Goal: Task Accomplishment & Management: Manage account settings

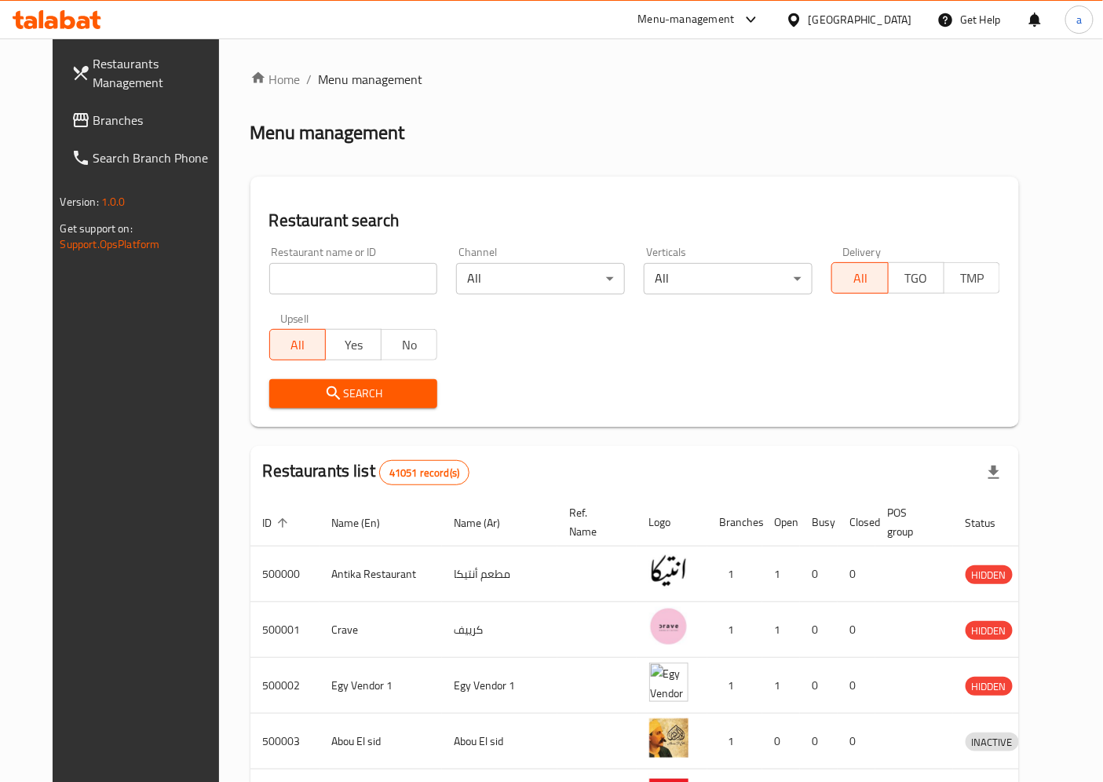
click at [135, 79] on span "Restaurants Management" at bounding box center [158, 73] width 131 height 38
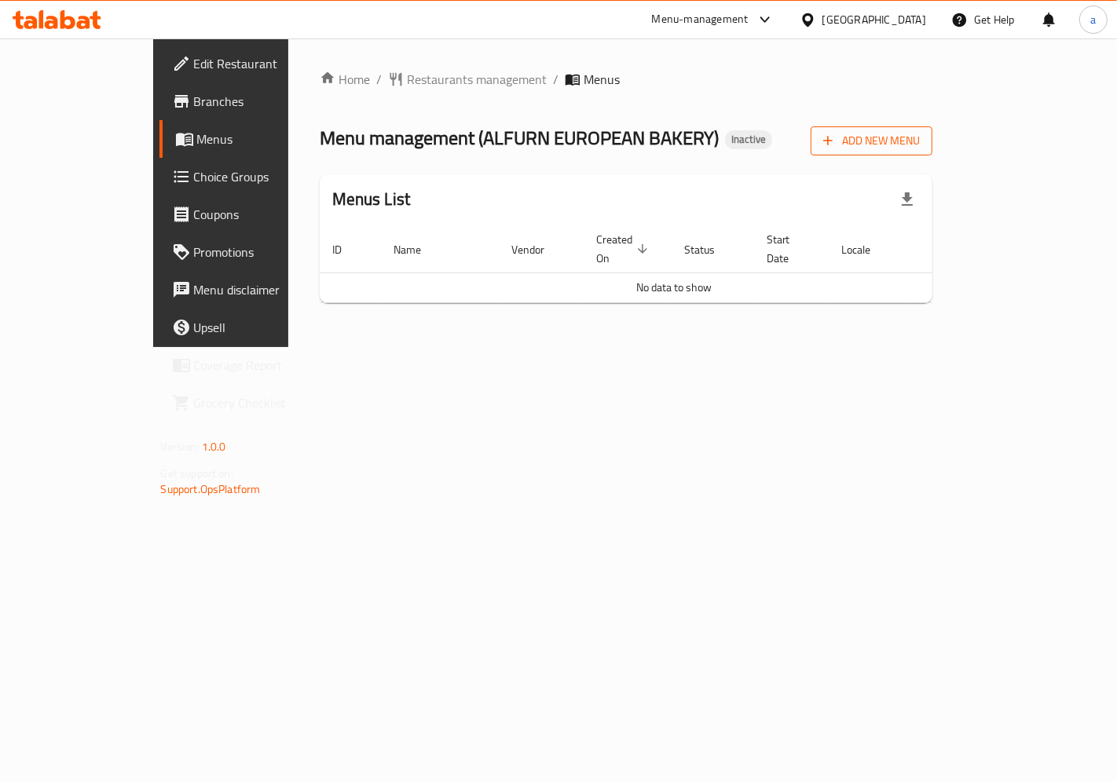
click at [920, 144] on span "Add New Menu" at bounding box center [871, 141] width 97 height 20
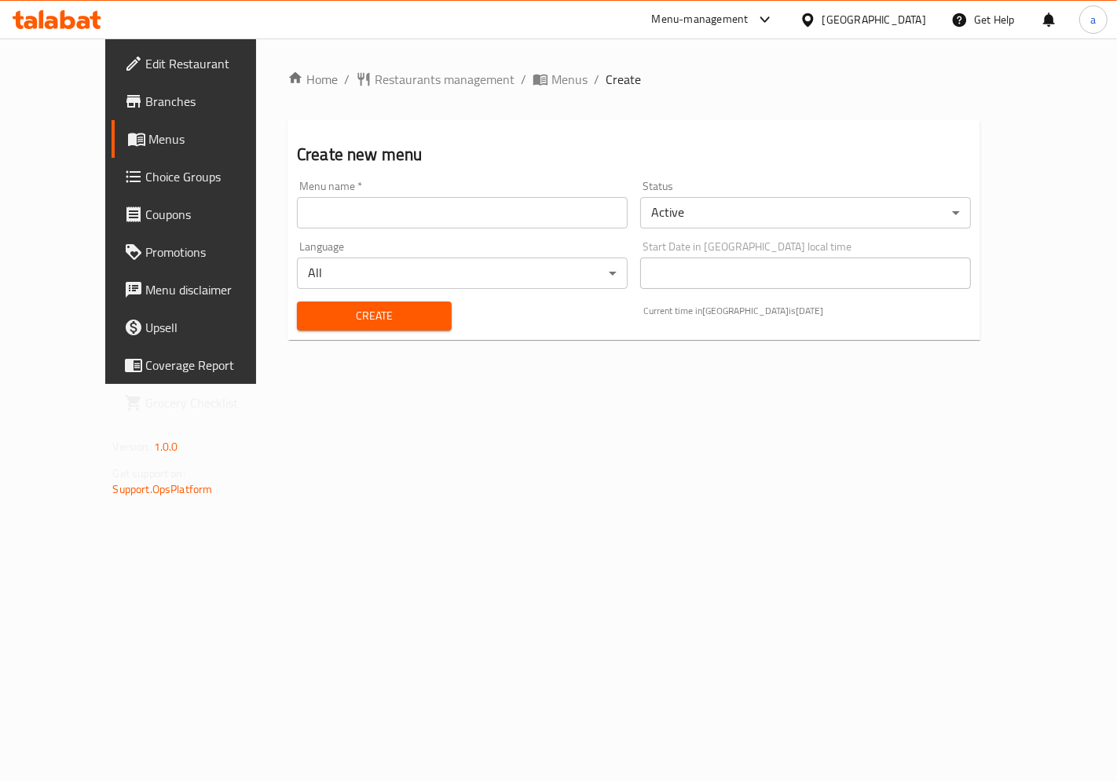
click at [594, 218] on input "text" at bounding box center [462, 212] width 331 height 31
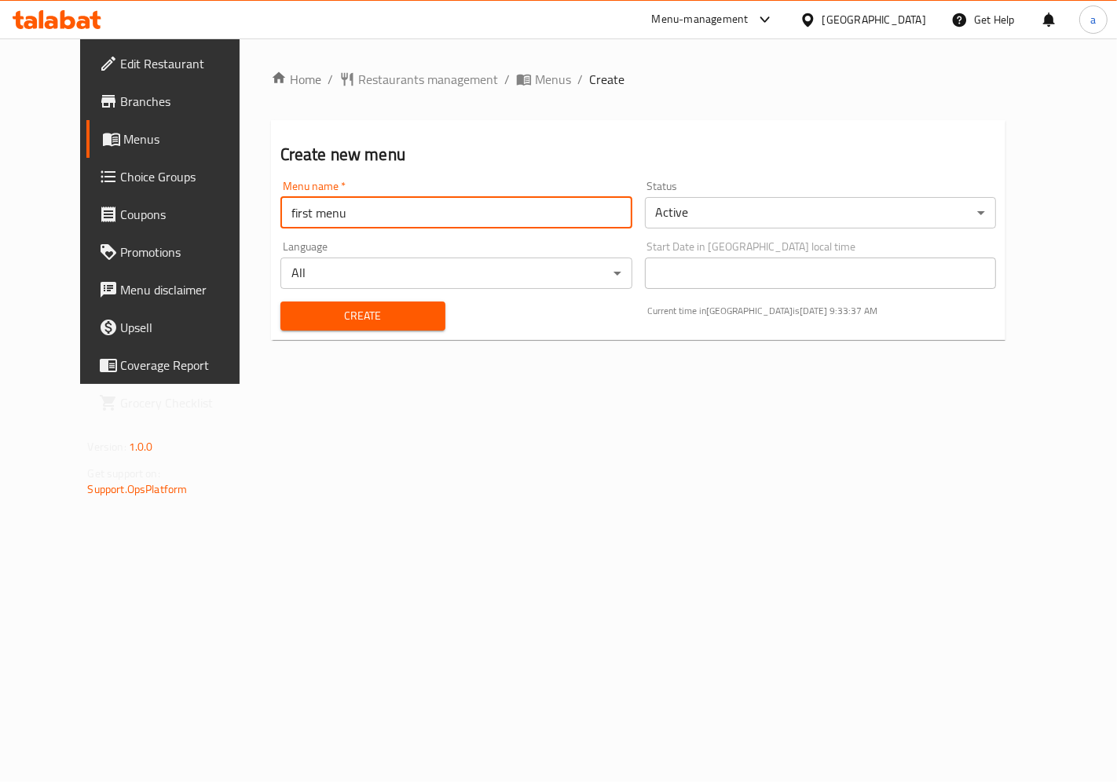
type input "first menu"
click at [280, 302] on button "Create" at bounding box center [362, 316] width 165 height 29
click at [126, 82] on link "Branches" at bounding box center [176, 101] width 180 height 38
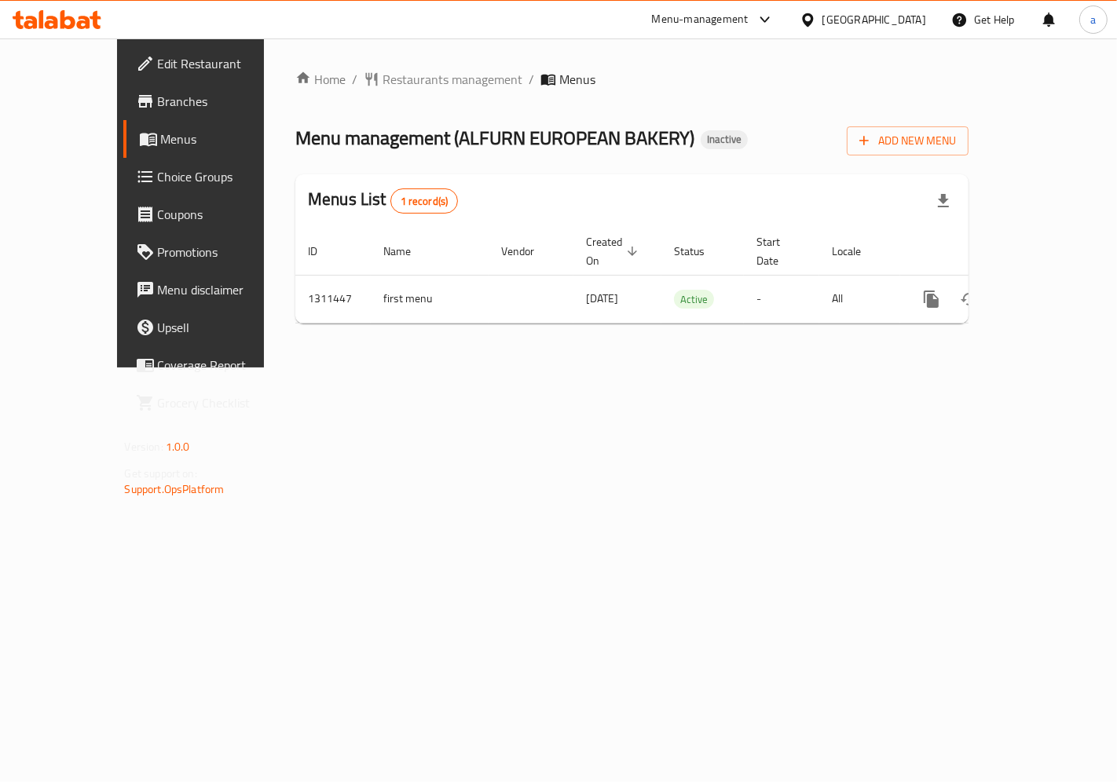
click at [660, 360] on div "Home / Restaurants management / Menus Menu management ( ALFURN EUROPEAN BAKERY …" at bounding box center [632, 202] width 736 height 329
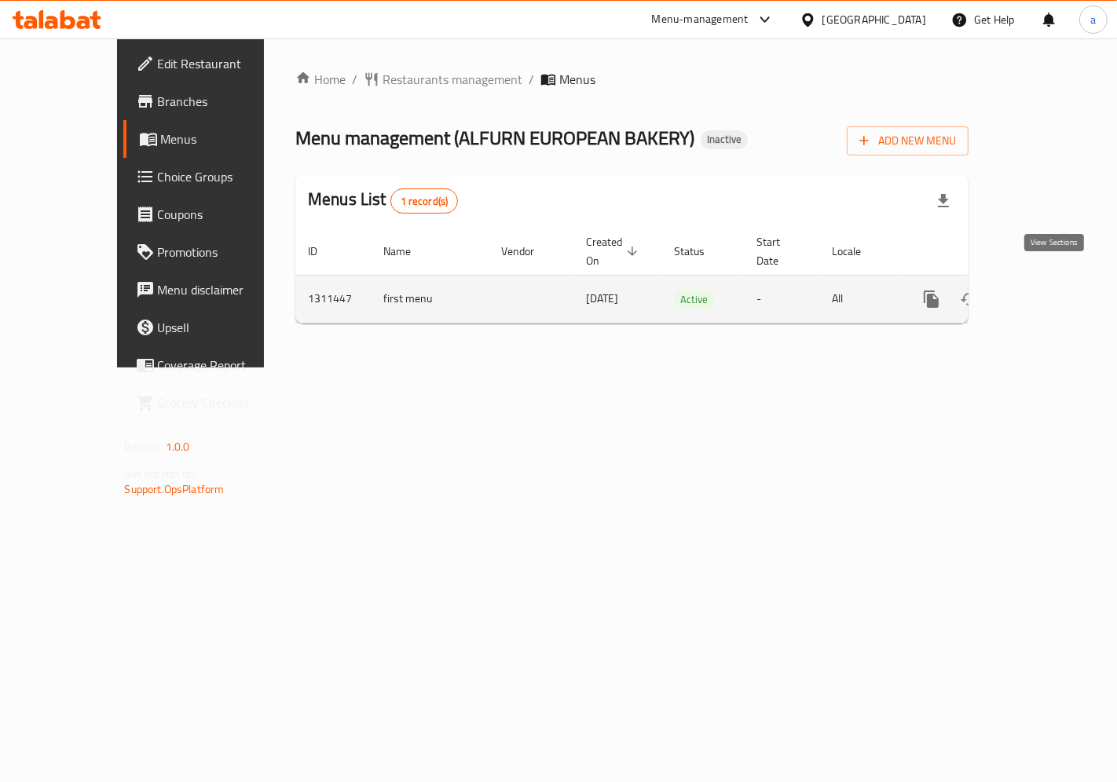
click at [1063, 286] on link "enhanced table" at bounding box center [1045, 299] width 38 height 38
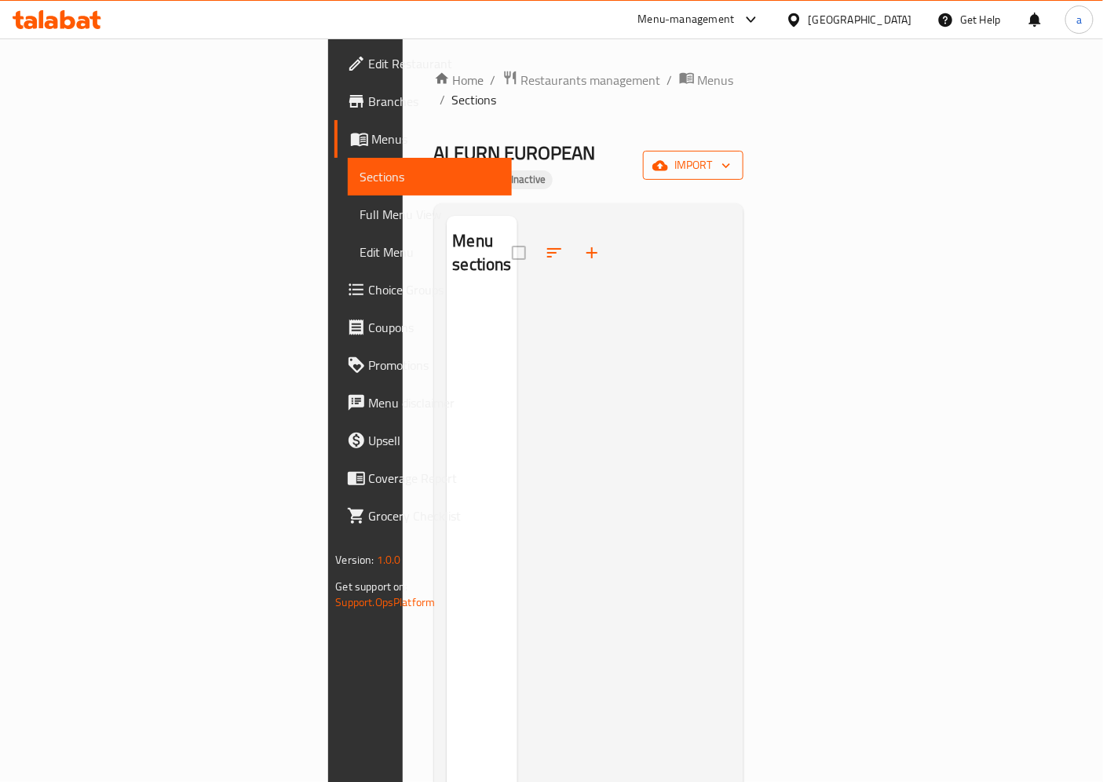
click at [731, 155] on span "import" at bounding box center [693, 165] width 75 height 20
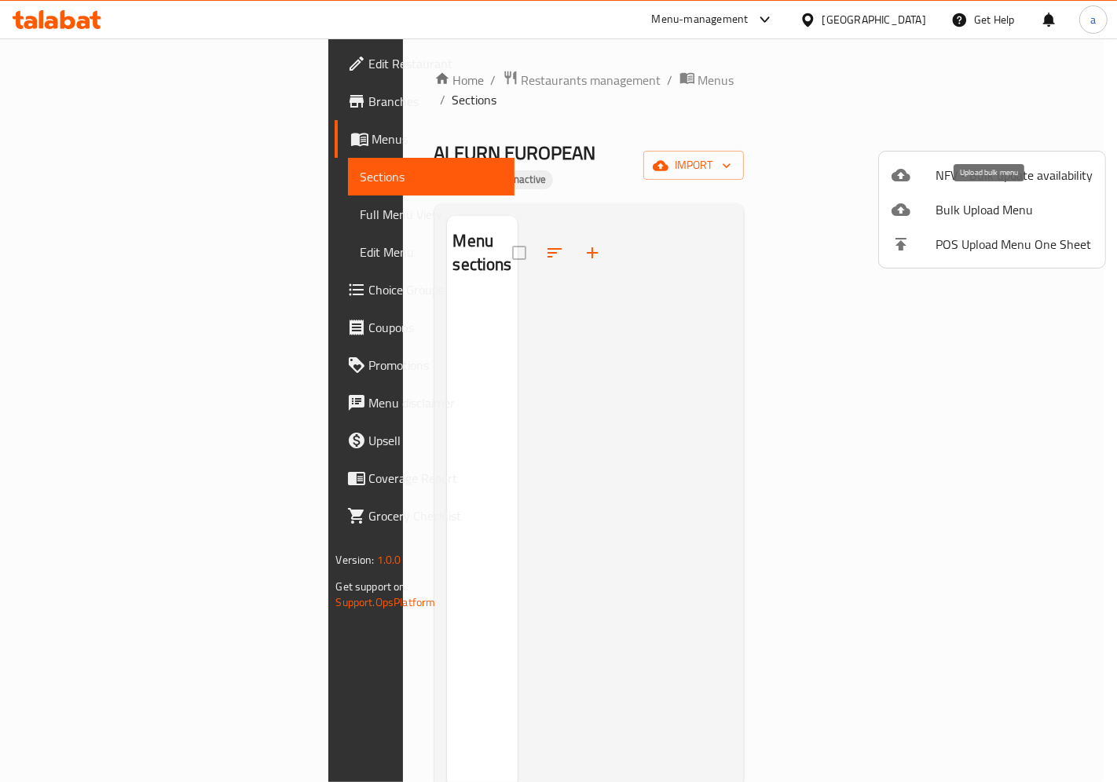
click at [943, 207] on span "Bulk Upload Menu" at bounding box center [1013, 209] width 157 height 19
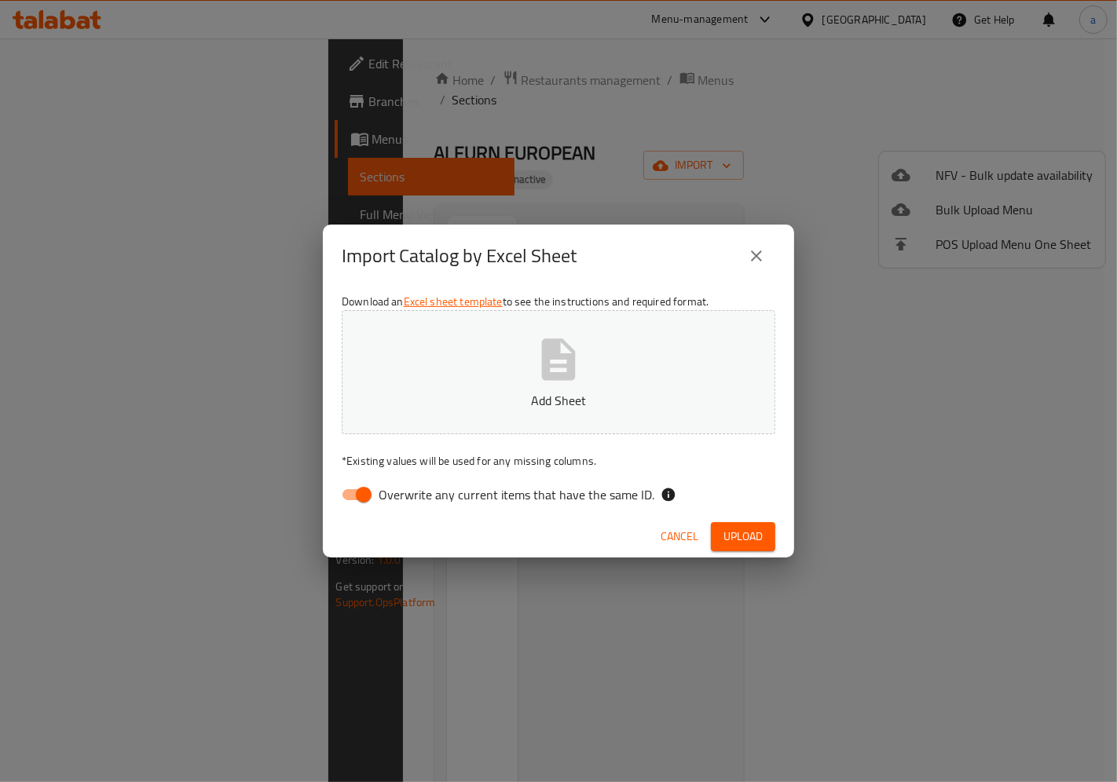
click at [434, 491] on span "Overwrite any current items that have the same ID." at bounding box center [516, 494] width 276 height 19
click at [408, 491] on input "Overwrite any current items that have the same ID." at bounding box center [364, 495] width 90 height 30
checkbox input "false"
click at [732, 532] on span "Upload" at bounding box center [742, 537] width 39 height 20
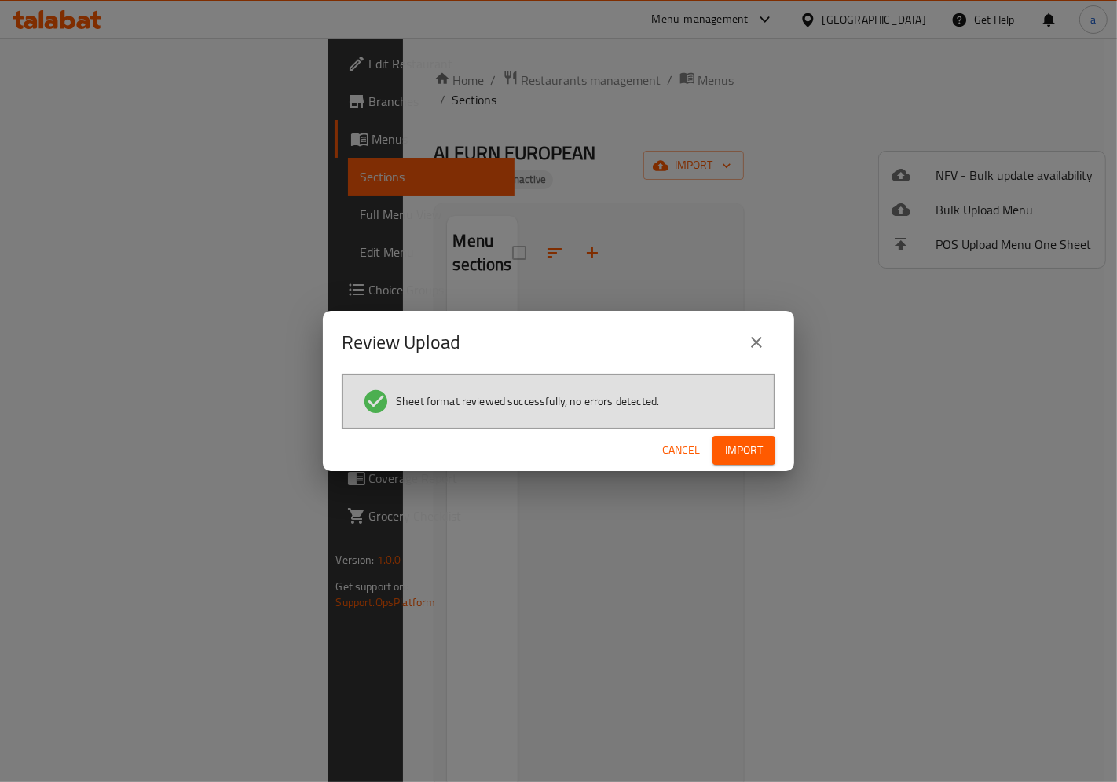
click at [754, 455] on span "Import" at bounding box center [744, 451] width 38 height 20
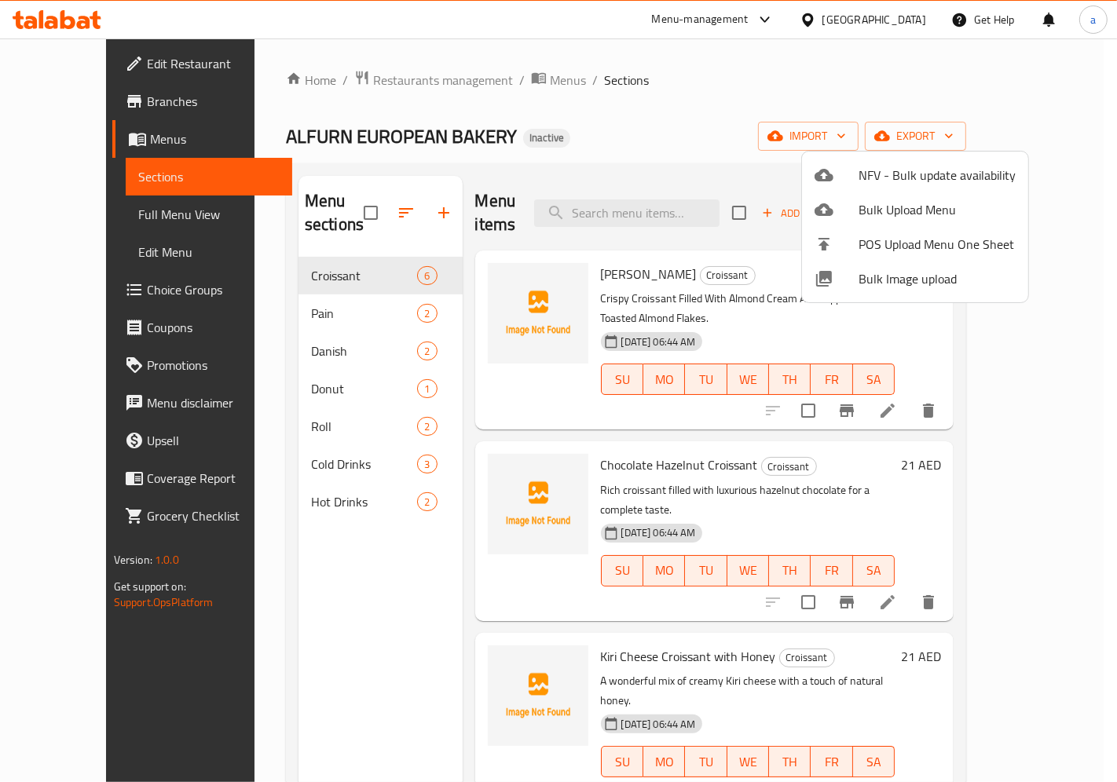
click at [740, 97] on div at bounding box center [558, 391] width 1117 height 782
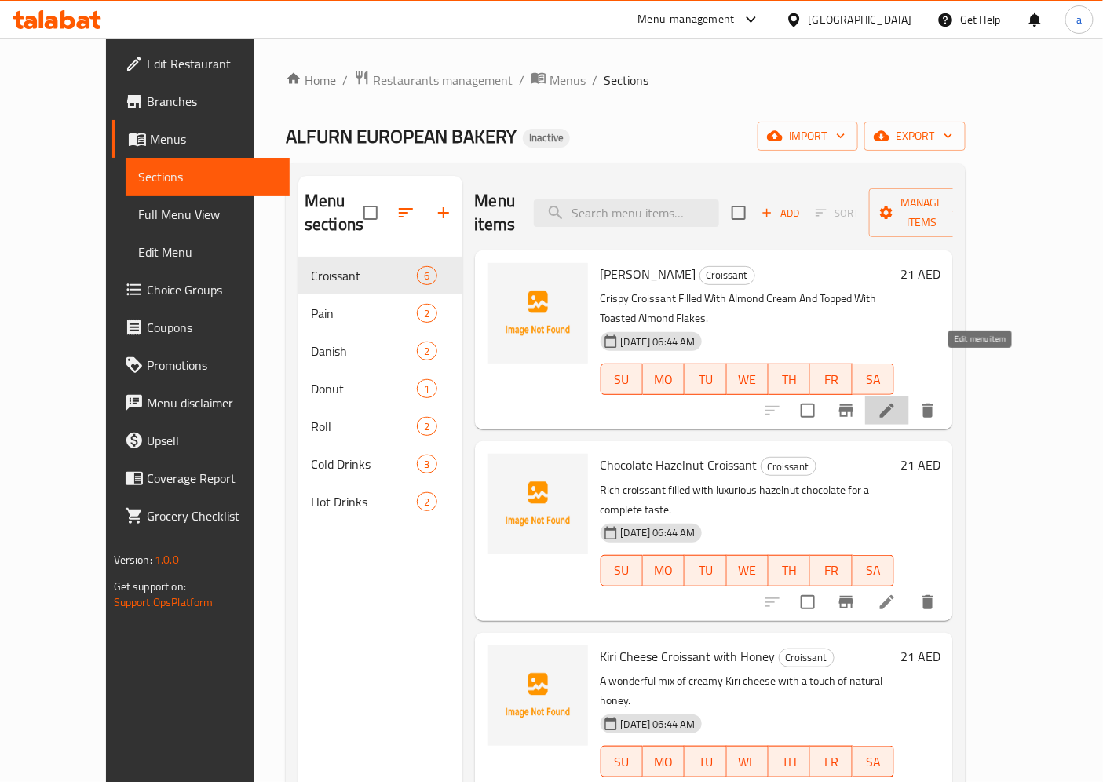
click at [897, 401] on icon at bounding box center [887, 410] width 19 height 19
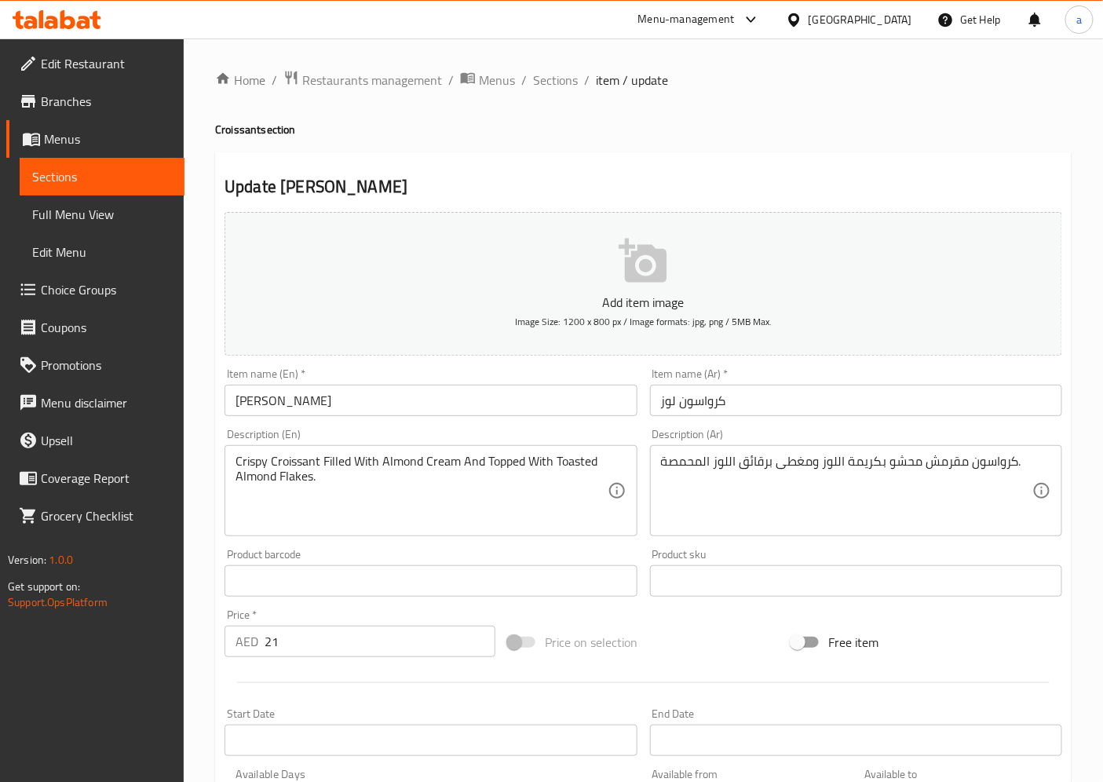
drag, startPoint x: 1039, startPoint y: 468, endPoint x: 722, endPoint y: 456, distance: 316.7
click at [728, 454] on div "كرواسون مقرمش محشو بكريمة اللوز ومغطى برقائق اللوز المحمصة. Description (Ar)" at bounding box center [856, 490] width 412 height 91
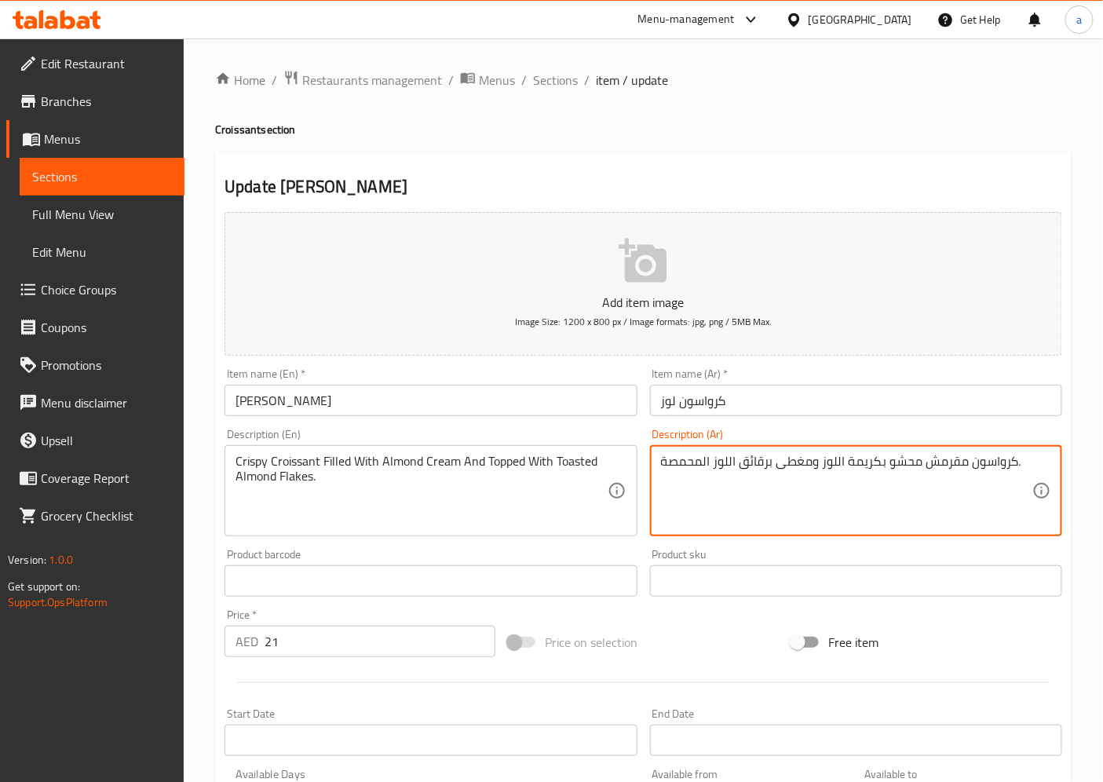
click at [1018, 453] on div "كرواسون مقرمش محشو بكريمة اللوز ومغطى برقائق اللوز المحمصة. Description (Ar)" at bounding box center [856, 490] width 412 height 91
click at [1025, 457] on textarea "كرواسون مقرمش محشو بكريمة اللوز ومغطى برقائق اللوز المحمصة." at bounding box center [846, 491] width 371 height 75
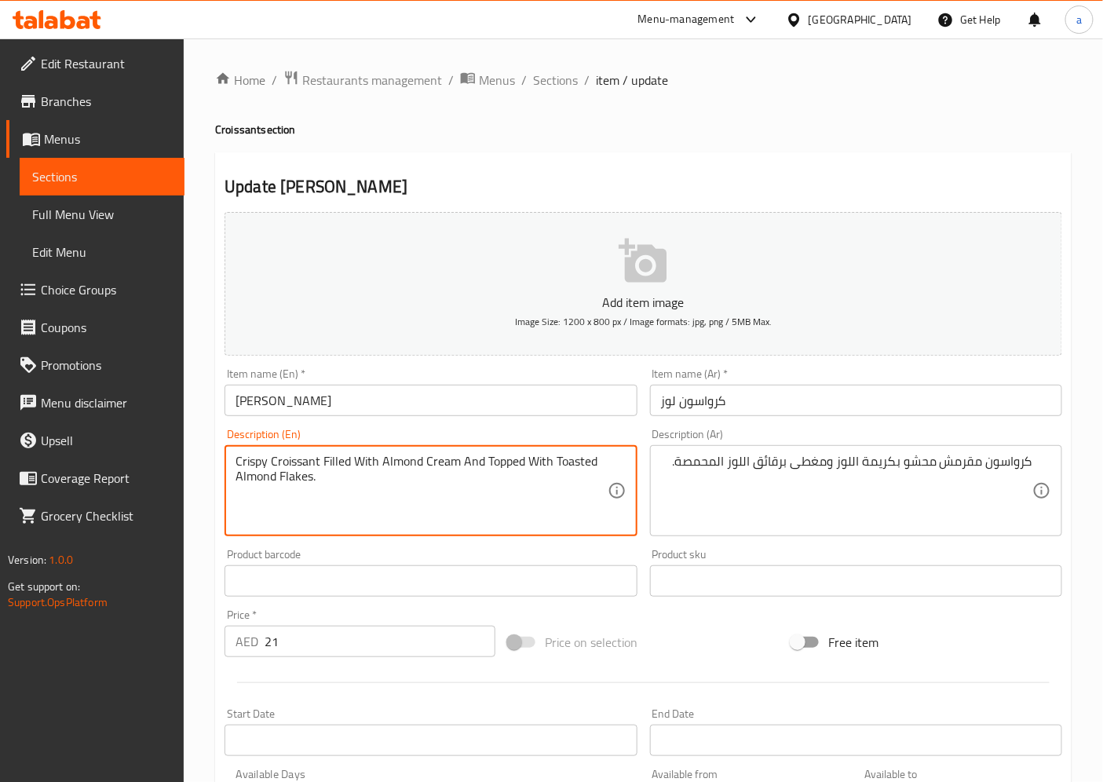
drag, startPoint x: 239, startPoint y: 461, endPoint x: 265, endPoint y: 461, distance: 25.9
click at [269, 458] on textarea "Crispy Croissant Filled With Almond Cream And Topped With Toasted Almond Flakes." at bounding box center [421, 491] width 371 height 75
drag, startPoint x: 319, startPoint y: 468, endPoint x: 409, endPoint y: 466, distance: 90.3
click at [409, 466] on textarea "Crispy Croissant Filled With Almond Cream And Topped With Toasted Almond Flakes." at bounding box center [421, 491] width 371 height 75
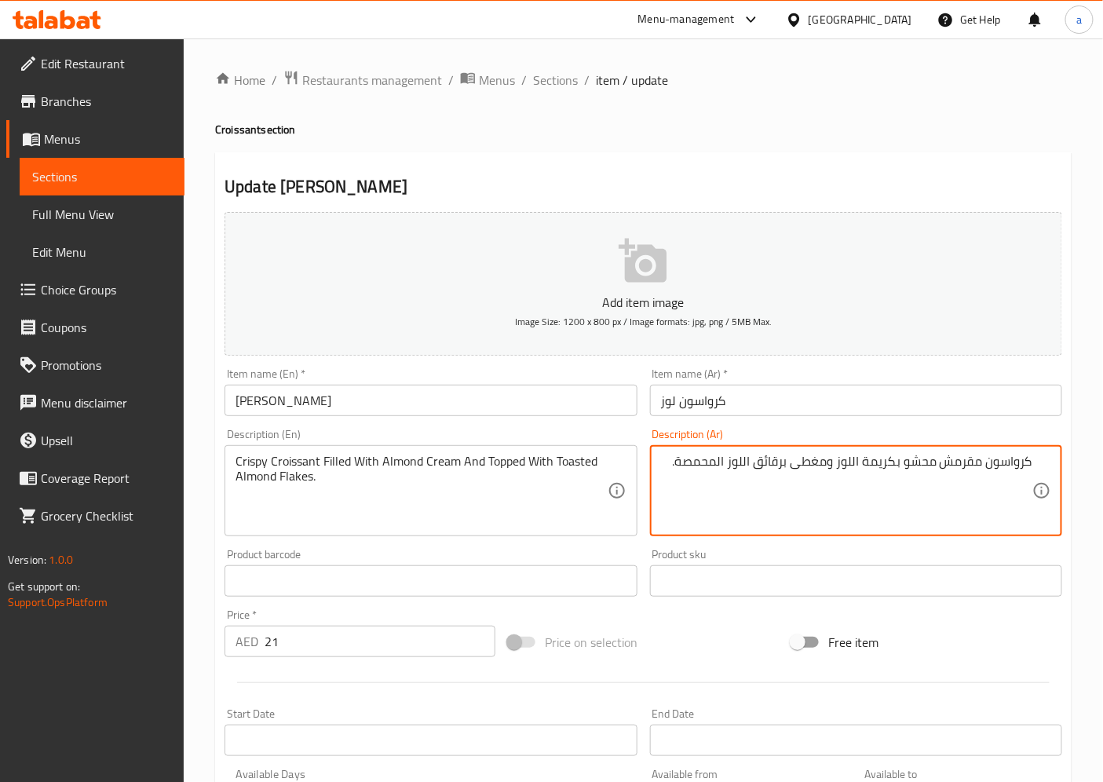
drag, startPoint x: 823, startPoint y: 492, endPoint x: 811, endPoint y: 495, distance: 12.2
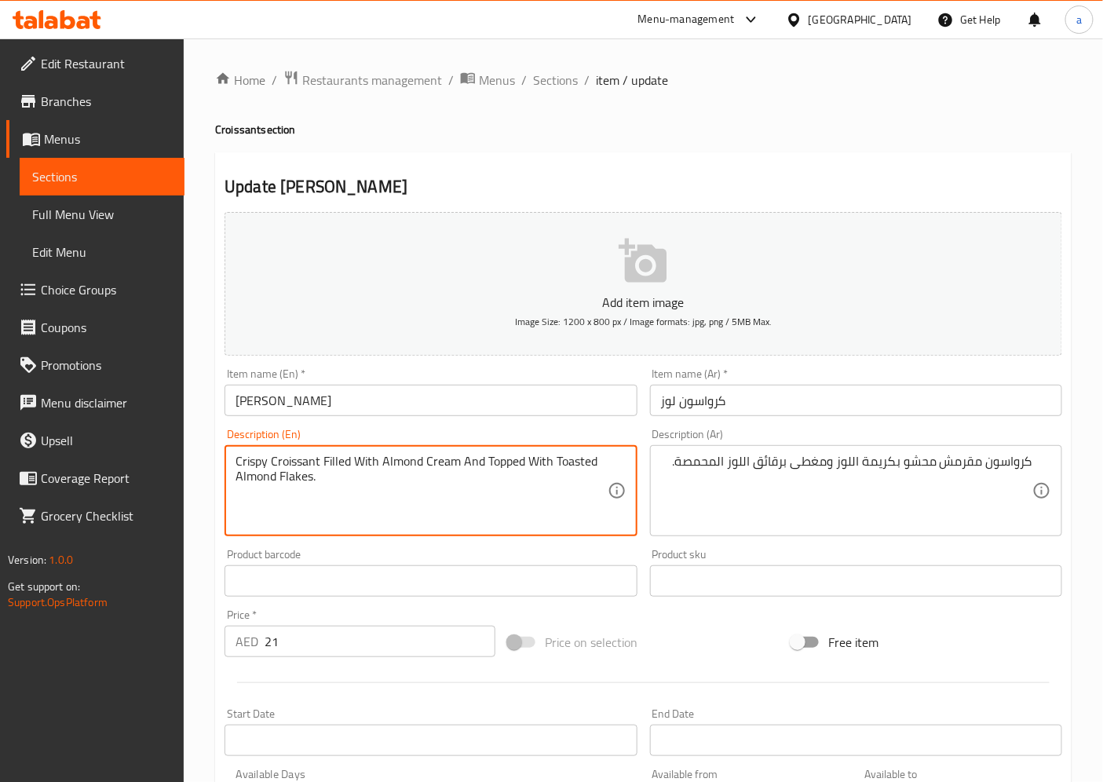
drag, startPoint x: 327, startPoint y: 459, endPoint x: 484, endPoint y: 455, distance: 157.9
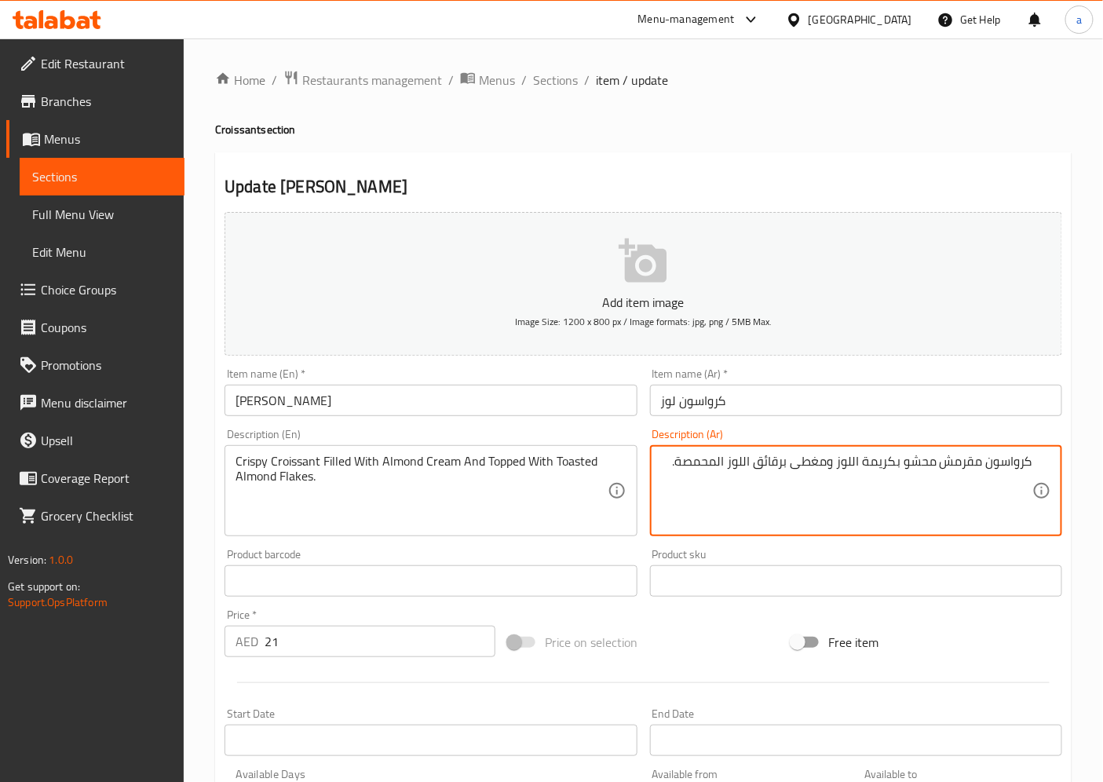
drag, startPoint x: 850, startPoint y: 472, endPoint x: 625, endPoint y: 492, distance: 226.3
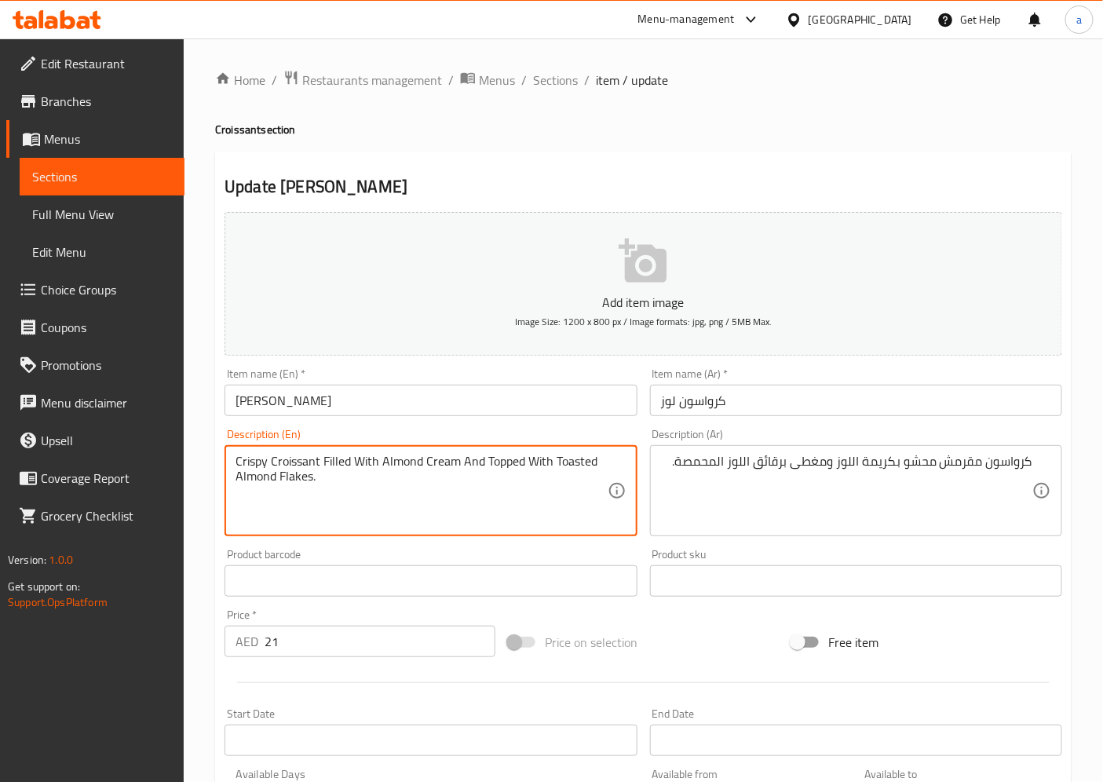
drag, startPoint x: 381, startPoint y: 461, endPoint x: 598, endPoint y: 484, distance: 218.7
click at [476, 460] on textarea "Crispy Croissant Filled With Almond Cream And Topped With Toasted Almond Flakes." at bounding box center [421, 491] width 371 height 75
click at [522, 496] on textarea "Crispy Croissant Filled With Almond Cream And Topped With Toasted Almond Flakes." at bounding box center [421, 491] width 371 height 75
drag, startPoint x: 477, startPoint y: 459, endPoint x: 562, endPoint y: 514, distance: 102.1
click at [562, 514] on textarea "Crispy Croissant Filled With Almond Cream And Topped With Toasted Almond Flakes." at bounding box center [421, 491] width 371 height 75
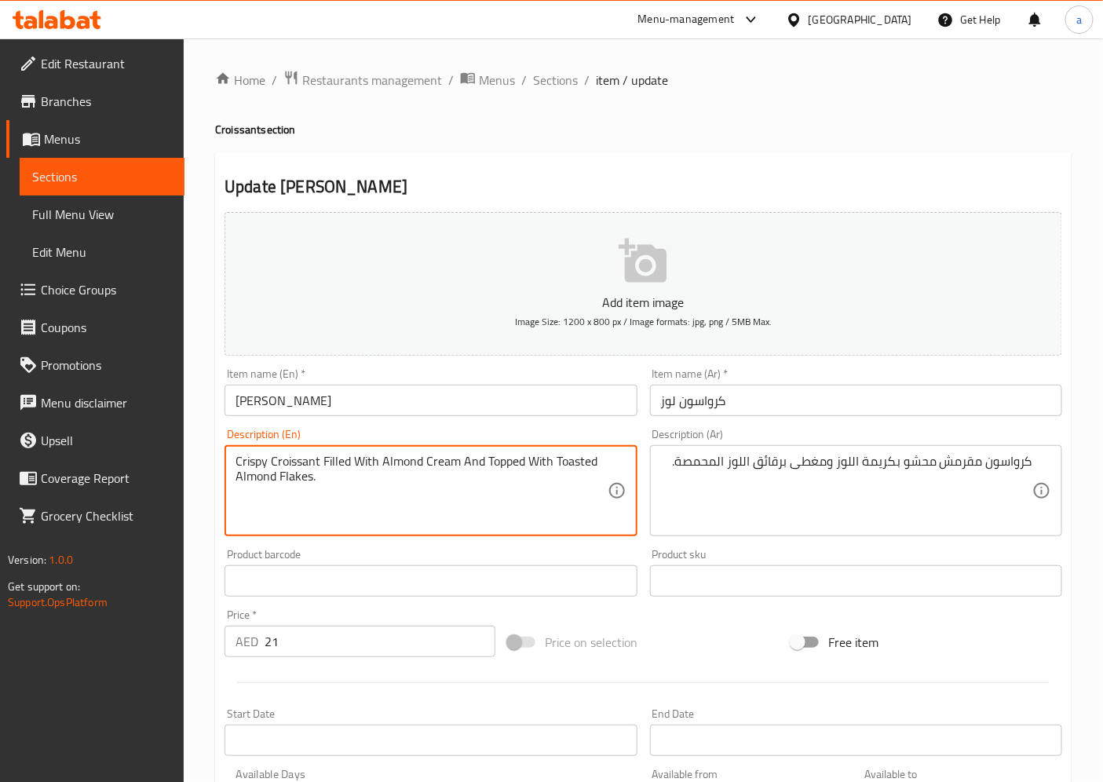
click at [525, 496] on textarea "Crispy Croissant Filled With Almond Cream And Topped With Toasted Almond Flakes." at bounding box center [421, 491] width 371 height 75
drag, startPoint x: 488, startPoint y: 455, endPoint x: 600, endPoint y: 489, distance: 117.3
click at [600, 489] on textarea "Crispy Croissant Filled With Almond Cream And Topped With Toasted Almond Flakes." at bounding box center [421, 491] width 371 height 75
paste textarea "Topped With Toasted Almond Flakes."
type textarea "Crispy Croissant Filled With Almond Cream And Topped With Toasted Almond Flakes."
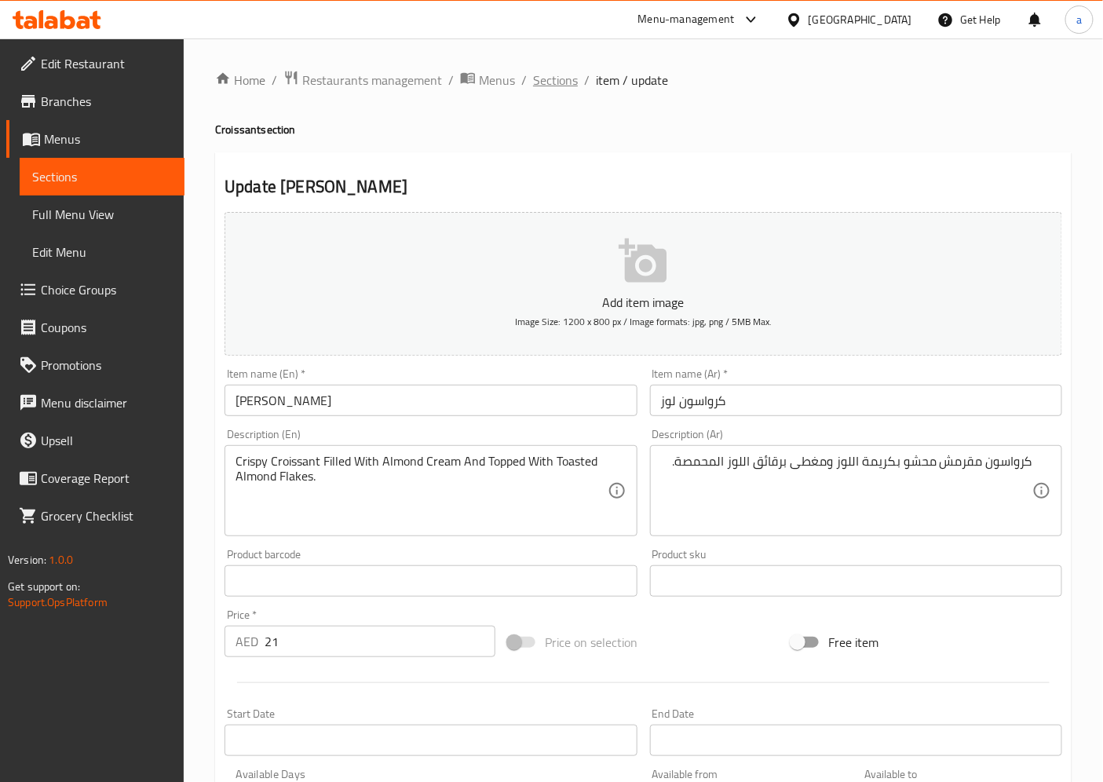
click at [538, 74] on span "Sections" at bounding box center [555, 80] width 45 height 19
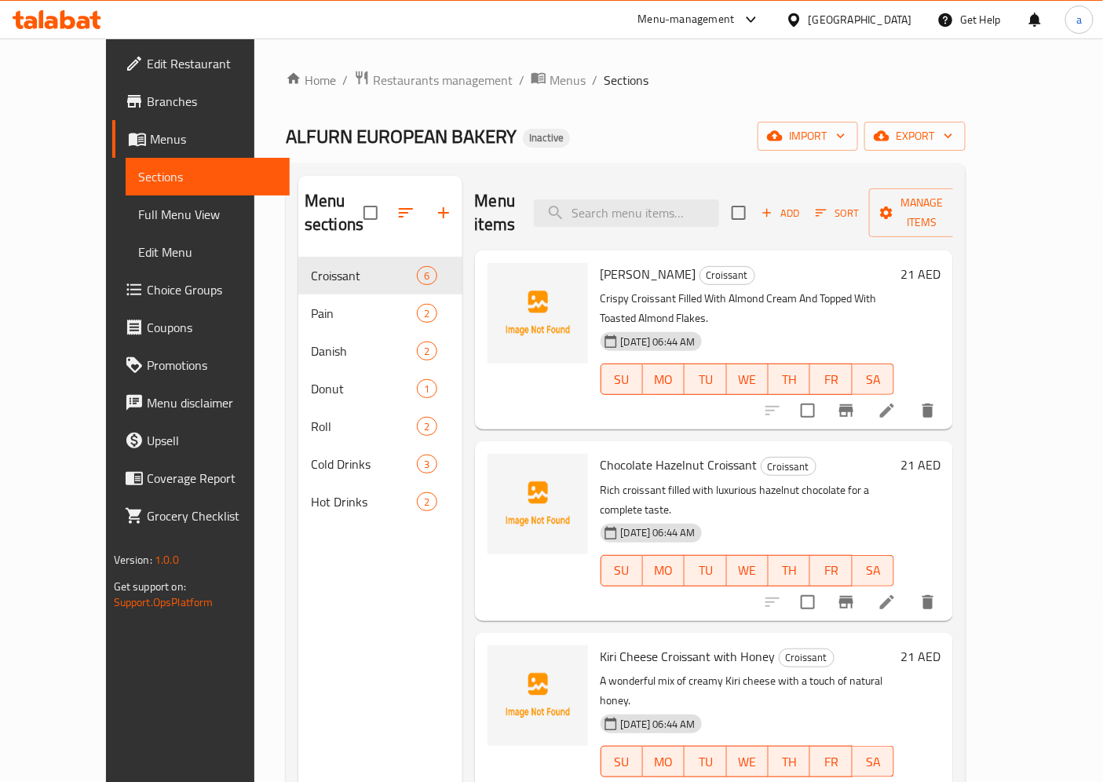
scroll to position [87, 0]
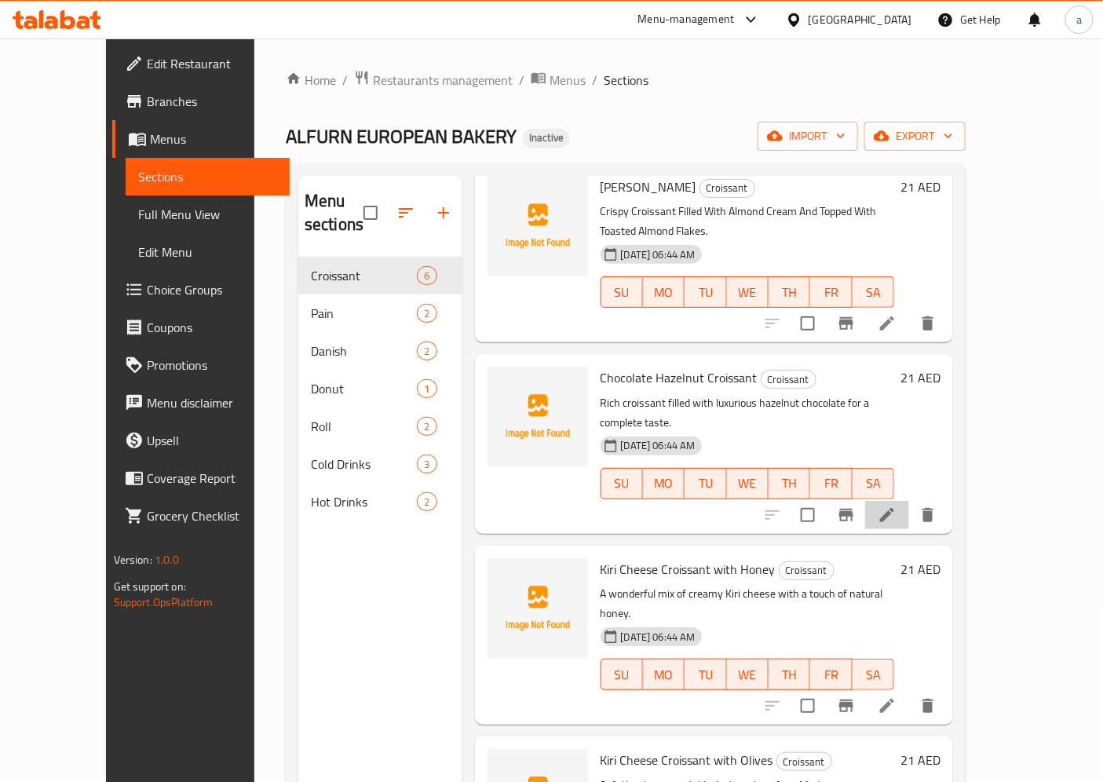
click at [909, 501] on li at bounding box center [887, 515] width 44 height 28
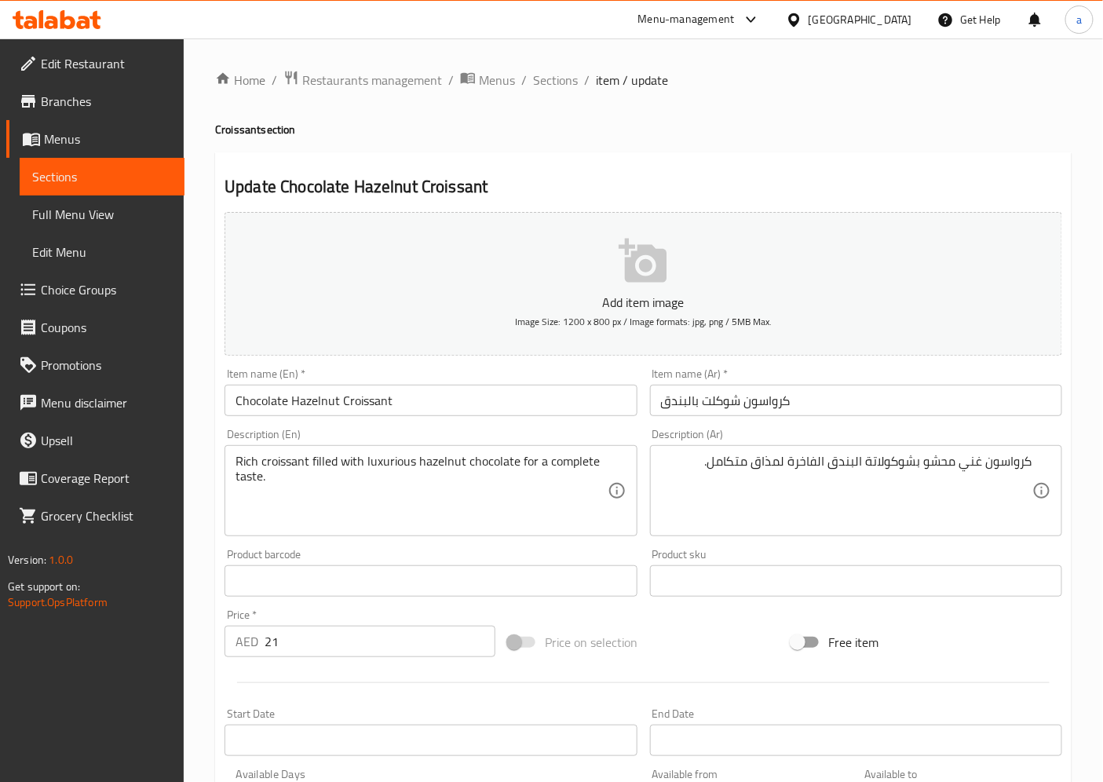
drag, startPoint x: 232, startPoint y: 461, endPoint x: 364, endPoint y: 473, distance: 133.2
click at [364, 473] on div "Rich croissant filled with luxurious hazelnut chocolate for a complete taste. D…" at bounding box center [431, 490] width 412 height 91
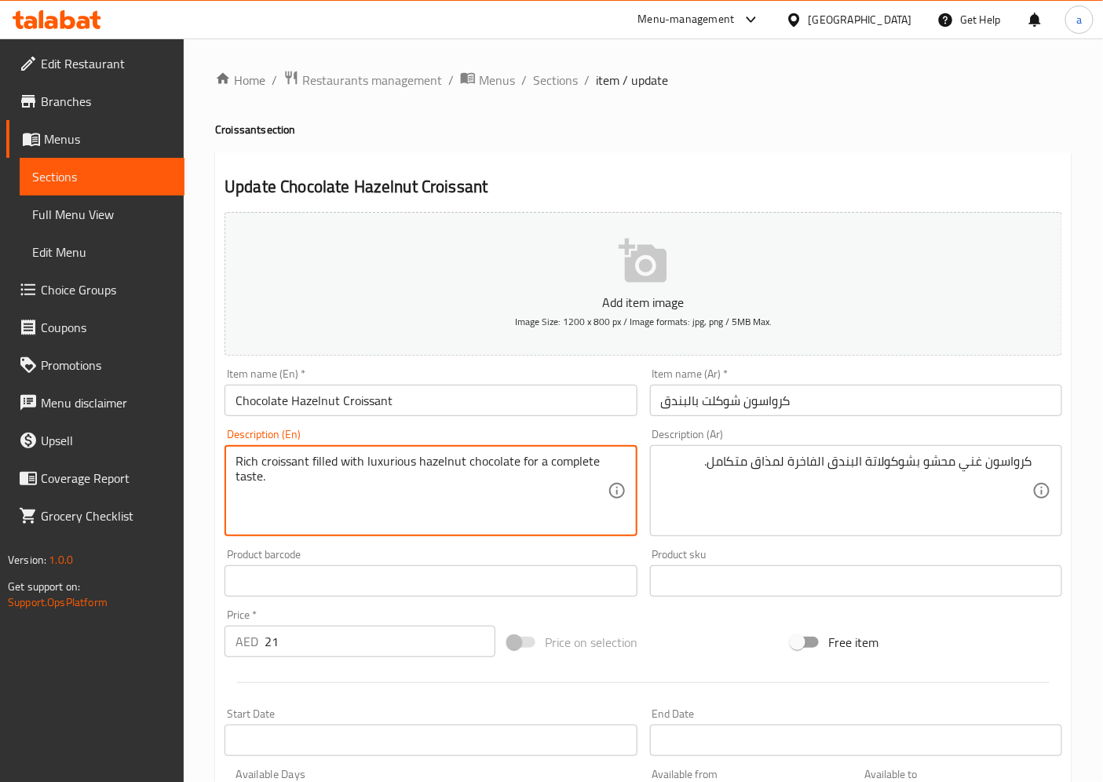
drag, startPoint x: 311, startPoint y: 461, endPoint x: 435, endPoint y: 479, distance: 125.4
click at [435, 479] on textarea "Rich croissant filled with luxurious hazelnut chocolate for a complete taste." at bounding box center [421, 491] width 371 height 75
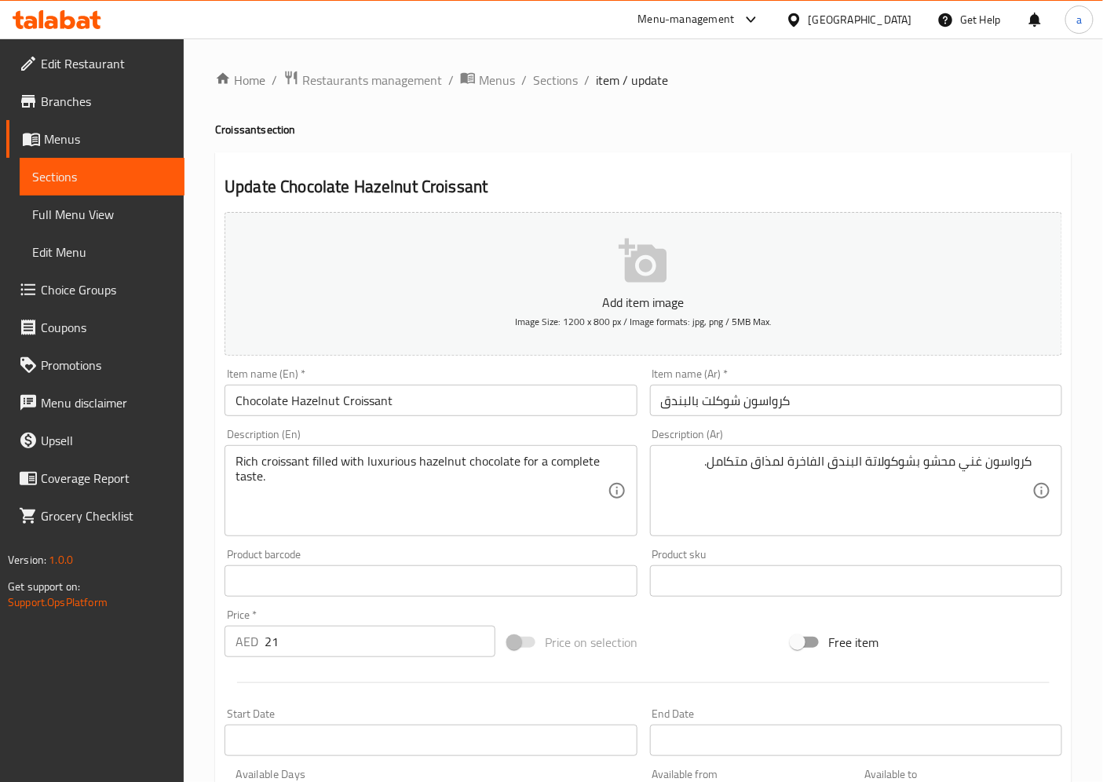
drag, startPoint x: 1007, startPoint y: 465, endPoint x: 771, endPoint y: 444, distance: 236.5
click at [778, 444] on div "Description (Ar) كرواسون غني محشو بشوكولاتة البندق الفاخرة لمذاق متكامل. Descri…" at bounding box center [856, 483] width 412 height 108
drag, startPoint x: 231, startPoint y: 463, endPoint x: 309, endPoint y: 466, distance: 77.8
click at [309, 466] on div "Rich croissant filled with luxurious hazelnut chocolate for a complete taste. D…" at bounding box center [431, 490] width 412 height 91
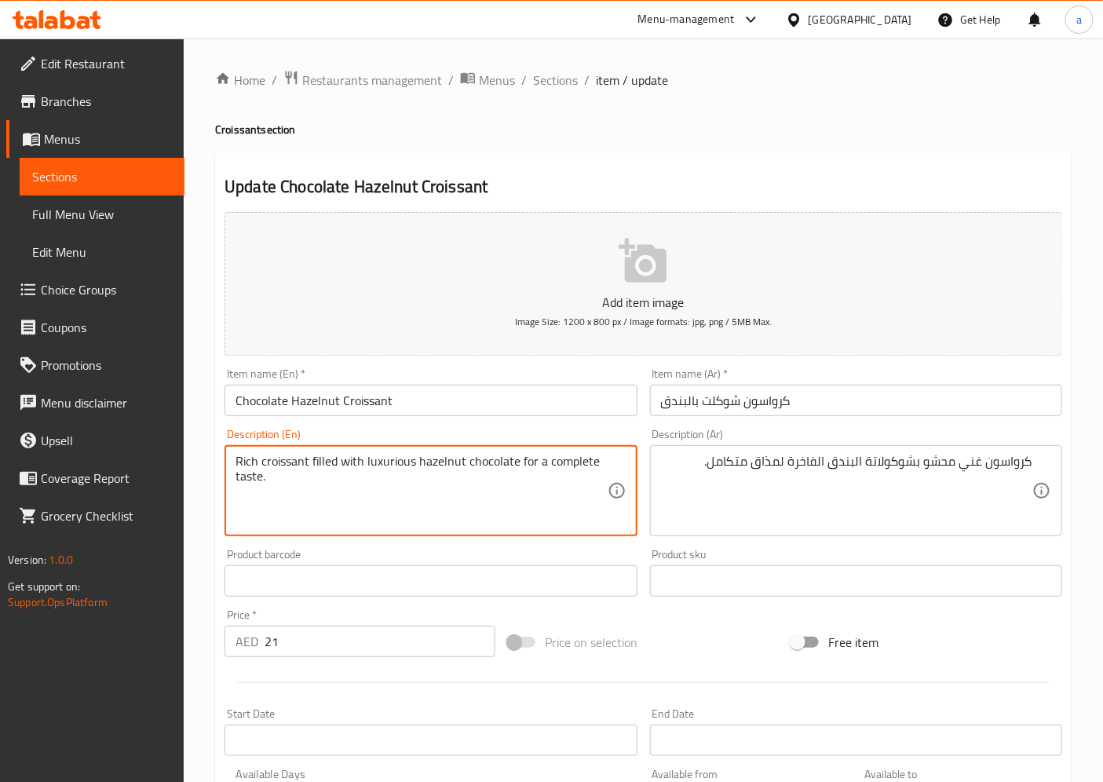
click at [306, 466] on textarea "Rich croissant filled with luxurious hazelnut chocolate for a complete taste." at bounding box center [421, 491] width 371 height 75
drag, startPoint x: 304, startPoint y: 466, endPoint x: 399, endPoint y: 471, distance: 95.2
click at [399, 471] on textarea "Rich croissant filled with luxurious hazelnut chocolate for a complete taste." at bounding box center [421, 491] width 371 height 75
drag, startPoint x: 454, startPoint y: 460, endPoint x: 488, endPoint y: 460, distance: 33.8
click at [488, 460] on textarea "Rich croissant filled with luxurious hazelnut chocolate for a complete taste." at bounding box center [421, 491] width 371 height 75
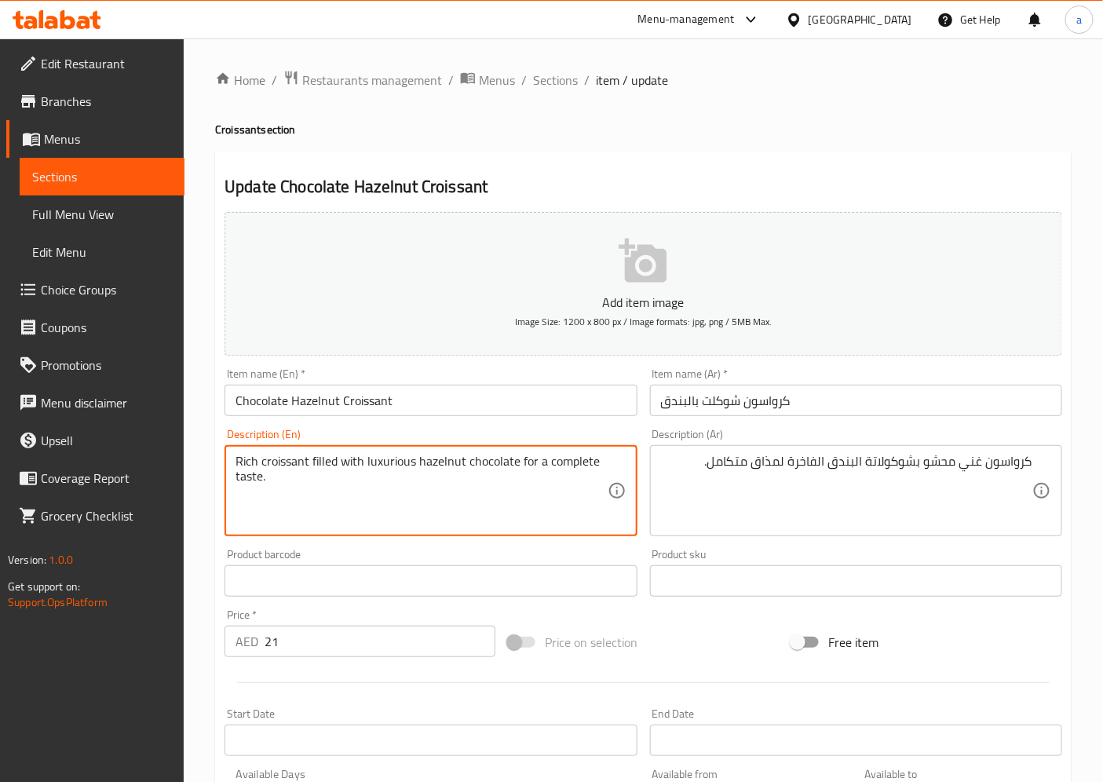
drag, startPoint x: 518, startPoint y: 464, endPoint x: 620, endPoint y: 469, distance: 102.2
click at [620, 469] on div "Rich croissant filled with luxurious hazelnut chocolate for a complete taste. D…" at bounding box center [431, 490] width 412 height 91
click at [571, 82] on span "Sections" at bounding box center [555, 80] width 45 height 19
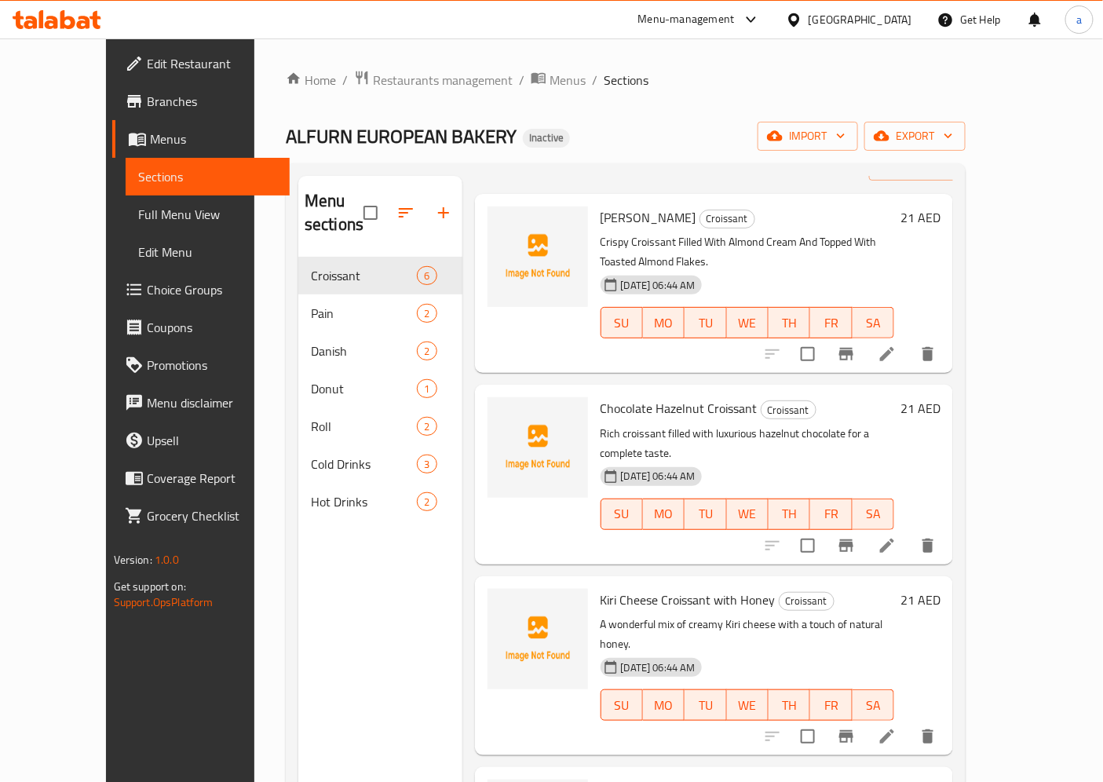
scroll to position [87, 0]
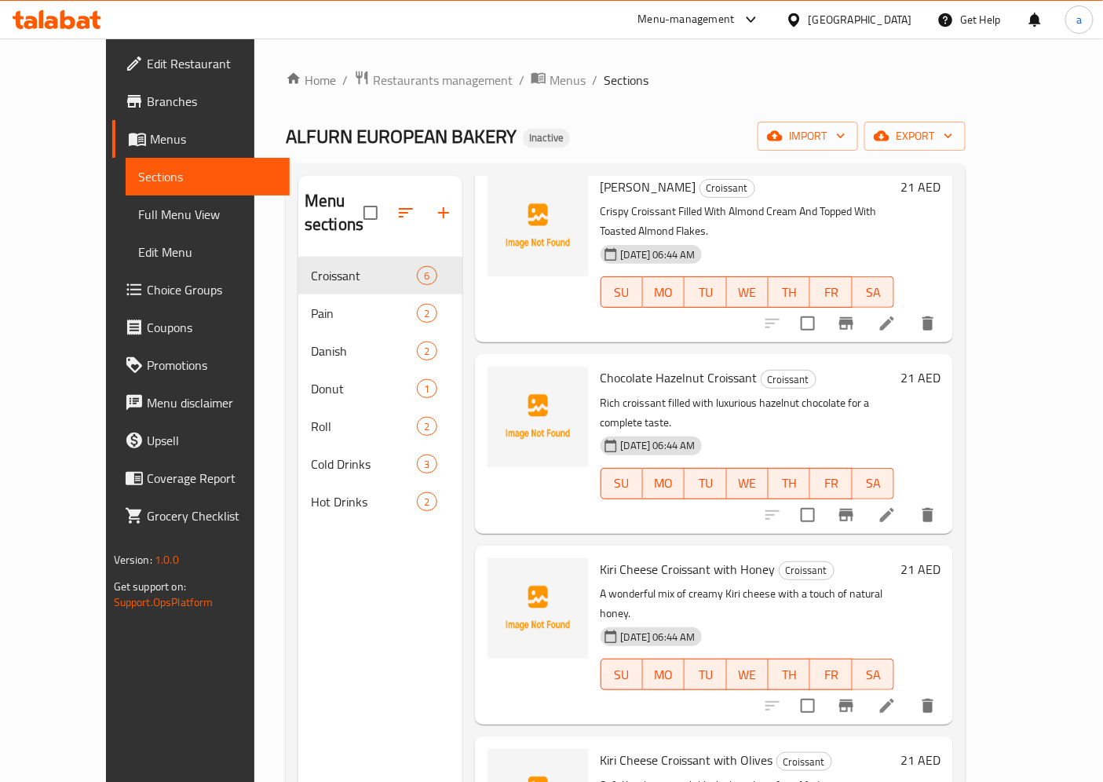
click at [897, 697] on icon at bounding box center [887, 706] width 19 height 19
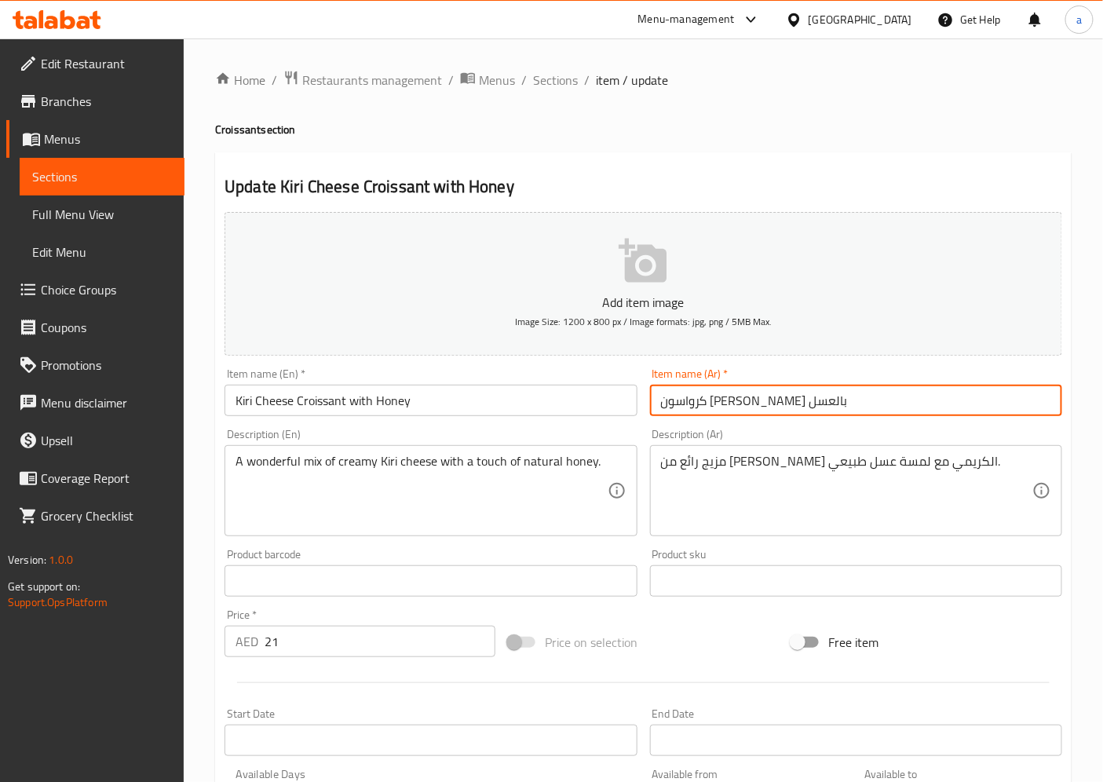
drag, startPoint x: 860, startPoint y: 408, endPoint x: 621, endPoint y: 411, distance: 238.7
click at [621, 411] on div "Add item image Image Size: 1200 x 800 px / Image formats: jpg, png / 5MB Max. I…" at bounding box center [643, 544] width 850 height 677
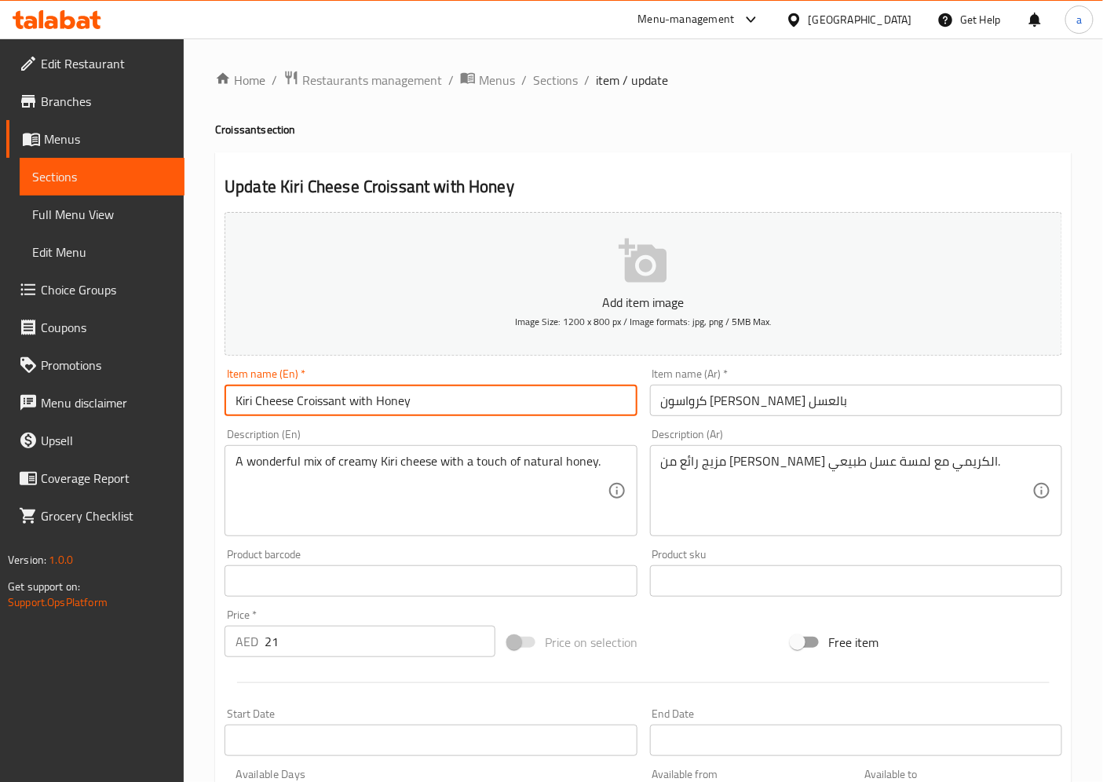
drag, startPoint x: 372, startPoint y: 404, endPoint x: 199, endPoint y: 393, distance: 173.1
click at [199, 393] on div "Home / Restaurants management / Menus / Sections / item / update Croissant sect…" at bounding box center [644, 567] width 920 height 1058
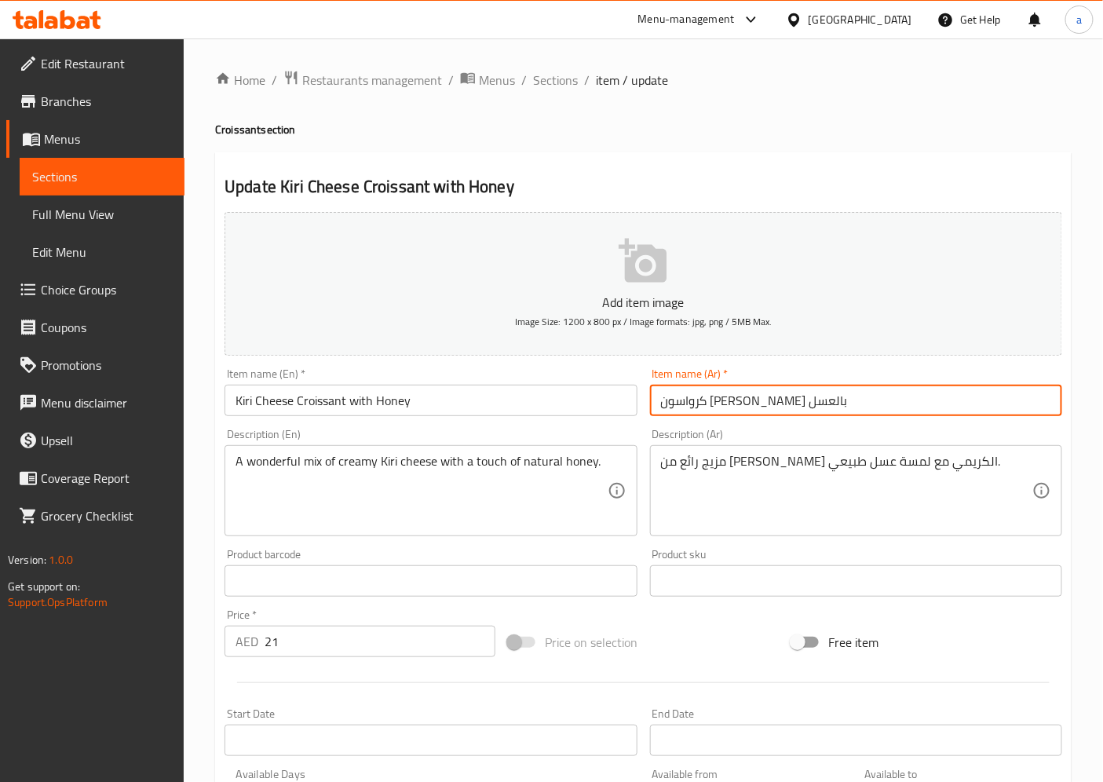
drag, startPoint x: 877, startPoint y: 411, endPoint x: 577, endPoint y: 405, distance: 300.0
click at [577, 405] on div "Add item image Image Size: 1200 x 800 px / Image formats: jpg, png / 5MB Max. I…" at bounding box center [643, 544] width 850 height 677
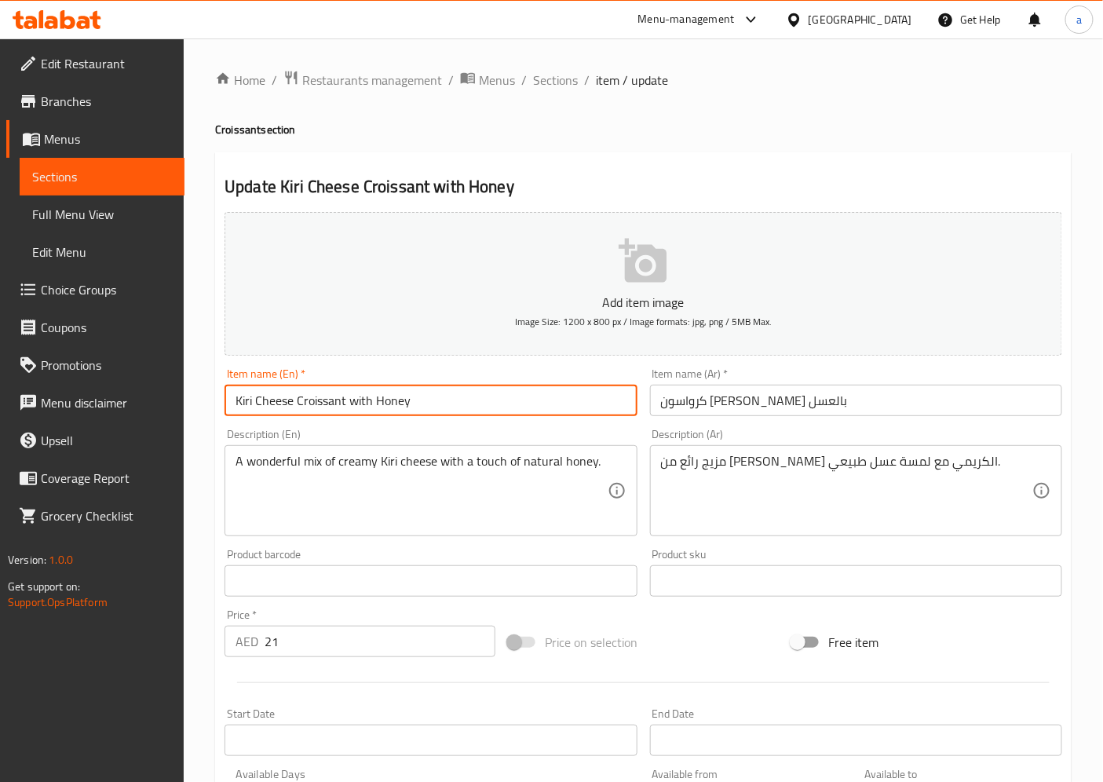
drag, startPoint x: 225, startPoint y: 396, endPoint x: 441, endPoint y: 415, distance: 217.5
click at [441, 415] on input "Kiri Cheese Croissant with Honey" at bounding box center [431, 400] width 412 height 31
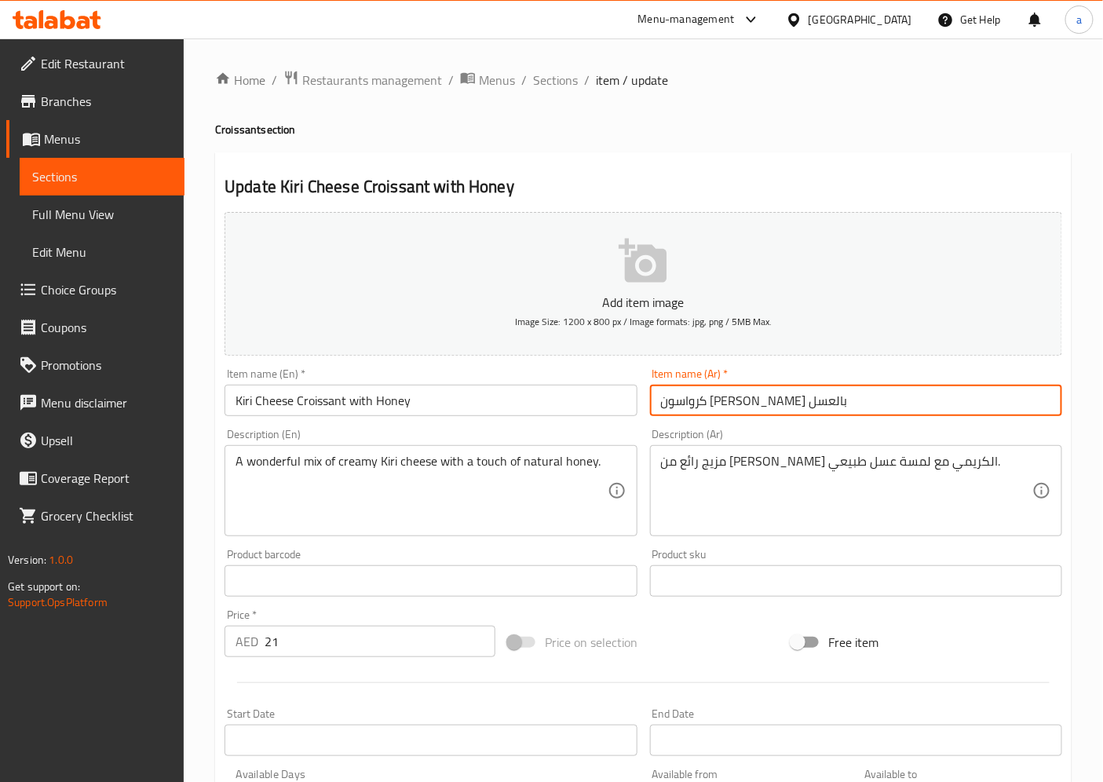
drag, startPoint x: 843, startPoint y: 396, endPoint x: 553, endPoint y: 365, distance: 292.1
click at [553, 365] on div "Add item image Image Size: 1200 x 800 px / Image formats: jpg, png / 5MB Max. I…" at bounding box center [643, 544] width 850 height 677
click at [814, 402] on input "كرواسون جبن كيري بالعسل" at bounding box center [856, 400] width 412 height 31
drag, startPoint x: 814, startPoint y: 402, endPoint x: 743, endPoint y: 404, distance: 70.7
click at [743, 404] on input "كرواسون جبن كيري بالعسل" at bounding box center [856, 400] width 412 height 31
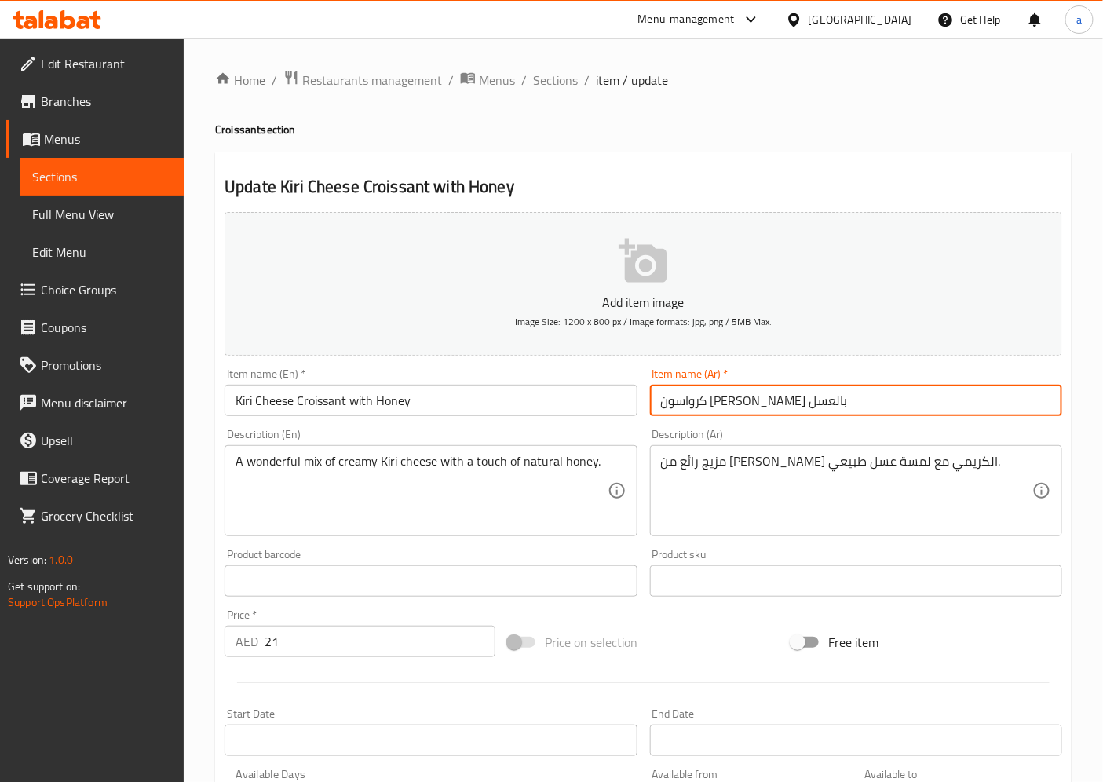
click at [742, 404] on input "كرواسون جبن كيري بالعسل" at bounding box center [856, 400] width 412 height 31
drag, startPoint x: 818, startPoint y: 408, endPoint x: 757, endPoint y: 415, distance: 61.6
click at [757, 415] on input "كرواسون جبن كيري بالعسل" at bounding box center [856, 400] width 412 height 31
drag, startPoint x: 803, startPoint y: 402, endPoint x: 694, endPoint y: 406, distance: 108.4
click at [694, 406] on input "كرواسون جبن كيري بالعسل" at bounding box center [856, 400] width 412 height 31
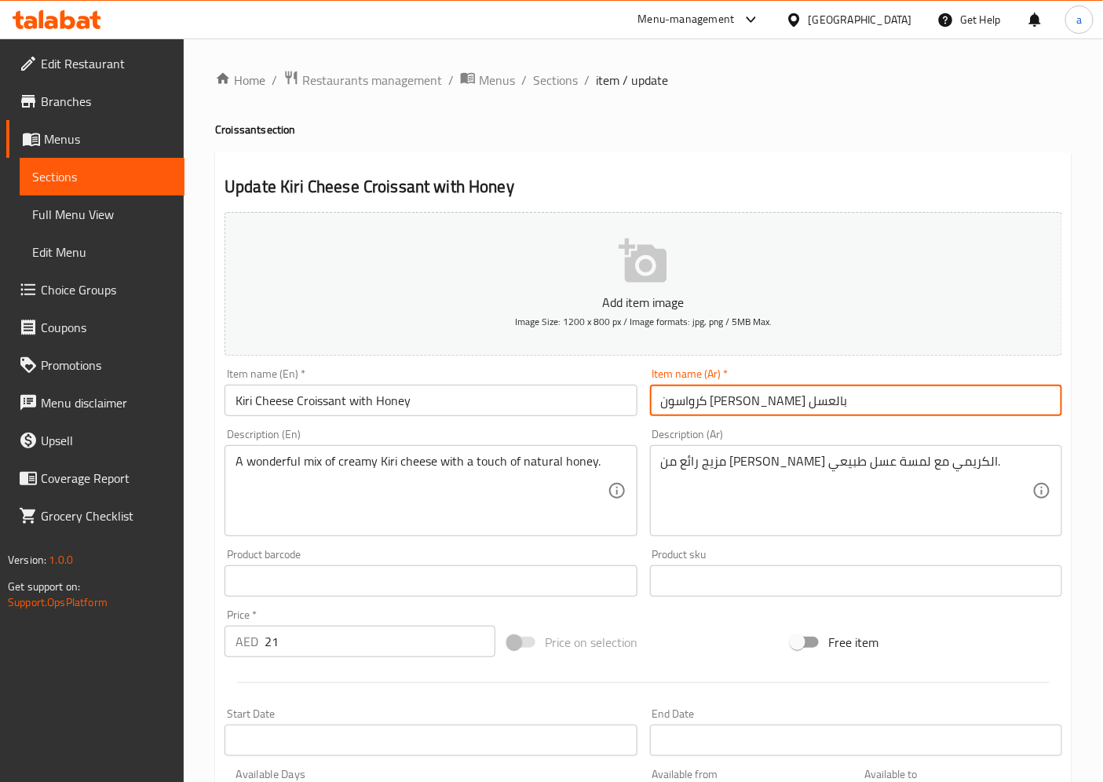
click at [840, 411] on input "كرواسون جبن كيري بالعسل" at bounding box center [856, 400] width 412 height 31
drag, startPoint x: 819, startPoint y: 407, endPoint x: 704, endPoint y: 422, distance: 116.4
click at [704, 422] on div "Item name (Ar)   * كرواسون جبن كيري بالعسل Item name (Ar) *" at bounding box center [856, 392] width 425 height 60
drag, startPoint x: 810, startPoint y: 401, endPoint x: 700, endPoint y: 404, distance: 109.2
click at [700, 404] on input "كرواسون جبن كيري بالعسل" at bounding box center [856, 400] width 412 height 31
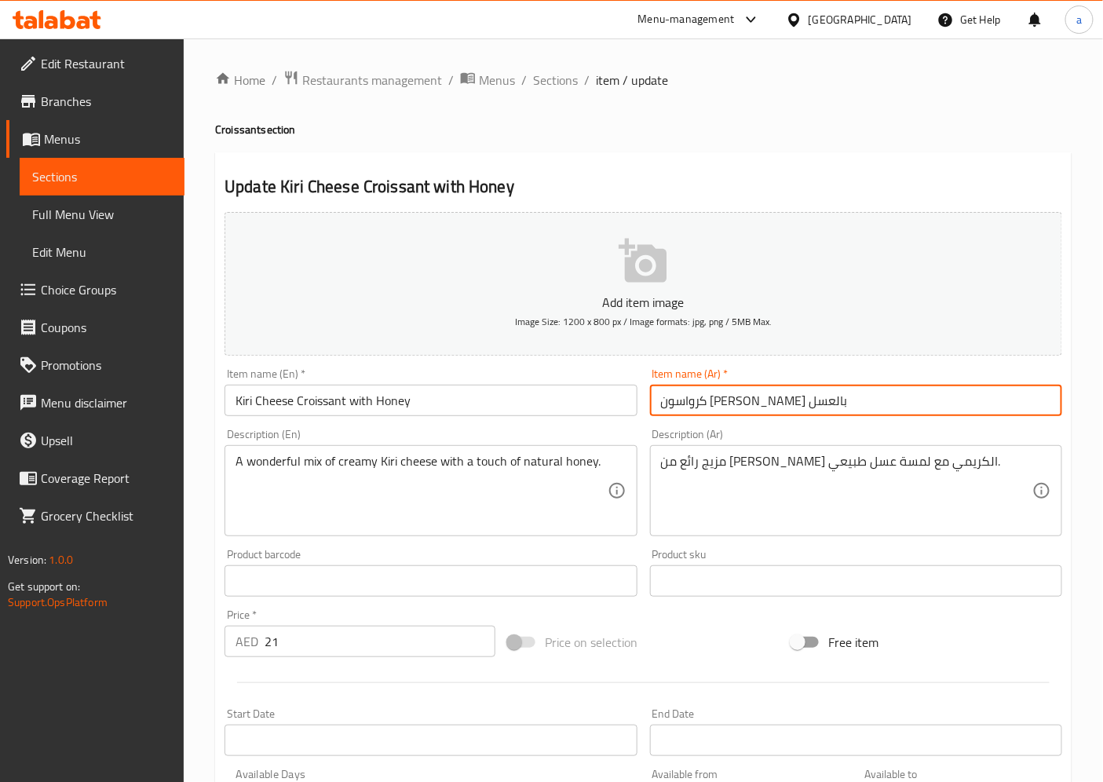
click at [673, 404] on input "كرواسون جبن كيري بالعسل" at bounding box center [856, 400] width 412 height 31
drag, startPoint x: 671, startPoint y: 404, endPoint x: 694, endPoint y: 404, distance: 22.8
click at [694, 404] on input "كرواسون جبن كيري بالعسل" at bounding box center [856, 400] width 412 height 31
click at [741, 399] on input "كرواسون جبن كيري بالعسل" at bounding box center [856, 400] width 412 height 31
drag, startPoint x: 843, startPoint y: 397, endPoint x: 571, endPoint y: 405, distance: 272.6
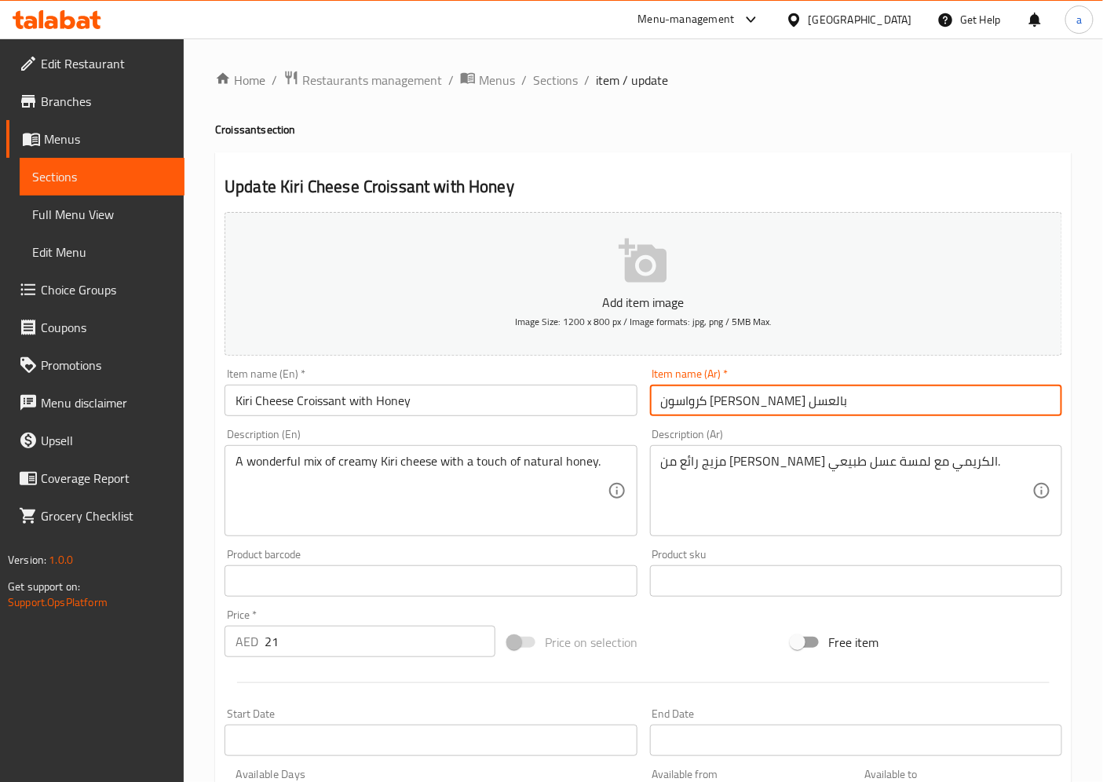
click at [571, 405] on div "Add item image Image Size: 1200 x 800 px / Image formats: jpg, png / 5MB Max. I…" at bounding box center [643, 544] width 850 height 677
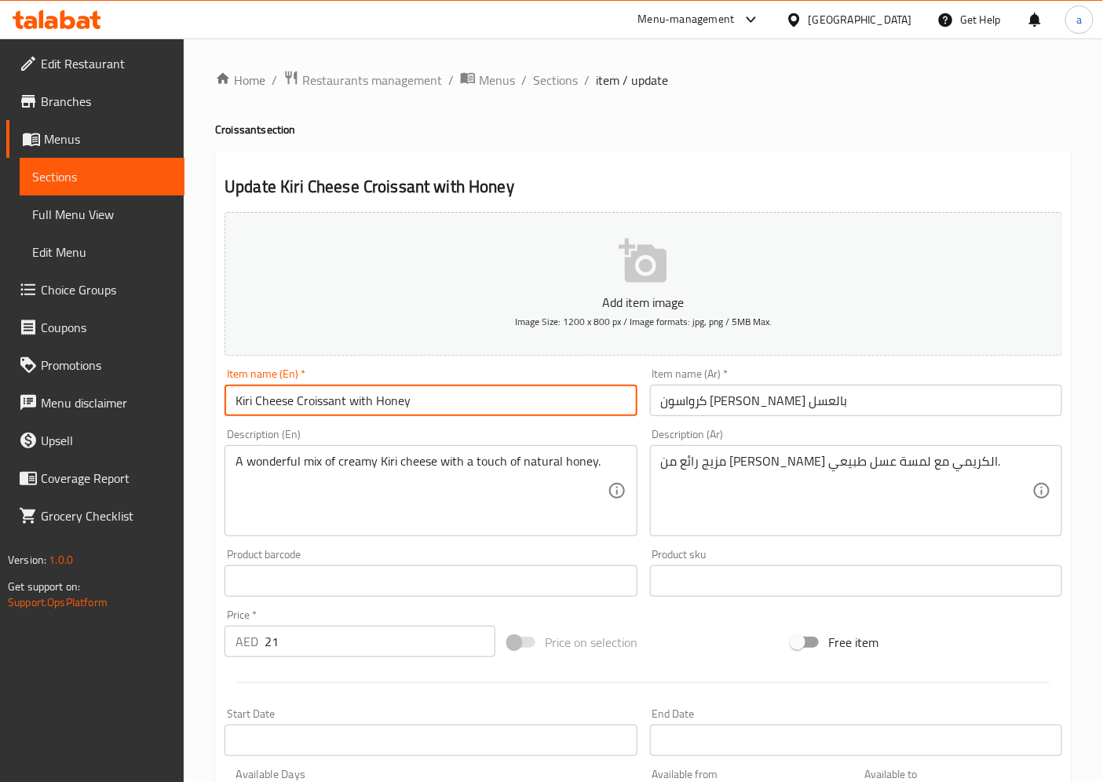
drag, startPoint x: 378, startPoint y: 387, endPoint x: 165, endPoint y: 375, distance: 213.2
click at [165, 375] on div "Edit Restaurant Branches Menus Sections Full Menu View Edit Menu Choice Groups …" at bounding box center [551, 567] width 1103 height 1058
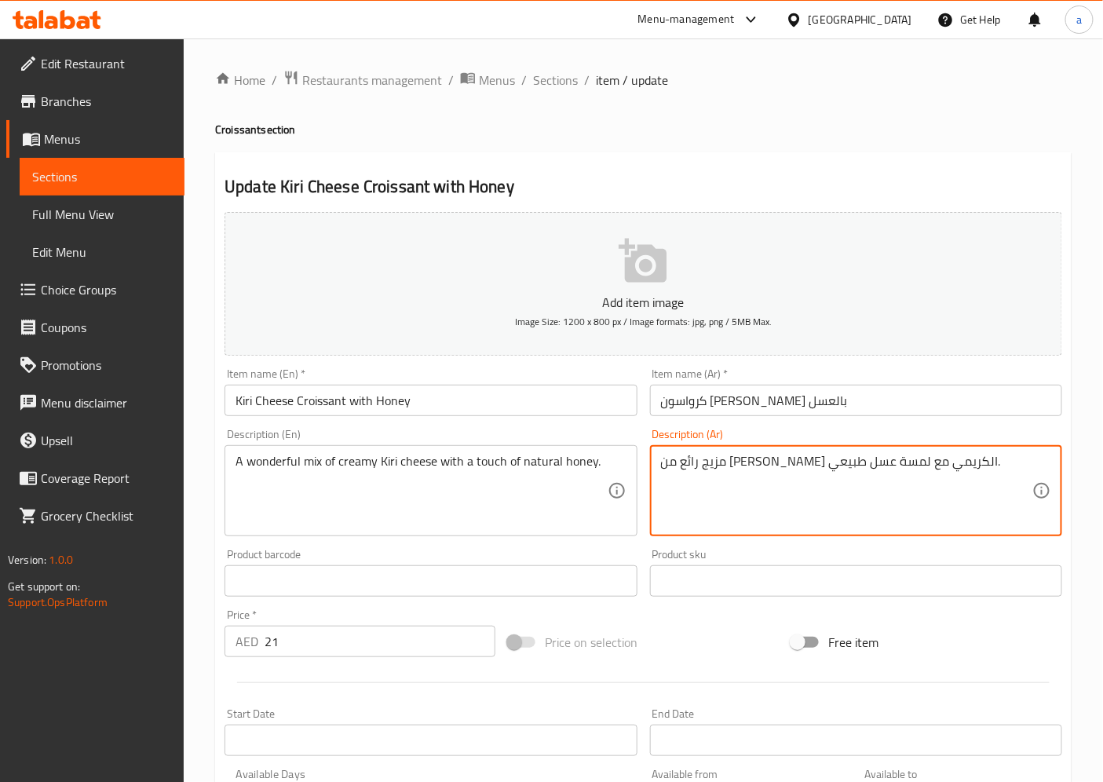
drag, startPoint x: 970, startPoint y: 468, endPoint x: 885, endPoint y: 471, distance: 84.9
click at [978, 465] on textarea "مزيج رائع من جبن كيري الكريمي مع لمسة عسل طبيعي." at bounding box center [846, 491] width 371 height 75
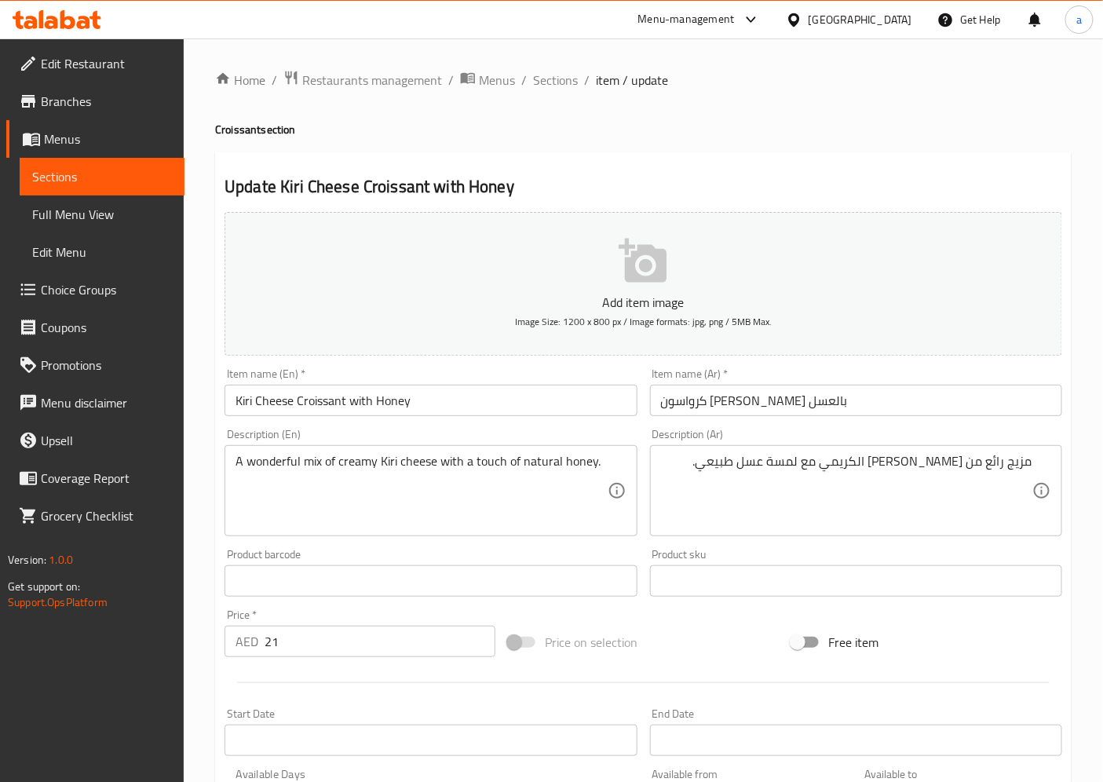
drag, startPoint x: 1042, startPoint y: 464, endPoint x: 874, endPoint y: 467, distance: 168.1
click at [874, 467] on div "مزيج رائع من جبن كيري الكريمي مع لمسة عسل طبيعي. Description (Ar)" at bounding box center [856, 490] width 412 height 91
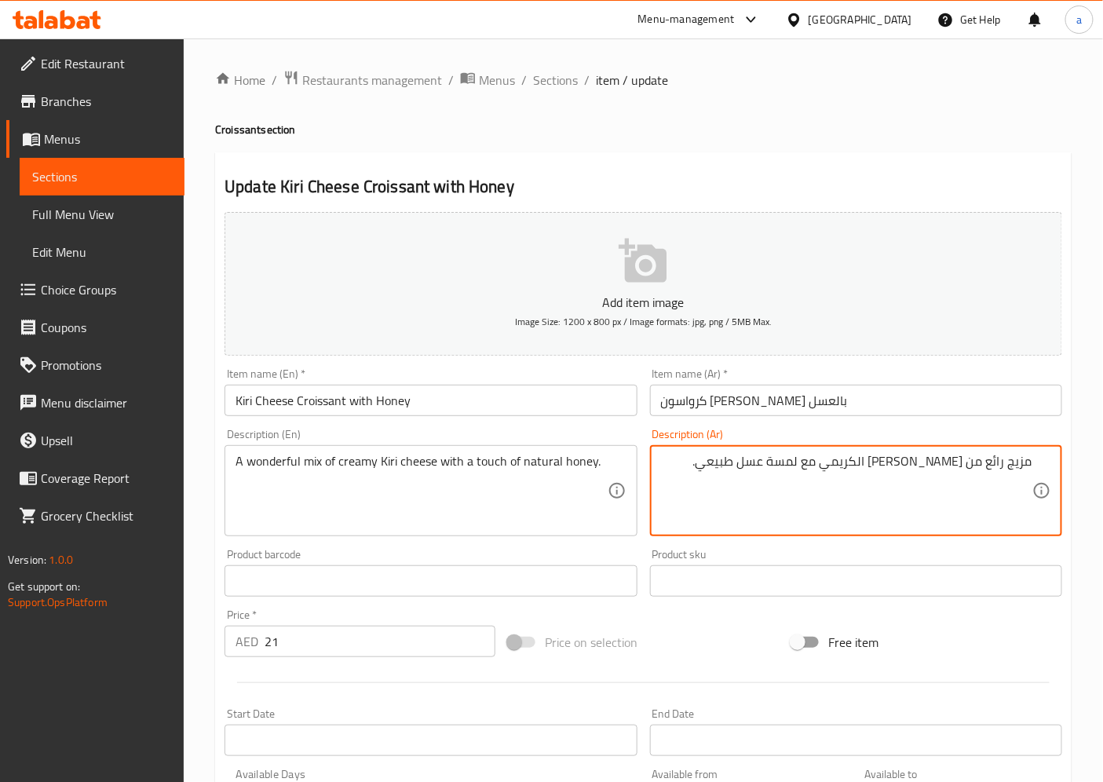
drag, startPoint x: 889, startPoint y: 465, endPoint x: 1055, endPoint y: 457, distance: 165.9
click at [1055, 457] on div "مزيج رائع من جبن كيري الكريمي مع لمسة عسل طبيعي. Description (Ar)" at bounding box center [856, 490] width 412 height 91
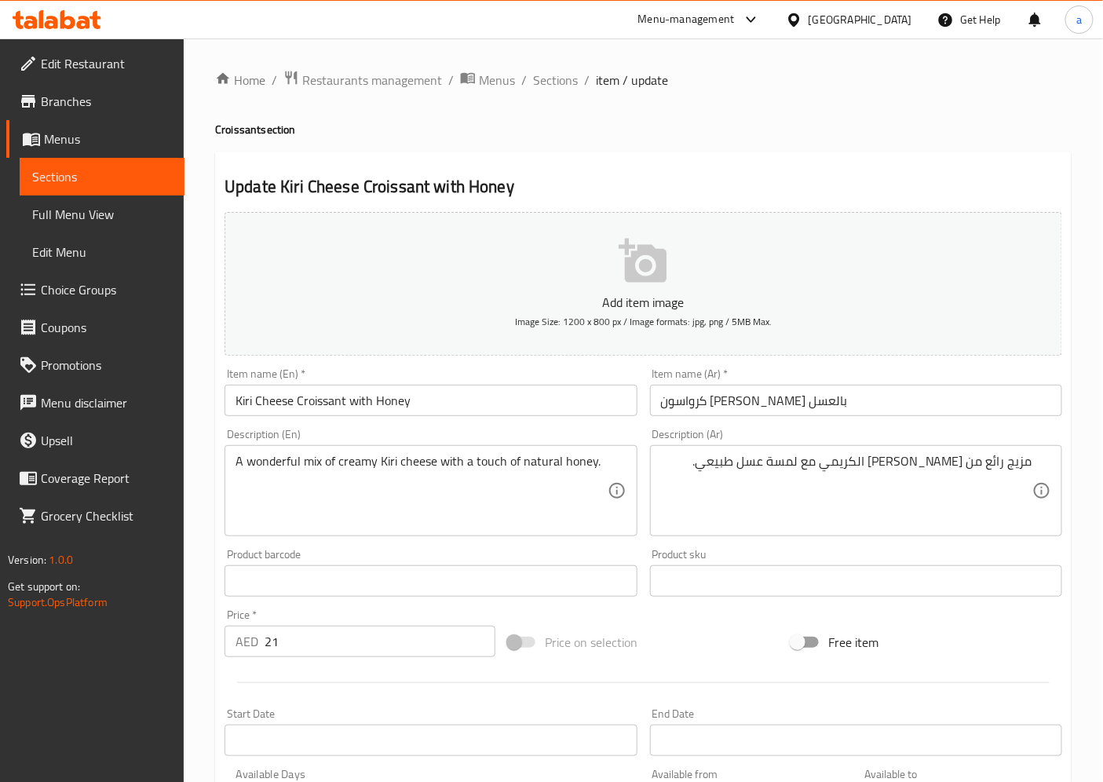
click at [1055, 457] on div "مزيج رائع من جبن كيري الكريمي مع لمسة عسل طبيعي. Description (Ar)" at bounding box center [856, 490] width 412 height 91
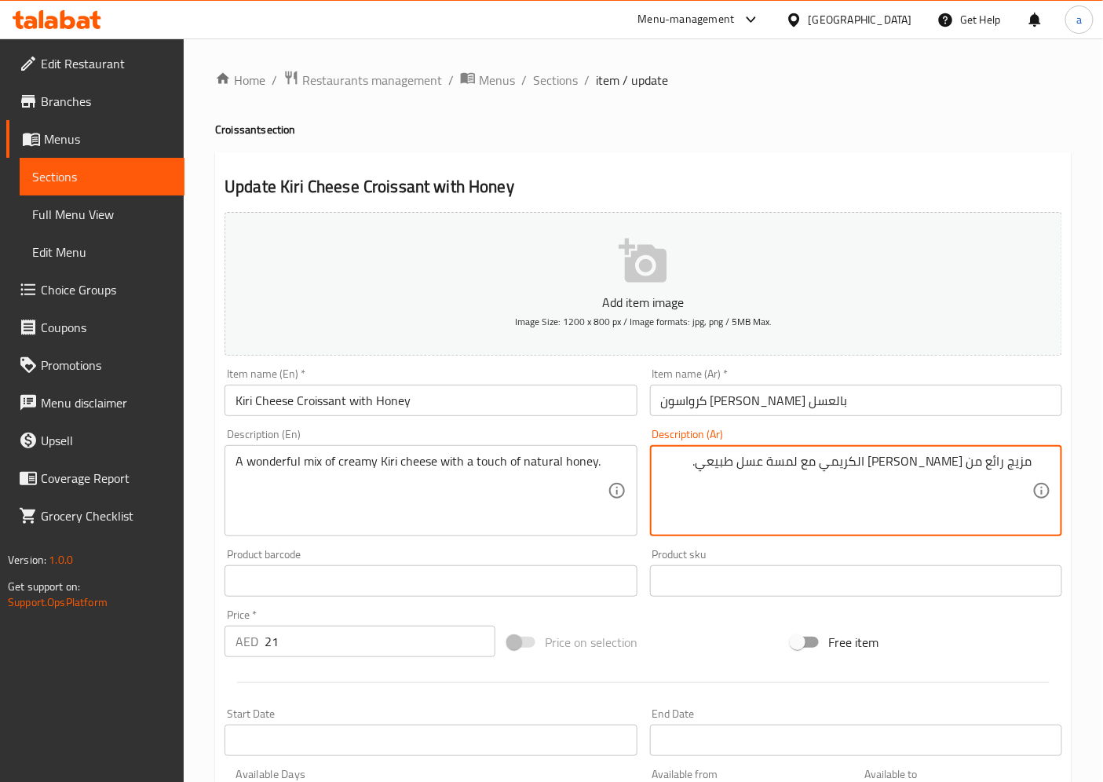
click at [874, 464] on textarea "مزيج رائع من جبن كيري الكريمي مع لمسة عسل طبيعي." at bounding box center [846, 491] width 371 height 75
drag, startPoint x: 868, startPoint y: 464, endPoint x: 1072, endPoint y: 456, distance: 203.5
click at [1072, 456] on div "Home / Restaurants management / Menus / Sections / item / update Croissant sect…" at bounding box center [644, 567] width 920 height 1058
drag, startPoint x: 718, startPoint y: 467, endPoint x: 859, endPoint y: 465, distance: 140.6
click at [859, 465] on textarea "مزيج رائع من جبن كيري الكريمي مع لمسة عسل طبيعي." at bounding box center [846, 491] width 371 height 75
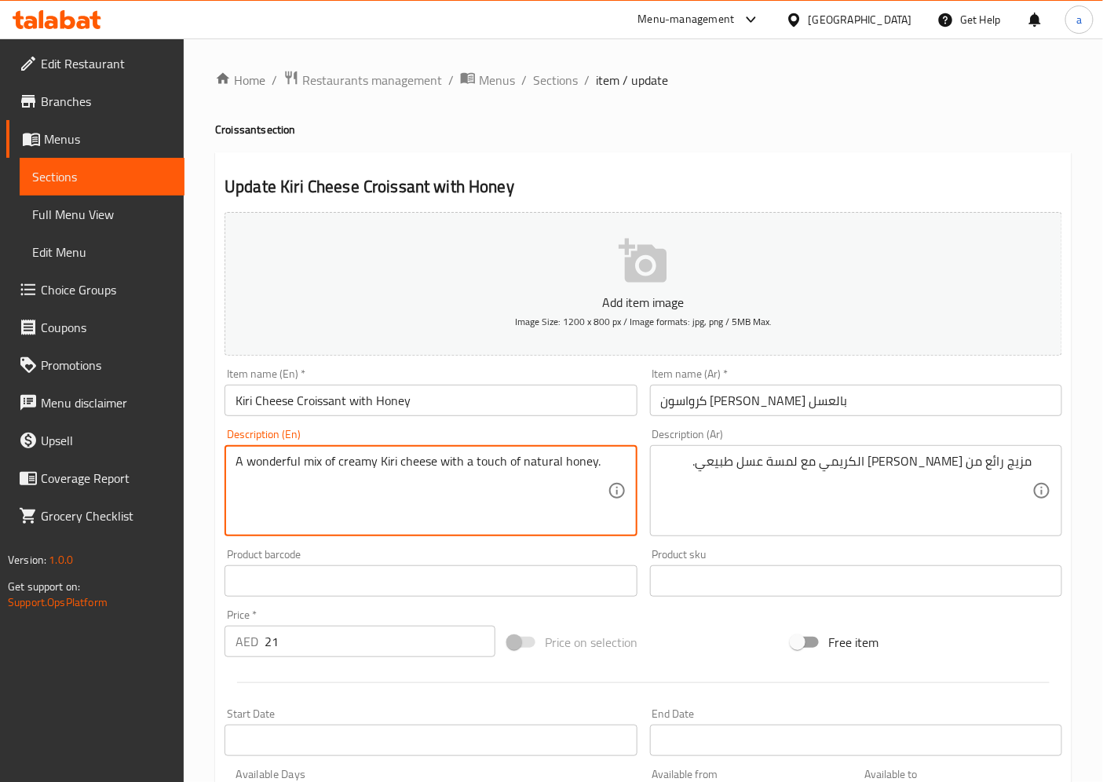
drag, startPoint x: 616, startPoint y: 467, endPoint x: 236, endPoint y: 470, distance: 379.3
click at [240, 471] on div "A wonderful mix of creamy Kiri cheese with a touch of natural honey. Descriptio…" at bounding box center [431, 490] width 412 height 91
click at [236, 466] on textarea "A wonderful mix of creamy Kiri cheese with a touch of natural honey." at bounding box center [421, 491] width 371 height 75
drag, startPoint x: 236, startPoint y: 466, endPoint x: 649, endPoint y: 497, distance: 415.0
click at [649, 497] on div "Add item image Image Size: 1200 x 800 px / Image formats: jpg, png / 5MB Max. I…" at bounding box center [643, 544] width 850 height 677
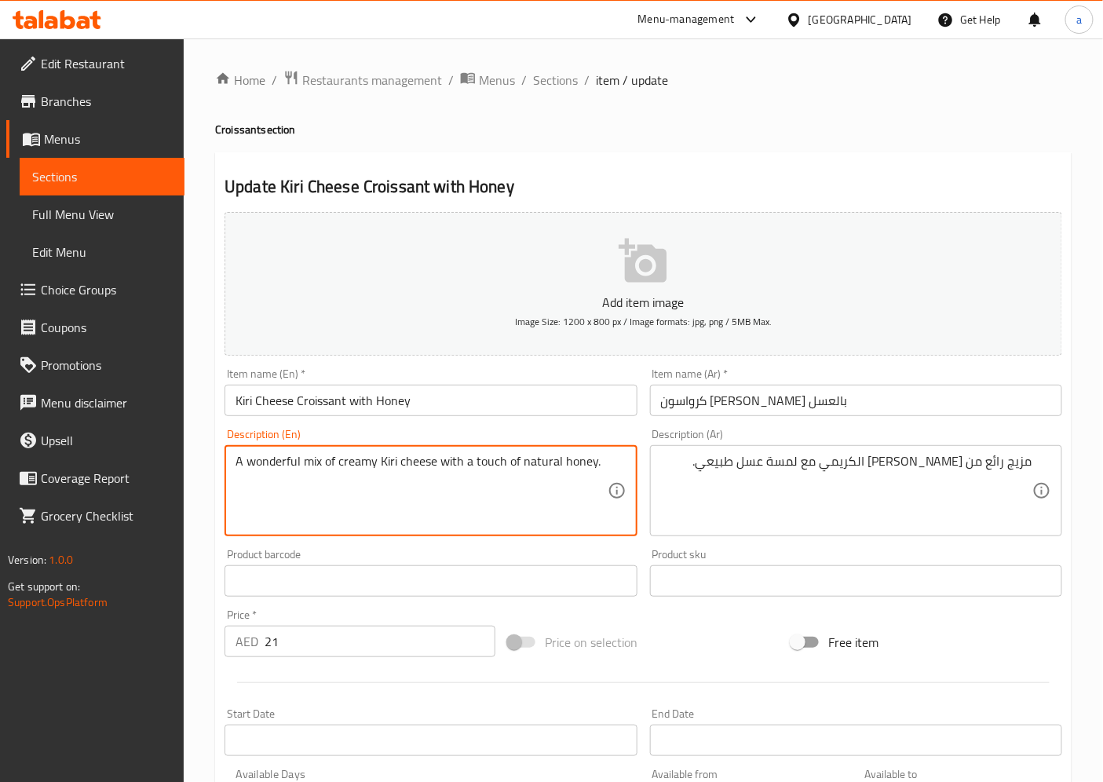
click at [322, 467] on textarea "A wonderful mix of creamy Kiri cheese with a touch of natural honey." at bounding box center [421, 491] width 371 height 75
drag, startPoint x: 371, startPoint y: 459, endPoint x: 523, endPoint y: 471, distance: 152.8
click at [516, 468] on textarea "A wonderful mix of creamy Kiri cheese with a touch of natural honey." at bounding box center [421, 491] width 371 height 75
drag, startPoint x: 524, startPoint y: 472, endPoint x: 916, endPoint y: 508, distance: 394.3
click at [528, 473] on textarea "A wonderful mix of creamy Kiri cheese with a touch of natural honey." at bounding box center [421, 491] width 371 height 75
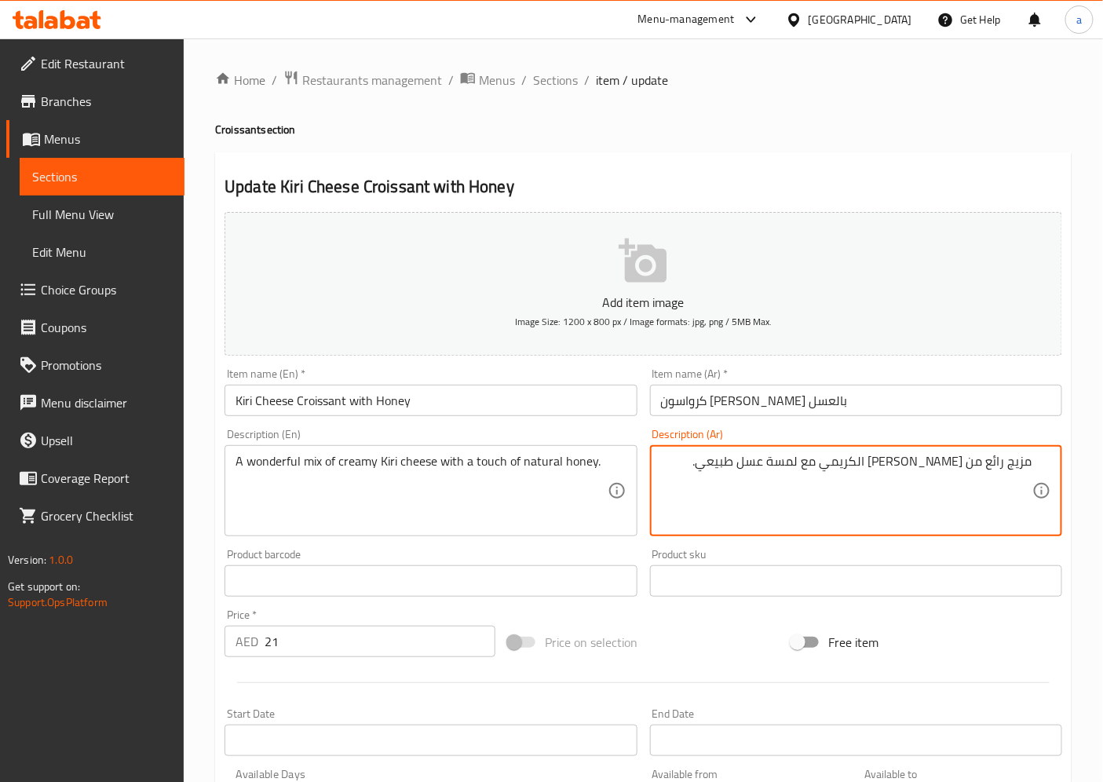
drag, startPoint x: 985, startPoint y: 466, endPoint x: 839, endPoint y: 466, distance: 146.8
click at [837, 466] on textarea "مزيج رائع من جبن كيري الكريمي مع لمسة عسل طبيعي." at bounding box center [846, 491] width 371 height 75
drag, startPoint x: 857, startPoint y: 459, endPoint x: 654, endPoint y: 461, distance: 202.6
click at [679, 461] on textarea "مزيج رائع من جبن كيري الكريمي مع لمسة عسل طبيعي." at bounding box center [846, 491] width 371 height 75
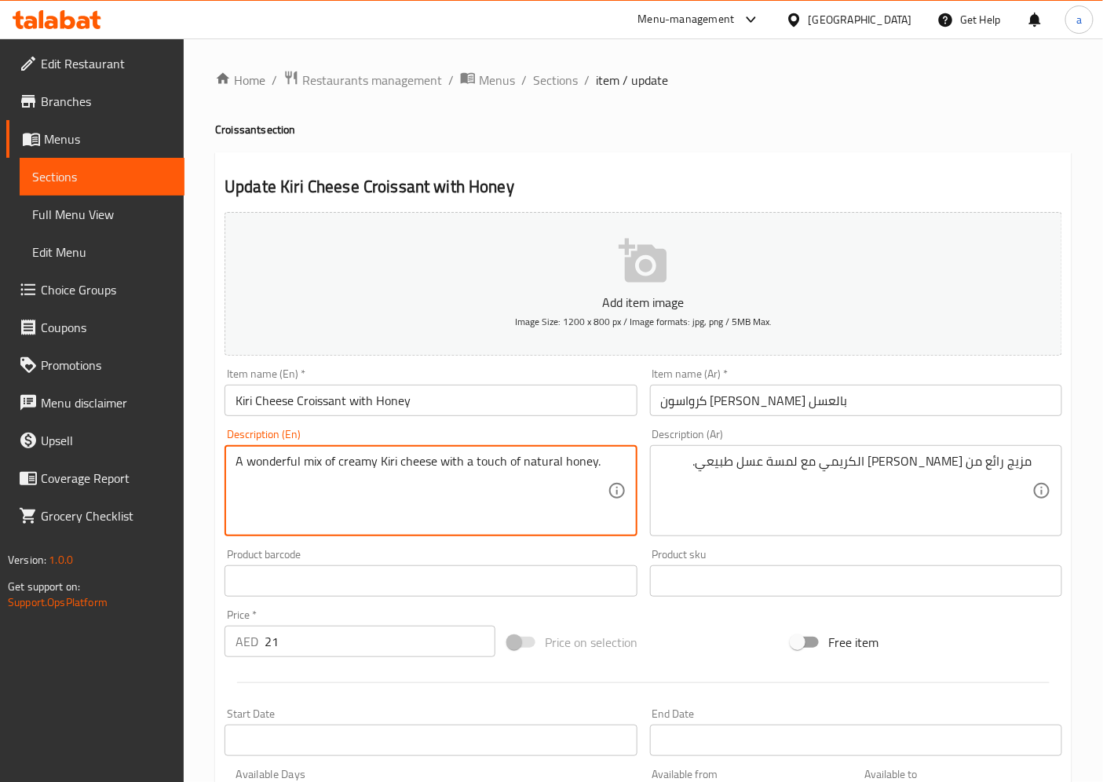
drag, startPoint x: 442, startPoint y: 461, endPoint x: 620, endPoint y: 462, distance: 178.2
click at [558, 90] on span "Sections" at bounding box center [555, 80] width 45 height 19
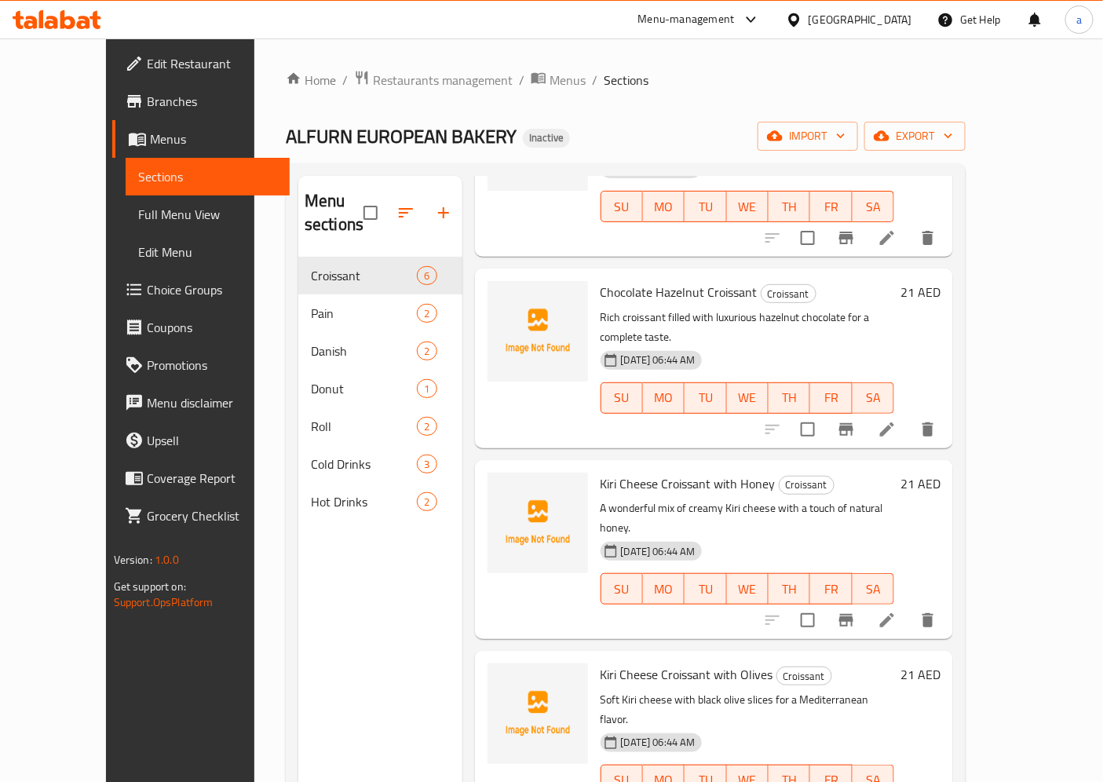
scroll to position [174, 0]
click at [909, 605] on li at bounding box center [887, 619] width 44 height 28
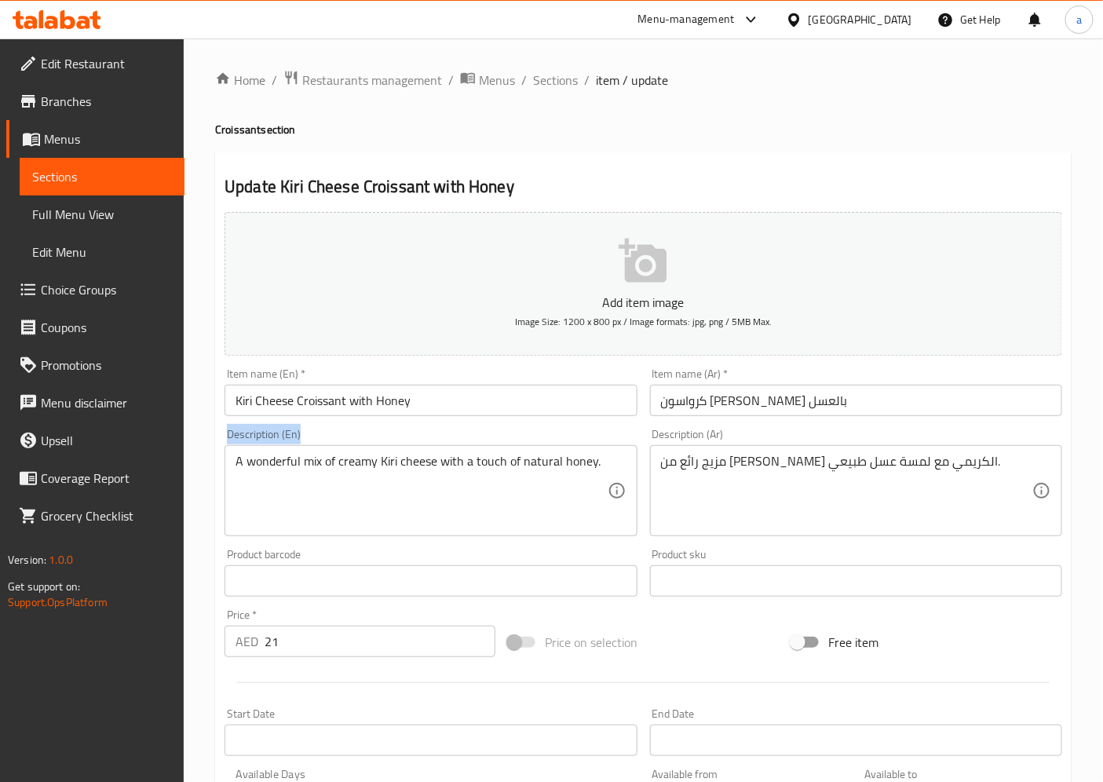
drag, startPoint x: 611, startPoint y: 467, endPoint x: 742, endPoint y: 507, distance: 137.1
click at [210, 460] on div "Home / Restaurants management / Menus / Sections / item / update Croissant sect…" at bounding box center [644, 567] width 920 height 1058
drag, startPoint x: 1058, startPoint y: 452, endPoint x: 979, endPoint y: 461, distance: 79.0
click at [979, 461] on div "مزيج رائع من جبن كيري الكريمي مع لمسة عسل طبيعي. Description (Ar)" at bounding box center [856, 490] width 412 height 91
drag, startPoint x: 1037, startPoint y: 459, endPoint x: 999, endPoint y: 462, distance: 37.8
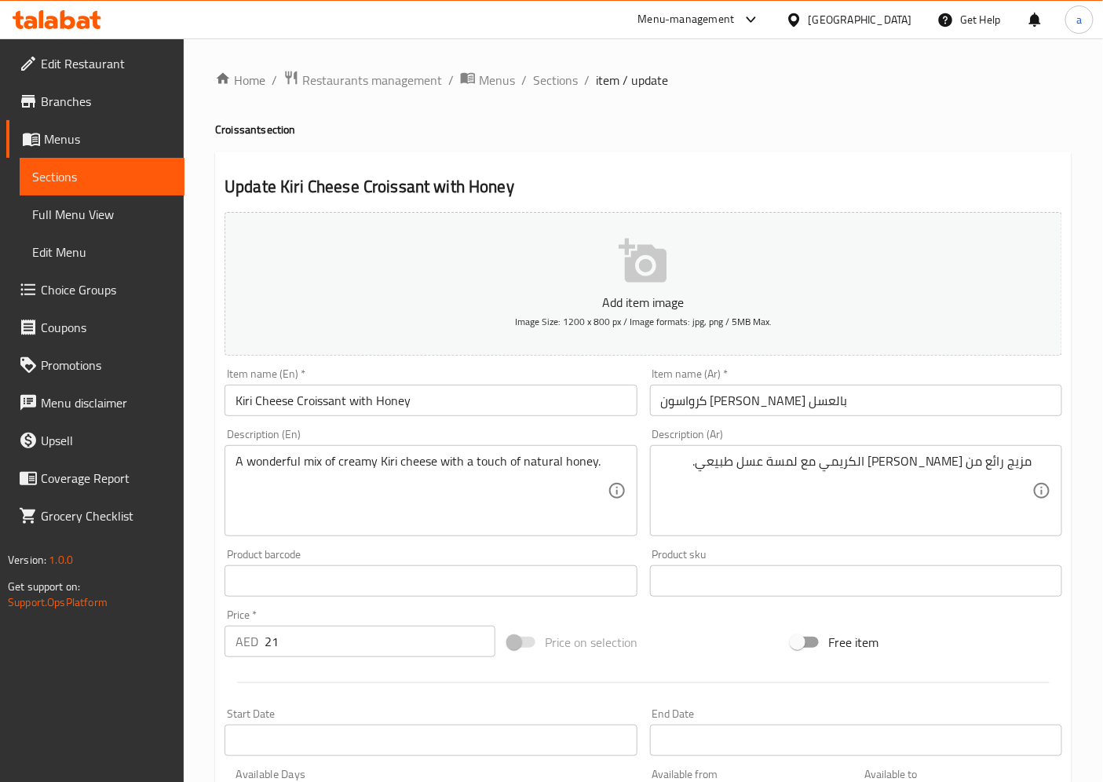
click at [904, 472] on div "مزيج رائع من جبن كيري الكريمي مع لمسة عسل طبيعي. Description (Ar)" at bounding box center [856, 490] width 412 height 91
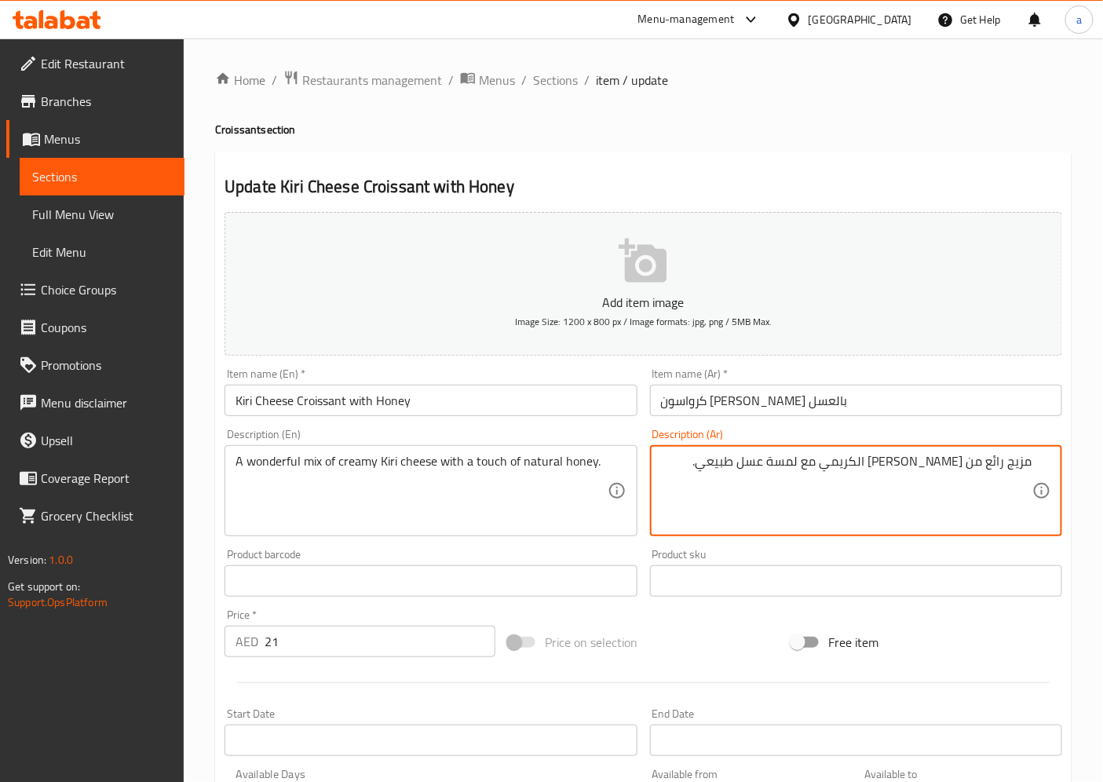
drag, startPoint x: 1015, startPoint y: 460, endPoint x: 1042, endPoint y: 460, distance: 27.5
click at [1015, 460] on textarea "مزيج رائع من جبن كيري الكريمي مع لمسة عسل طبيعي." at bounding box center [846, 491] width 371 height 75
drag, startPoint x: 1048, startPoint y: 465, endPoint x: 941, endPoint y: 468, distance: 106.8
click at [941, 468] on div "مزيج رائع من جبن كيري الكريمي مع لمسة عسل طبيعي. Description (Ar)" at bounding box center [856, 490] width 412 height 91
drag, startPoint x: 1021, startPoint y: 458, endPoint x: 1038, endPoint y: 457, distance: 17.3
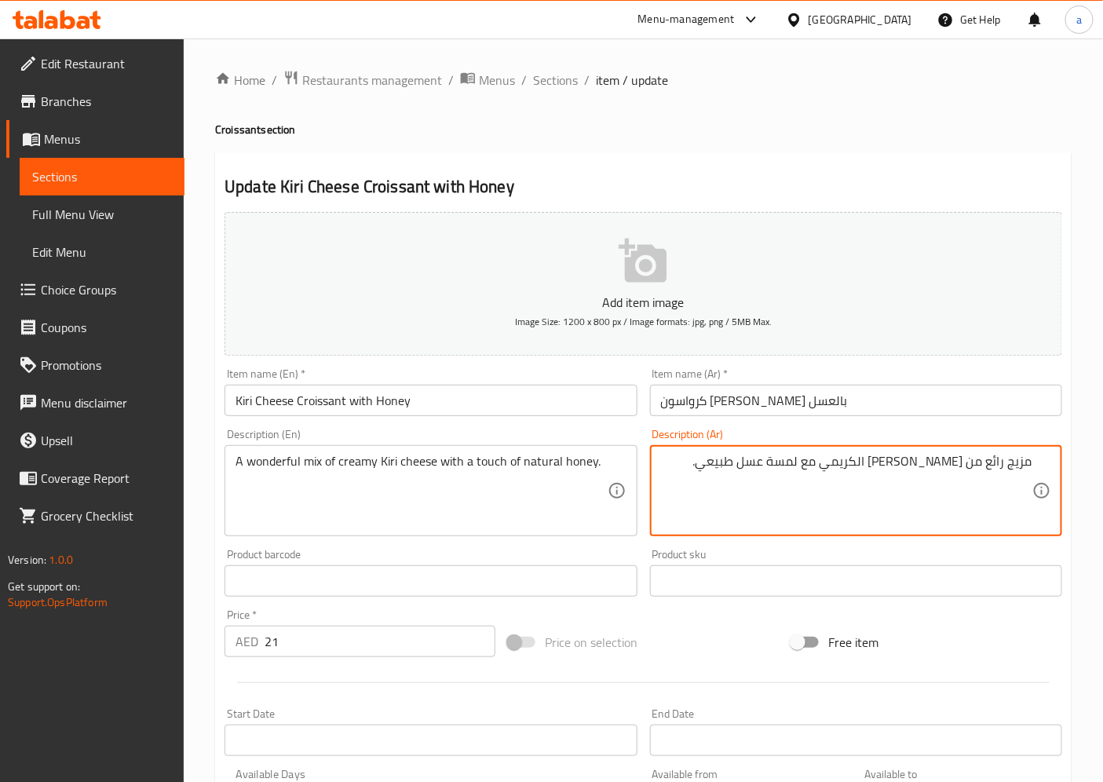
click at [1022, 457] on textarea "مزيج رائع من جبن كيري الكريمي مع لمسة عسل طبيعي." at bounding box center [846, 491] width 371 height 75
drag, startPoint x: 1045, startPoint y: 457, endPoint x: 1033, endPoint y: 462, distance: 12.7
click at [1043, 459] on div "مزيج رائع من جبن كيري الكريمي مع لمسة عسل طبيعي. Description (Ar)" at bounding box center [856, 490] width 412 height 91
click at [1049, 462] on div "مزيج رائع من جبن كيري الكريمي مع لمسة عسل طبيعي. Description (Ar)" at bounding box center [856, 490] width 412 height 91
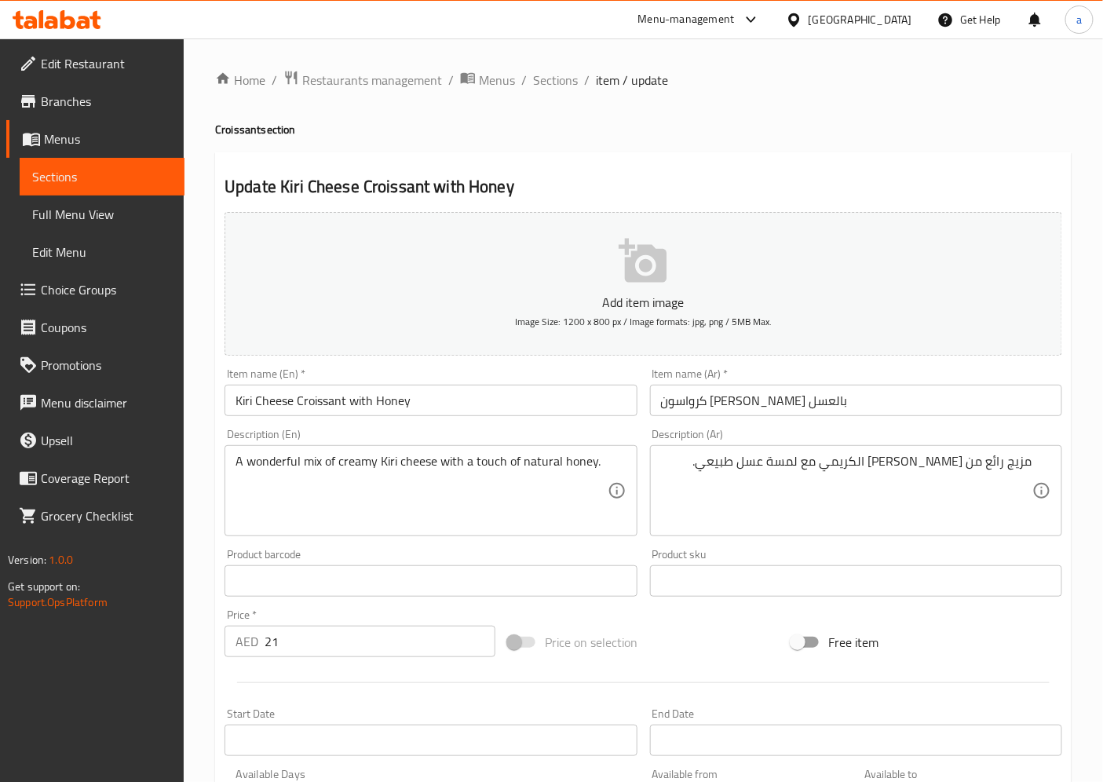
drag, startPoint x: 1052, startPoint y: 465, endPoint x: 1004, endPoint y: 467, distance: 48.7
click at [1051, 466] on div "مزيج رائع من جبن كيري الكريمي مع لمسة عسل طبيعي. Description (Ar)" at bounding box center [856, 490] width 412 height 91
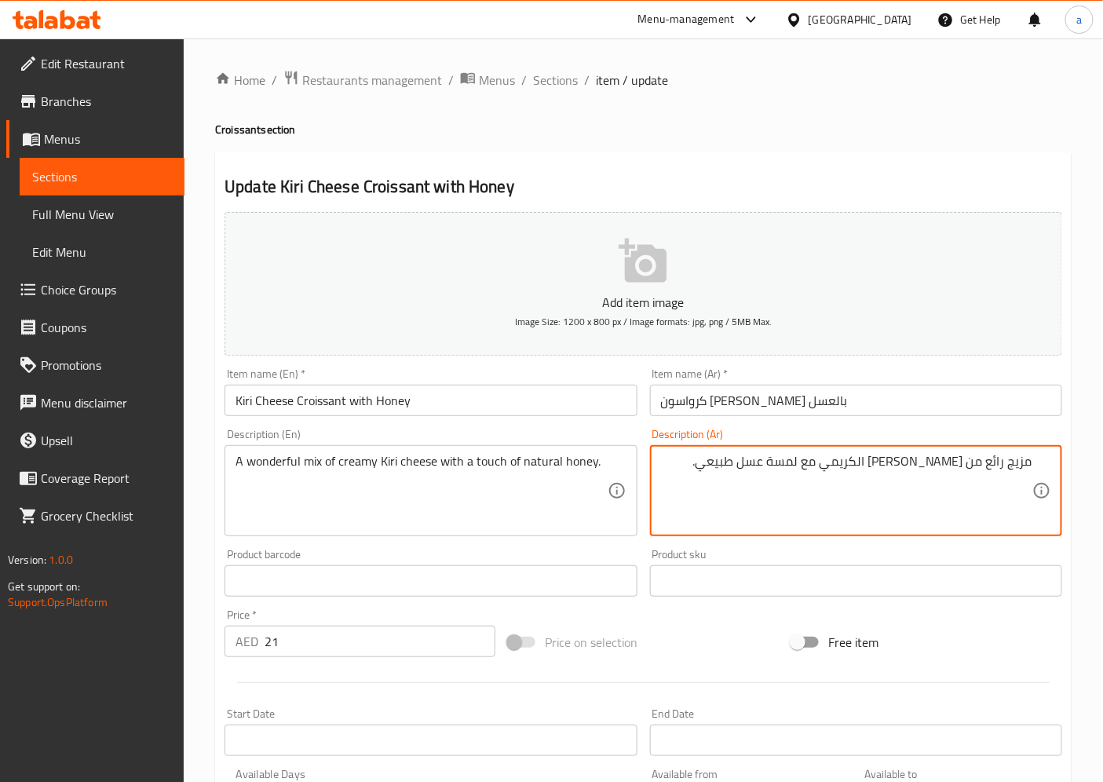
click at [1004, 467] on textarea "مزيج رائع من جبن كيري الكريمي مع لمسة عسل طبيعي." at bounding box center [846, 491] width 371 height 75
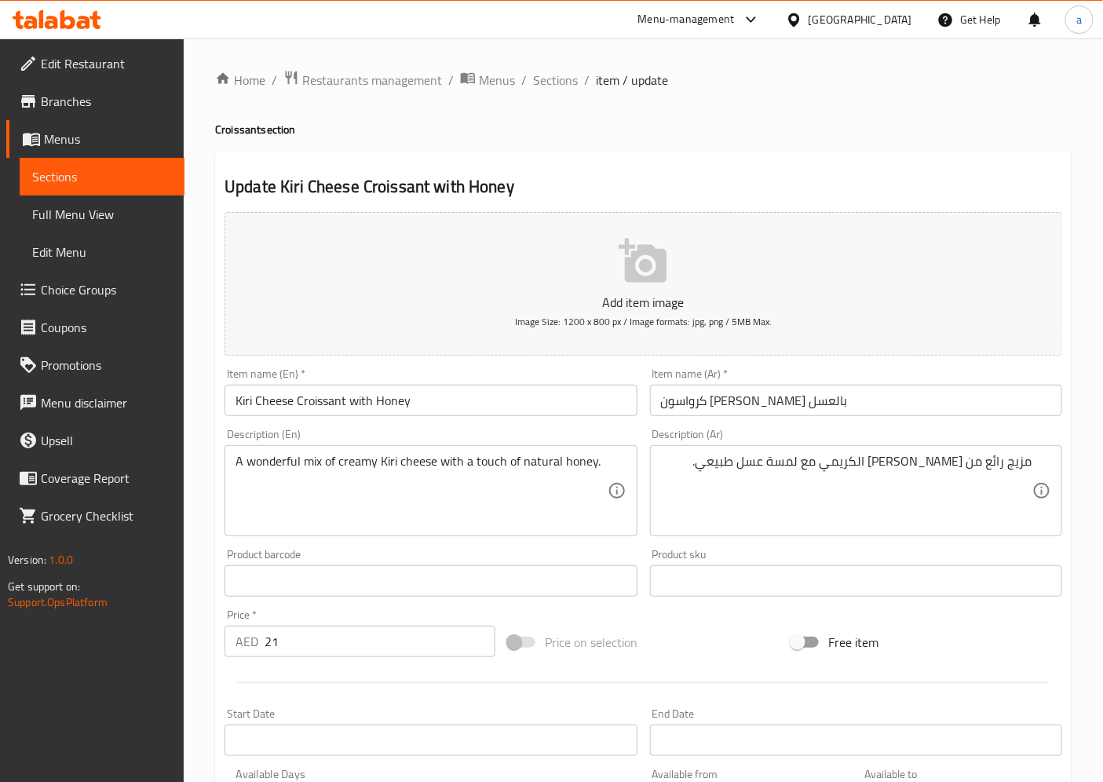
drag, startPoint x: 1048, startPoint y: 463, endPoint x: 1027, endPoint y: 466, distance: 20.7
click at [978, 466] on div "مزيج رائع من جبن كيري الكريمي مع لمسة عسل طبيعي. Description (Ar)" at bounding box center [856, 490] width 412 height 91
drag, startPoint x: 1026, startPoint y: 464, endPoint x: 960, endPoint y: 477, distance: 66.4
click at [960, 477] on div "مزيج رائع من جبن كيري الكريمي مع لمسة عسل طبيعي. Description (Ar)" at bounding box center [856, 490] width 412 height 91
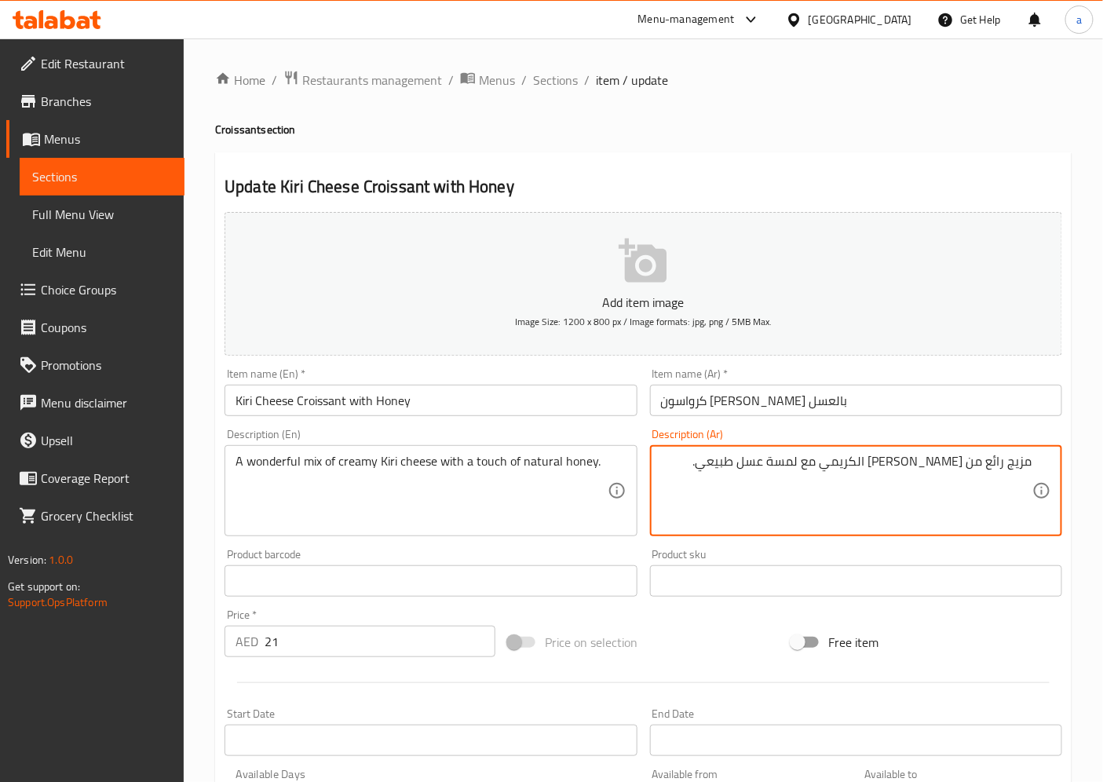
click at [985, 466] on textarea "مزيج رائع من جبن كيري الكريمي مع لمسة عسل طبيعي." at bounding box center [846, 491] width 371 height 75
drag, startPoint x: 919, startPoint y: 465, endPoint x: 1061, endPoint y: 461, distance: 142.2
click at [1061, 461] on div "مزيج رائع من جبن كيري الكريمي مع لمسة عسل طبيعي. Description (Ar)" at bounding box center [856, 490] width 412 height 91
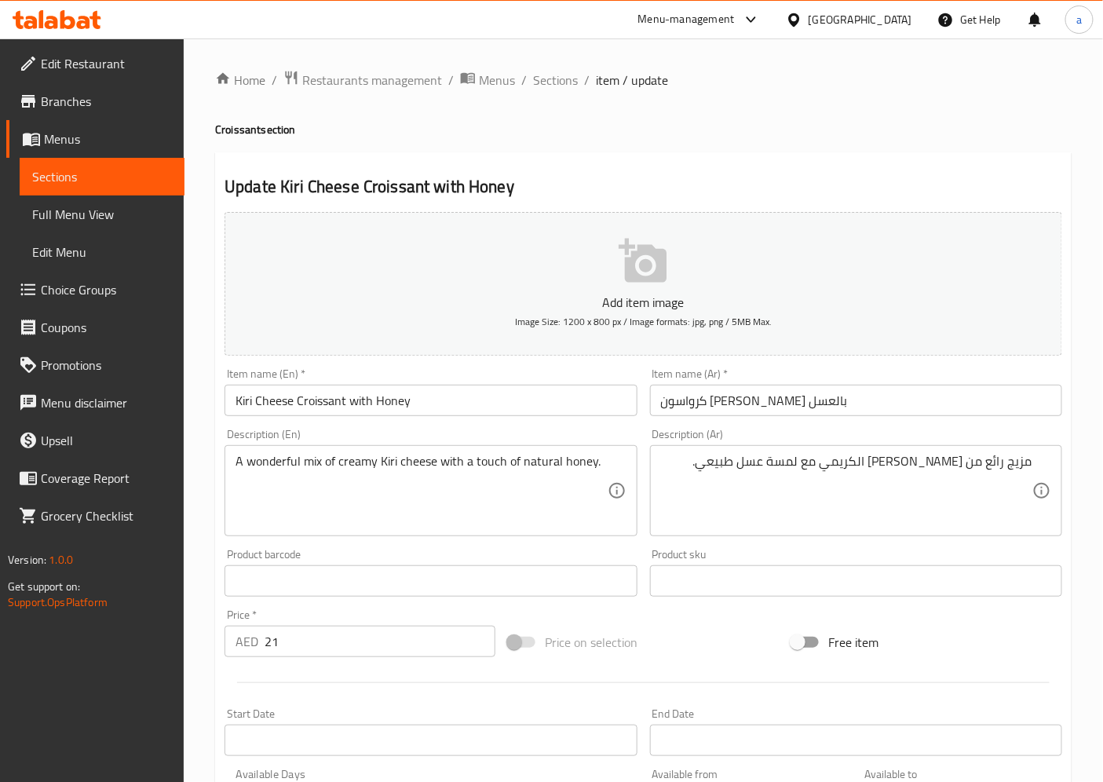
drag, startPoint x: 229, startPoint y: 459, endPoint x: 380, endPoint y: 473, distance: 152.2
click at [380, 473] on div "A wonderful mix of creamy Kiri cheese with a touch of natural honey. Descriptio…" at bounding box center [431, 490] width 412 height 91
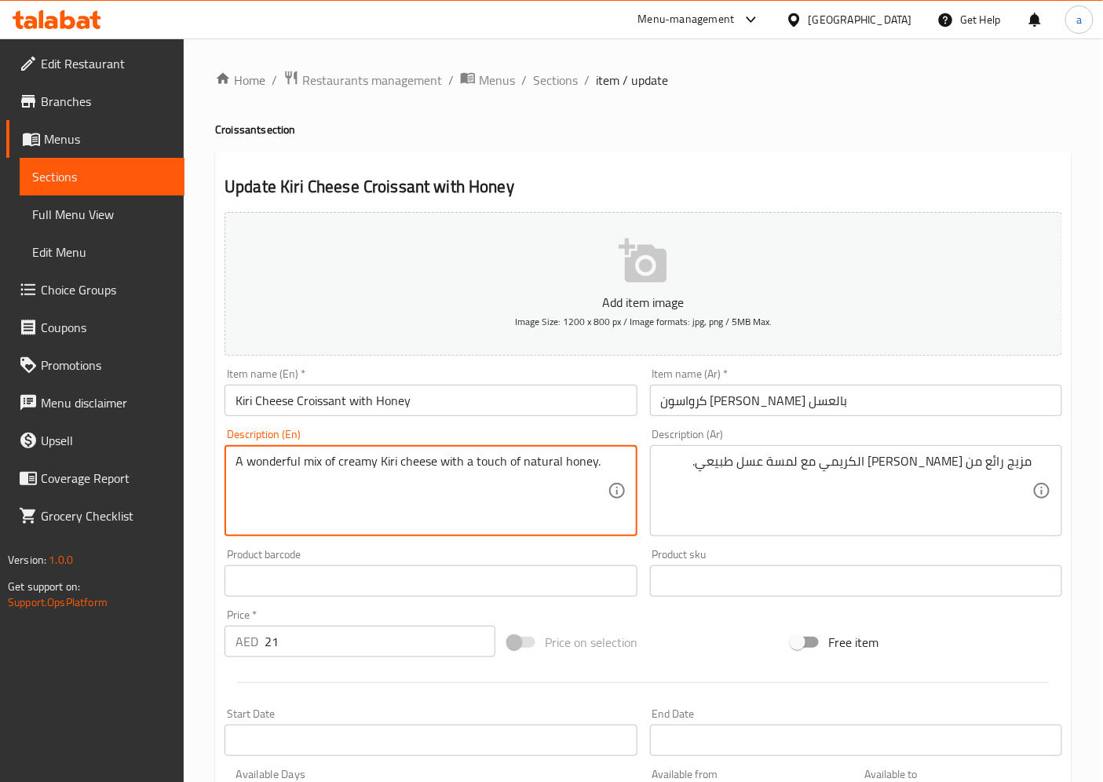
drag, startPoint x: 254, startPoint y: 461, endPoint x: 610, endPoint y: 477, distance: 356.1
click at [586, 477] on textarea "A wonderful mix of creamy Kiri cheese with a touch of natural honey." at bounding box center [421, 491] width 371 height 75
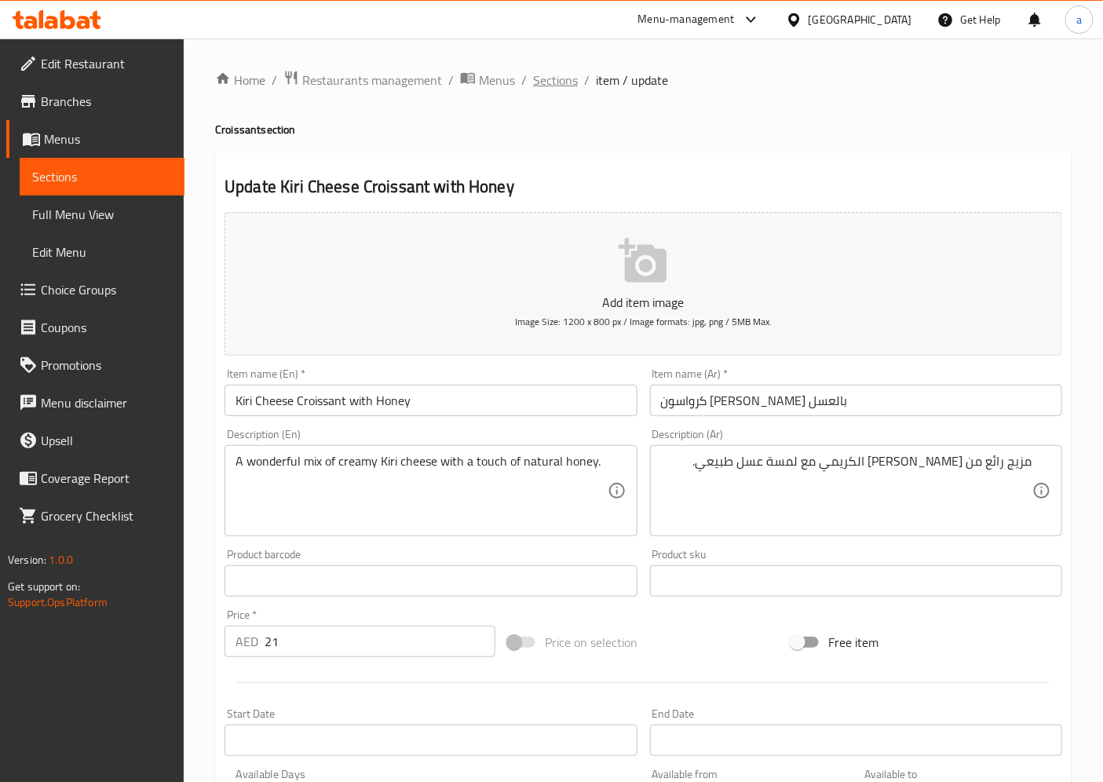
click at [540, 76] on span "Sections" at bounding box center [555, 80] width 45 height 19
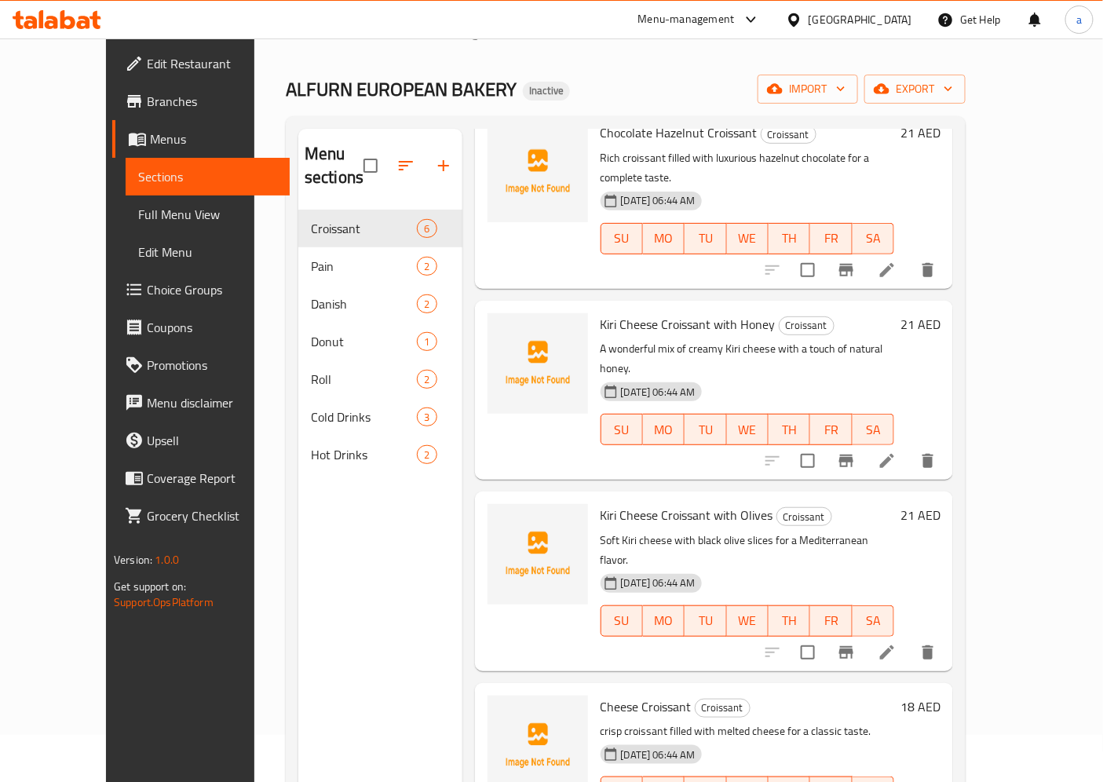
scroll to position [87, 0]
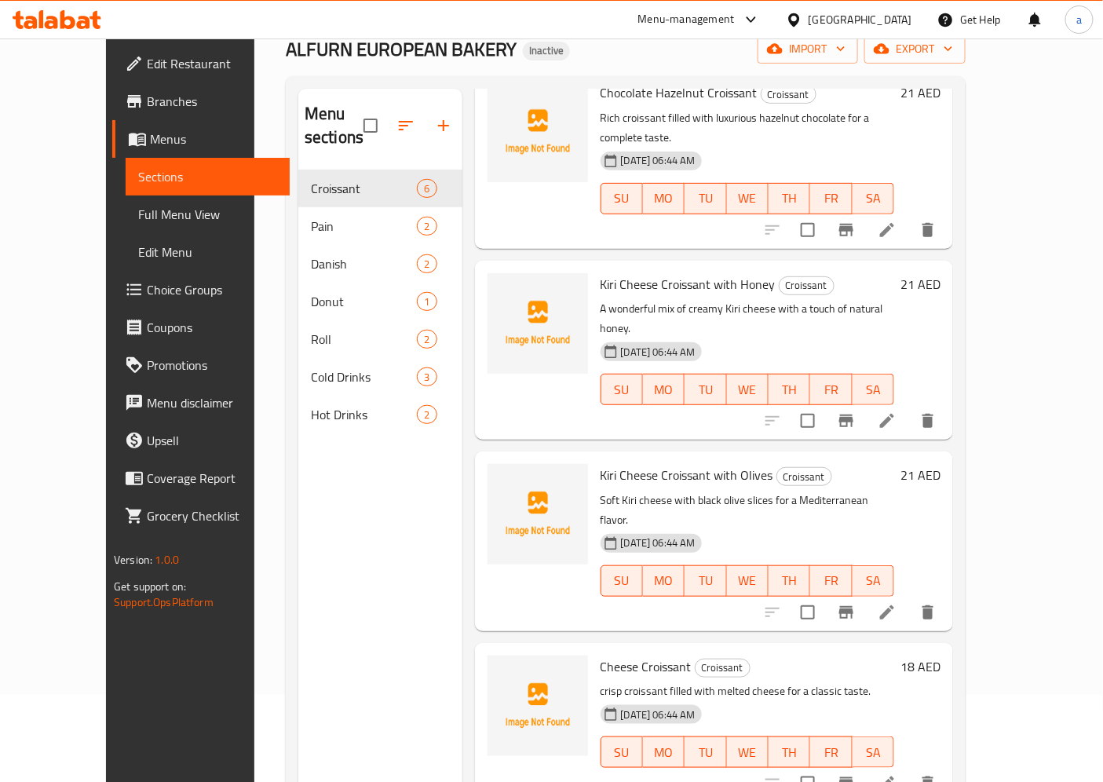
click at [909, 598] on li at bounding box center [887, 612] width 44 height 28
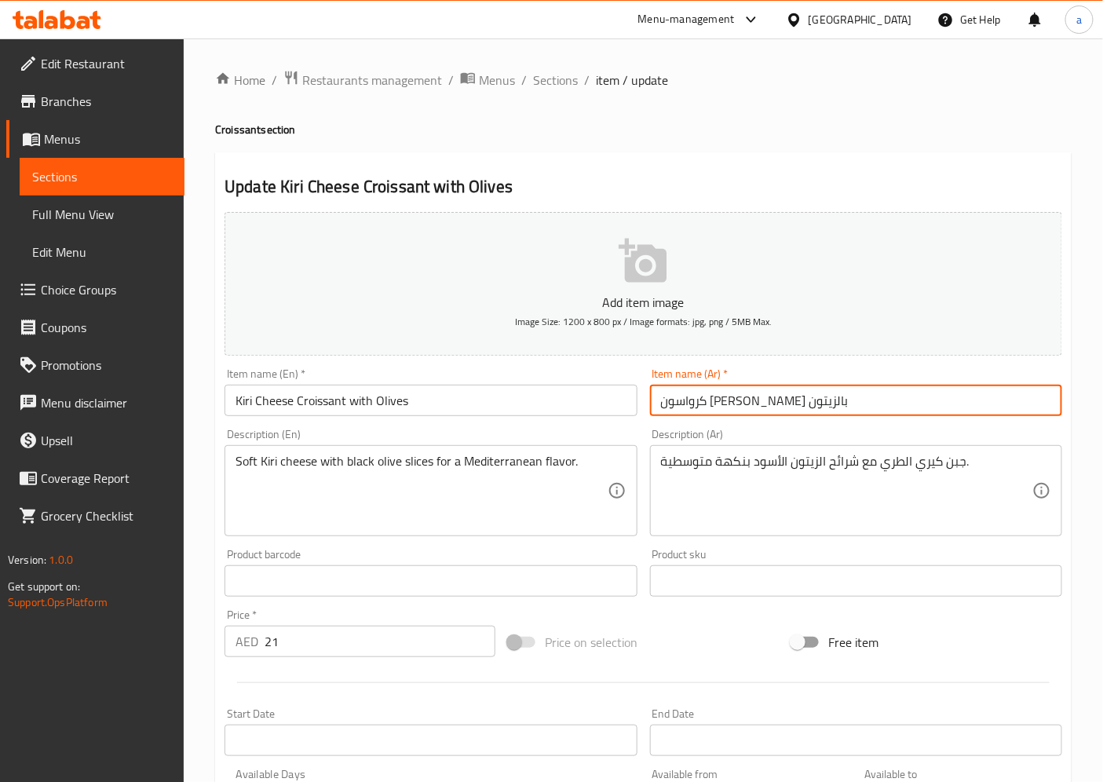
drag, startPoint x: 823, startPoint y: 398, endPoint x: 547, endPoint y: 400, distance: 276.4
click at [547, 400] on div "Add item image Image Size: 1200 x 800 px / Image formats: jpg, png / 5MB Max. I…" at bounding box center [643, 544] width 850 height 677
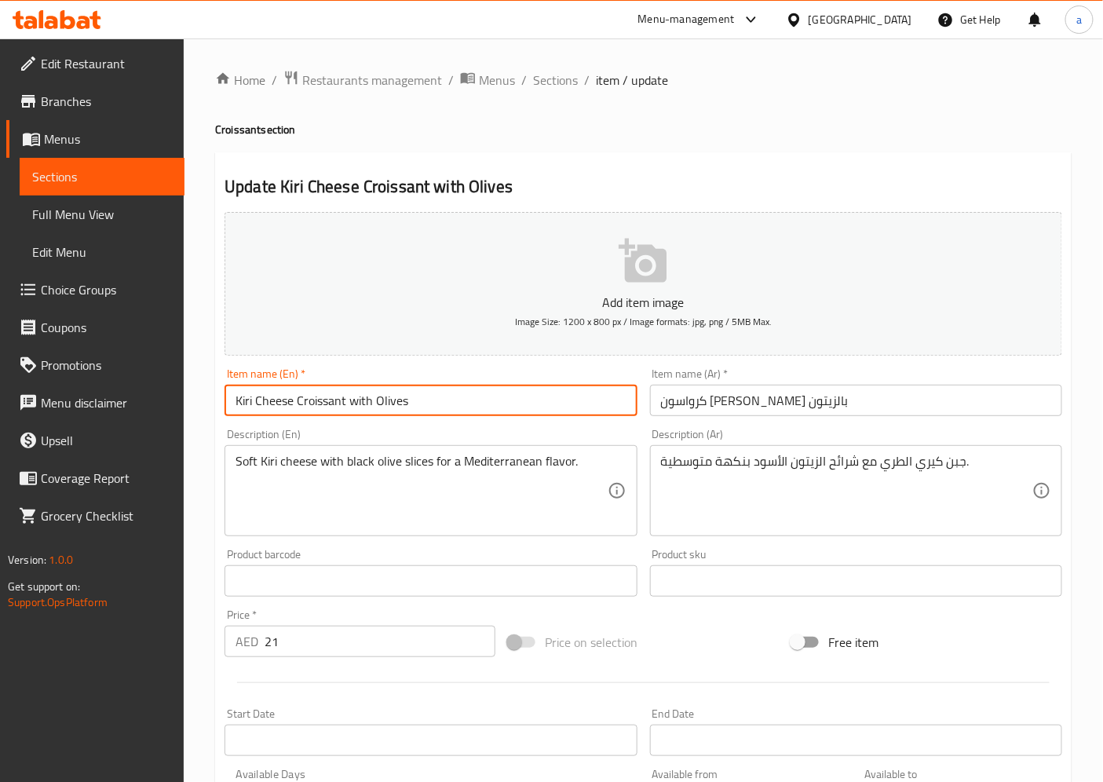
drag
click at [149, 391] on div "Edit Restaurant Branches Menus Sections Full Menu View Edit Menu Choice Groups …" at bounding box center [551, 567] width 1103 height 1058
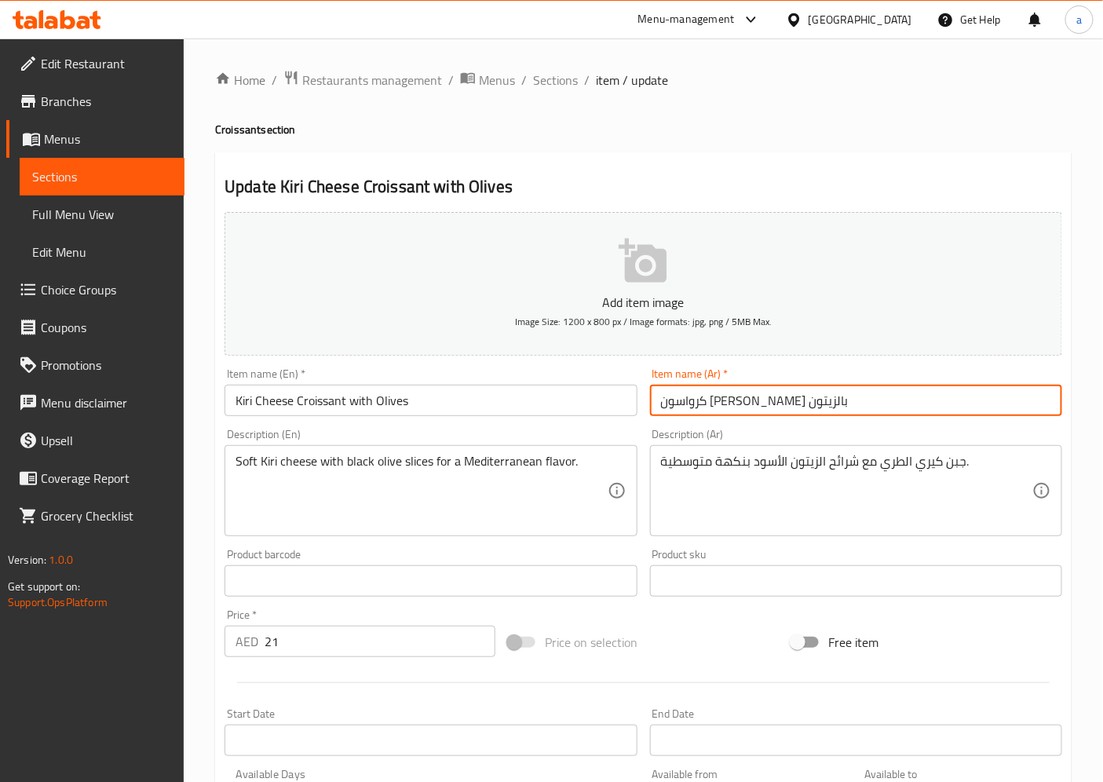
drag, startPoint x: 876, startPoint y: 404, endPoint x: 637, endPoint y: 411, distance: 238.8
click at [637, 411] on div "Add item image Image Size: 1200 x 800 px / Image formats: jpg, png / 5MB Max. I…" at bounding box center [643, 544] width 850 height 677
drag, startPoint x: 825, startPoint y: 401, endPoint x: 790, endPoint y: 404, distance: 35.5
click at [824, 400] on input "كرواسون جبن كيري بالزيتون" at bounding box center [856, 400] width 412 height 31
click at [756, 404] on input "كرواسون جبن كيري بالزيتون" at bounding box center [856, 400] width 412 height 31
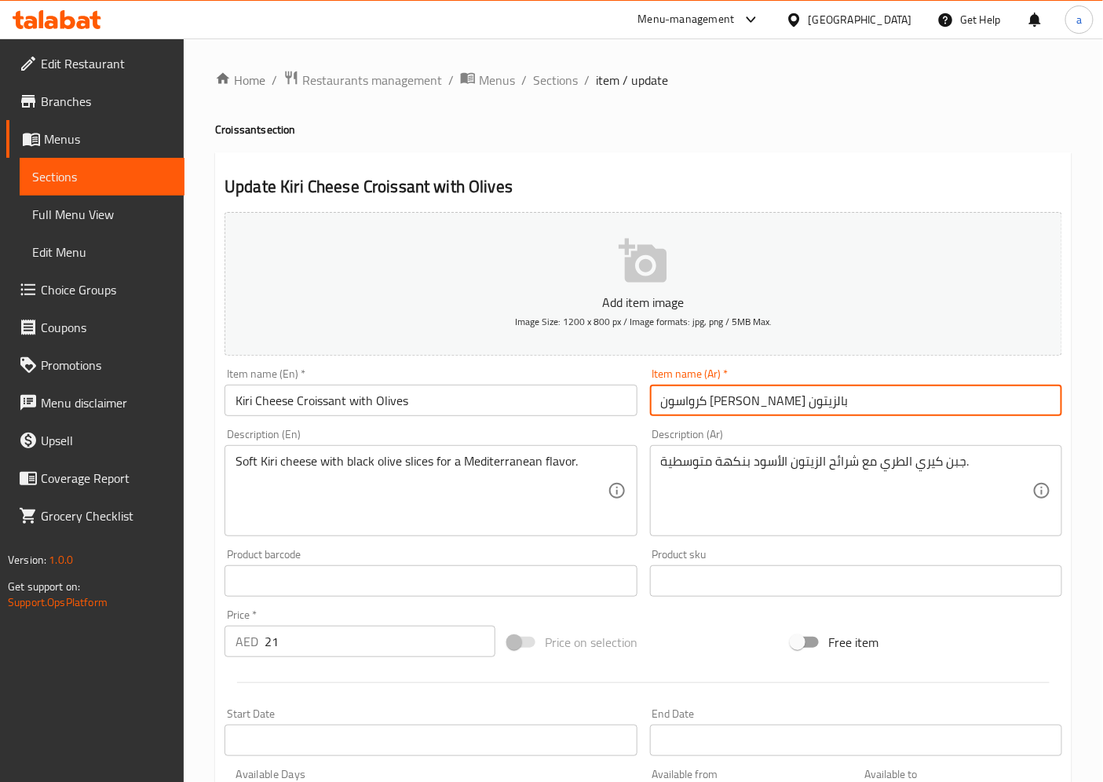
drag, startPoint x: 831, startPoint y: 397, endPoint x: 567, endPoint y: 427, distance: 265.5
click at [567, 427] on div "Add item image Image Size: 1200 x 800 px / Image formats: jpg, png / 5MB Max. I…" at bounding box center [643, 544] width 850 height 677
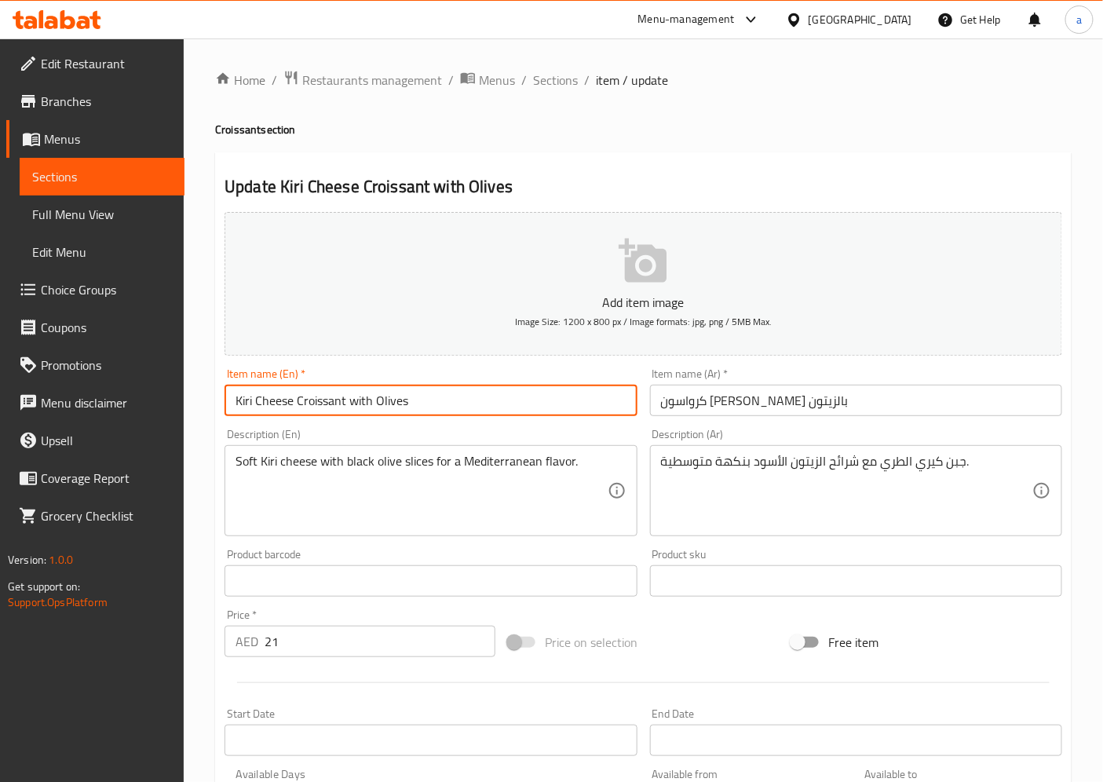
drag, startPoint x: 463, startPoint y: 404, endPoint x: 123, endPoint y: 373, distance: 341.5
click at [123, 373] on div "Edit Restaurant Branches Menus Sections Full Menu View Edit Menu Choice Groups …" at bounding box center [551, 567] width 1103 height 1058
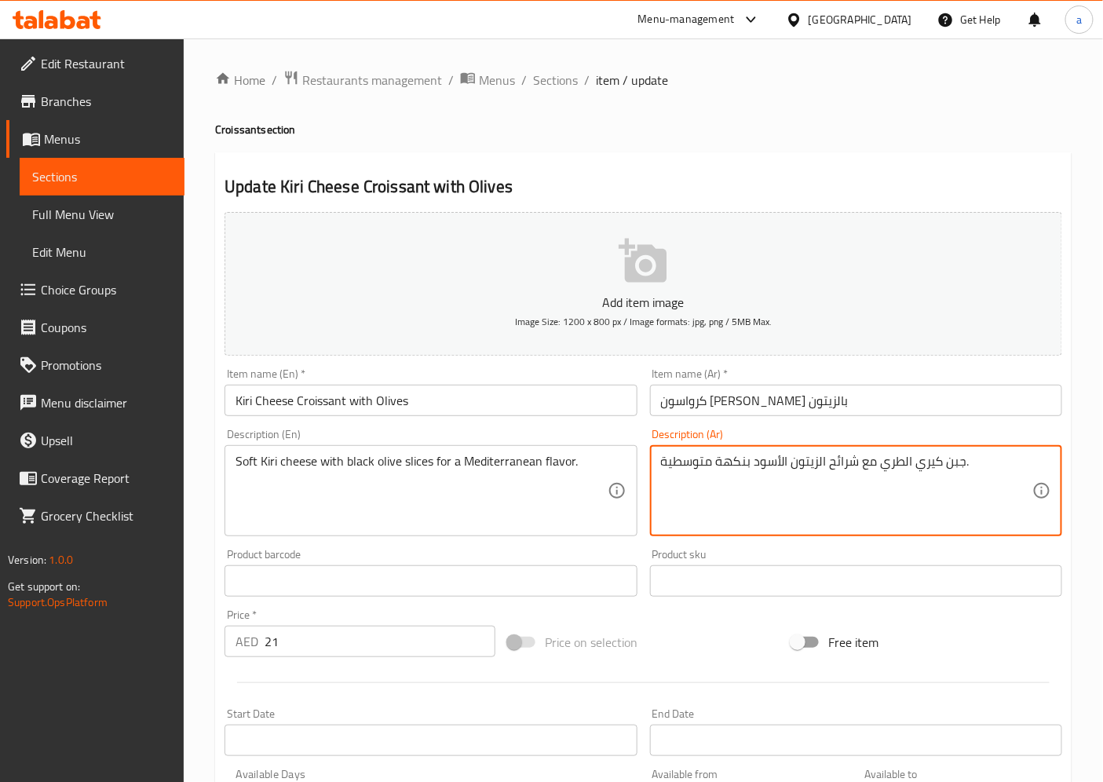
drag, startPoint x: 990, startPoint y: 460, endPoint x: 837, endPoint y: 469, distance: 153.4
click at [1008, 470] on textarea "جبن كيري الطري مع شرائح الزيتون الأسود بنكهة متوسطية." at bounding box center [846, 491] width 371 height 75
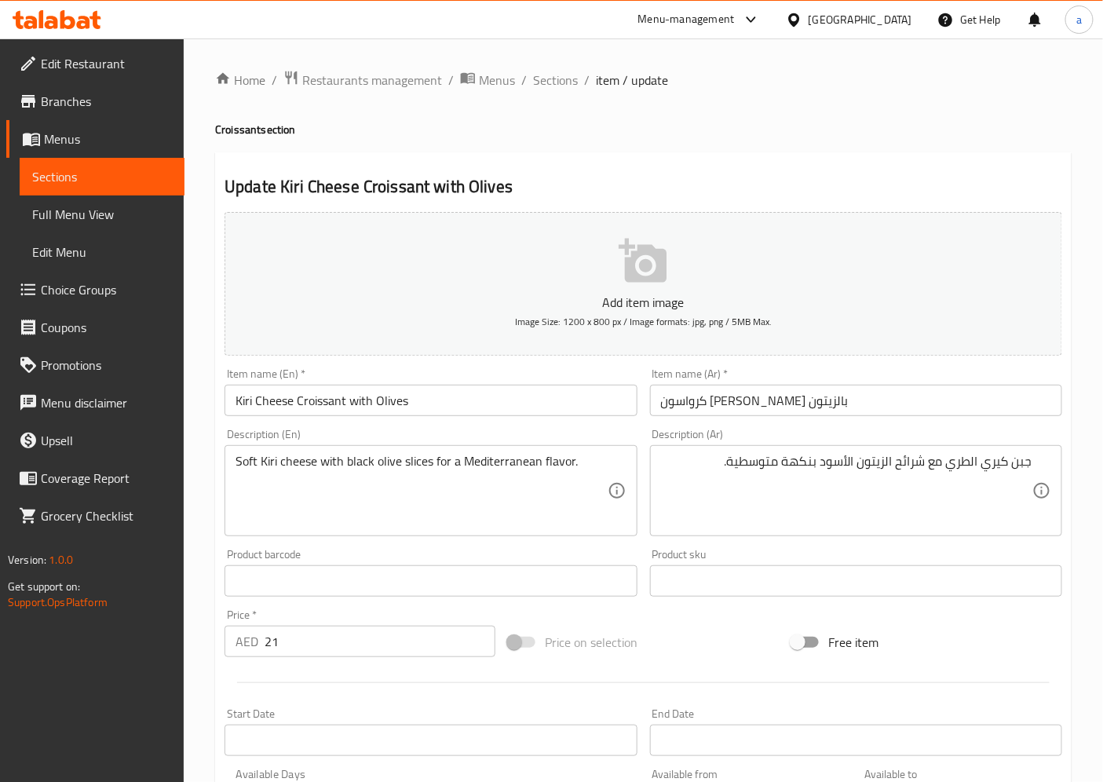
drag, startPoint x: 1040, startPoint y: 455, endPoint x: 907, endPoint y: 466, distance: 133.2
click at [907, 466] on div "جبن كيري الطري مع شرائح الزيتون الأسود بنكهة متوسطية. Description (Ar)" at bounding box center [856, 490] width 412 height 91
drag, startPoint x: 1045, startPoint y: 456, endPoint x: 834, endPoint y: 463, distance: 211.3
click at [834, 463] on div "جبن كيري الطري مع شرائح الزيتون الأسود بنكهة متوسطية. Description (Ar)" at bounding box center [856, 490] width 412 height 91
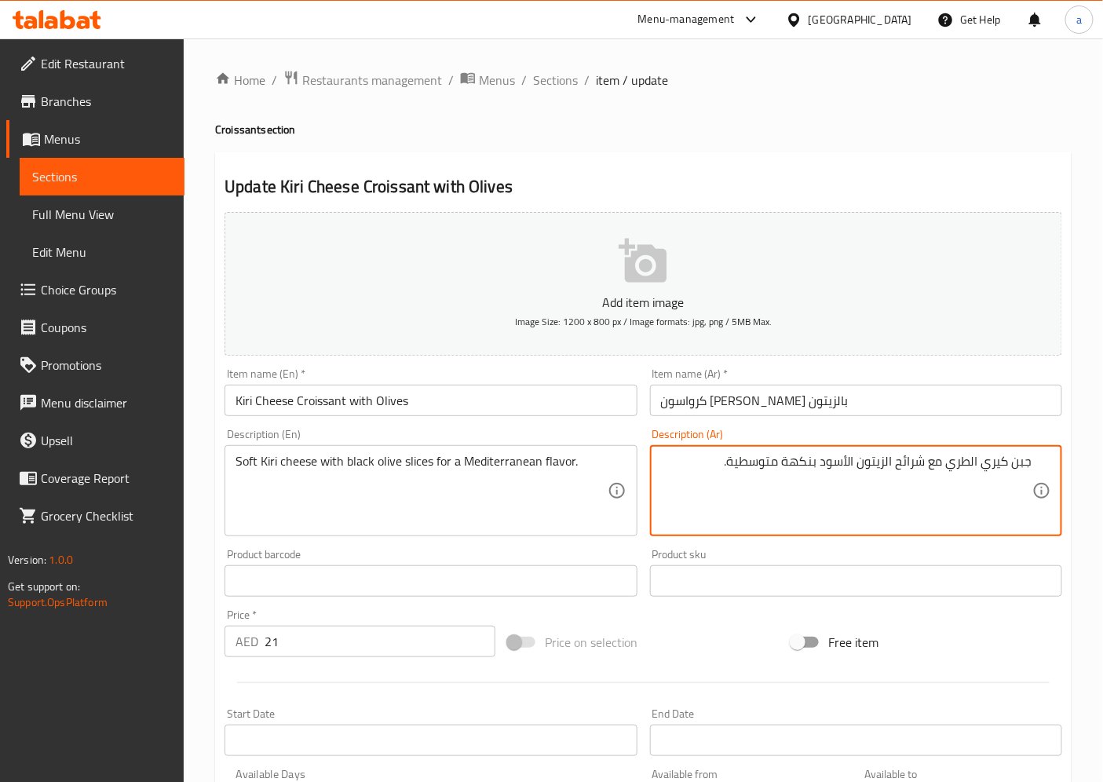
click at [903, 464] on textarea "جبن كيري الطري مع شرائح الزيتون الأسود بنكهة متوسطية." at bounding box center [846, 491] width 371 height 75
drag, startPoint x: 854, startPoint y: 463, endPoint x: 1108, endPoint y: 463, distance: 254.4
click at [1103, 463] on html "​ Menu-management United Arab Emirates Get Help a Edit Restaurant Branches Menu…" at bounding box center [551, 391] width 1103 height 782
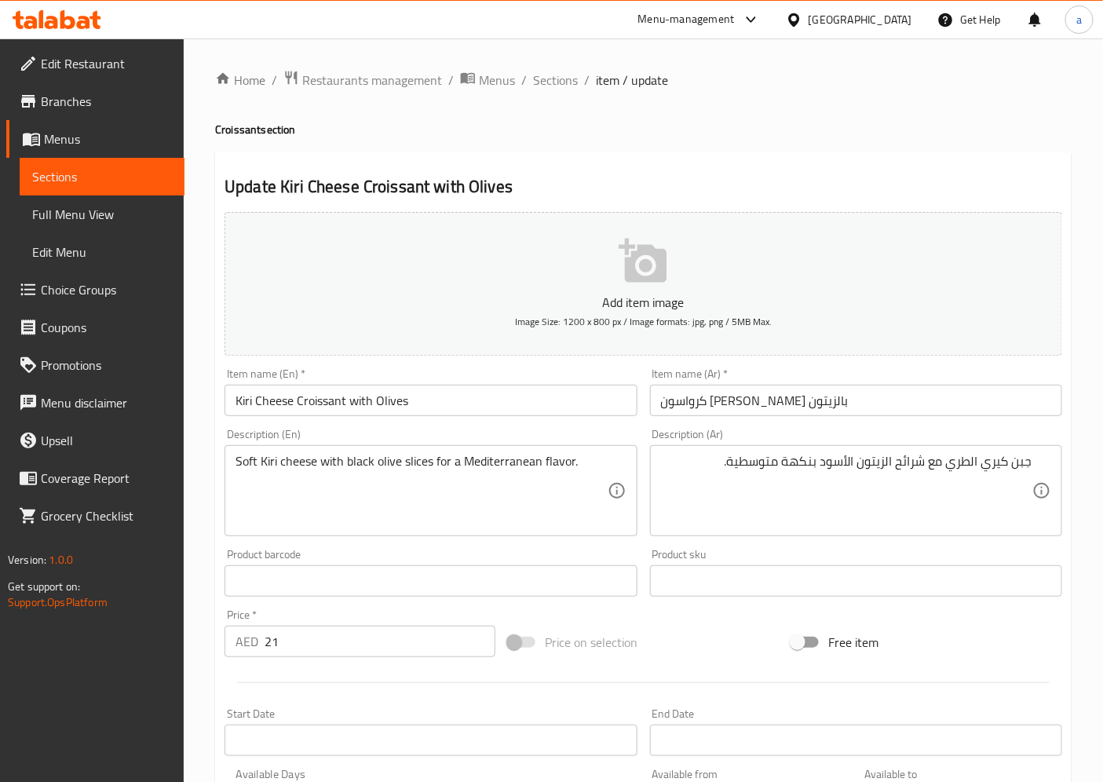
drag, startPoint x: 231, startPoint y: 457, endPoint x: 328, endPoint y: 468, distance: 98.0
click at [361, 462] on div "Soft Kiri cheese with black olive slices for a Mediterranean flavor. Descriptio…" at bounding box center [431, 490] width 412 height 91
drag, startPoint x: 229, startPoint y: 460, endPoint x: 315, endPoint y: 461, distance: 86.4
click at [315, 461] on div "Soft Kiri cheese with black olive slices for a Mediterranean flavor. Descriptio…" at bounding box center [431, 490] width 412 height 91
drag, startPoint x: 233, startPoint y: 468, endPoint x: 374, endPoint y: 473, distance: 140.7
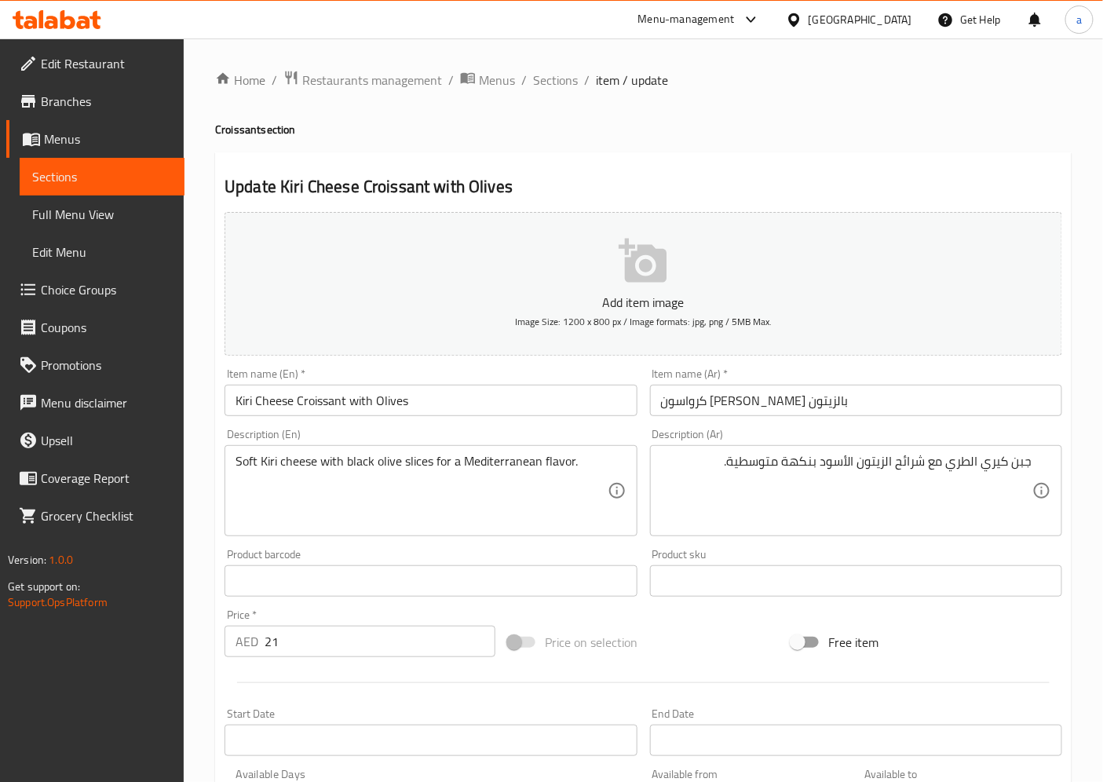
click at [367, 473] on div "Soft Kiri cheese with black olive slices for a Mediterranean flavor. Descriptio…" at bounding box center [431, 490] width 412 height 91
drag, startPoint x: 1037, startPoint y: 459, endPoint x: 887, endPoint y: 469, distance: 149.5
click at [887, 469] on div "جبن كيري الطري مع شرائح الزيتون الأسود بنكهة متوسطية. Description (Ar)" at bounding box center [856, 490] width 412 height 91
drag, startPoint x: 231, startPoint y: 462, endPoint x: 397, endPoint y: 471, distance: 166.0
click at [398, 470] on div "Soft Kiri cheese with black olive slices for a Mediterranean flavor. Descriptio…" at bounding box center [431, 490] width 412 height 91
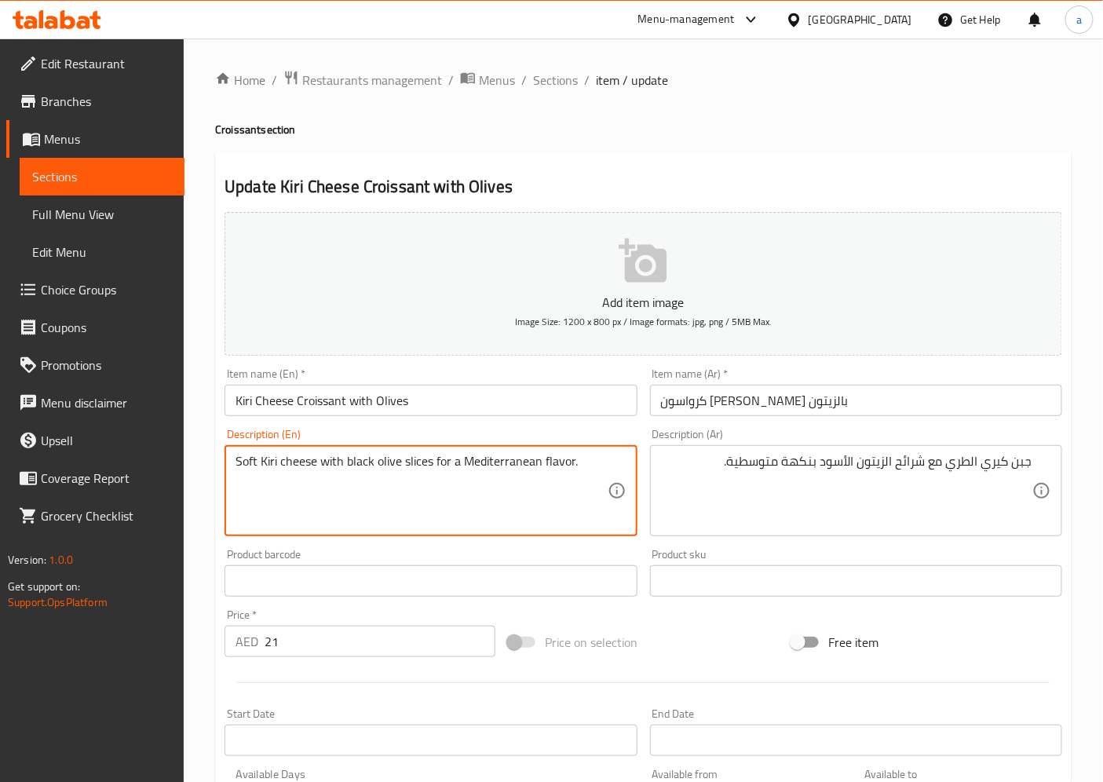
drag, startPoint x: 236, startPoint y: 461, endPoint x: 437, endPoint y: 480, distance: 202.7
click at [437, 480] on textarea "Soft Kiri cheese with black olive slices for a Mediterranean flavor." at bounding box center [421, 491] width 371 height 75
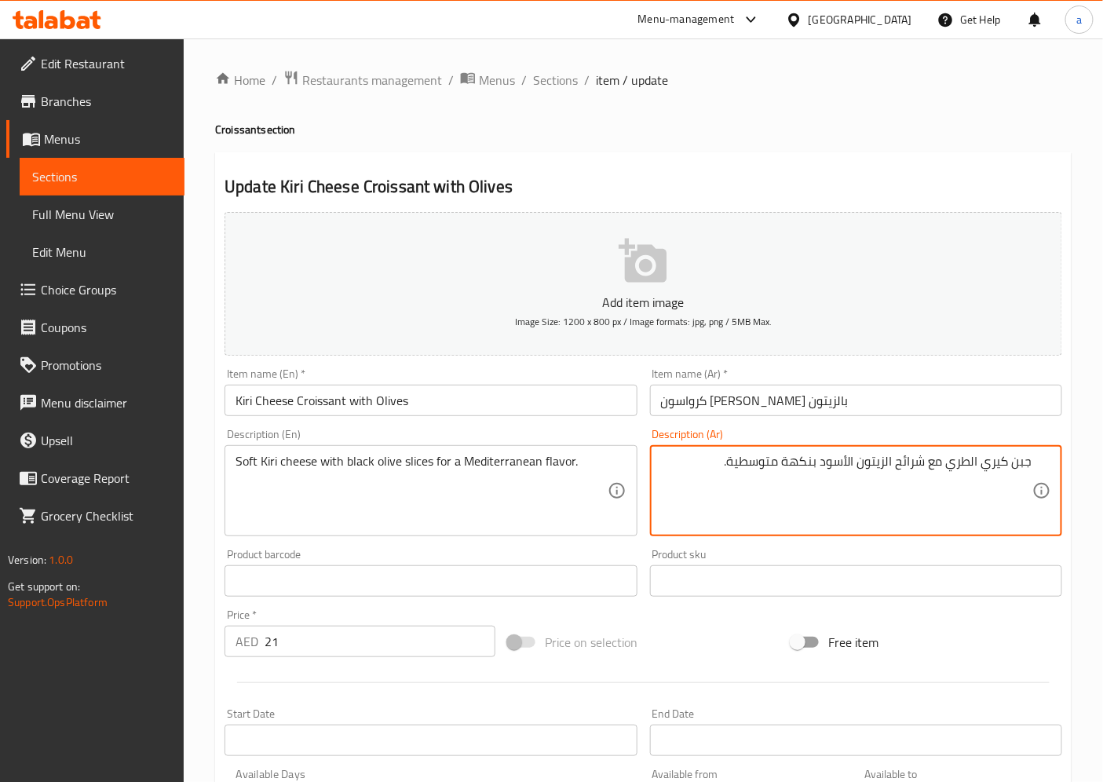
drag, startPoint x: 934, startPoint y: 464, endPoint x: 654, endPoint y: 463, distance: 280.3
click at [952, 472] on textarea "جبن كيري الطري مع شرائح الزيتون الأسود بنكهة متوسطية." at bounding box center [846, 491] width 371 height 75
drag, startPoint x: 952, startPoint y: 472, endPoint x: 544, endPoint y: 484, distance: 408.5
click at [544, 484] on div "Add item image Image Size: 1200 x 800 px / Image formats: jpg, png / 5MB Max. I…" at bounding box center [643, 544] width 850 height 677
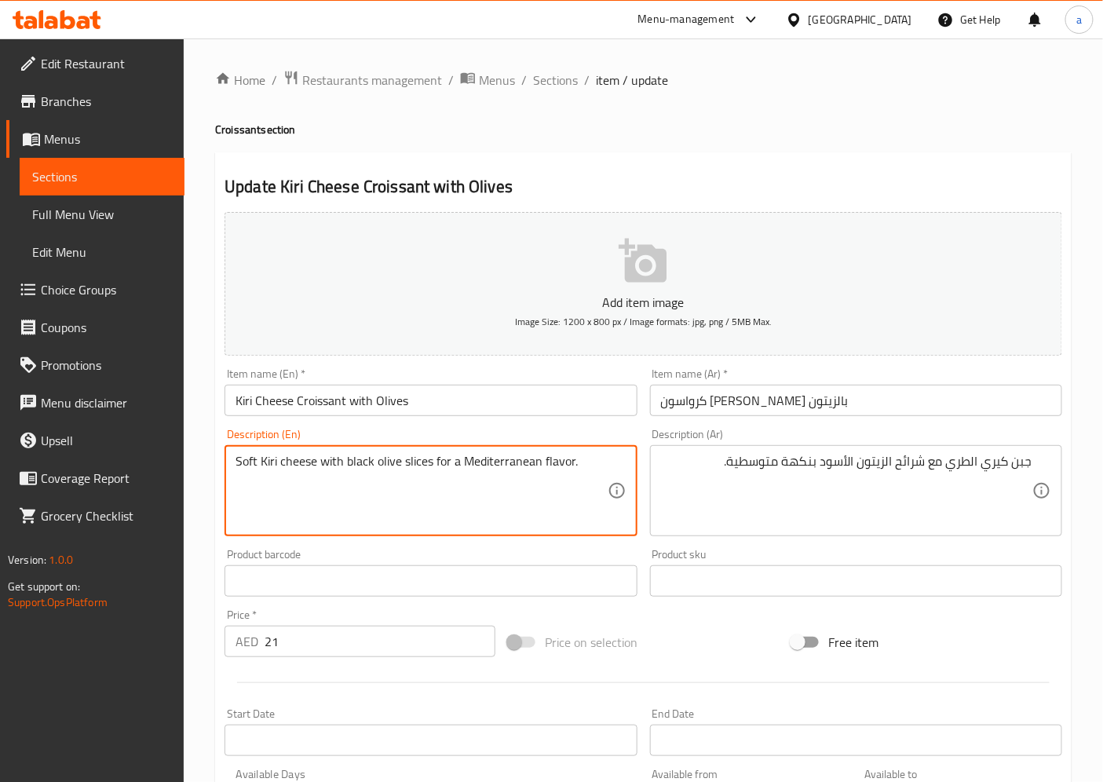
drag, startPoint x: 386, startPoint y: 459, endPoint x: 722, endPoint y: 495, distance: 338.0
click at [558, 80] on span "Sections" at bounding box center [555, 80] width 45 height 19
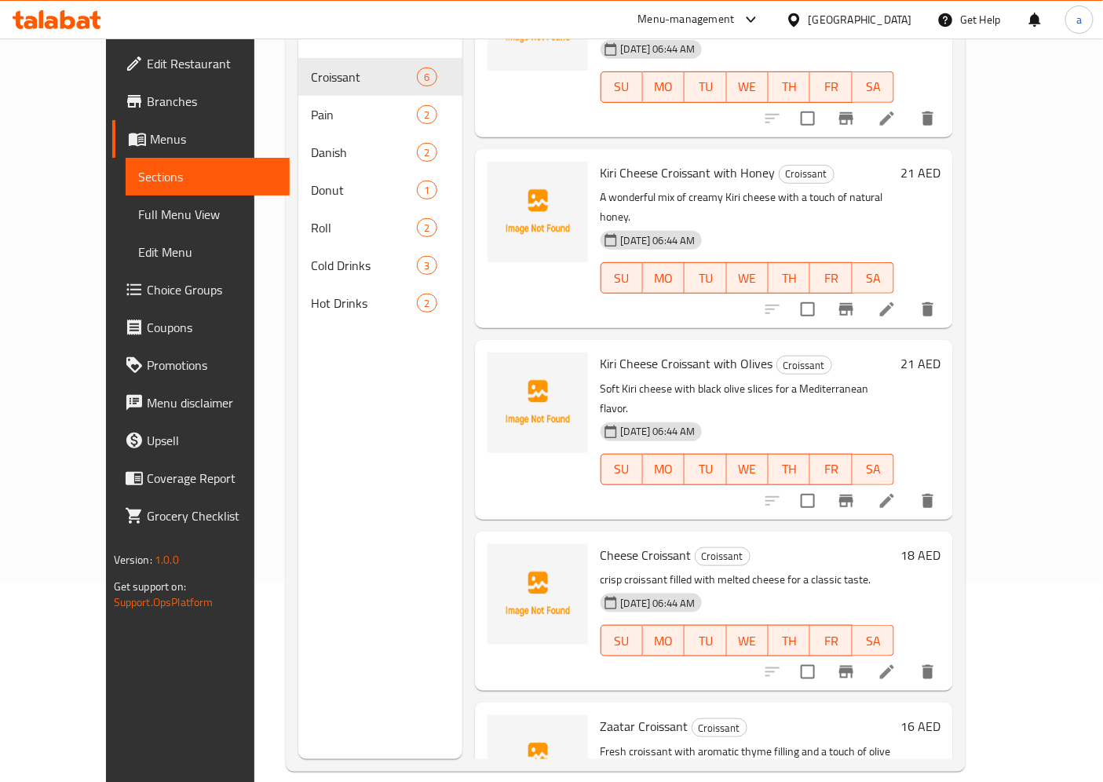
scroll to position [220, 0]
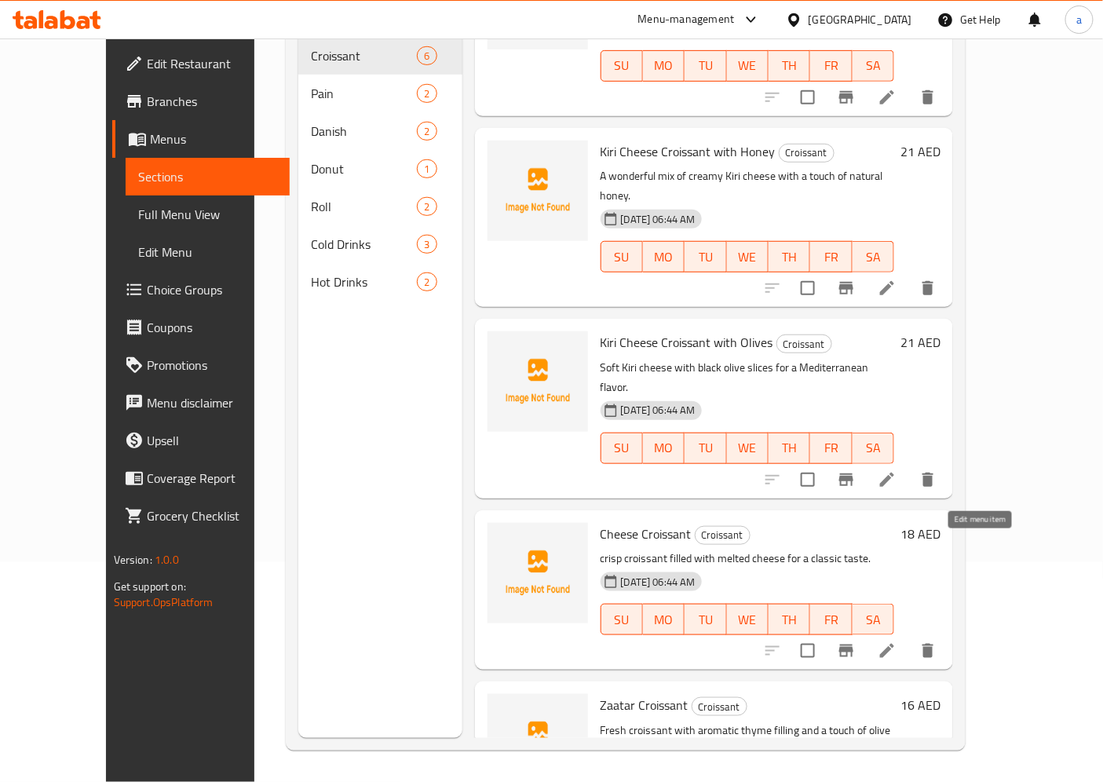
click at [897, 642] on icon at bounding box center [887, 651] width 19 height 19
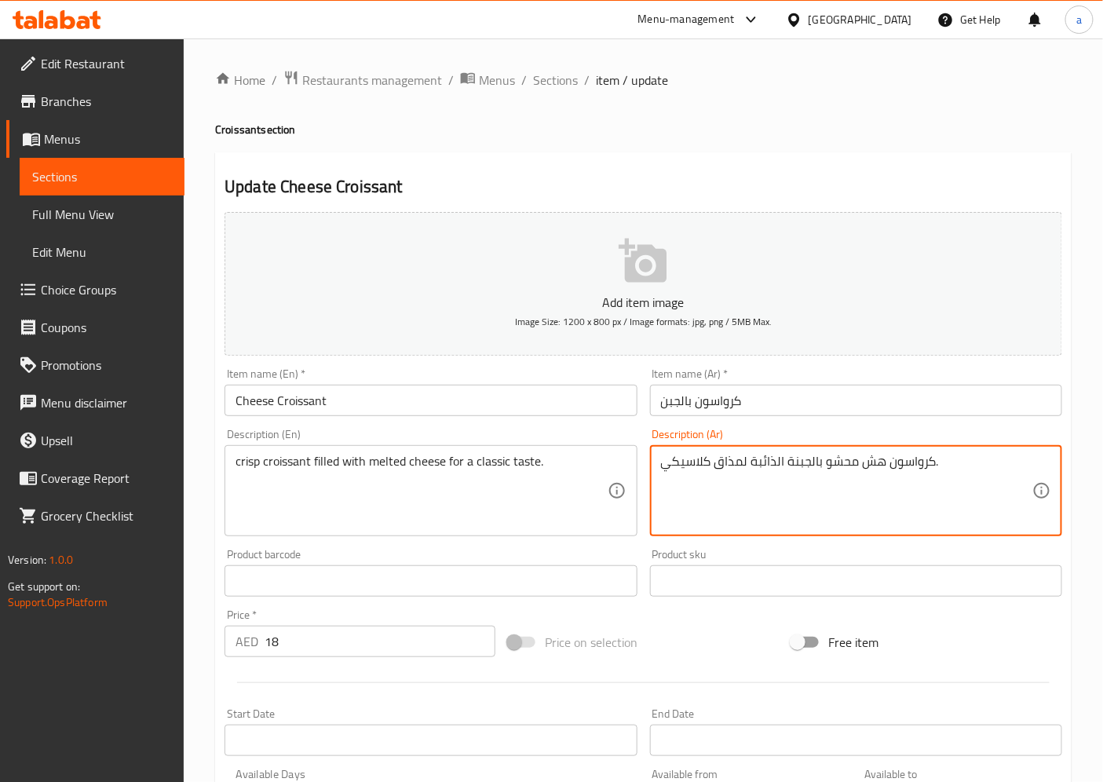
drag, startPoint x: 909, startPoint y: 466, endPoint x: 787, endPoint y: 460, distance: 121.8
click at [952, 459] on textarea "كرواسون هش محشو بالجبنة الذائبة لمذاق كلاسيكي." at bounding box center [846, 491] width 371 height 75
drag, startPoint x: 1058, startPoint y: 460, endPoint x: 707, endPoint y: 477, distance: 351.4
click at [720, 477] on div "كرواسون هش محشو بالجبنة الذائبة لمذاق كلاسيكي. Description (Ar)" at bounding box center [856, 490] width 412 height 91
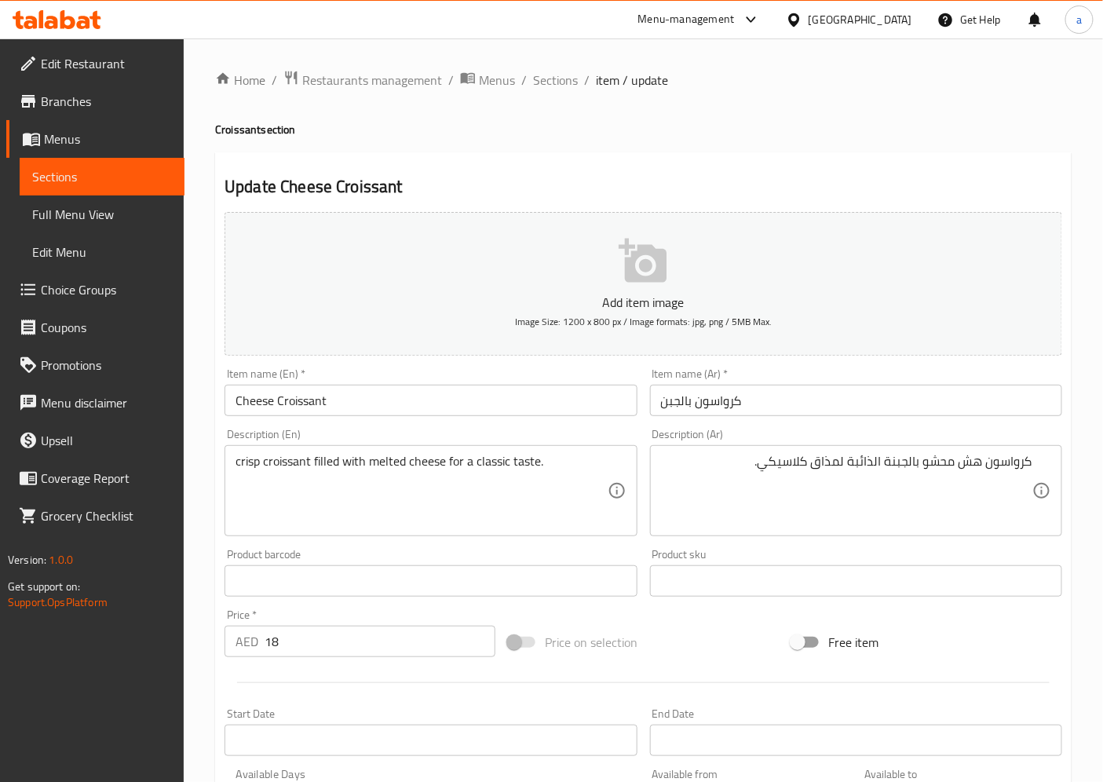
drag, startPoint x: 232, startPoint y: 459, endPoint x: 517, endPoint y: 466, distance: 284.3
click at [525, 466] on div "crisp croissant filled with melted cheese for a classic taste. Description (En)" at bounding box center [431, 490] width 412 height 91
drag, startPoint x: 233, startPoint y: 464, endPoint x: 601, endPoint y: 495, distance: 369.6
click at [600, 501] on div "crisp croissant filled with melted cheese for a classic taste. Description (En)" at bounding box center [431, 490] width 412 height 91
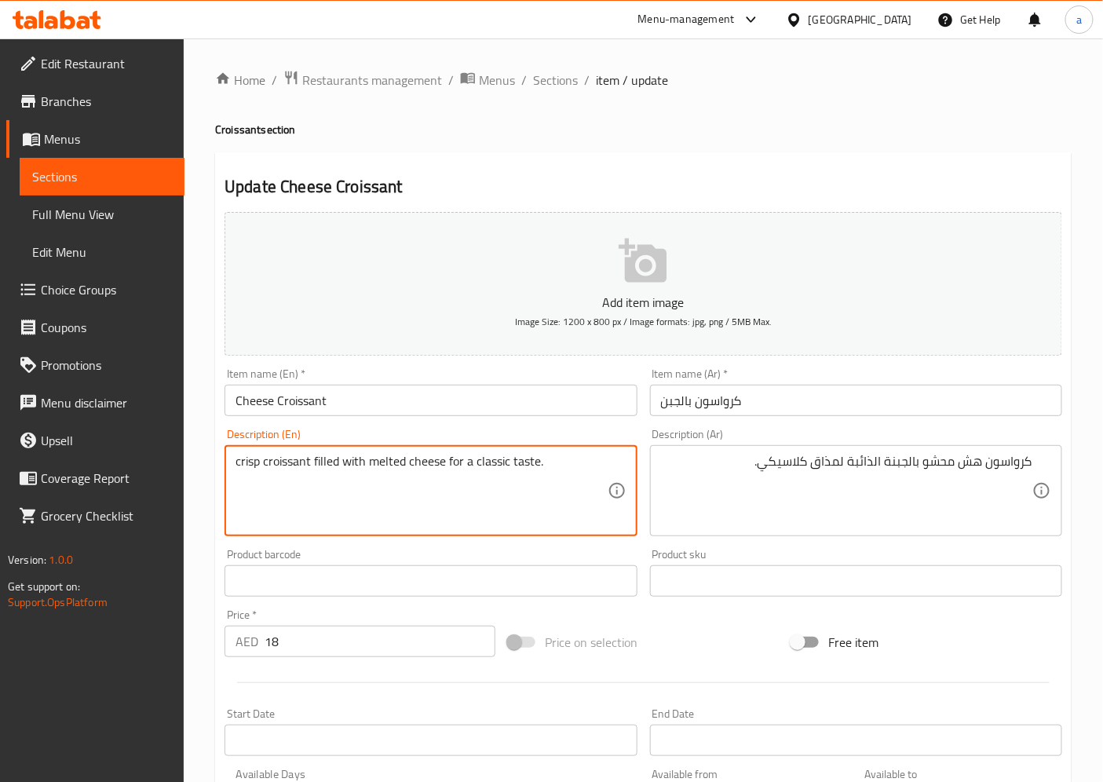
drag, startPoint x: 430, startPoint y: 471, endPoint x: -50, endPoint y: 470, distance: 480.6
click at [0, 470] on html "​ Menu-management United Arab Emirates Get Help a Edit Restaurant Branches Menu…" at bounding box center [551, 391] width 1103 height 782
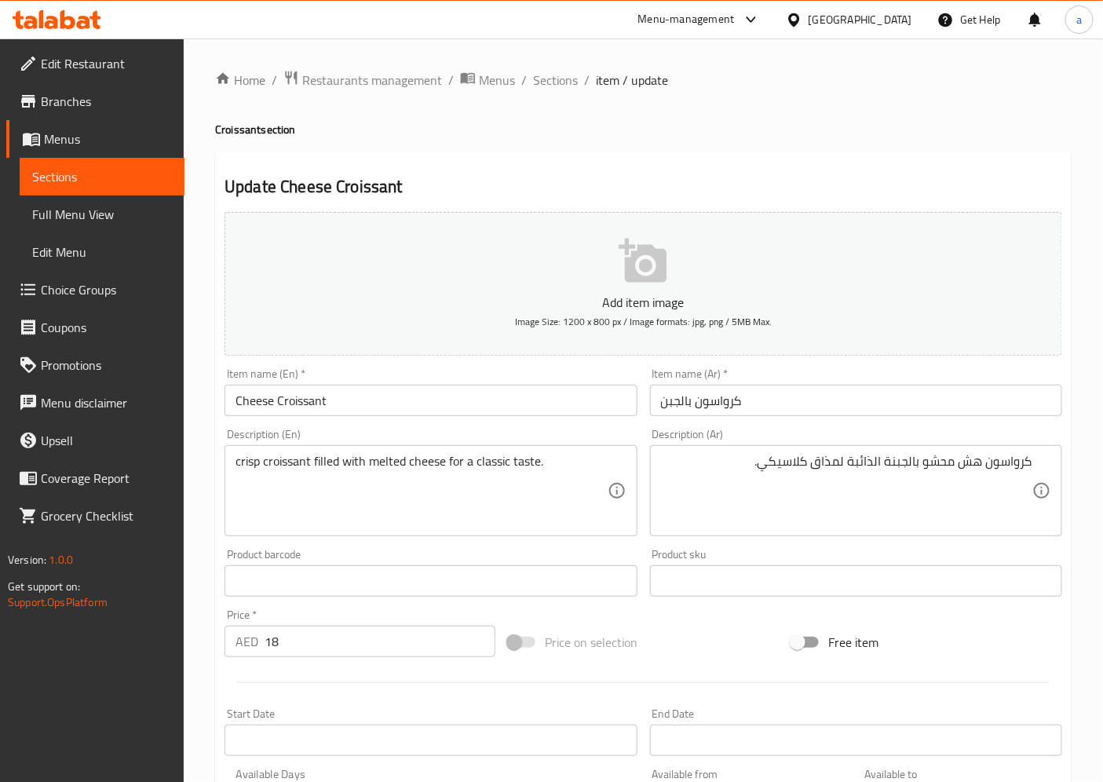
click at [213, 468] on div "Home / Restaurants management / Menus / Sections / item / update Croissant sect…" at bounding box center [644, 567] width 920 height 1058
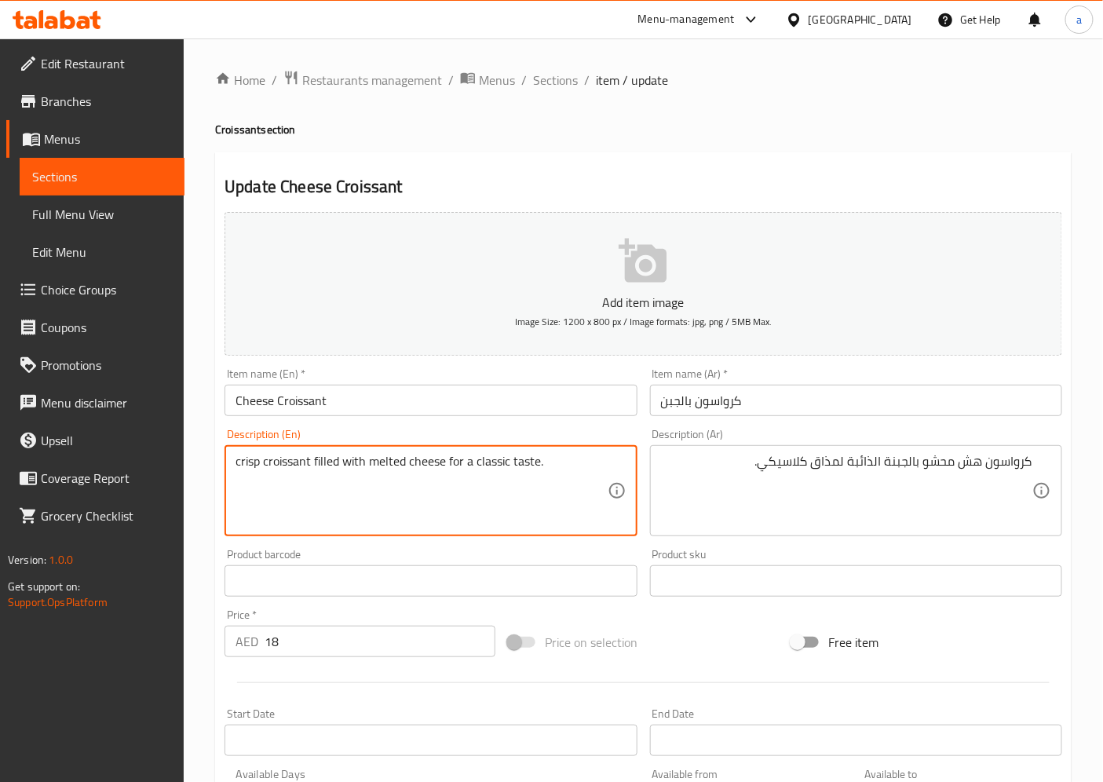
drag, startPoint x: 558, startPoint y: 462, endPoint x: 173, endPoint y: 411, distance: 388.8
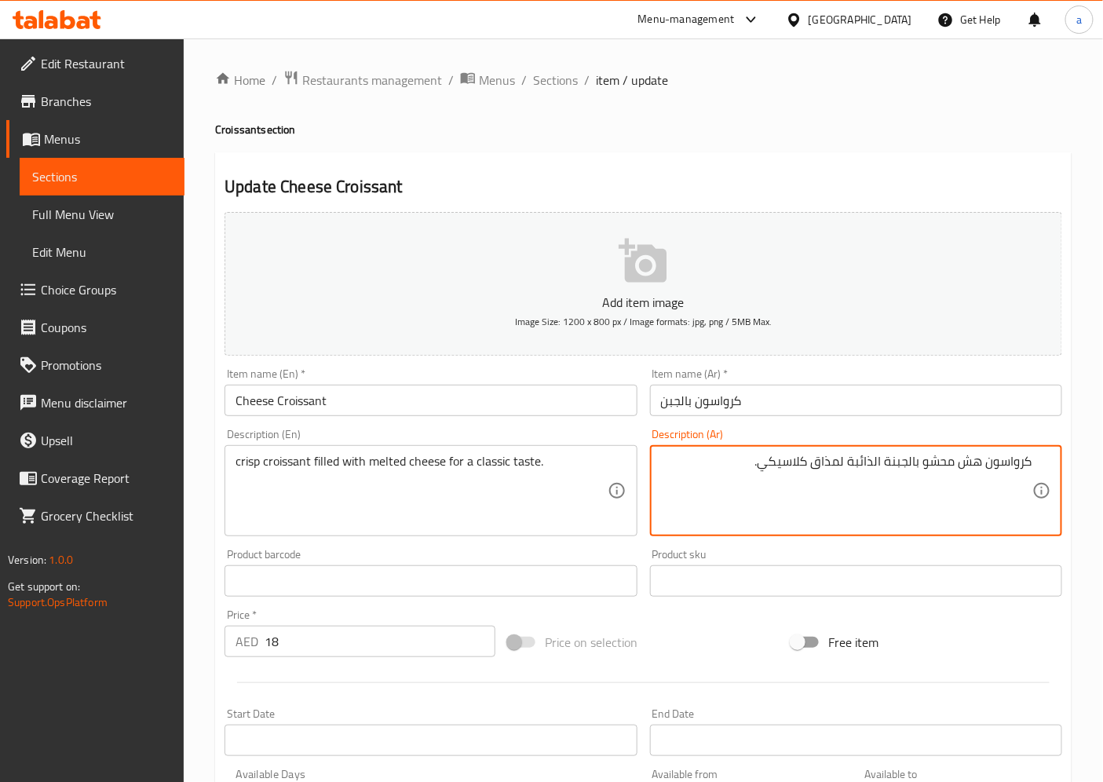
drag, startPoint x: 1043, startPoint y: 459, endPoint x: 678, endPoint y: 475, distance: 365.5
click at [678, 475] on div "كرواسون هش محشو بالجبنة الذائبة لمذاق كلاسيكي. Description (Ar)" at bounding box center [856, 490] width 412 height 91
click at [736, 454] on textarea "كرواسون هش محشو بالجبنة الذائبة لمذاق كلاسيكي." at bounding box center [846, 491] width 371 height 75
drag, startPoint x: 737, startPoint y: 454, endPoint x: 1061, endPoint y: 448, distance: 324.3
click at [1063, 444] on div "Description (Ar) كرواسون هش محشو بالجبنة الذائبة لمذاق كلاسيكي. Description (Ar)" at bounding box center [856, 482] width 425 height 120
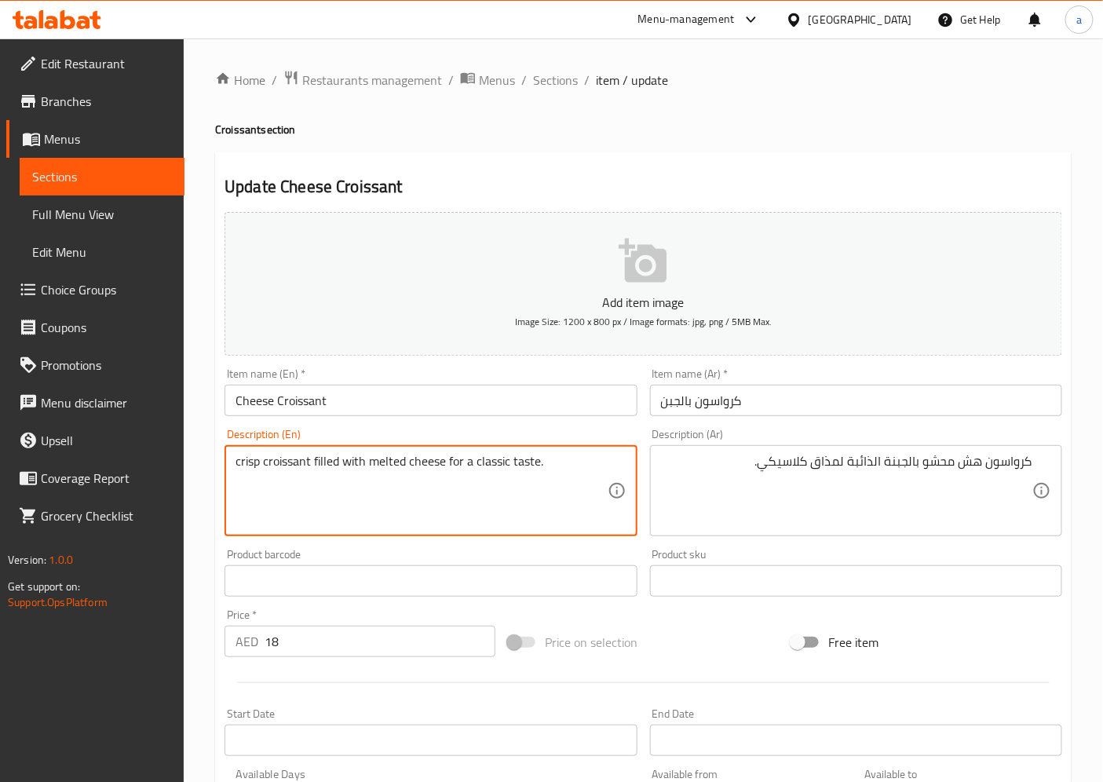
drag, startPoint x: 576, startPoint y: 464, endPoint x: 163, endPoint y: 466, distance: 413.0
click at [566, 75] on span "Sections" at bounding box center [555, 80] width 45 height 19
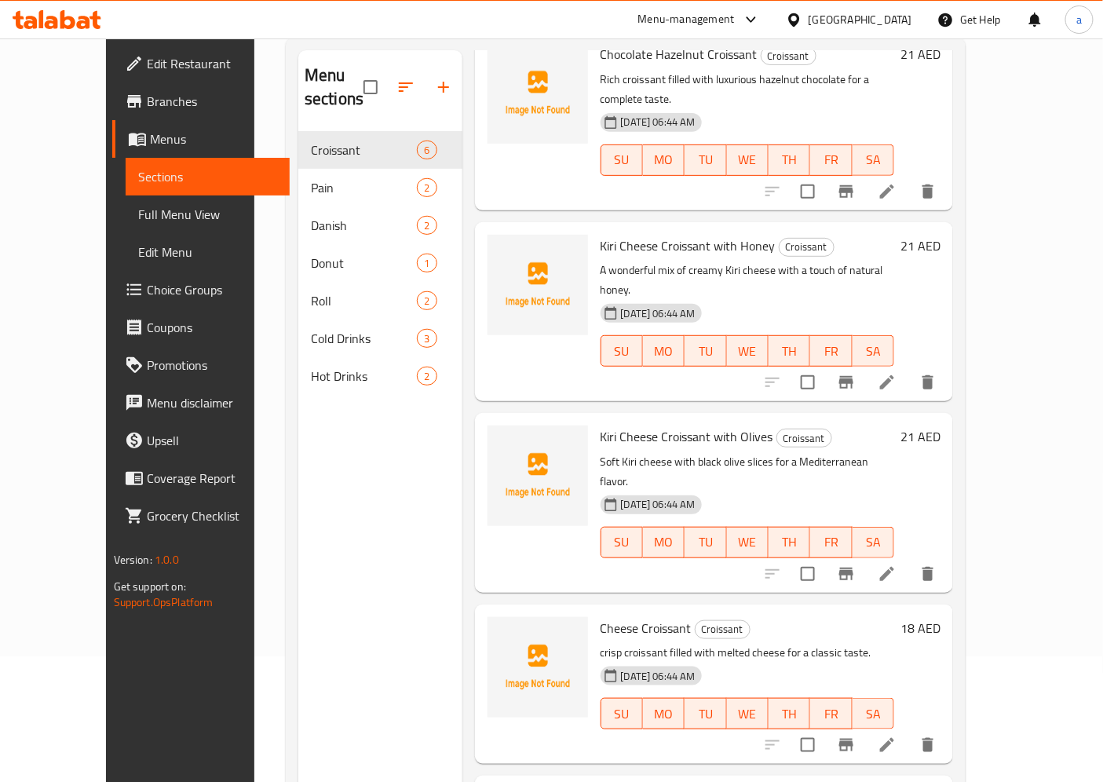
scroll to position [220, 0]
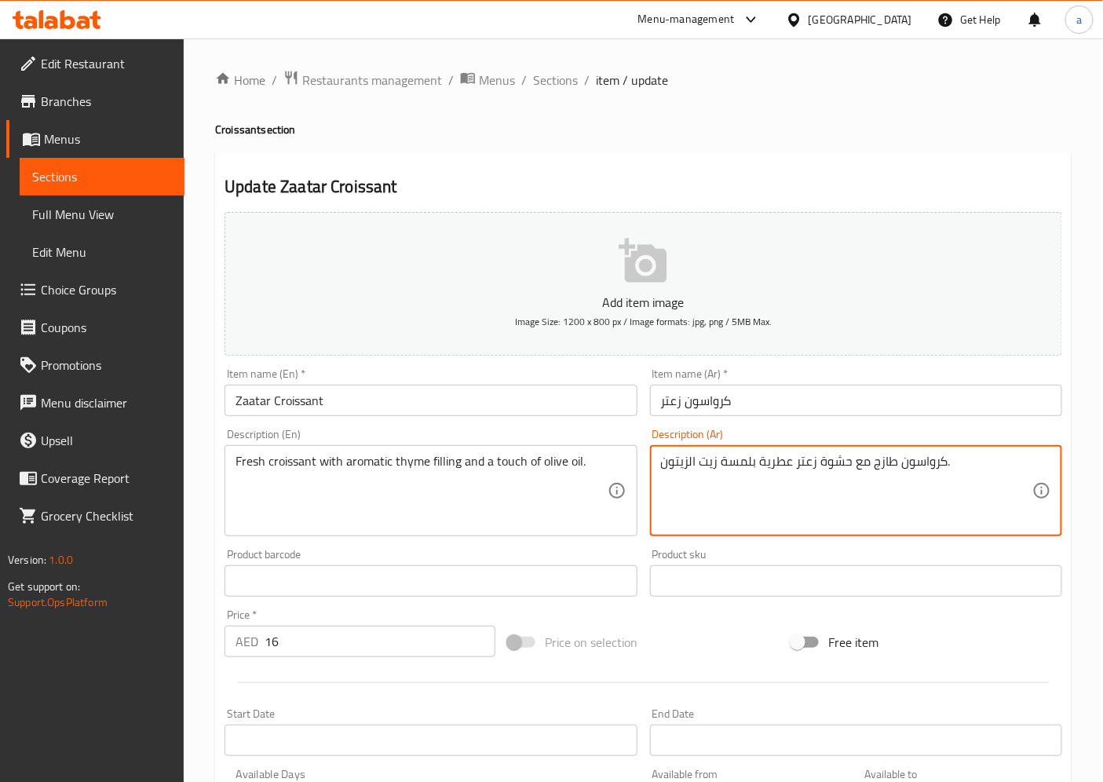
drag, startPoint x: 971, startPoint y: 465, endPoint x: 785, endPoint y: 488, distance: 186.8
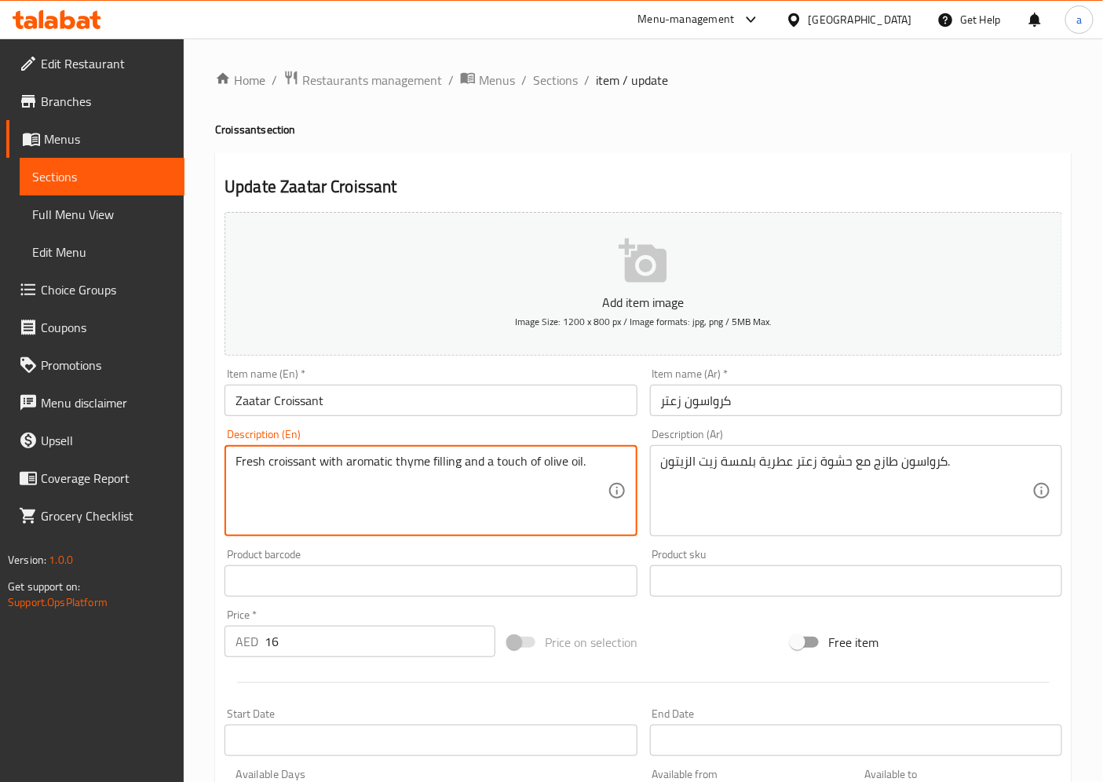
click at [410, 460] on textarea "Fresh croissant with aromatic thyme filling and a touch of olive oil." at bounding box center [421, 491] width 371 height 75
type textarea "Fresh croissant with aromatic Zaatar filling and a touch of olive oil."
click at [607, 468] on div "Fresh croissant with aromatic Zaatar filling and a touch of olive oil. Descript…" at bounding box center [431, 490] width 412 height 91
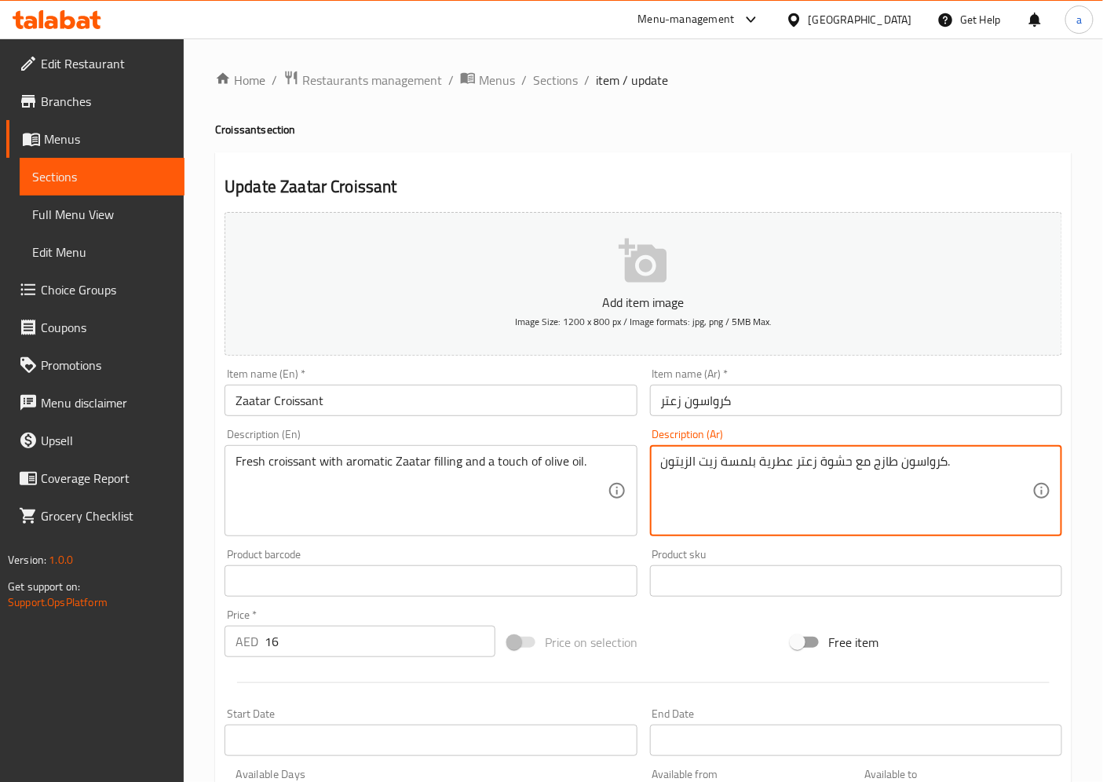
drag, startPoint x: 994, startPoint y: 477, endPoint x: 634, endPoint y: 512, distance: 361.3
click at [748, 506] on textarea "كرواسون طازج مع حشوة زعتر عطرية بلمسة زيت الزيتون." at bounding box center [846, 491] width 371 height 75
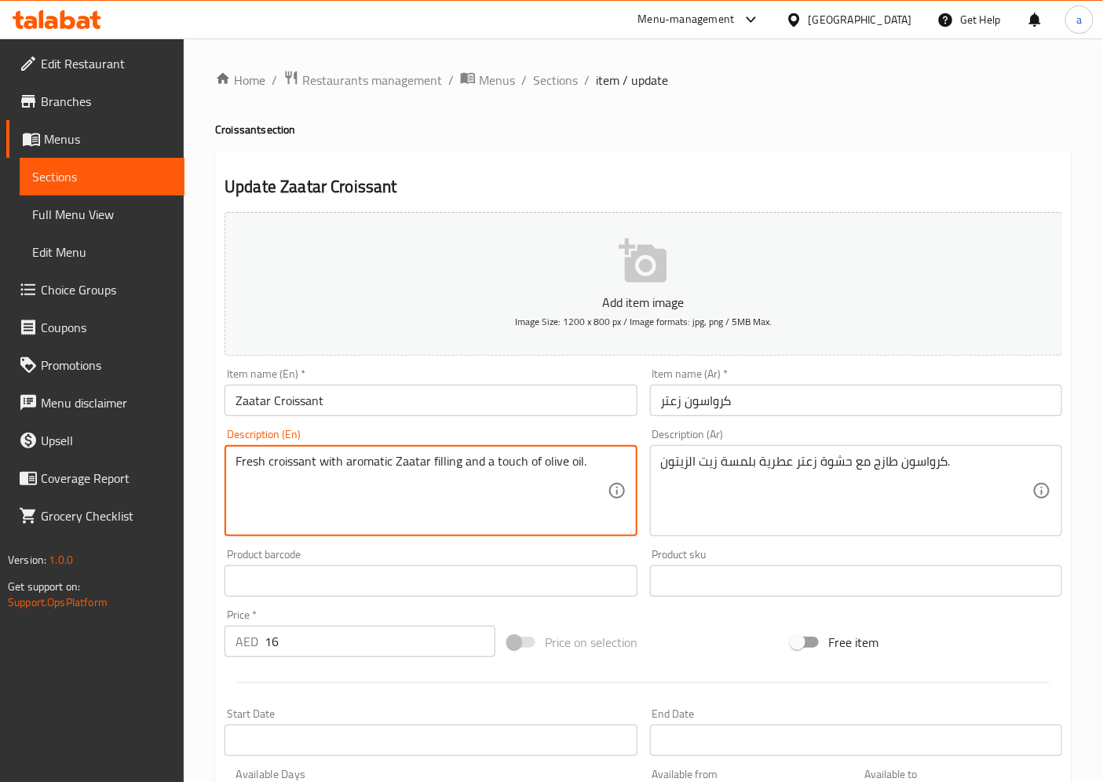
drag, startPoint x: 574, startPoint y: 464, endPoint x: 323, endPoint y: 466, distance: 251.3
click at [323, 466] on textarea "Fresh croissant with aromatic Zaatar filling and a touch of olive oil." at bounding box center [421, 491] width 371 height 75
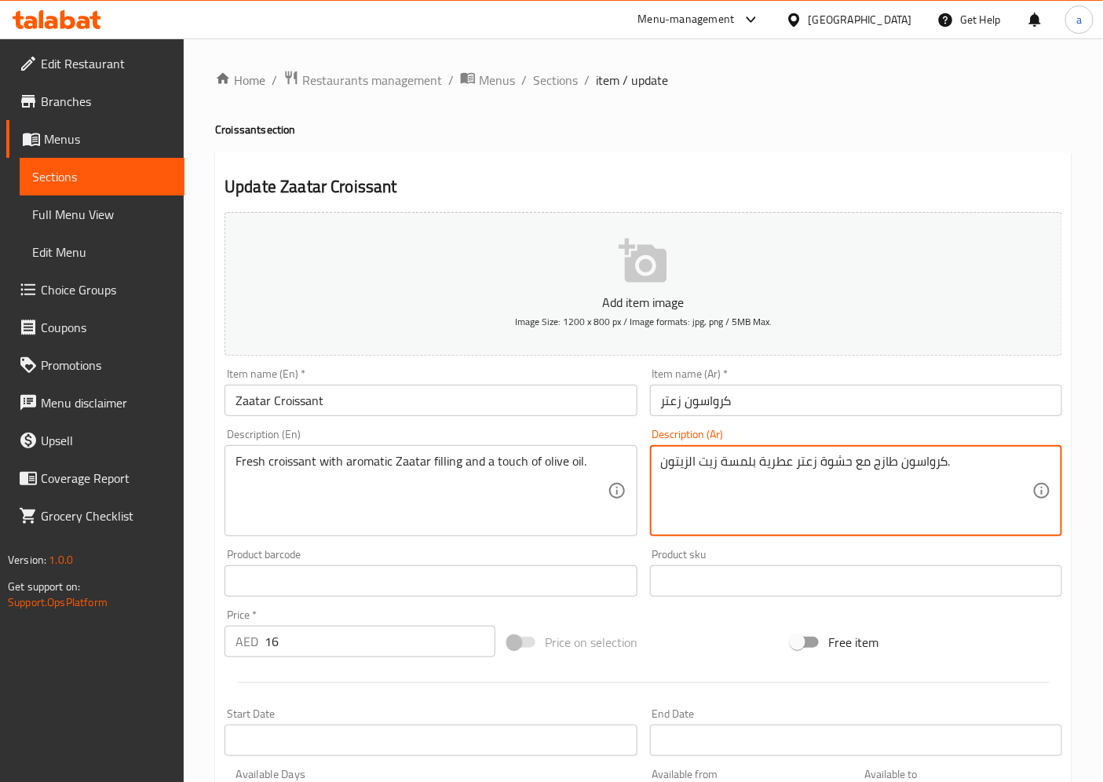
drag, startPoint x: 985, startPoint y: 459, endPoint x: 741, endPoint y: 488, distance: 245.9
click at [734, 488] on textarea "كرواسون طازج مع حشوة زعتر عطرية بلمسة زيت الزيتون." at bounding box center [846, 491] width 371 height 75
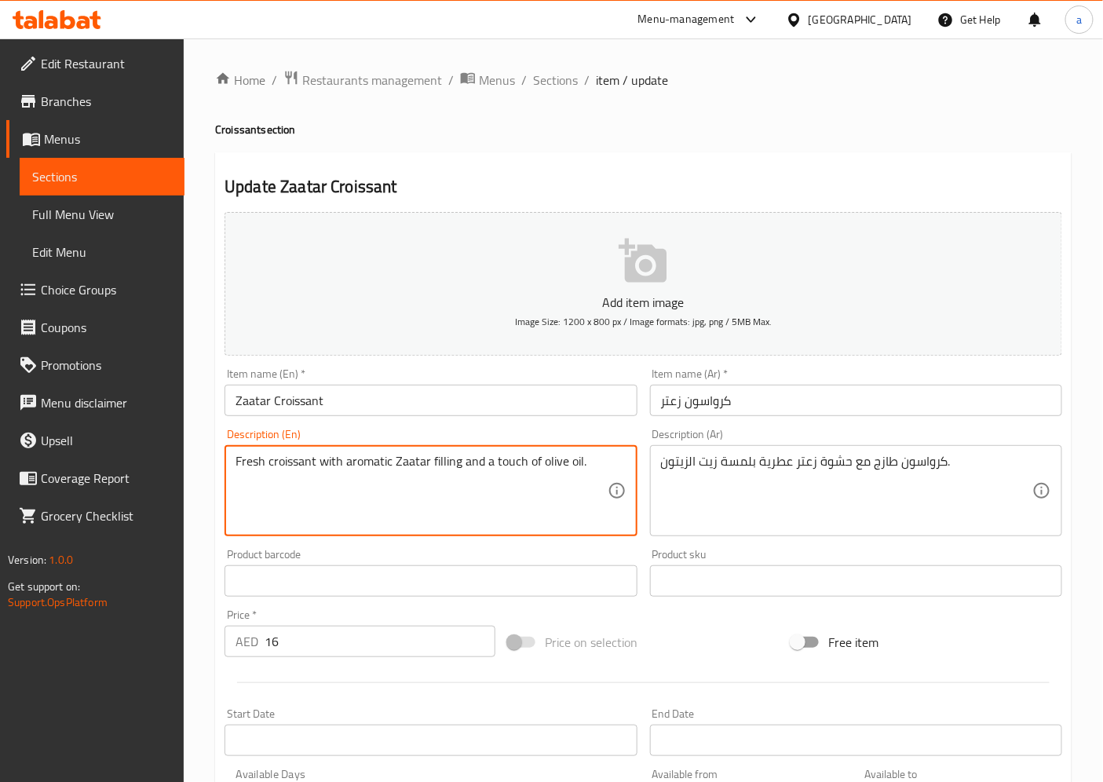
drag, startPoint x: 415, startPoint y: 463, endPoint x: 471, endPoint y: 464, distance: 56.5
click at [479, 465] on textarea "Fresh croissant with aromatic Zaatar filling and a touch of olive oil." at bounding box center [421, 491] width 371 height 75
drag, startPoint x: 555, startPoint y: 468, endPoint x: 611, endPoint y: 455, distance: 57.1
click at [599, 456] on textarea "Fresh croissant with aromatic Zaatar filling and a touch of olive oil." at bounding box center [421, 491] width 371 height 75
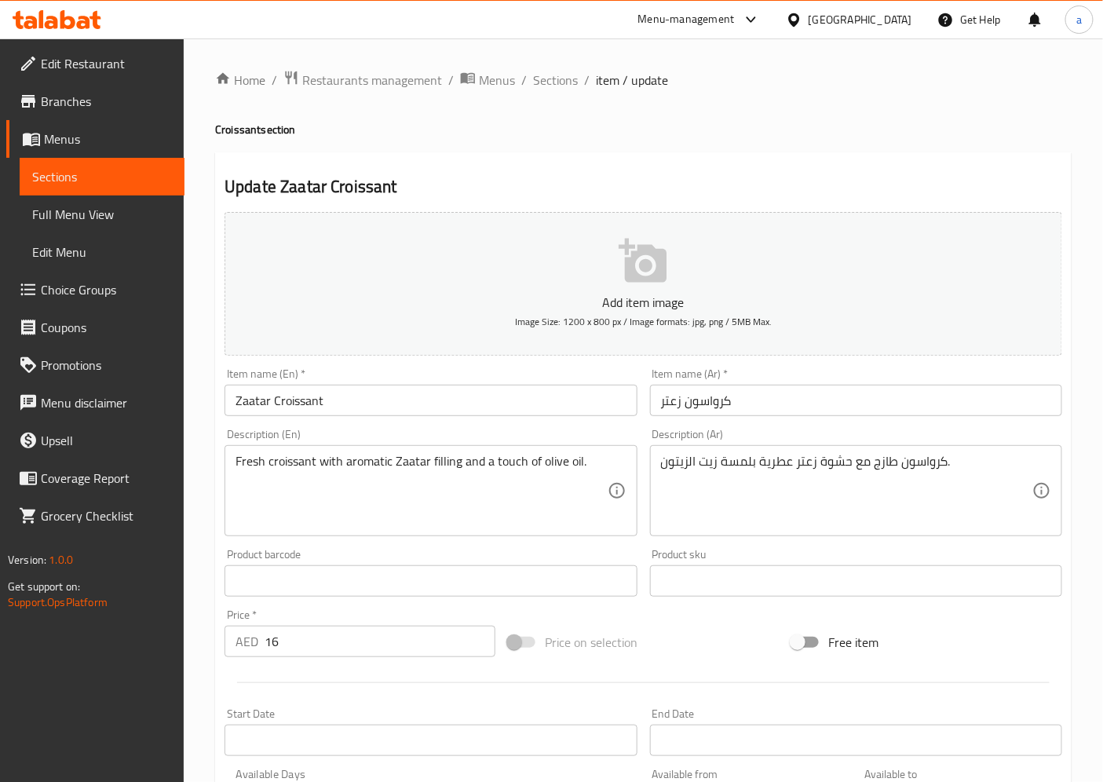
drag, startPoint x: 979, startPoint y: 452, endPoint x: 766, endPoint y: 472, distance: 213.8
click at [766, 472] on div "كرواسون طازج مع حشوة زعتر عطرية بلمسة زيت الزيتون. Description (Ar)" at bounding box center [856, 490] width 412 height 91
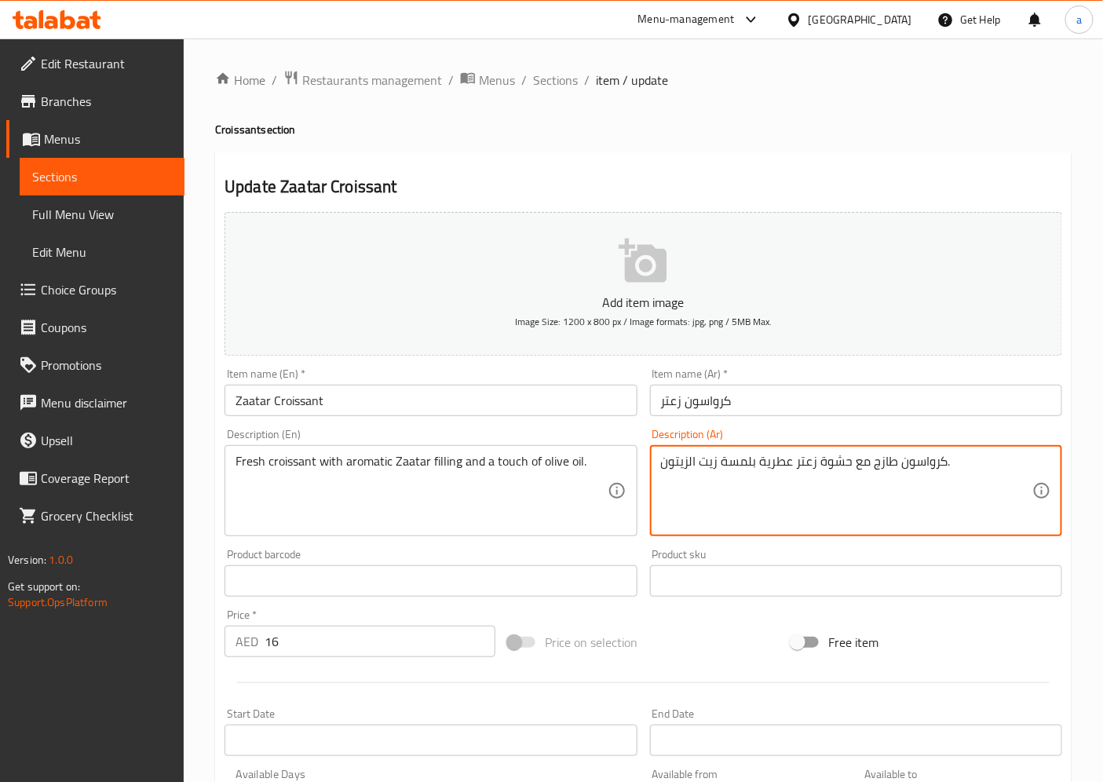
click at [983, 462] on textarea "كرواسون طازج مع حشوة زعتر عطرية بلمسة زيت الزيتون." at bounding box center [846, 491] width 371 height 75
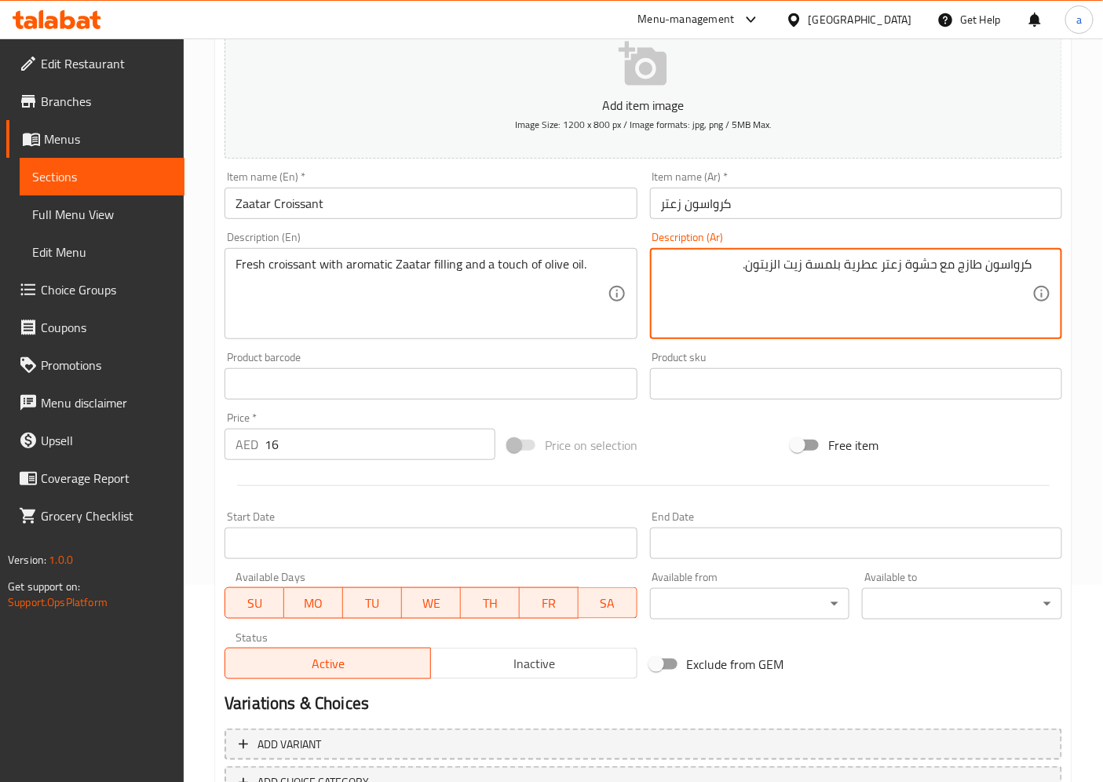
scroll to position [312, 0]
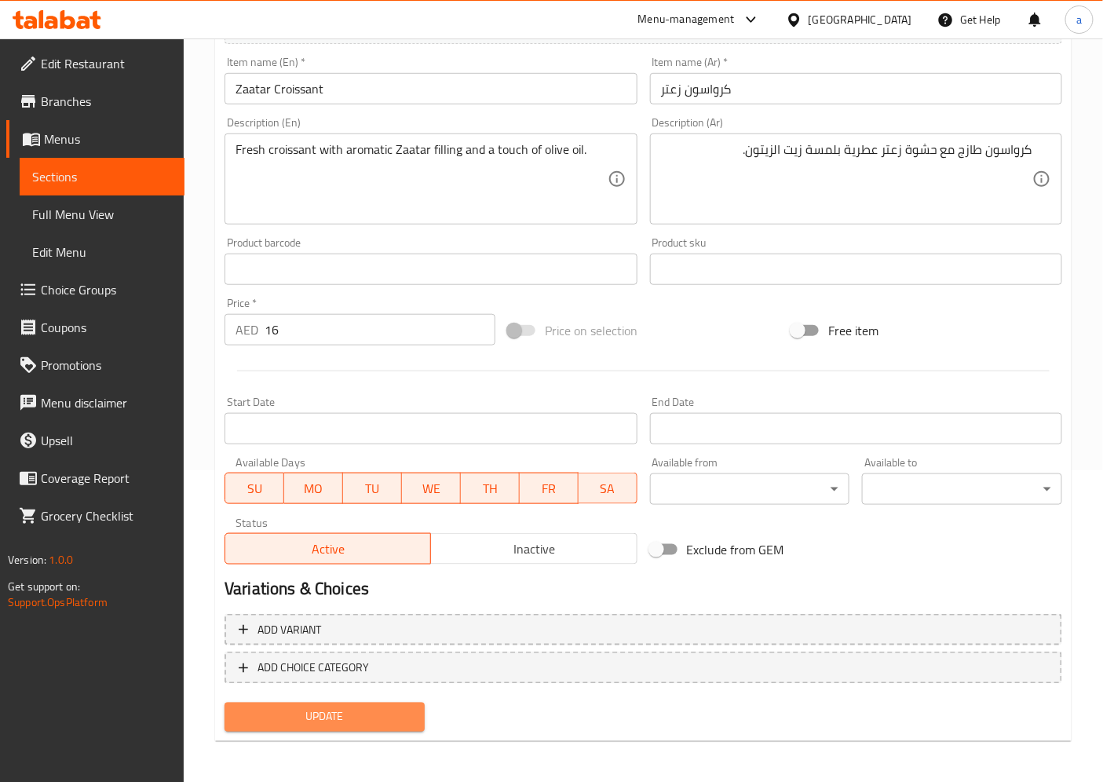
click at [405, 713] on span "Update" at bounding box center [324, 717] width 175 height 20
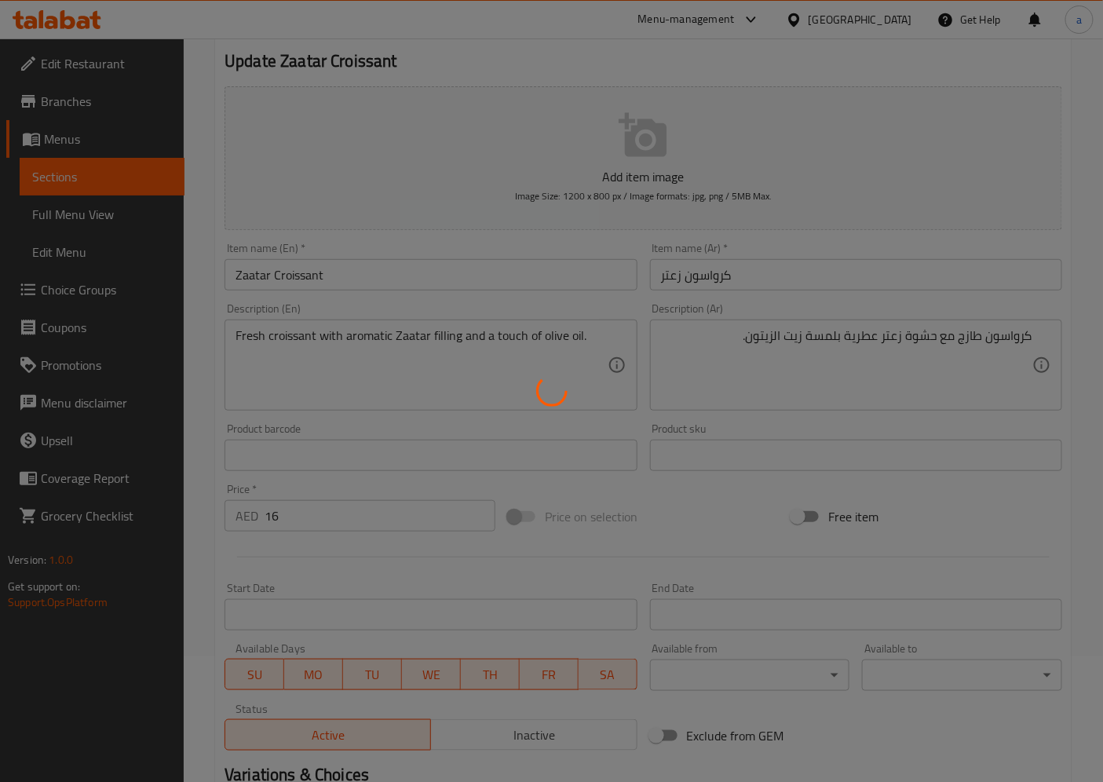
scroll to position [0, 0]
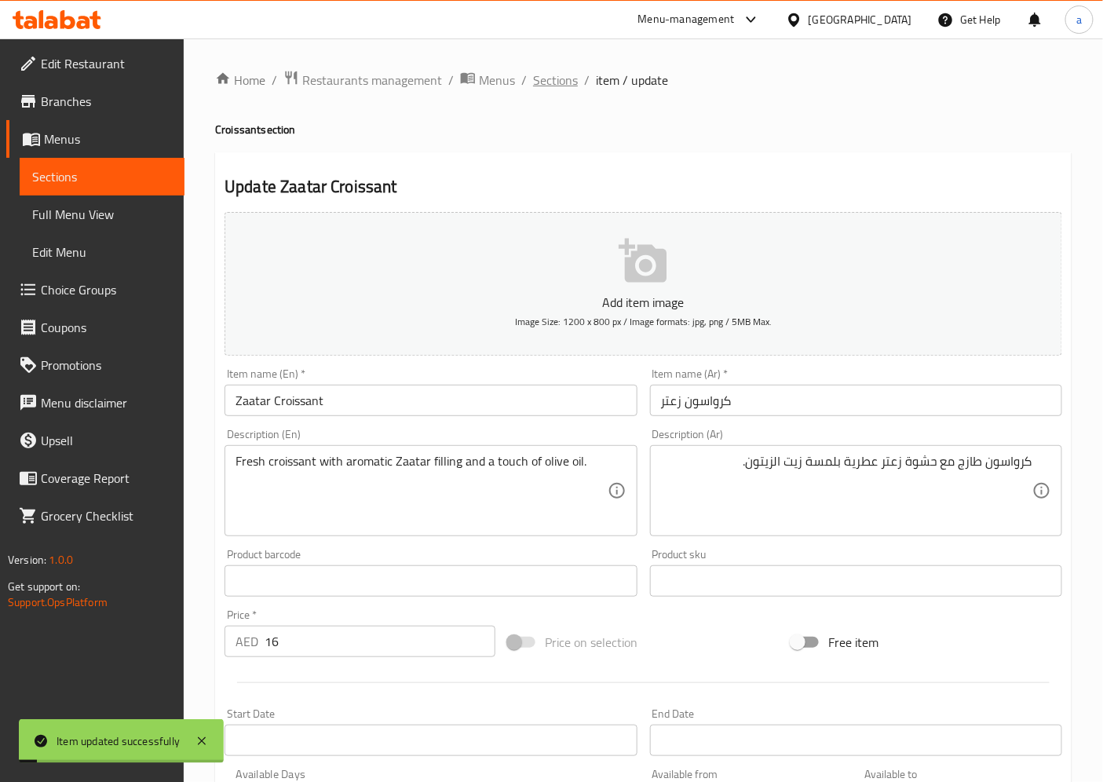
click at [562, 86] on span "Sections" at bounding box center [555, 80] width 45 height 19
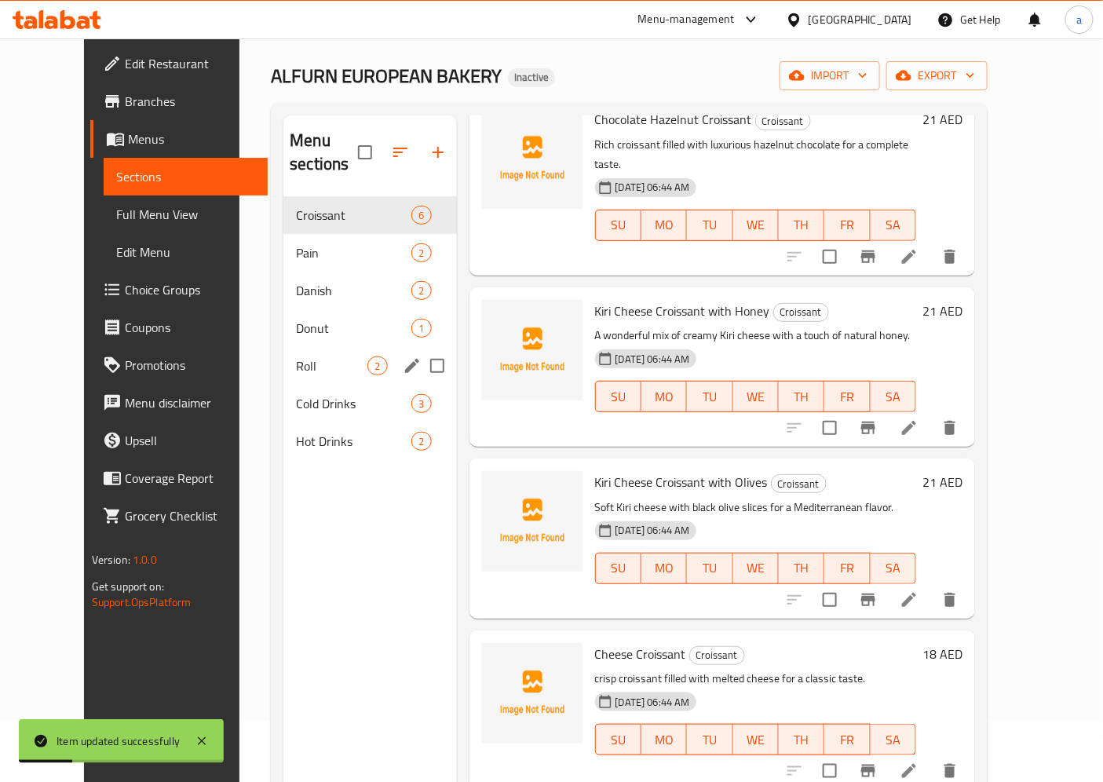
scroll to position [87, 0]
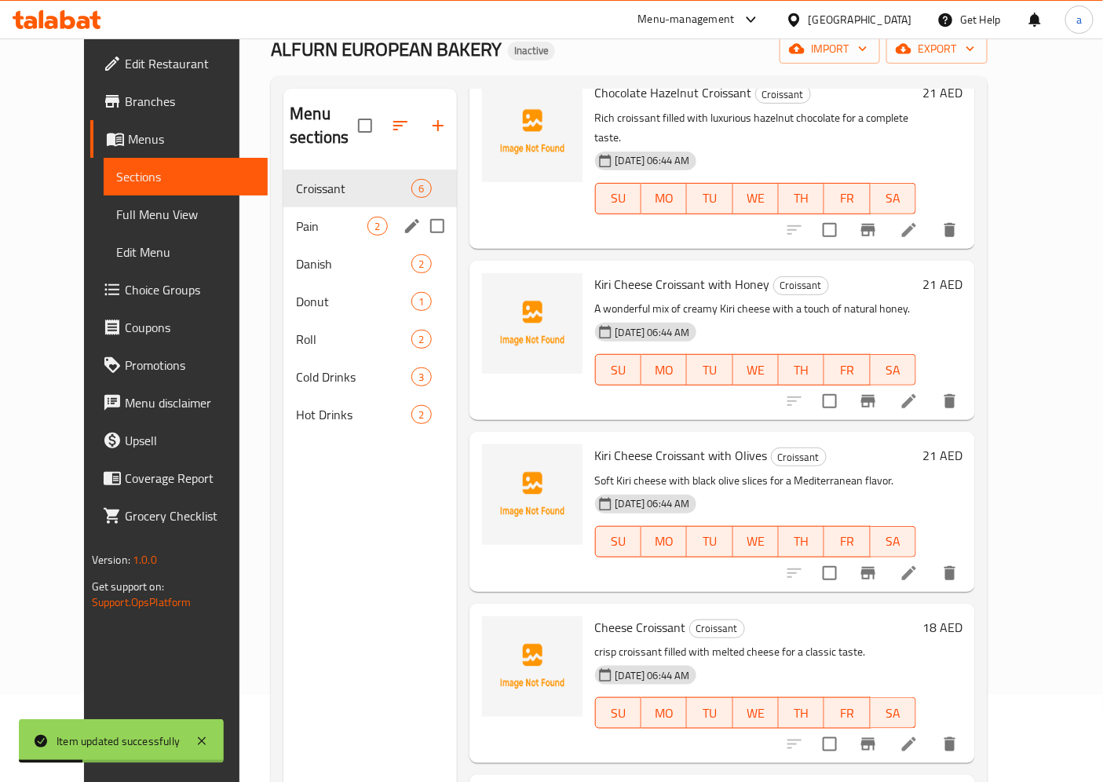
click at [327, 207] on div "Pain 2" at bounding box center [369, 226] width 173 height 38
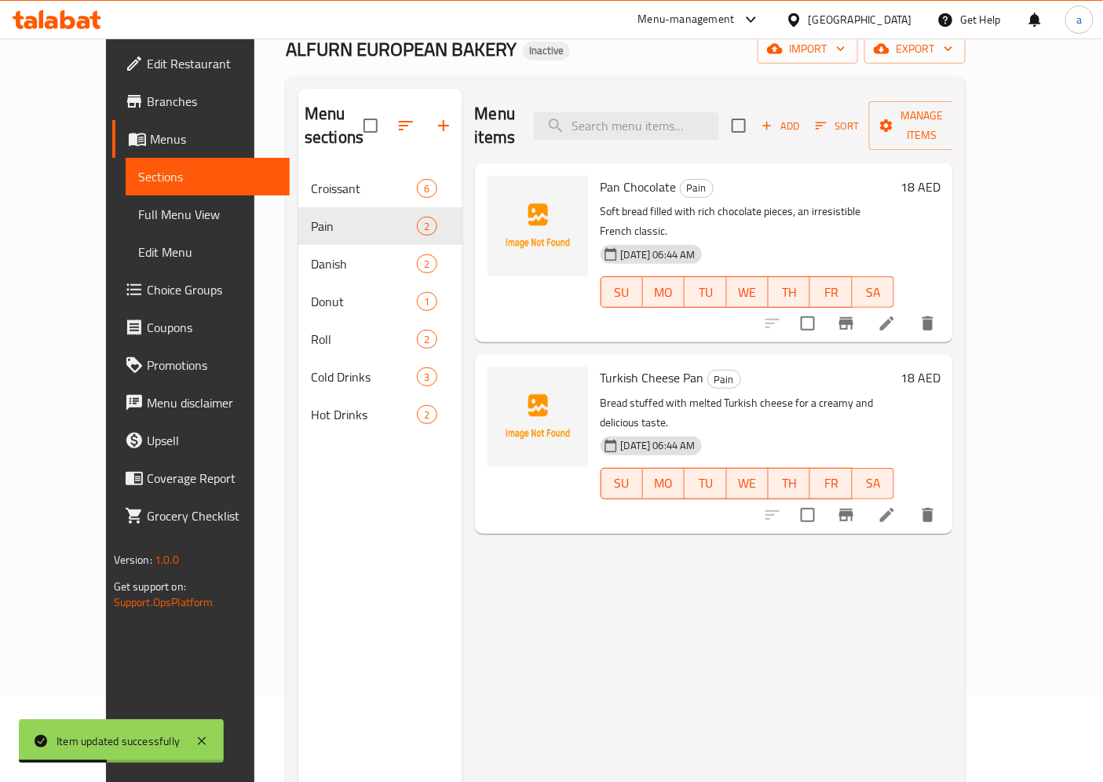
click at [894, 316] on icon at bounding box center [887, 323] width 14 height 14
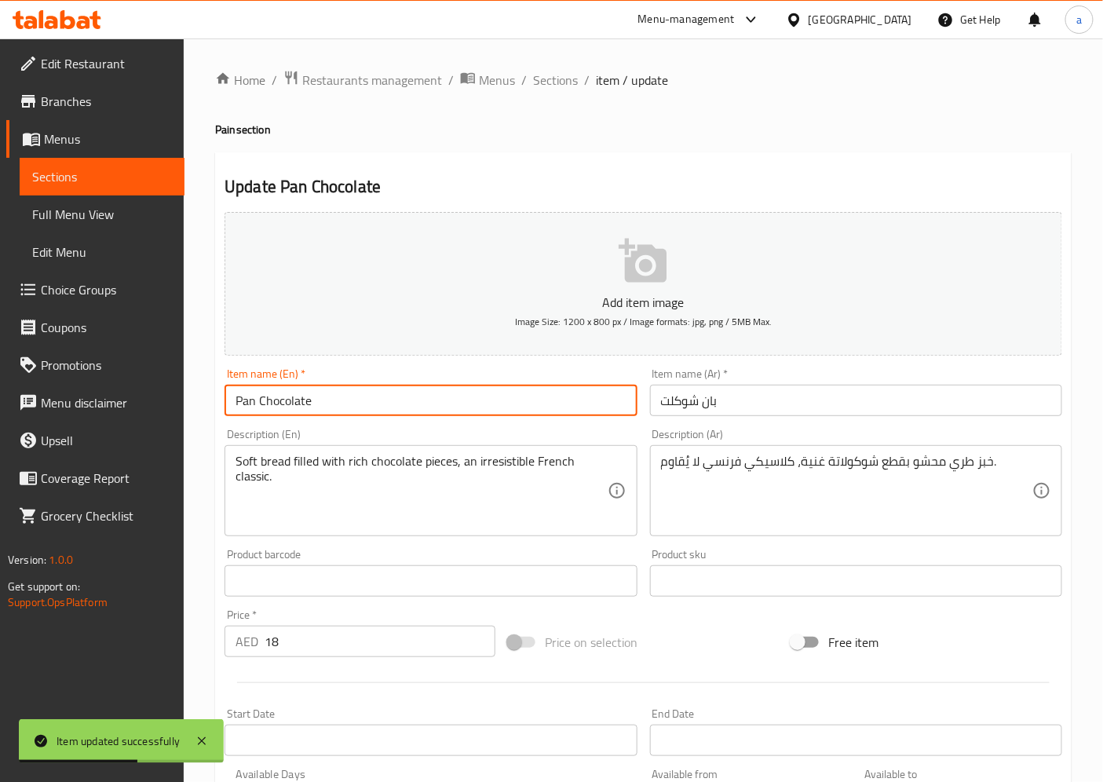
drag, startPoint x: 387, startPoint y: 409, endPoint x: 254, endPoint y: 411, distance: 132.7
click at [254, 411] on input "Pan Chocolate" at bounding box center [431, 400] width 412 height 31
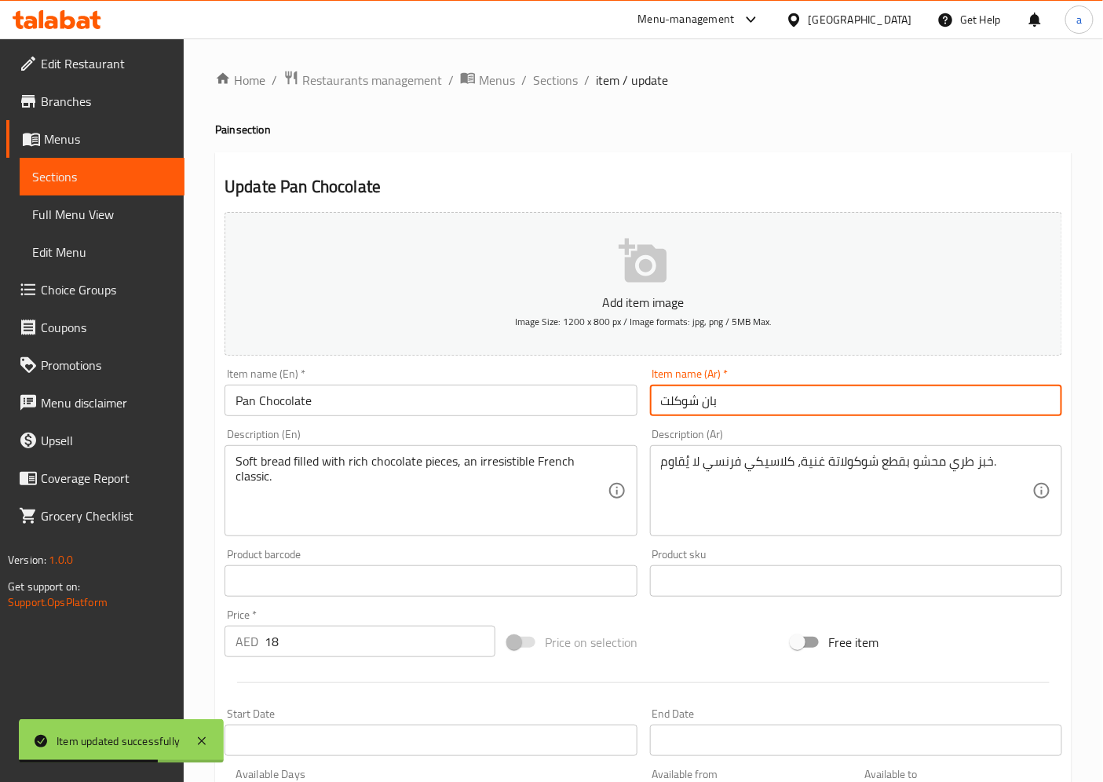
drag, startPoint x: 755, startPoint y: 400, endPoint x: 670, endPoint y: 410, distance: 86.1
click at [670, 410] on input "بان شوكلت" at bounding box center [856, 400] width 412 height 31
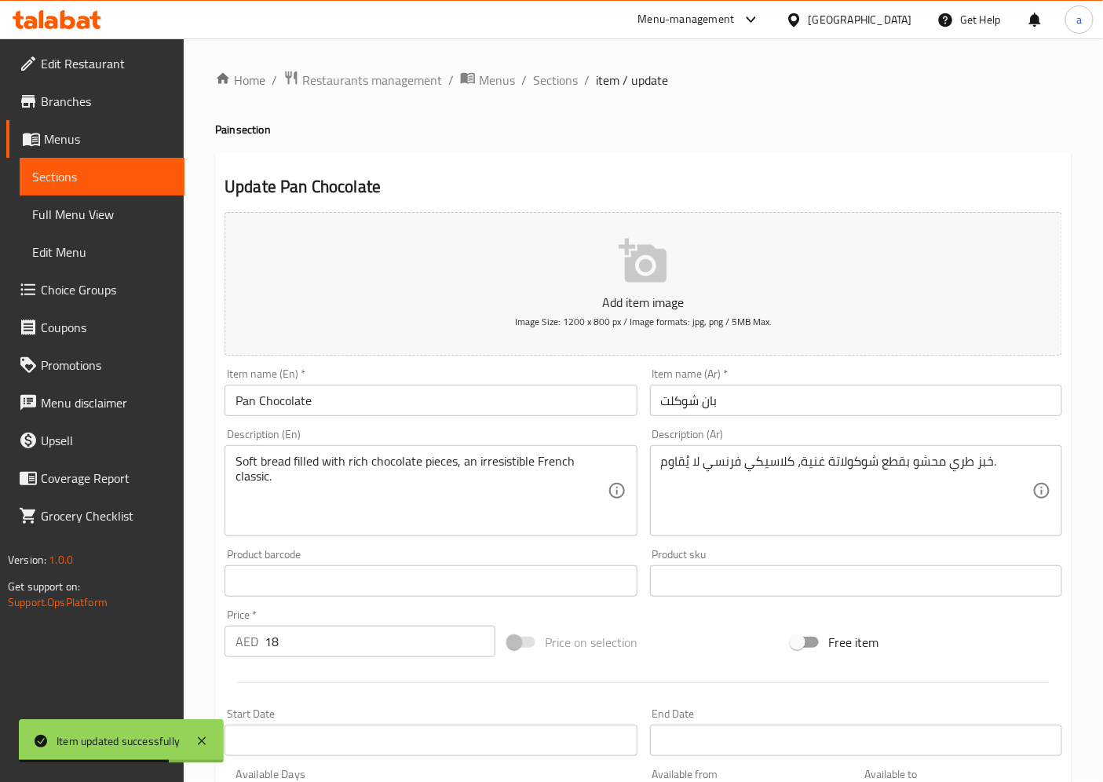
drag, startPoint x: 971, startPoint y: 448, endPoint x: 991, endPoint y: 458, distance: 22.8
click at [974, 449] on div "خبز طري محشو بقطع شوكولاتة غنية، كلاسيكي فرنسي لا يُقاوم. Description (Ar)" at bounding box center [856, 490] width 412 height 91
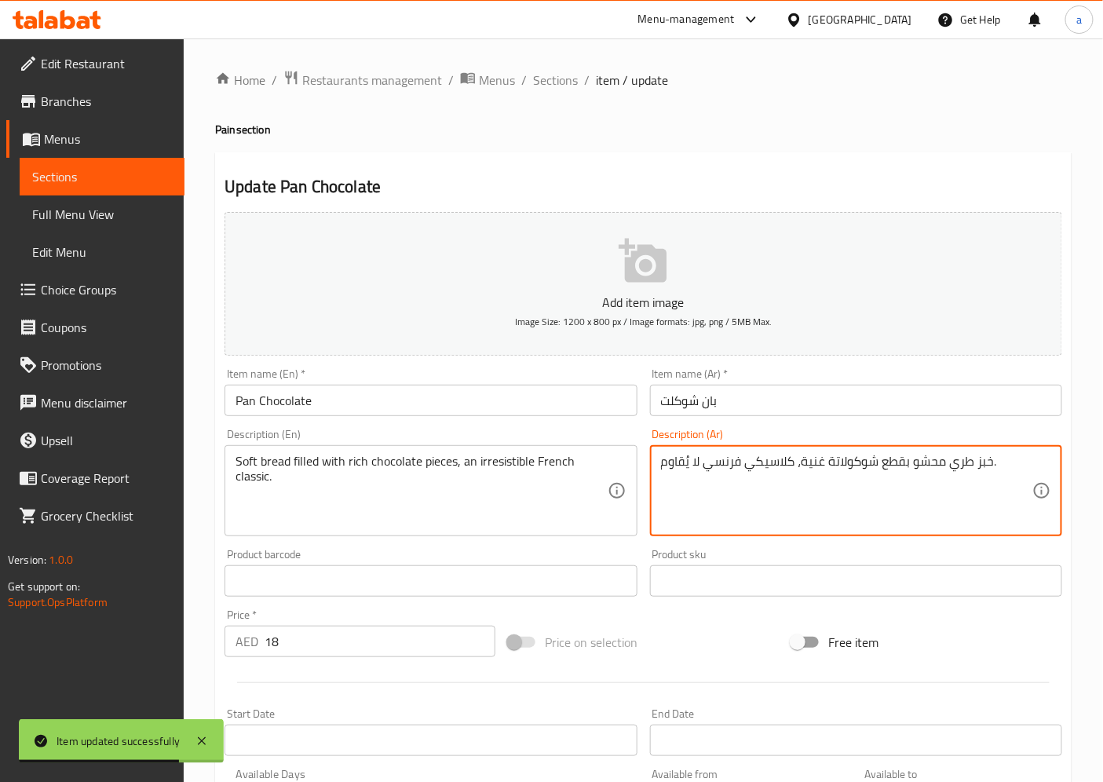
click at [1021, 470] on textarea "خبز طري محشو بقطع شوكولاتة غنية، كلاسيكي فرنسي لا يُقاوم." at bounding box center [846, 491] width 371 height 75
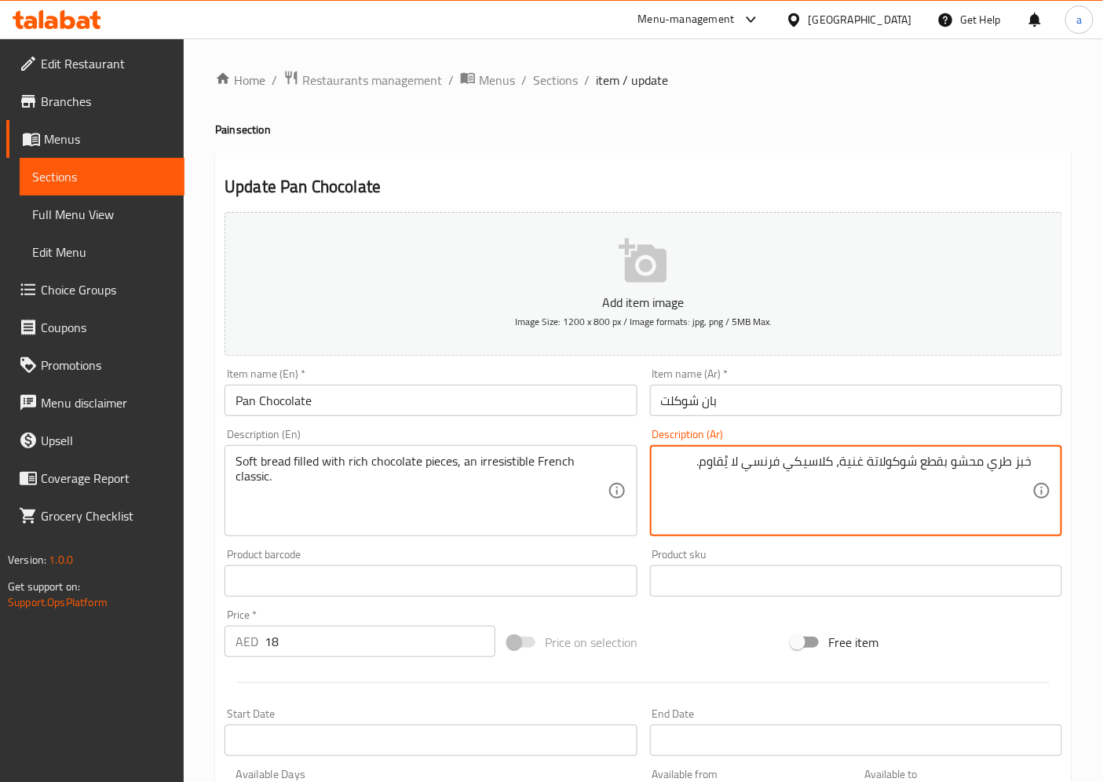
drag, startPoint x: 1008, startPoint y: 463, endPoint x: 590, endPoint y: 467, distance: 417.8
click at [670, 468] on textarea "خبز طري محشو بقطع شوكولاتة غنية، كلاسيكي فرنسي لا يُقاوم." at bounding box center [846, 491] width 371 height 75
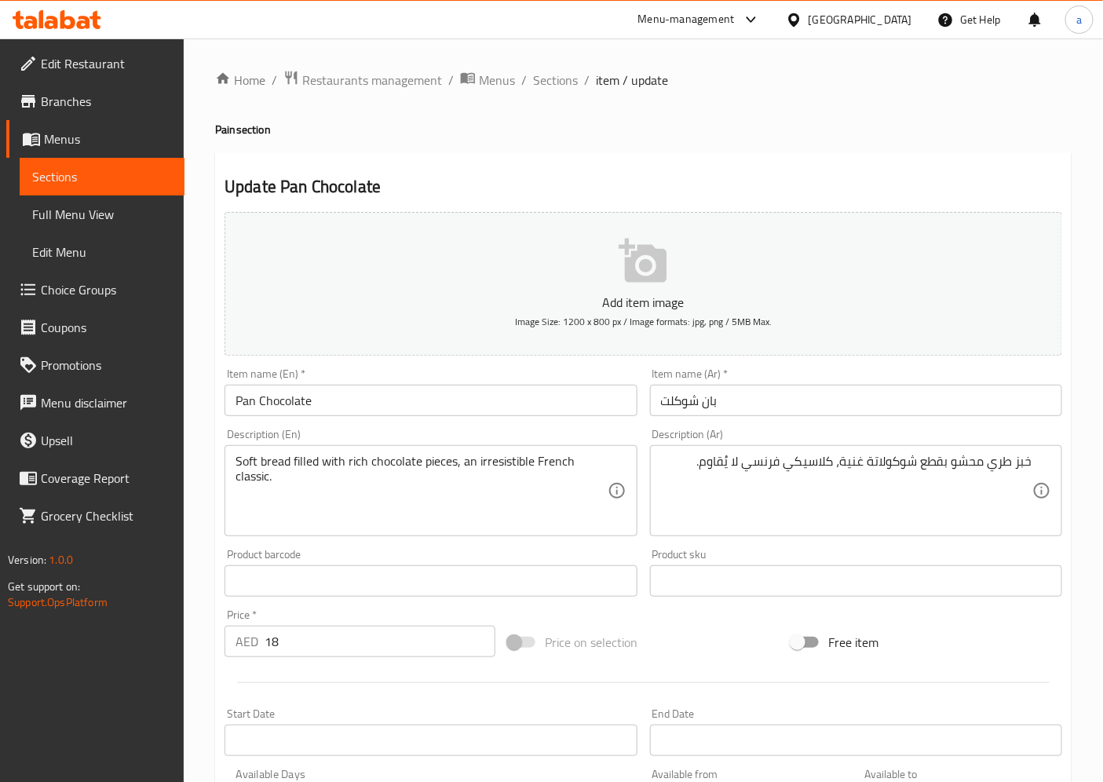
drag, startPoint x: 230, startPoint y: 459, endPoint x: 336, endPoint y: 467, distance: 106.3
click at [335, 464] on div "Soft bread filled with rich chocolate pieces, an irresistible French classic. D…" at bounding box center [431, 490] width 412 height 91
drag, startPoint x: 228, startPoint y: 460, endPoint x: 320, endPoint y: 455, distance: 92.8
click at [320, 455] on div "Soft bread filled with rich chocolate pieces, an irresistible French classic. D…" at bounding box center [431, 490] width 412 height 91
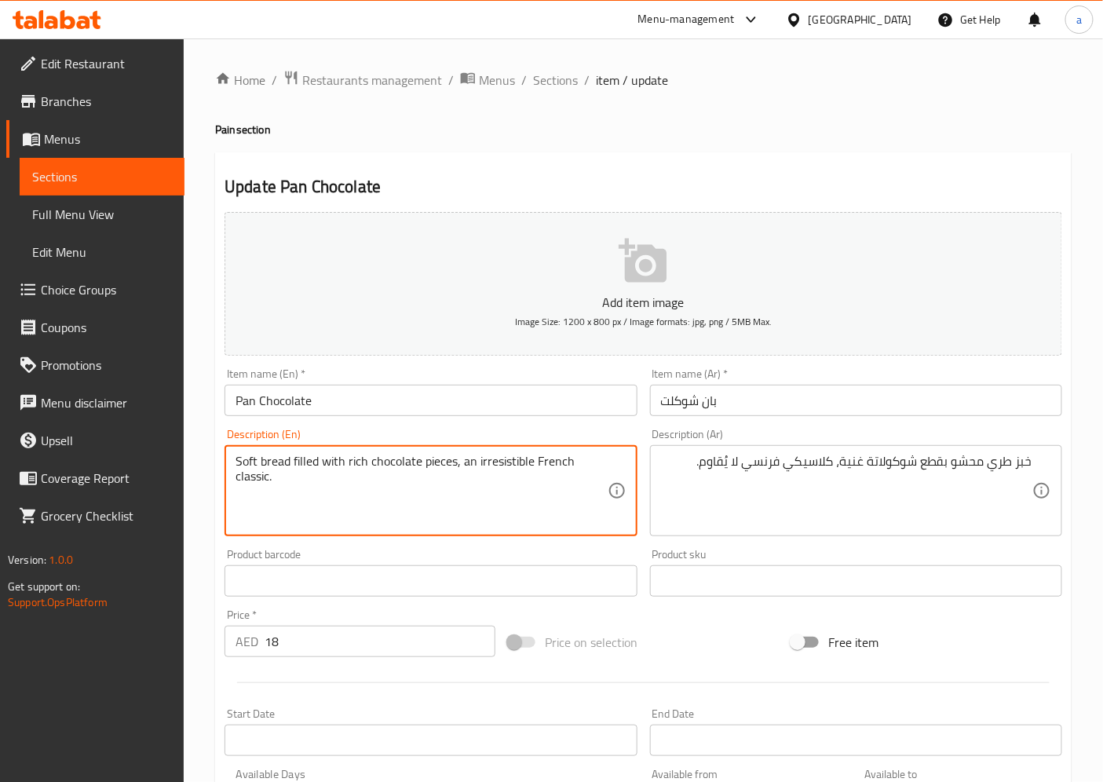
drag, startPoint x: 295, startPoint y: 471, endPoint x: 461, endPoint y: 466, distance: 165.8
click at [460, 466] on textarea "Soft bread filled with rich chocolate pieces, an irresistible French classic." at bounding box center [421, 491] width 371 height 75
click at [432, 487] on textarea "Soft bread filled with rich chocolate pieces, an irresistible French classic." at bounding box center [421, 491] width 371 height 75
drag, startPoint x: 435, startPoint y: 467, endPoint x: 481, endPoint y: 464, distance: 45.7
click at [481, 464] on textarea "Soft bread filled with rich chocolate pieces, an irresistible French classic." at bounding box center [421, 491] width 371 height 75
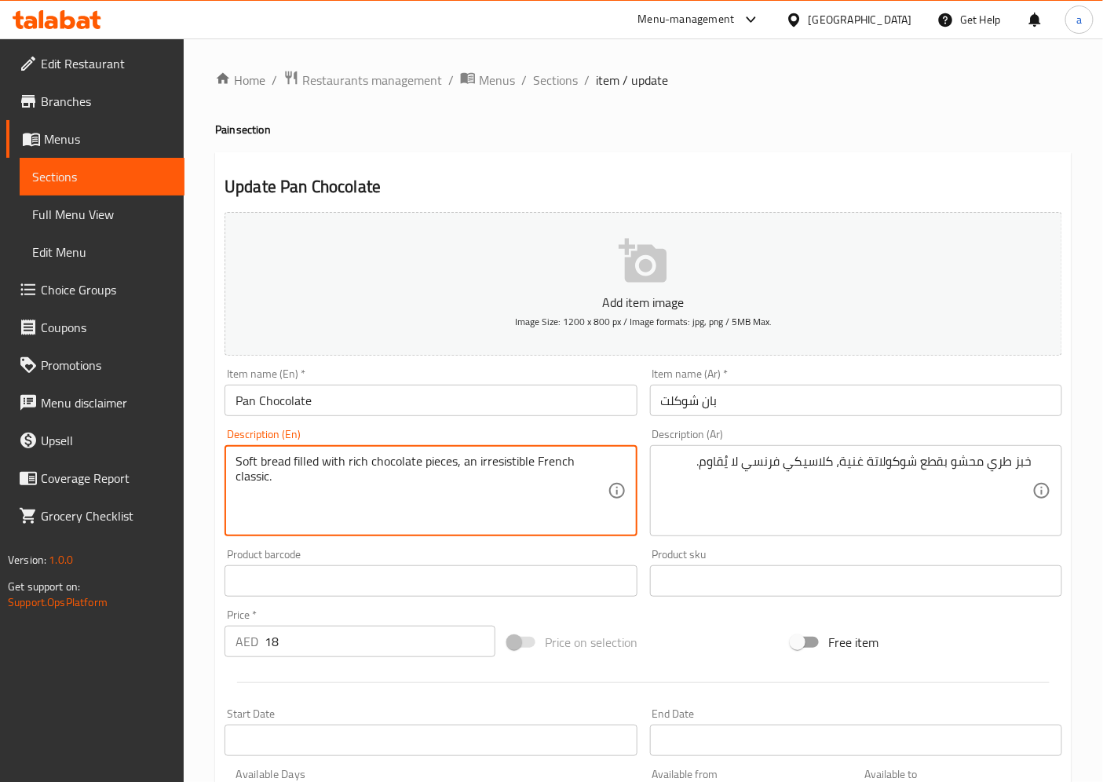
click at [481, 464] on textarea "Soft bread filled with rich chocolate pieces, an irresistible French classic." at bounding box center [421, 491] width 371 height 75
drag, startPoint x: 472, startPoint y: 465, endPoint x: 564, endPoint y: 459, distance: 92.0
click at [543, 459] on textarea "Soft bread filled with rich chocolate pieces, an irresistible French classic." at bounding box center [421, 491] width 371 height 75
drag, startPoint x: 564, startPoint y: 459, endPoint x: 579, endPoint y: 461, distance: 15.0
click at [576, 461] on textarea "Soft bread filled with rich chocolate pieces, an irresistible French classic." at bounding box center [421, 491] width 371 height 75
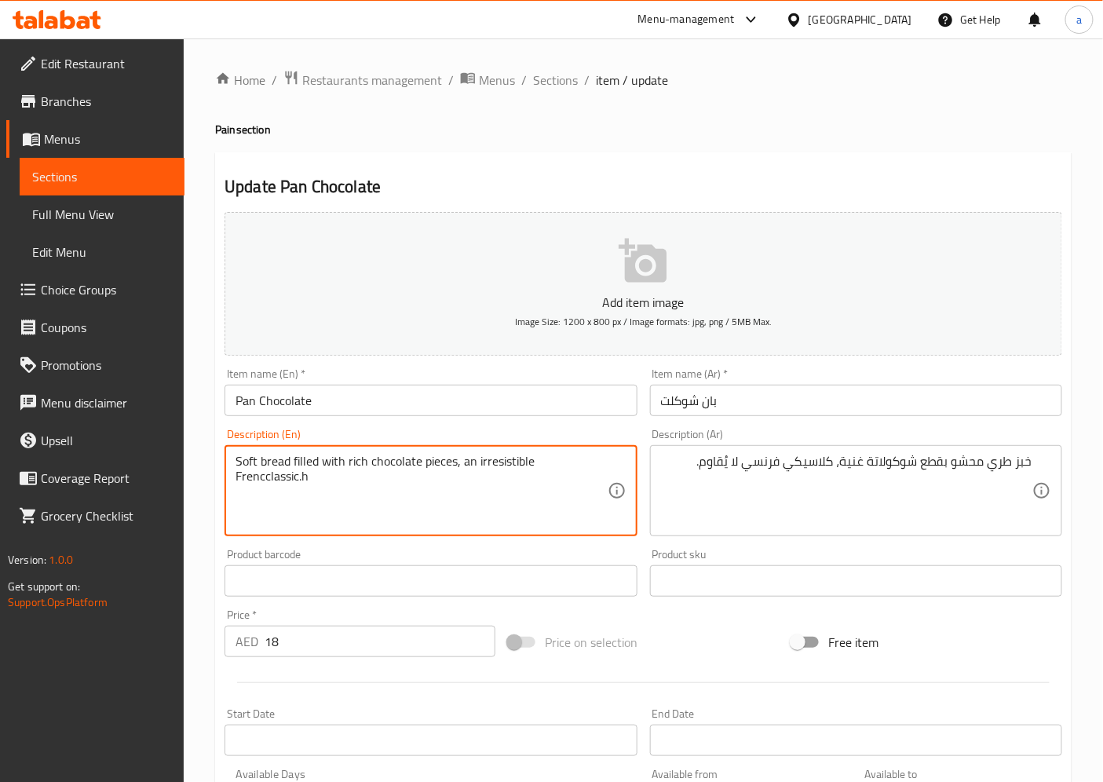
type textarea "Soft bread filled with rich chocolate pieces, an irresistible French classic."
click at [293, 492] on textarea "Soft bread filled with rich chocolate pieces, an irresistible French classic." at bounding box center [421, 491] width 371 height 75
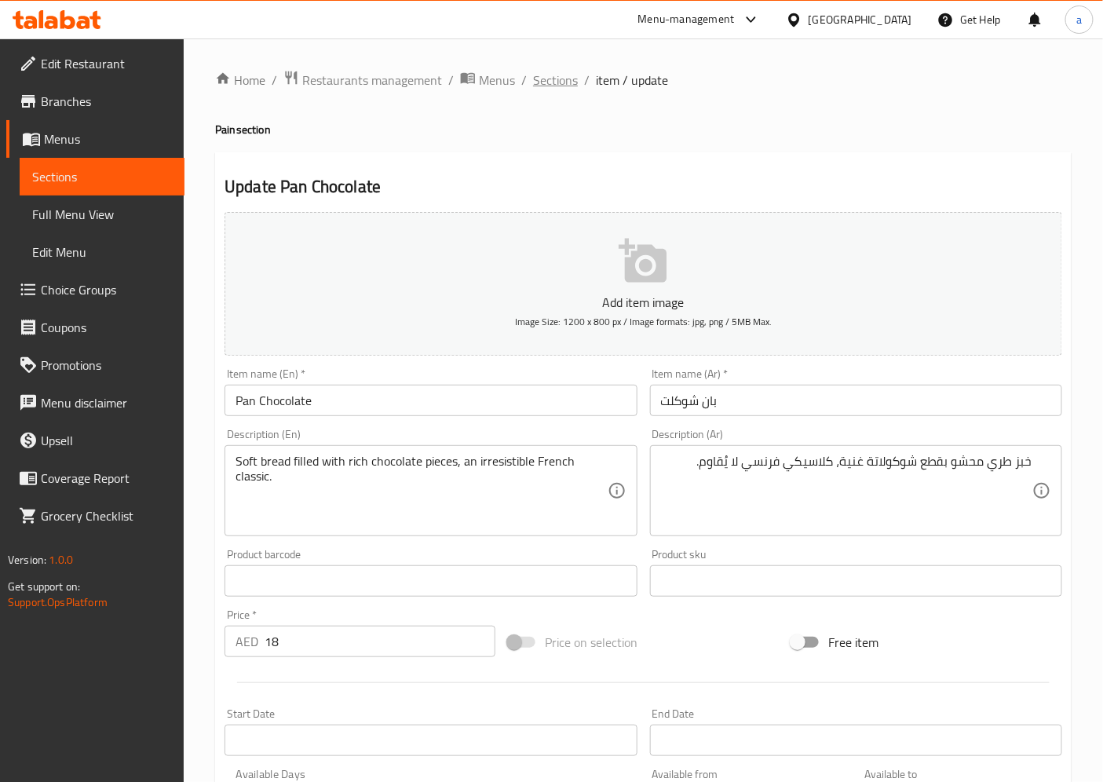
click at [561, 71] on span "Sections" at bounding box center [555, 80] width 45 height 19
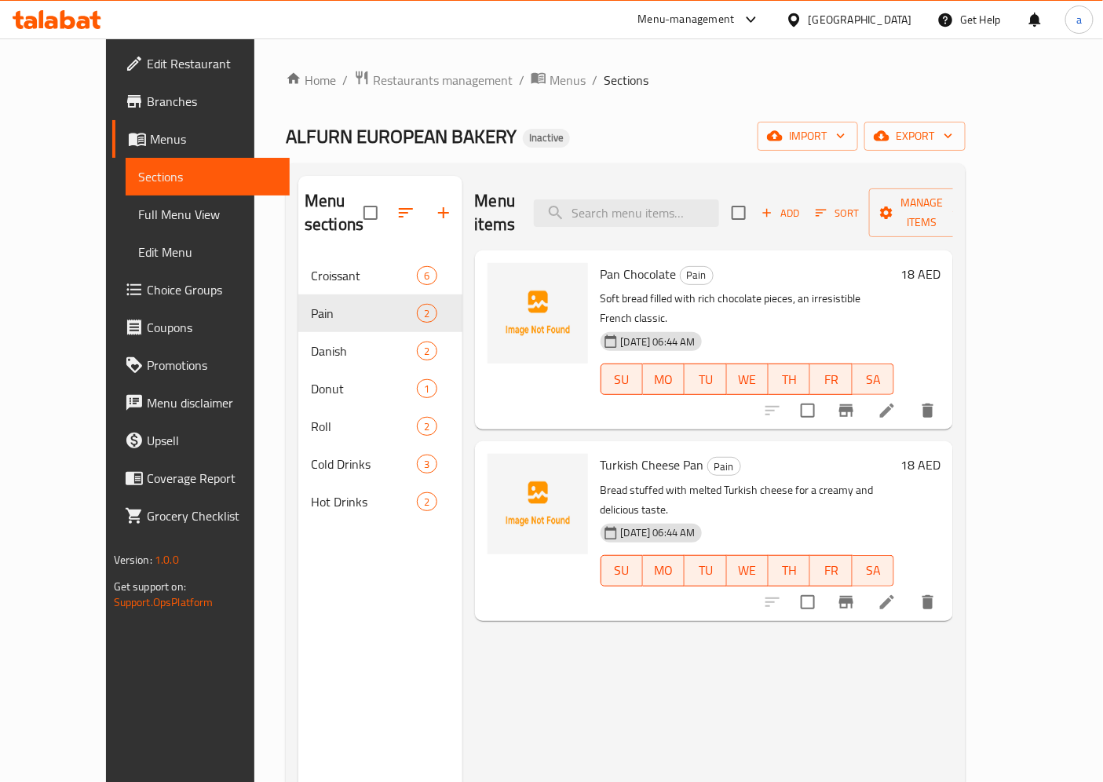
click at [894, 595] on icon at bounding box center [887, 602] width 14 height 14
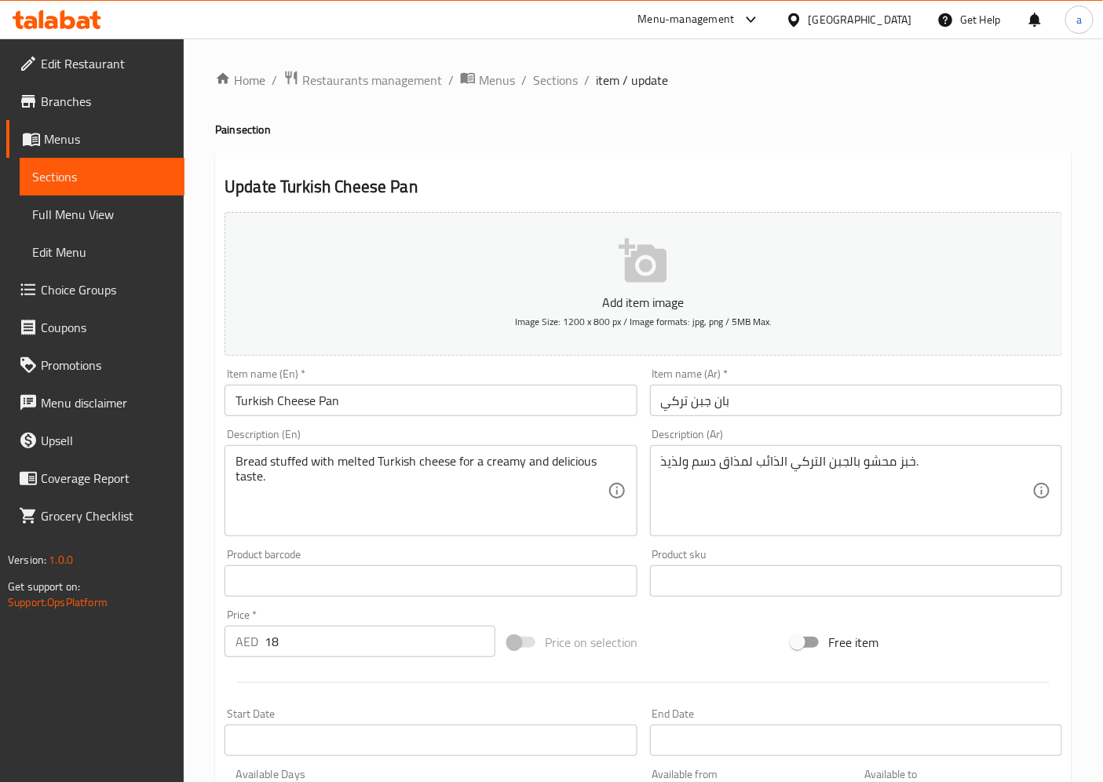
click at [605, 395] on div "Add item image Image Size: 1200 x 800 px / Image formats: jpg, png / 5MB Max. I…" at bounding box center [643, 544] width 850 height 677
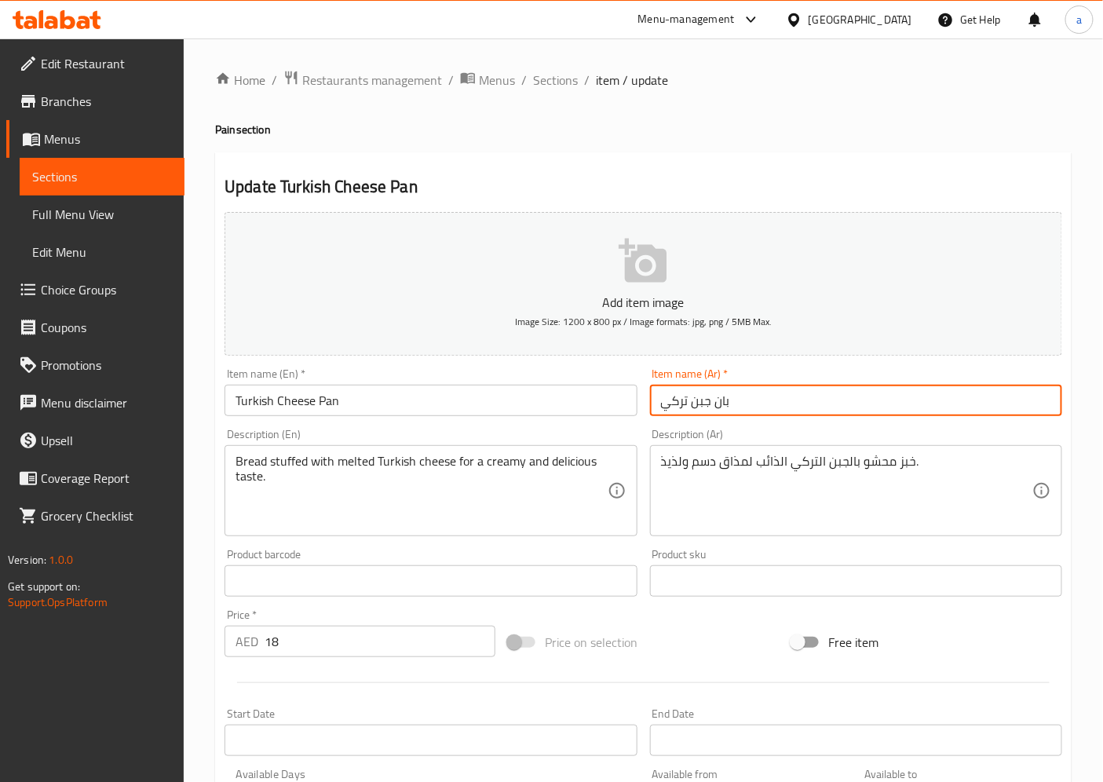
drag, startPoint x: 347, startPoint y: 397, endPoint x: 248, endPoint y: 406, distance: 99.3
click at [255, 406] on input "Turkish Cheese Pan" at bounding box center [431, 400] width 412 height 31
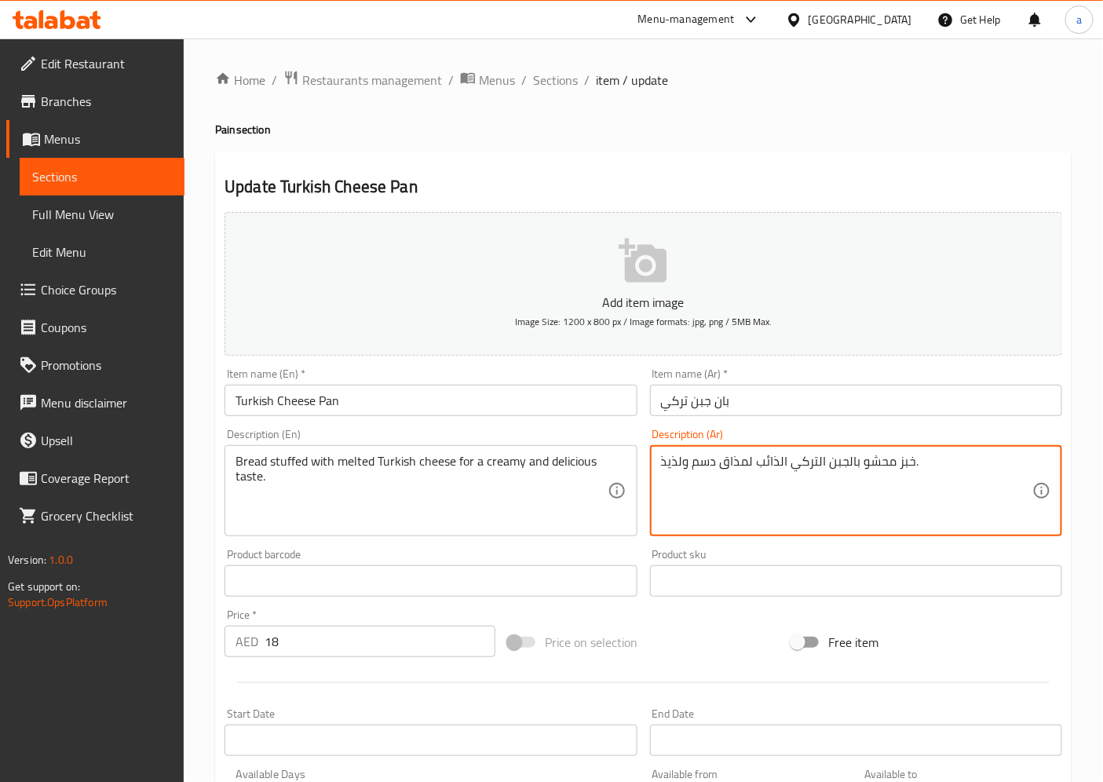
drag, startPoint x: 889, startPoint y: 465, endPoint x: 866, endPoint y: 472, distance: 23.8
click at [940, 466] on textarea "خبز محشو بالجبن التركي الذائب لمذاق دسم ولذيذ." at bounding box center [846, 491] width 371 height 75
click at [945, 461] on textarea "خبز محشو بالجبن التركي الذائب لمذاق دسم ولذيذ." at bounding box center [846, 491] width 371 height 75
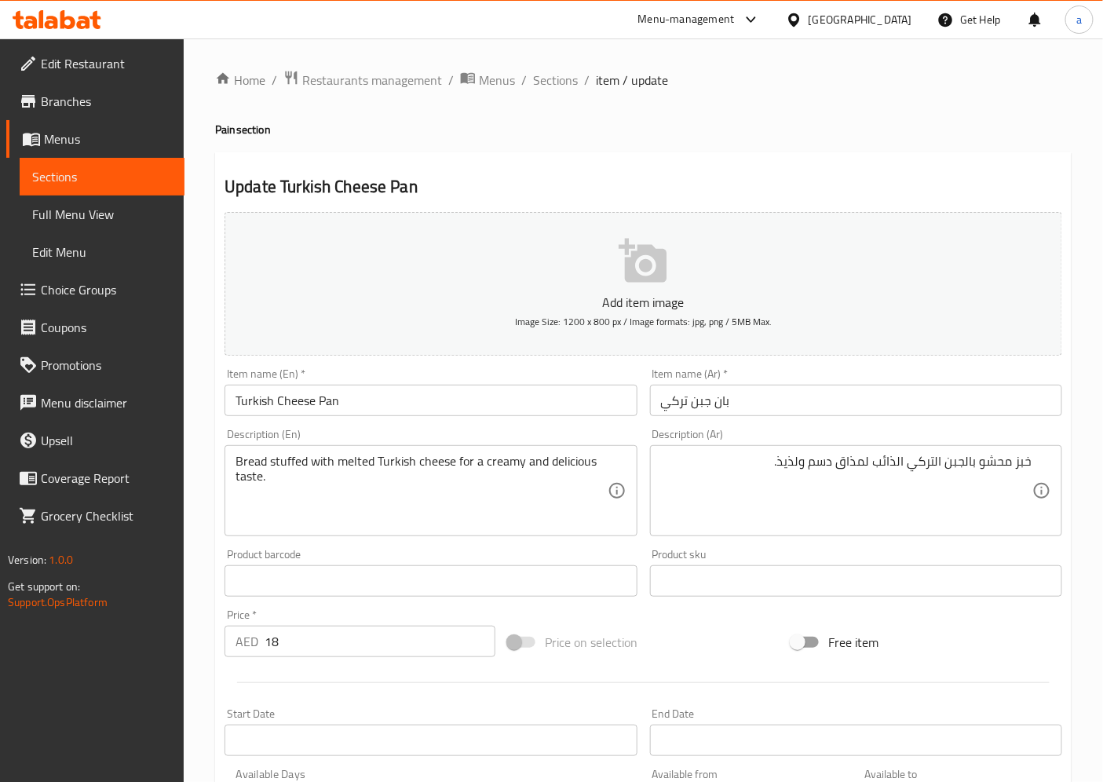
drag, startPoint x: 1037, startPoint y: 471, endPoint x: 762, endPoint y: 456, distance: 274.5
click at [775, 455] on div "خبز محشو بالجبن التركي الذائب لمذاق دسم ولذيذ. Description (Ar)" at bounding box center [856, 490] width 412 height 91
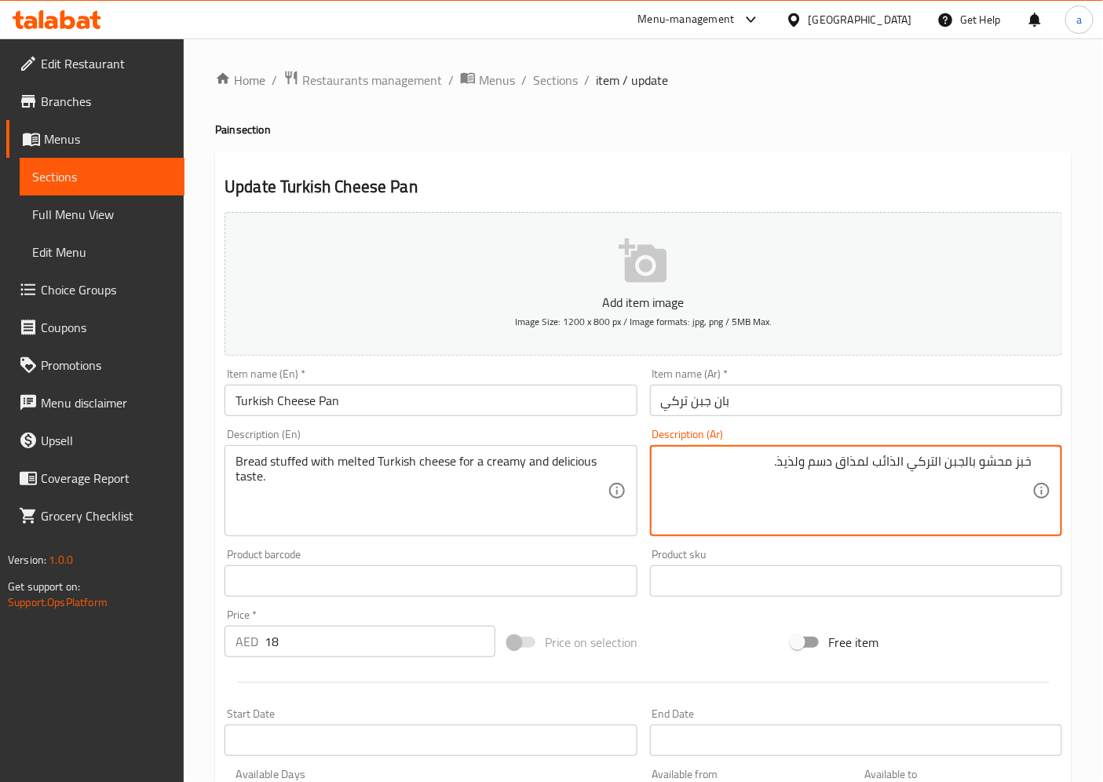
drag, startPoint x: 748, startPoint y: 459, endPoint x: 1071, endPoint y: 440, distance: 324.1
click at [1071, 440] on div "Update Turkish Cheese Pan Add item image Image Size: 1200 x 800 px / Image form…" at bounding box center [643, 602] width 857 height 901
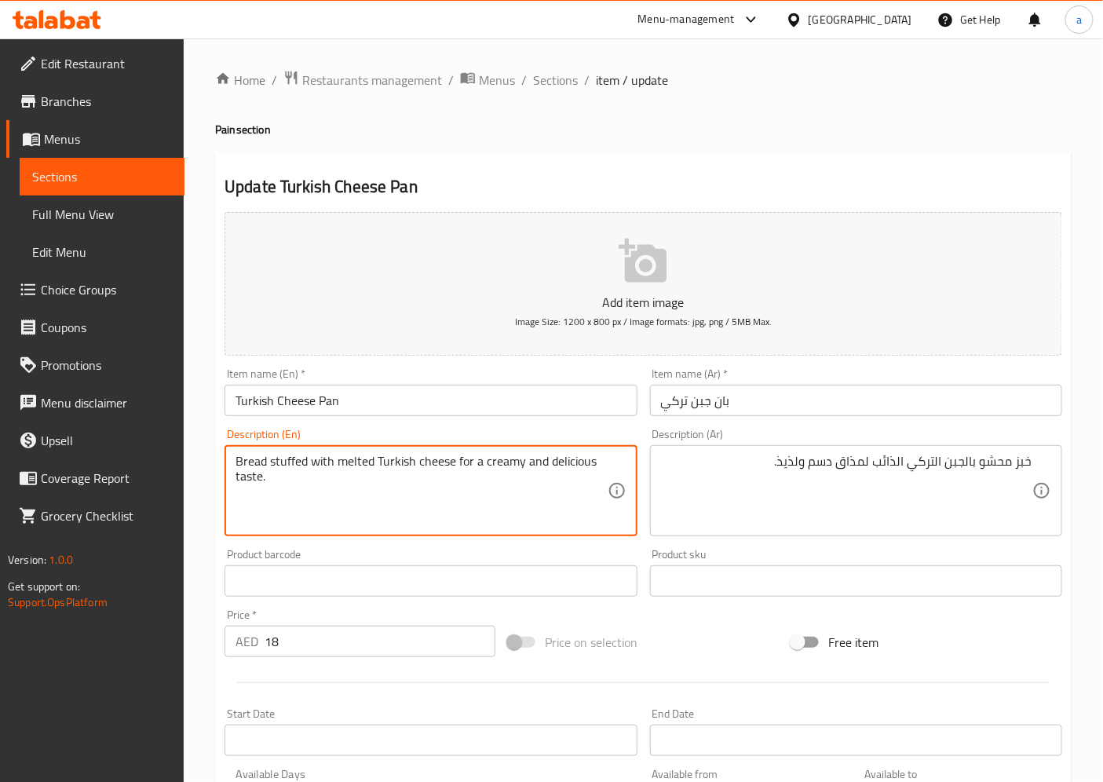
drag, startPoint x: 239, startPoint y: 459, endPoint x: 356, endPoint y: 459, distance: 117.8
click at [346, 465] on textarea "Bread stuffed with melted Turkish cheese for a creamy and delicious taste." at bounding box center [421, 491] width 371 height 75
drag, startPoint x: 343, startPoint y: 465, endPoint x: 410, endPoint y: 454, distance: 67.6
click at [408, 454] on textarea "Bread stuffed with melted Turkish cheese for a creamy and delicious taste." at bounding box center [421, 491] width 371 height 75
click at [415, 454] on textarea "Bread stuffed with melted Turkish cheese for a creamy and delicious taste." at bounding box center [421, 491] width 371 height 75
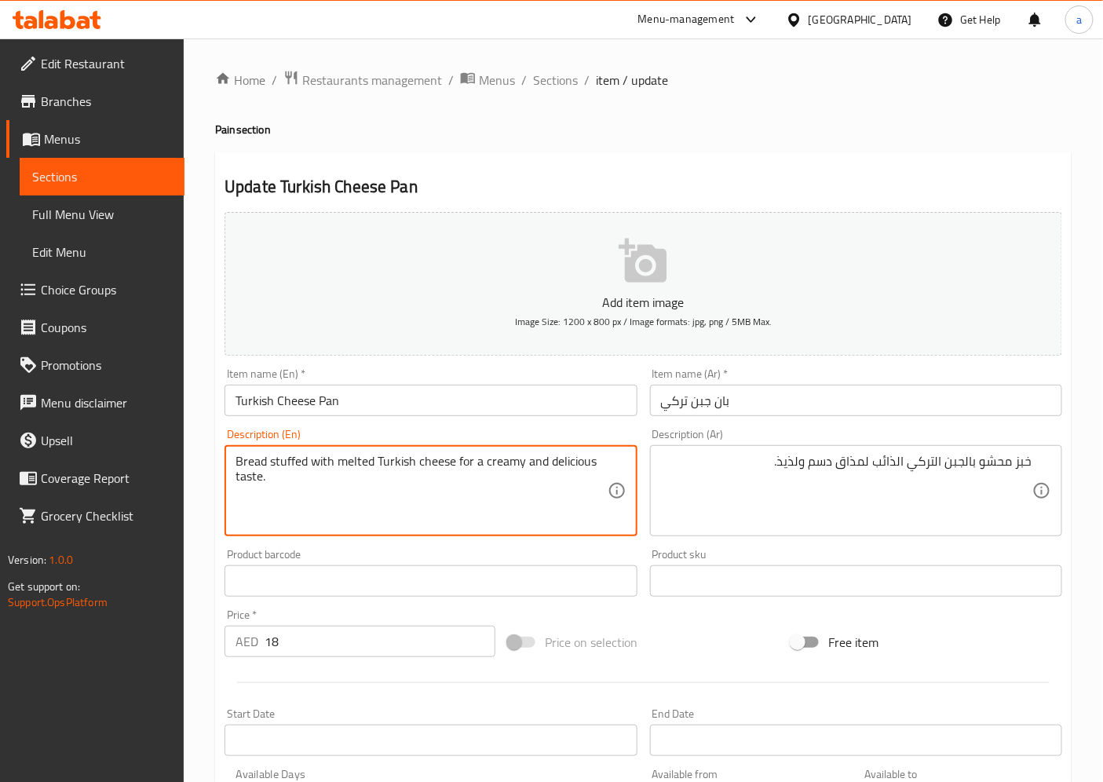
click at [465, 459] on textarea "Bread stuffed with melted Turkish cheese for a creamy and delicious taste." at bounding box center [421, 491] width 371 height 75
click at [480, 464] on textarea "Bread stuffed with melted Turkish cheese for a creamy and delicious taste." at bounding box center [421, 491] width 371 height 75
drag, startPoint x: 470, startPoint y: 461, endPoint x: 624, endPoint y: 466, distance: 154.8
click at [624, 466] on div "Bread stuffed with melted Turkish cheese for a creamy and delicious taste. Desc…" at bounding box center [431, 490] width 412 height 91
click at [342, 507] on textarea "Bread stuffed with melted Turkish cheese for a creamy and delicious taste." at bounding box center [421, 491] width 371 height 75
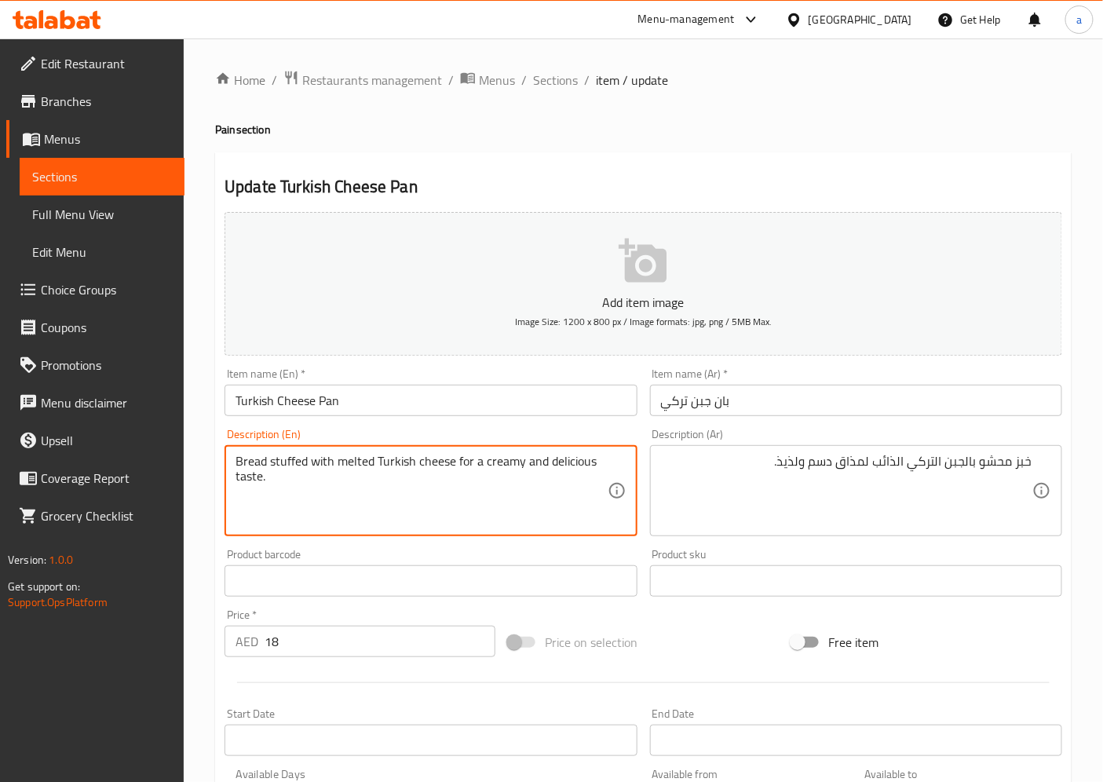
click at [276, 477] on textarea "Bread stuffed with melted Turkish cheese for a creamy and delicious taste." at bounding box center [421, 491] width 371 height 75
click at [546, 90] on span "Sections" at bounding box center [555, 80] width 45 height 19
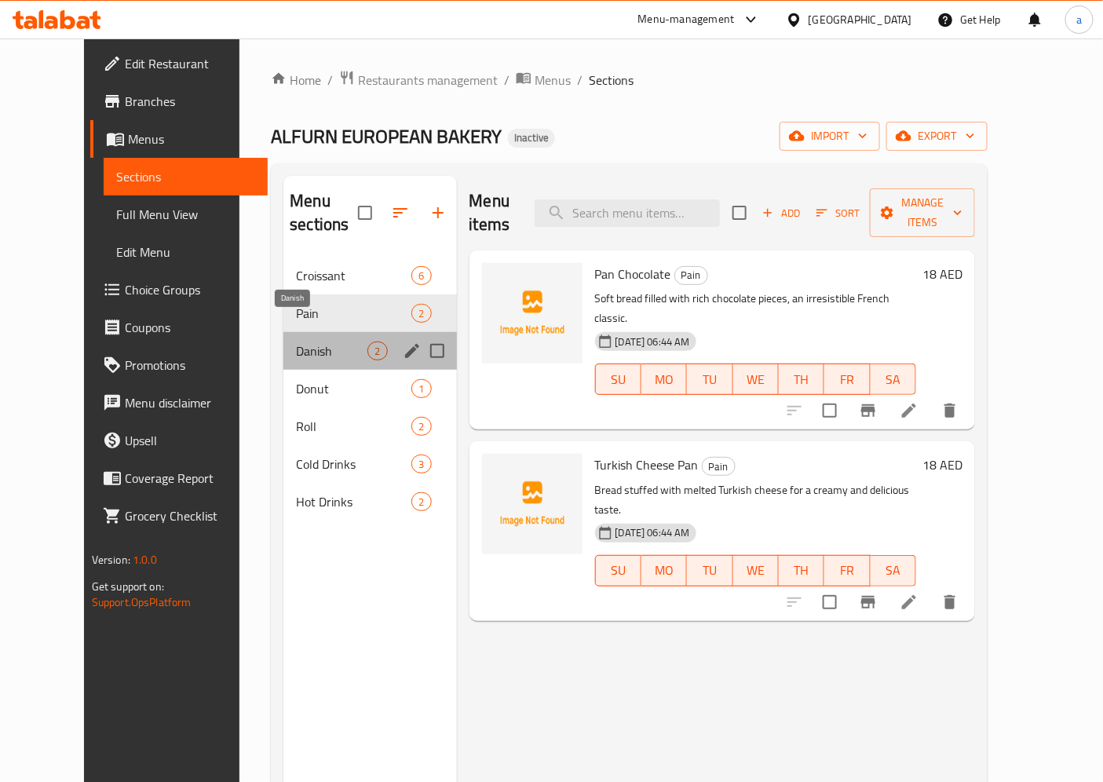
click at [296, 342] on span "Danish" at bounding box center [331, 351] width 71 height 19
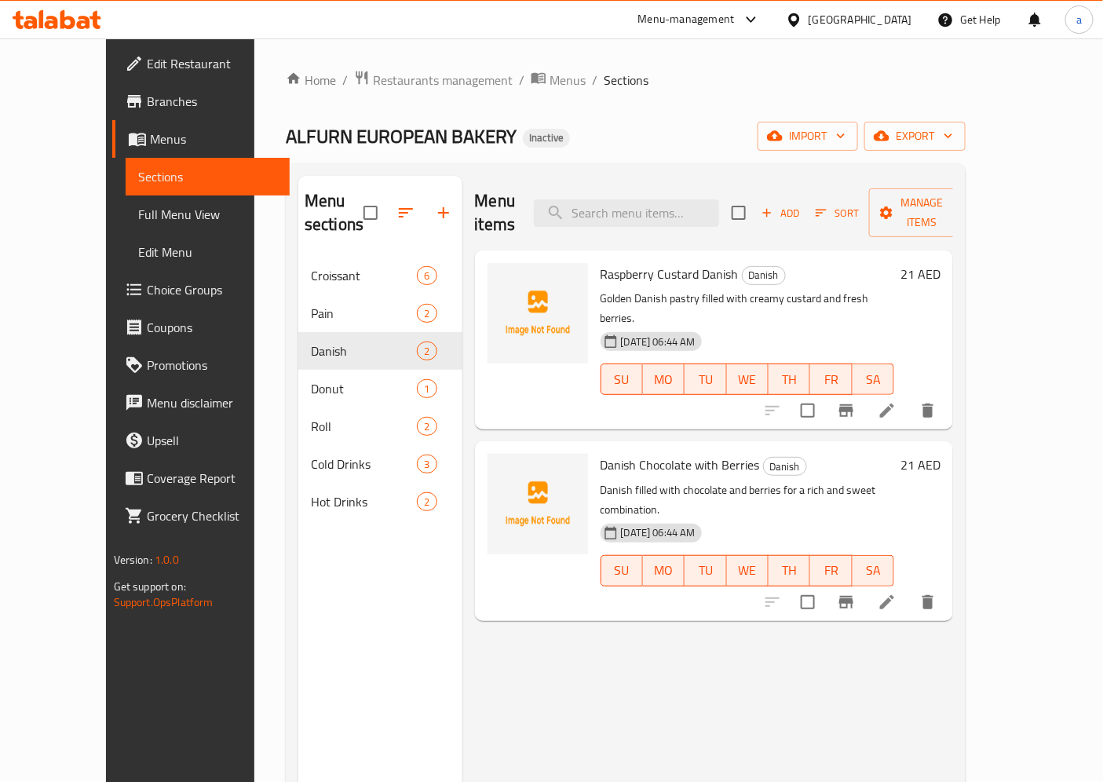
click at [897, 401] on icon at bounding box center [887, 410] width 19 height 19
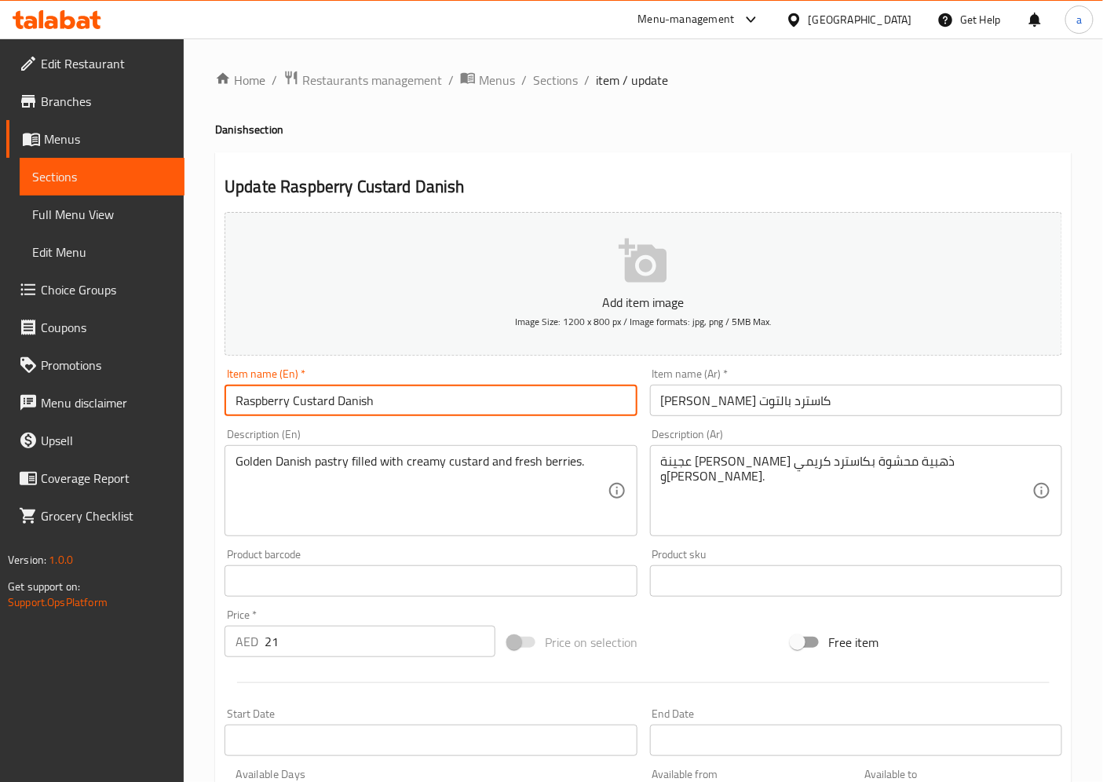
drag, startPoint x: 464, startPoint y: 403, endPoint x: 236, endPoint y: 404, distance: 228.5
click at [236, 404] on input "Raspberry Custard Danish" at bounding box center [431, 400] width 412 height 31
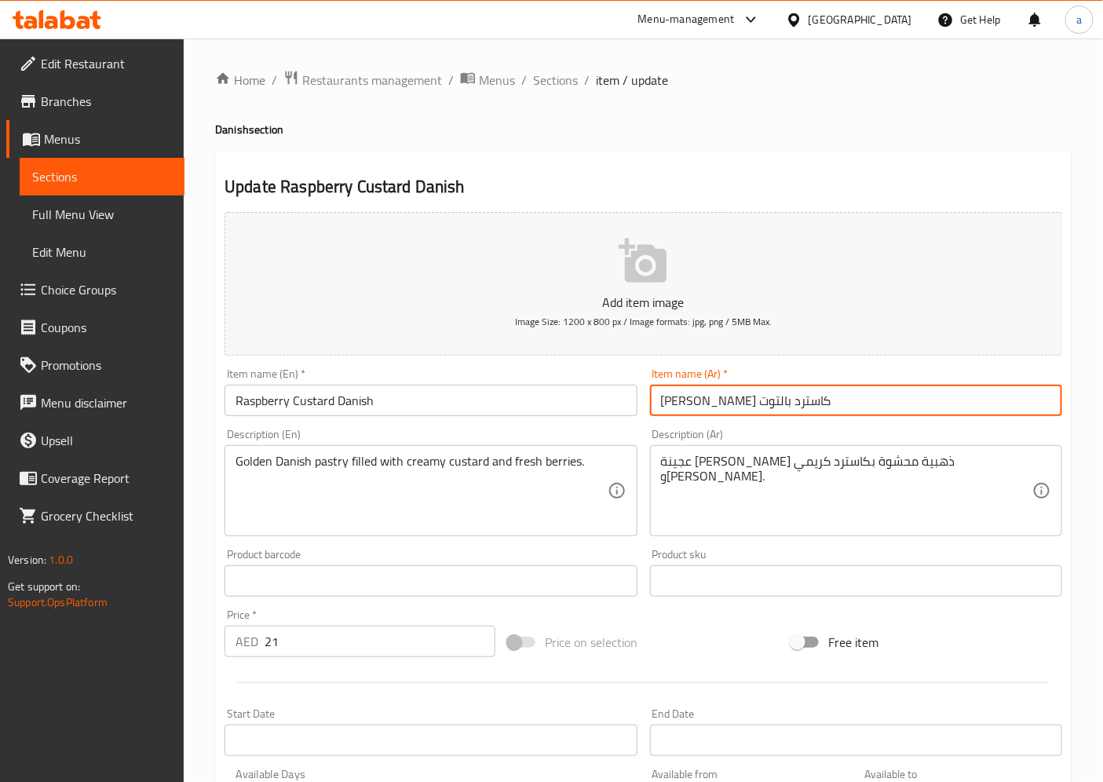
drag, startPoint x: 846, startPoint y: 404, endPoint x: 397, endPoint y: 418, distance: 449.4
click at [509, 404] on div "Add item image Image Size: 1200 x 800 px / Image formats: jpg, png / 5MB Max. I…" at bounding box center [643, 544] width 850 height 677
click at [679, 407] on input "دانيش كاسترد بالتوت" at bounding box center [856, 400] width 412 height 31
click at [678, 404] on input "دانيش كاسترد بالتوت" at bounding box center [856, 400] width 412 height 31
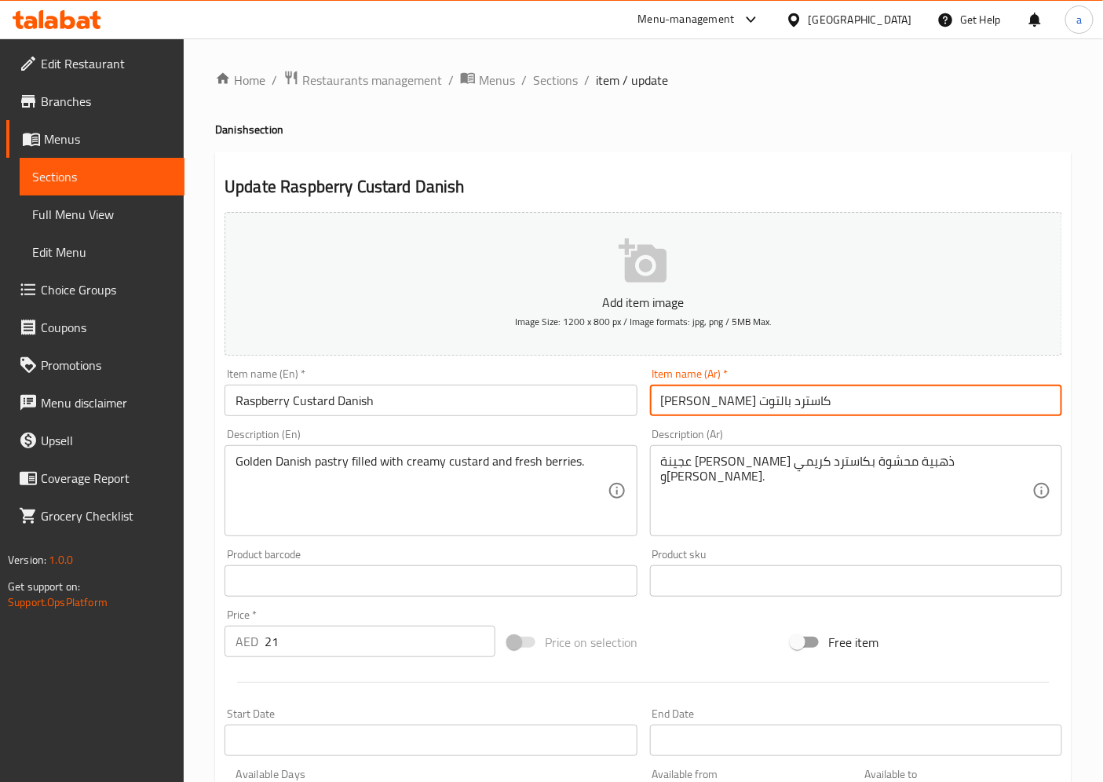
click at [678, 404] on input "دانيش كاسترد بالتوت" at bounding box center [856, 400] width 412 height 31
click at [662, 401] on input "دانيش كاسترد بالتوت" at bounding box center [856, 400] width 412 height 31
drag, startPoint x: 685, startPoint y: 404, endPoint x: 677, endPoint y: 411, distance: 10.6
click at [677, 411] on input "دانيش كاسترد بالتوت" at bounding box center [856, 400] width 412 height 31
click at [679, 410] on input "دانيش كاسترد بالتوت" at bounding box center [856, 400] width 412 height 31
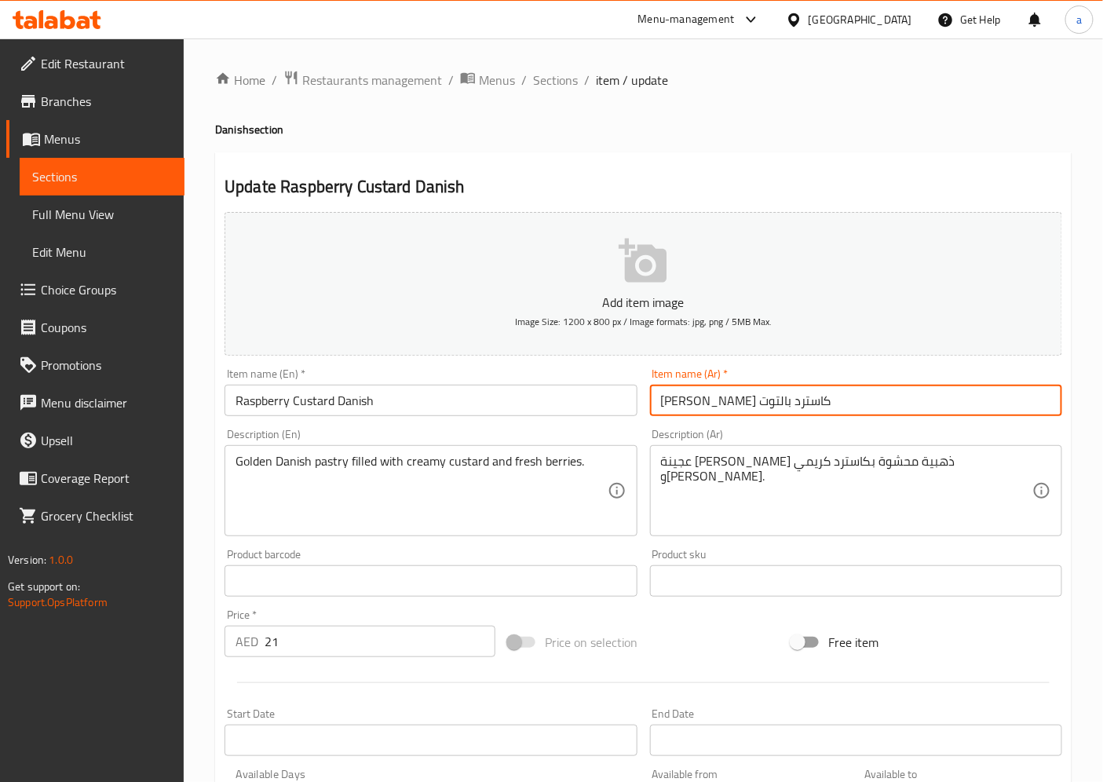
drag, startPoint x: 684, startPoint y: 401, endPoint x: 634, endPoint y: 396, distance: 50.6
click at [639, 410] on div "Add item image Image Size: 1200 x 800 px / Image formats: jpg, png / 5MB Max. I…" at bounding box center [643, 544] width 850 height 677
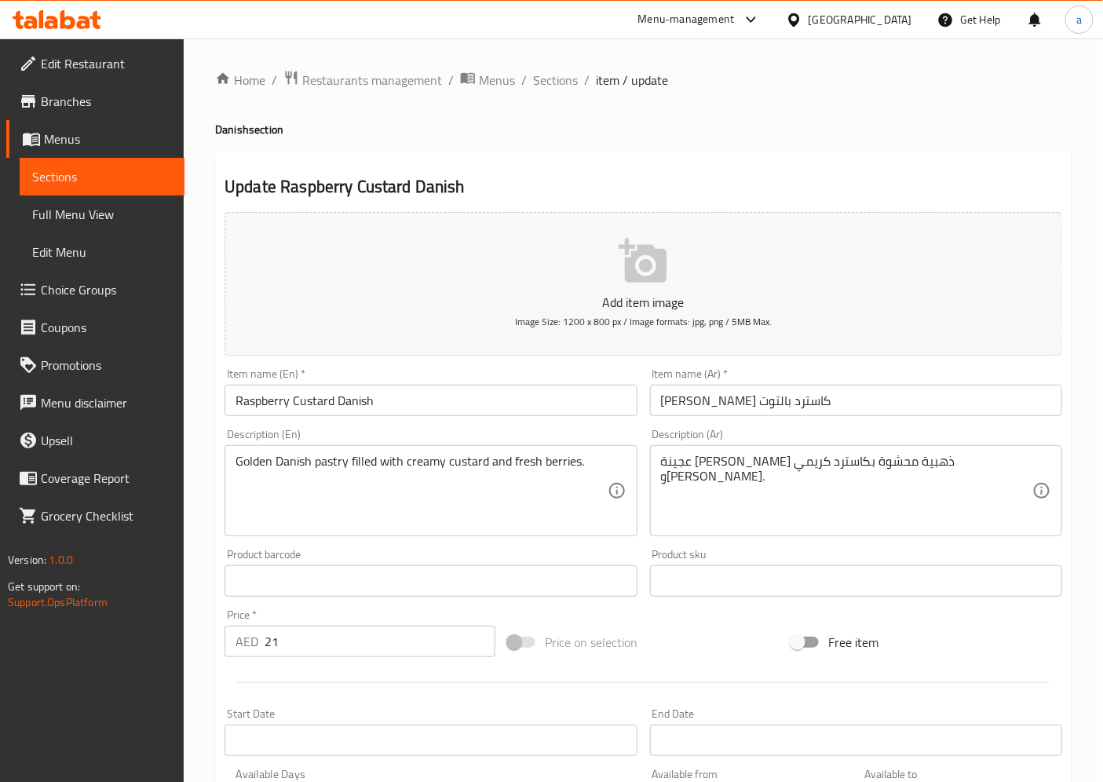
click at [399, 402] on input "Raspberry Custard Danish" at bounding box center [431, 400] width 412 height 31
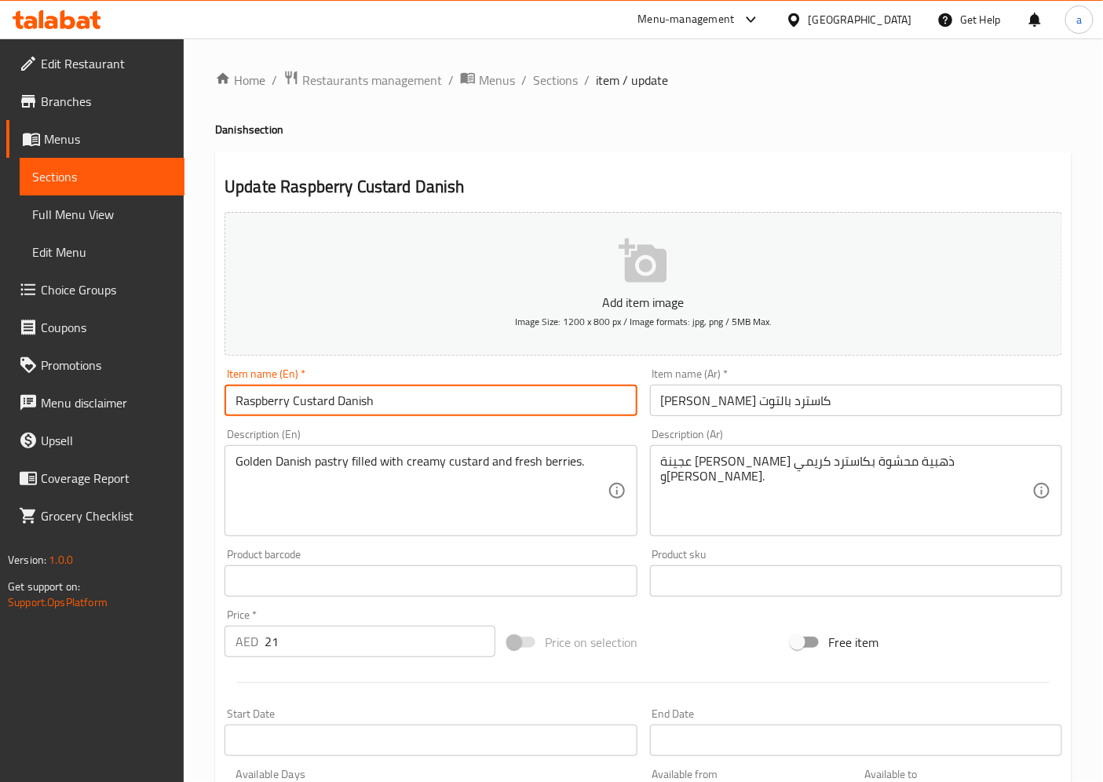
drag, startPoint x: 305, startPoint y: 408, endPoint x: 383, endPoint y: 408, distance: 78.5
click at [383, 408] on input "Raspberry Custard Danish" at bounding box center [431, 400] width 412 height 31
click at [385, 408] on input "Raspberry Custard Danish" at bounding box center [431, 400] width 412 height 31
drag, startPoint x: 407, startPoint y: 407, endPoint x: 299, endPoint y: 414, distance: 107.8
click at [299, 414] on input "Raspberry Custard Danish" at bounding box center [431, 400] width 412 height 31
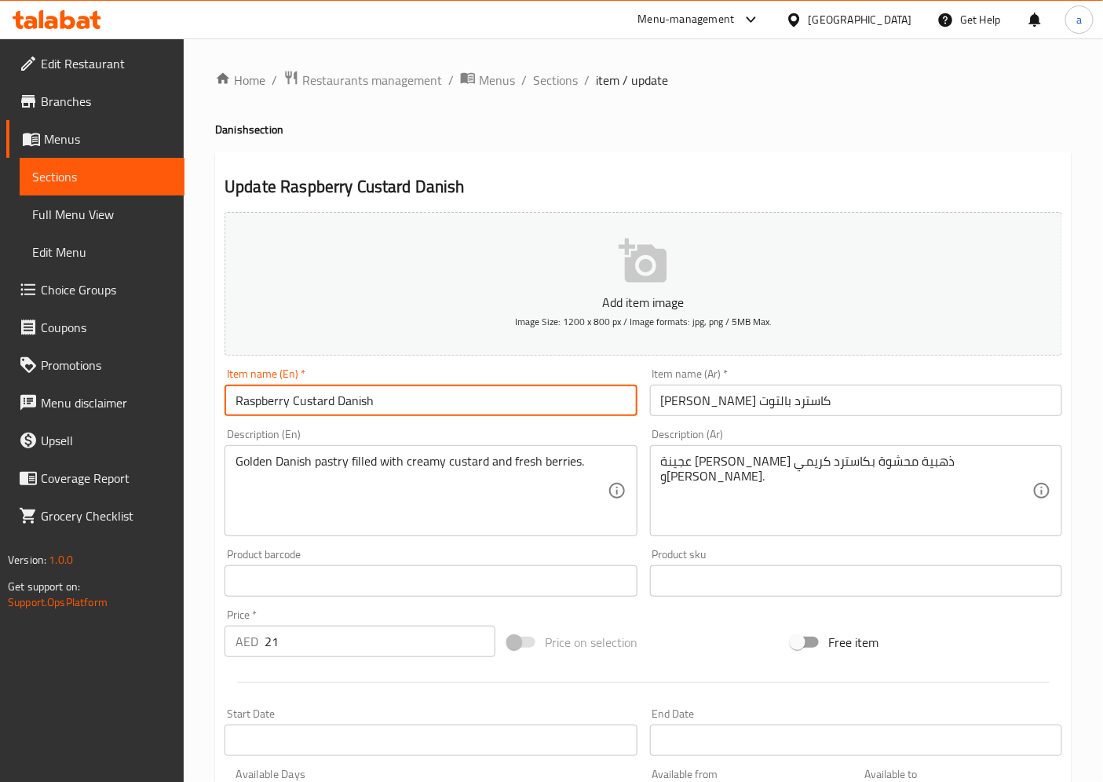
click at [299, 414] on input "Raspberry Custard Danish" at bounding box center [431, 400] width 412 height 31
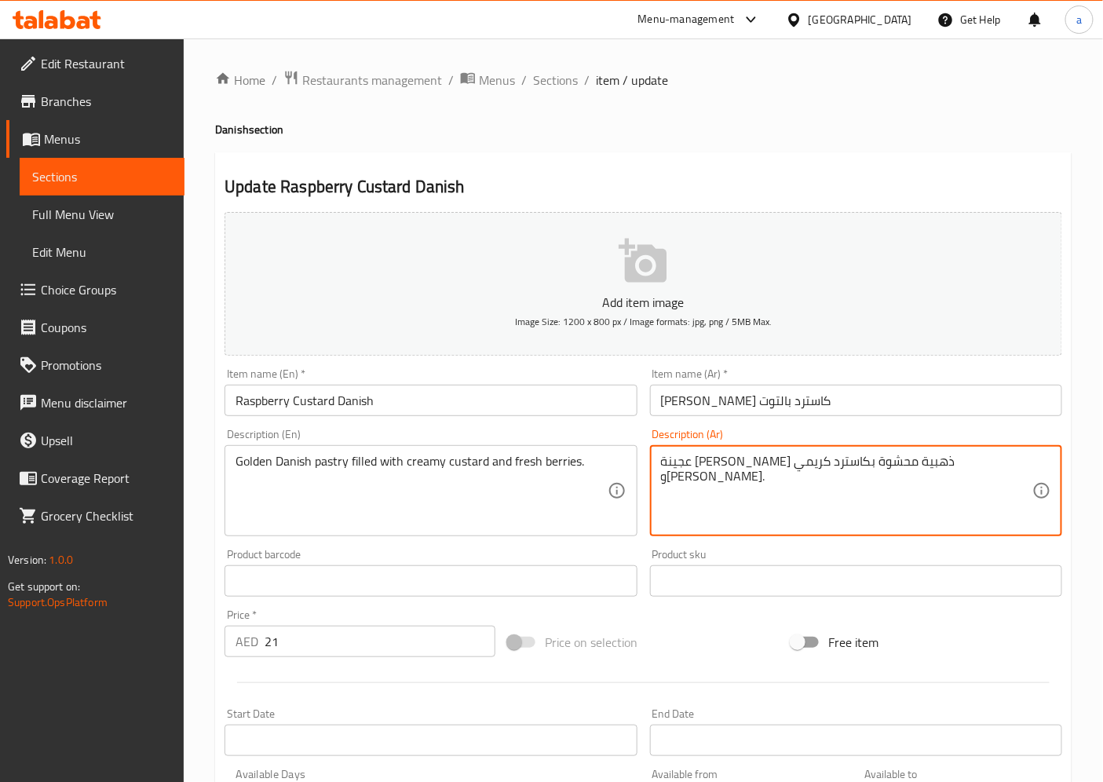
drag, startPoint x: 985, startPoint y: 475, endPoint x: 927, endPoint y: 474, distance: 58.1
click at [987, 459] on textarea "عجينة دانيش ذهبية محشوة بكاسترد كريمي وتوت طازج." at bounding box center [846, 491] width 371 height 75
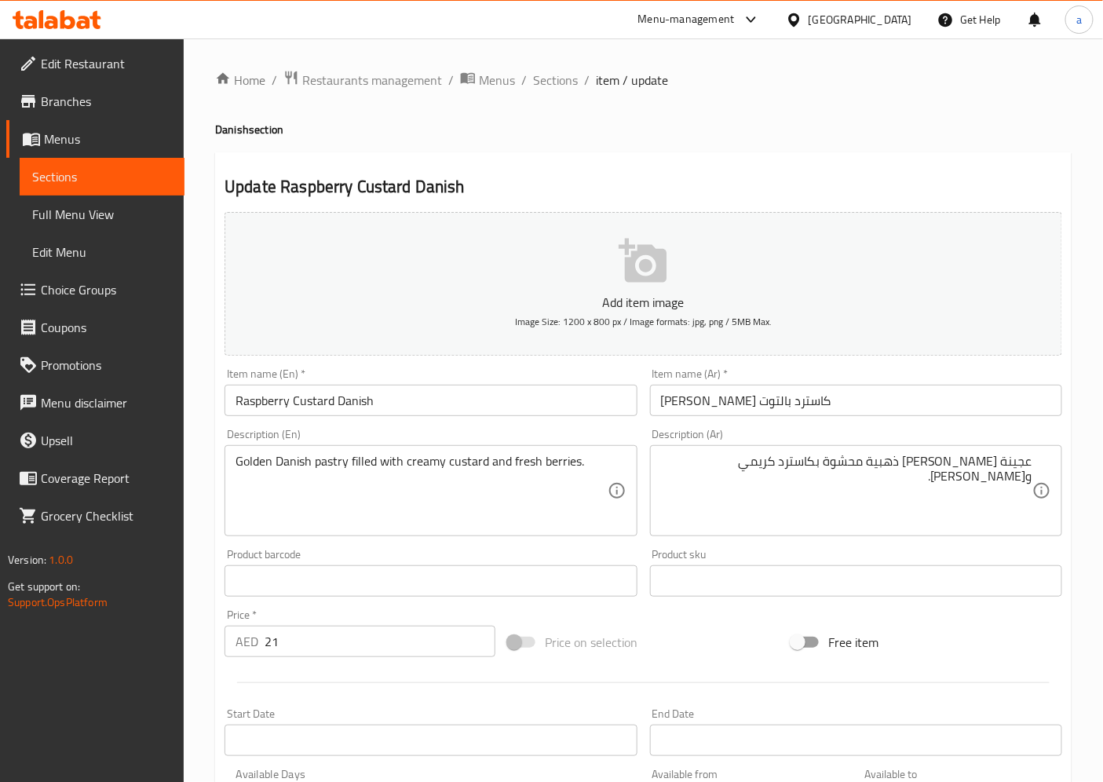
drag, startPoint x: 1047, startPoint y: 463, endPoint x: 864, endPoint y: 463, distance: 183.0
click at [864, 463] on div "عجينة دانيش ذهبية محشوة بكاسترد كريمي وتوت طازج. Description (Ar)" at bounding box center [856, 490] width 412 height 91
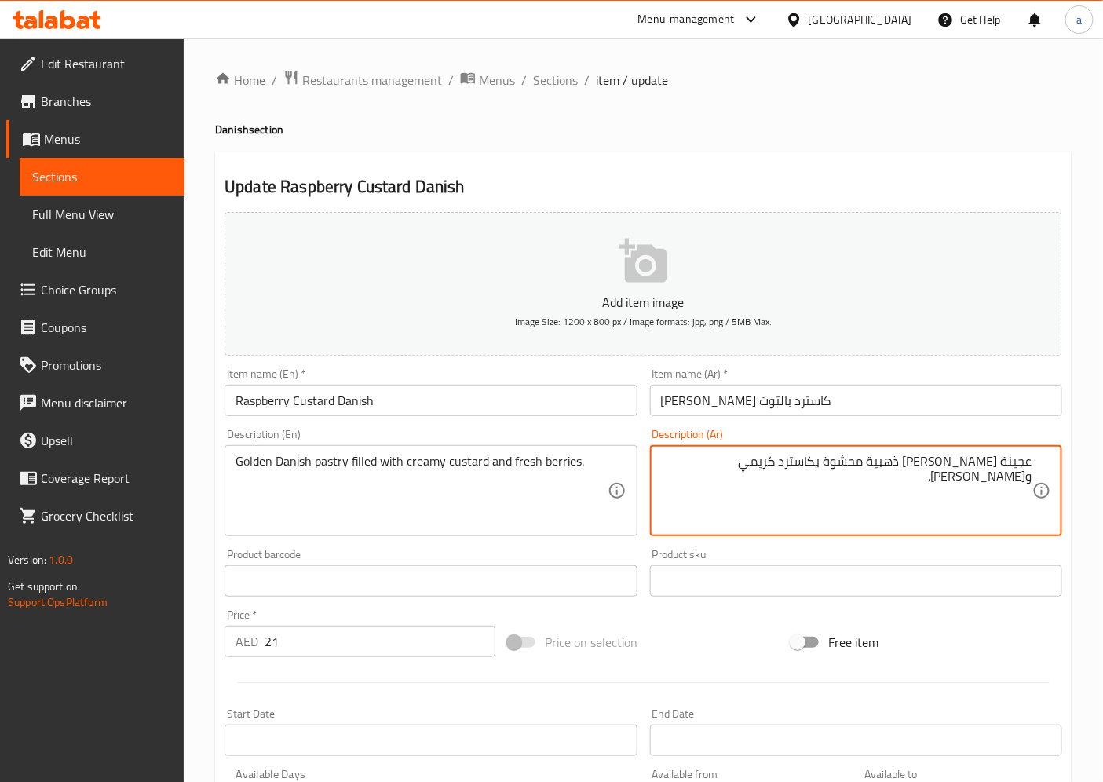
drag, startPoint x: 746, startPoint y: 469, endPoint x: 1066, endPoint y: 475, distance: 320.4
click at [1066, 475] on div "Description (Ar) عجينة دانيش ذهبية محشوة بكاسترد كريمي وتوت طازج. Description (…" at bounding box center [856, 482] width 425 height 120
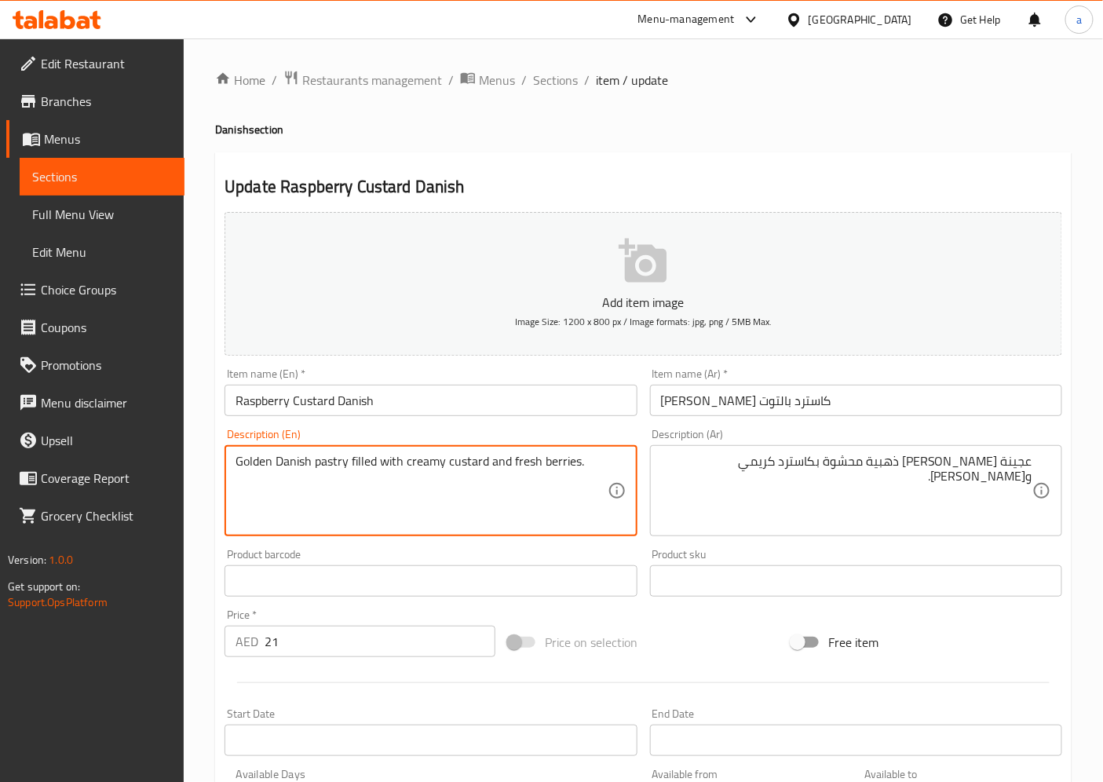
click at [558, 461] on textarea "Golden Danish pastry filled with creamy custard and fresh berries." at bounding box center [421, 491] width 371 height 75
click at [269, 406] on input "Raspberry Custard Danish" at bounding box center [431, 400] width 412 height 31
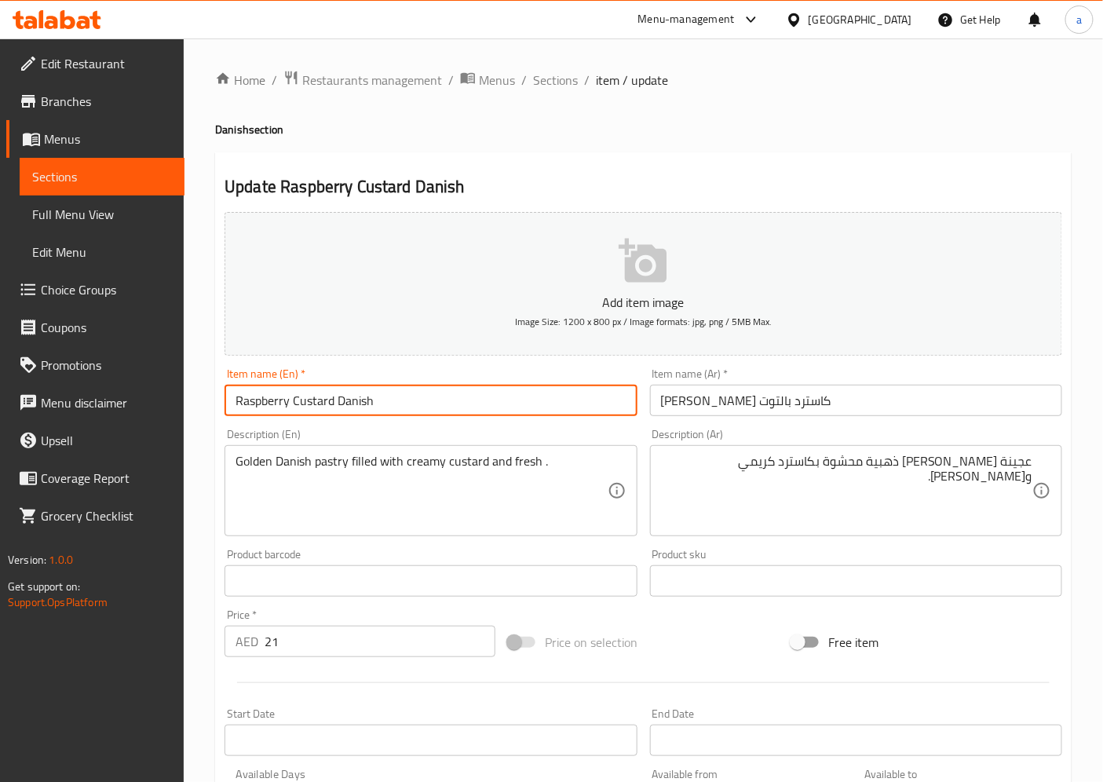
click at [269, 406] on input "Raspberry Custard Danish" at bounding box center [431, 400] width 412 height 31
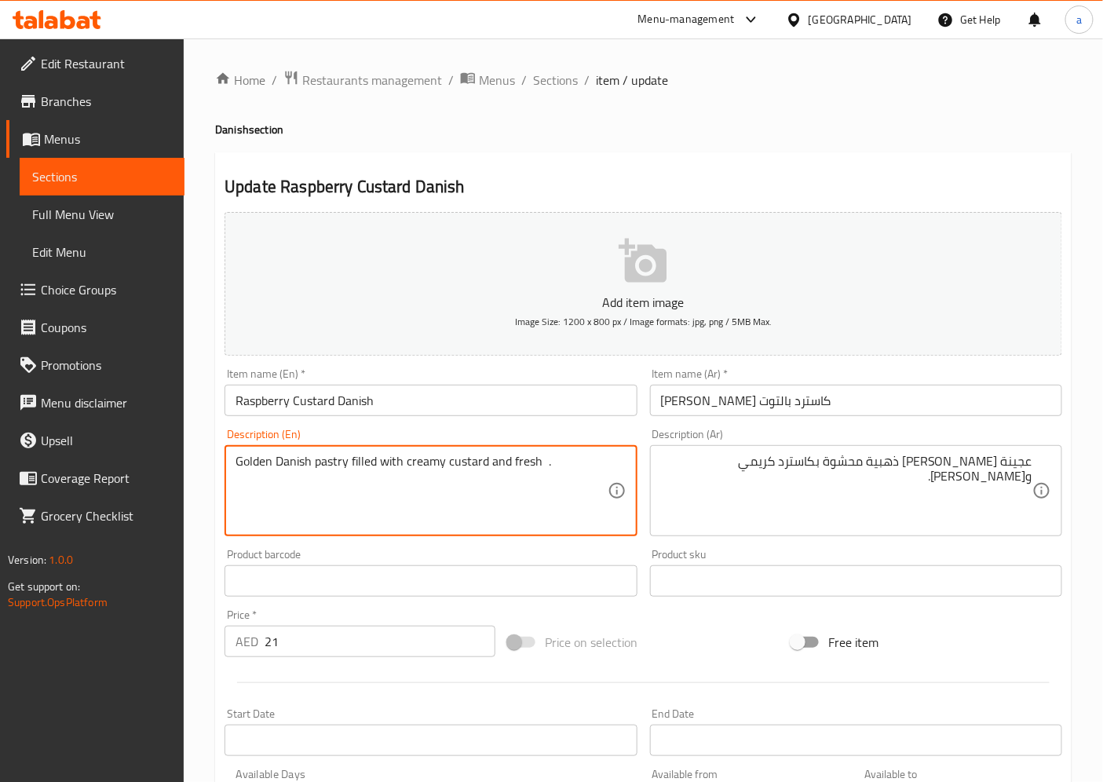
paste textarea "Raspberry"
click at [294, 457] on textarea "Golden Danish pastry filled with creamy custard and fresh Raspberry ." at bounding box center [421, 491] width 371 height 75
drag, startPoint x: 284, startPoint y: 466, endPoint x: 632, endPoint y: 488, distance: 348.5
click at [632, 488] on div "Golden Danish pastry filled with creamy custard and fresh Raspberry . Descripti…" at bounding box center [431, 490] width 412 height 91
type textarea "Golden Danish pastry filled with creamy custard and fresh Raspberry ."
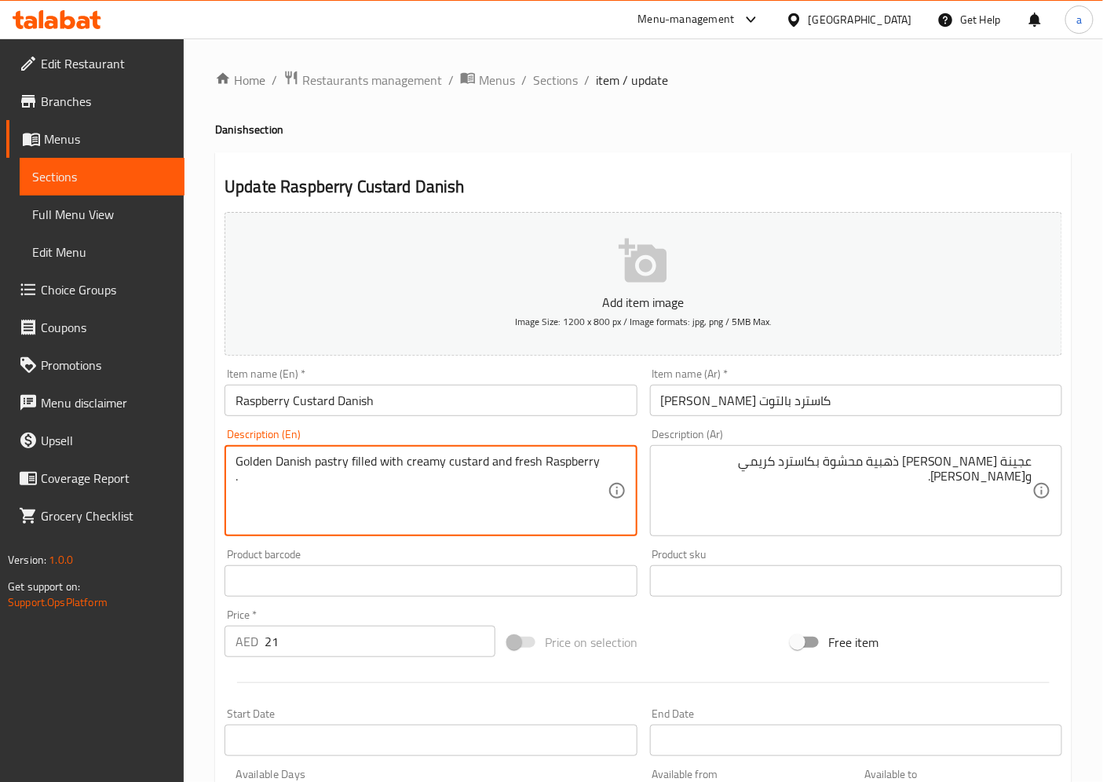
click at [632, 488] on div "Golden Danish pastry filled with creamy custard and fresh Raspberry . Descripti…" at bounding box center [431, 490] width 412 height 91
drag, startPoint x: 767, startPoint y: 474, endPoint x: 1033, endPoint y: 468, distance: 265.5
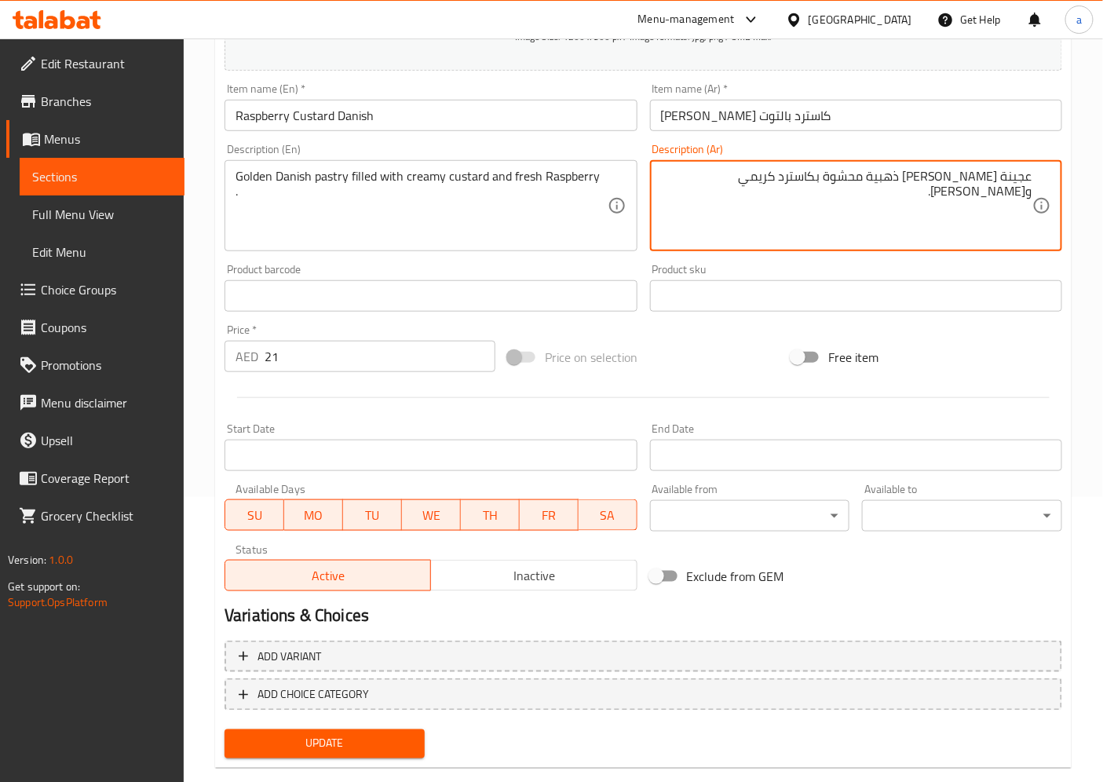
scroll to position [312, 0]
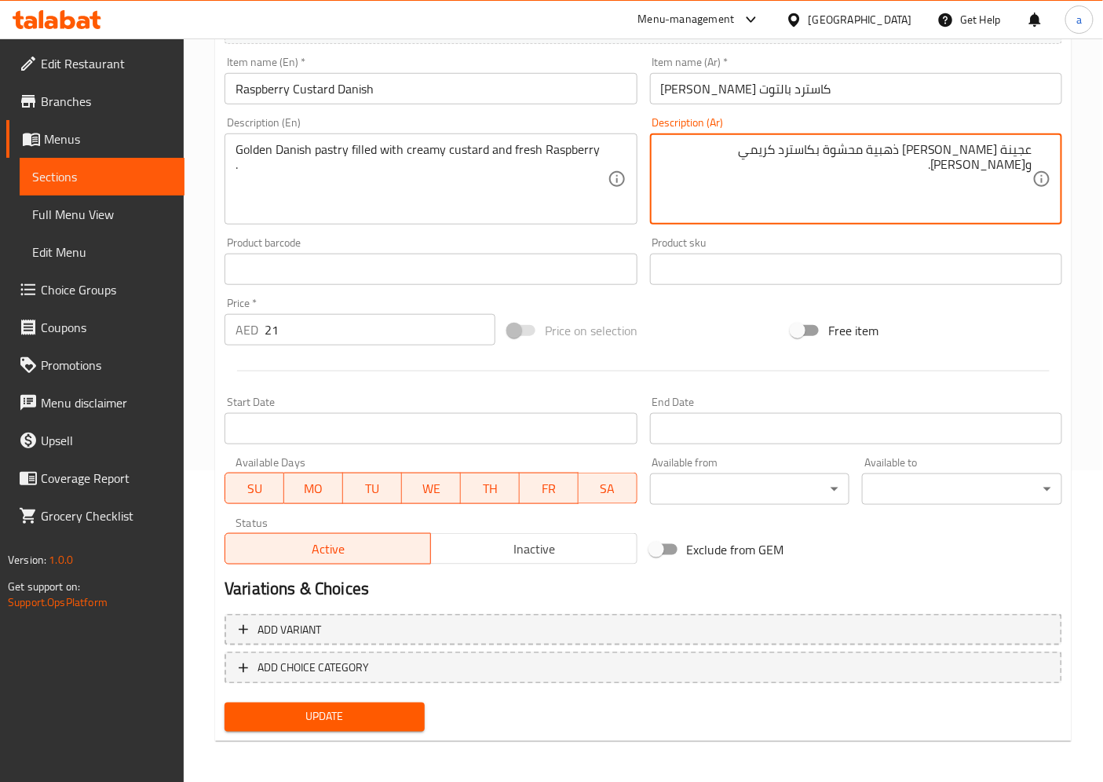
click at [355, 712] on span "Update" at bounding box center [324, 717] width 175 height 20
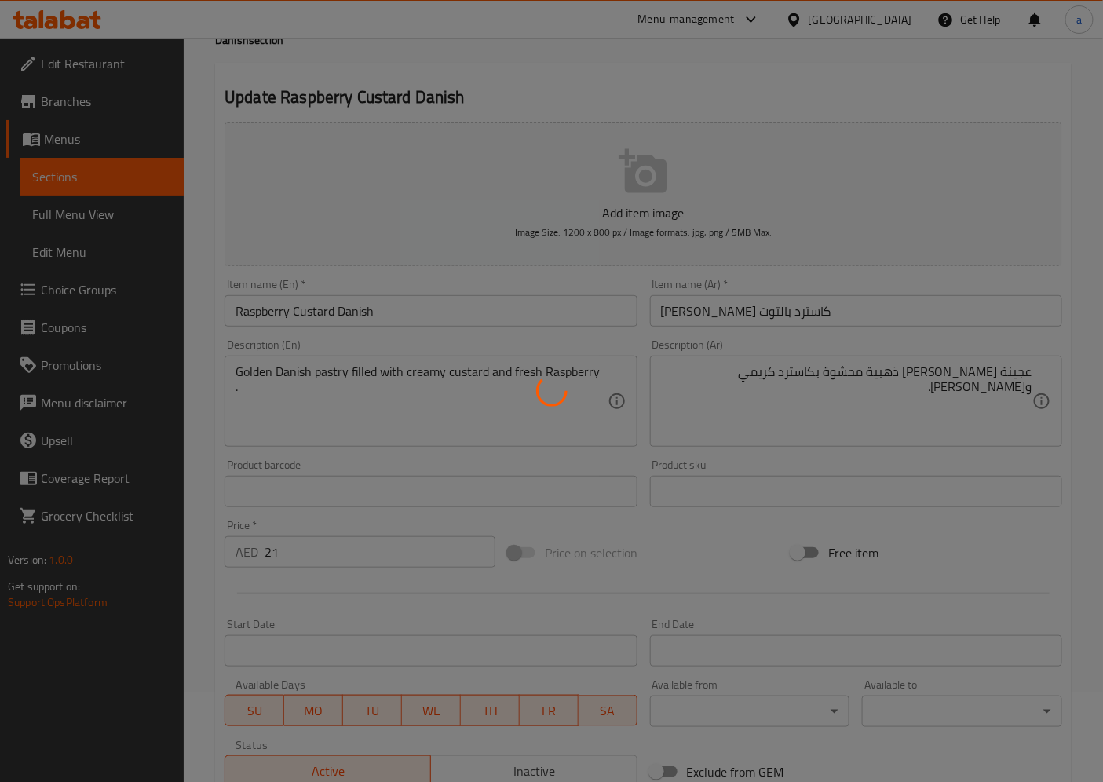
scroll to position [0, 0]
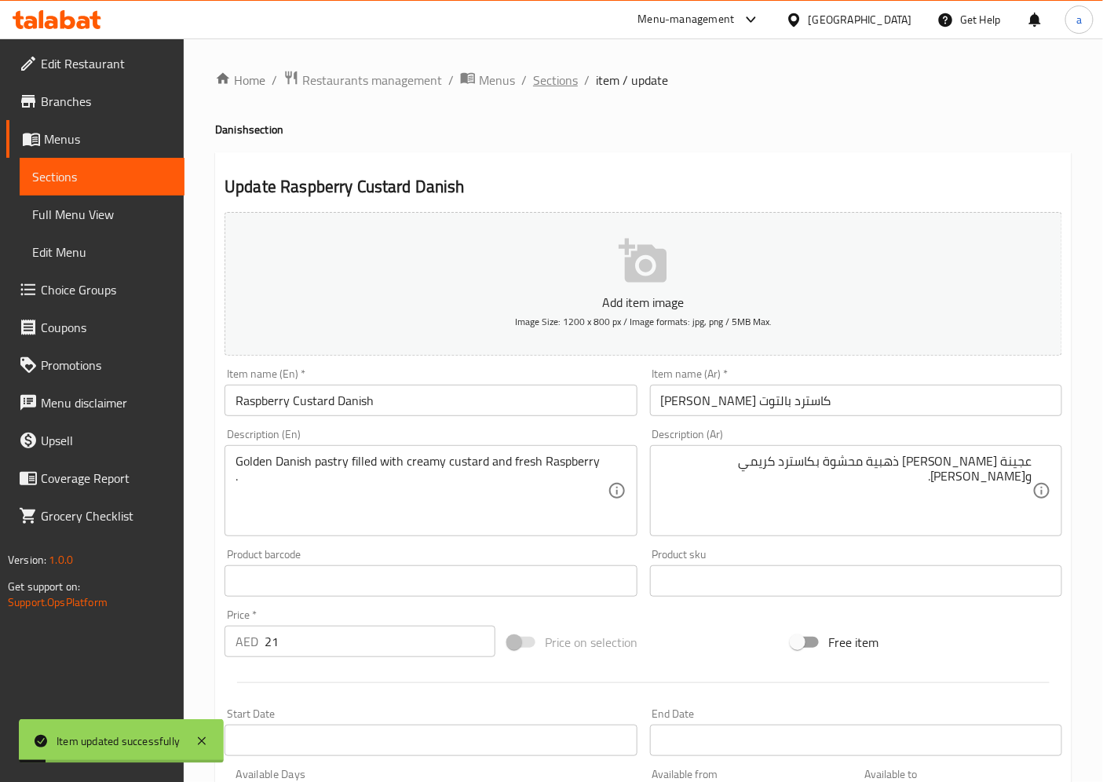
click at [559, 81] on span "Sections" at bounding box center [555, 80] width 45 height 19
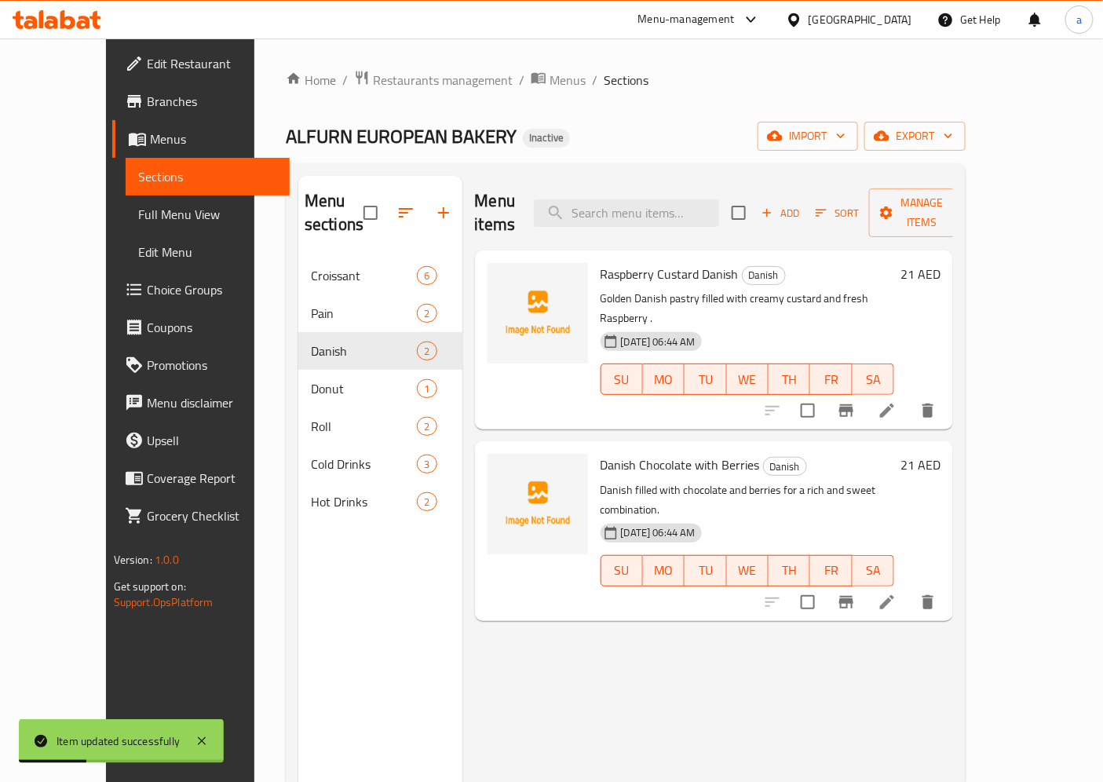
scroll to position [87, 0]
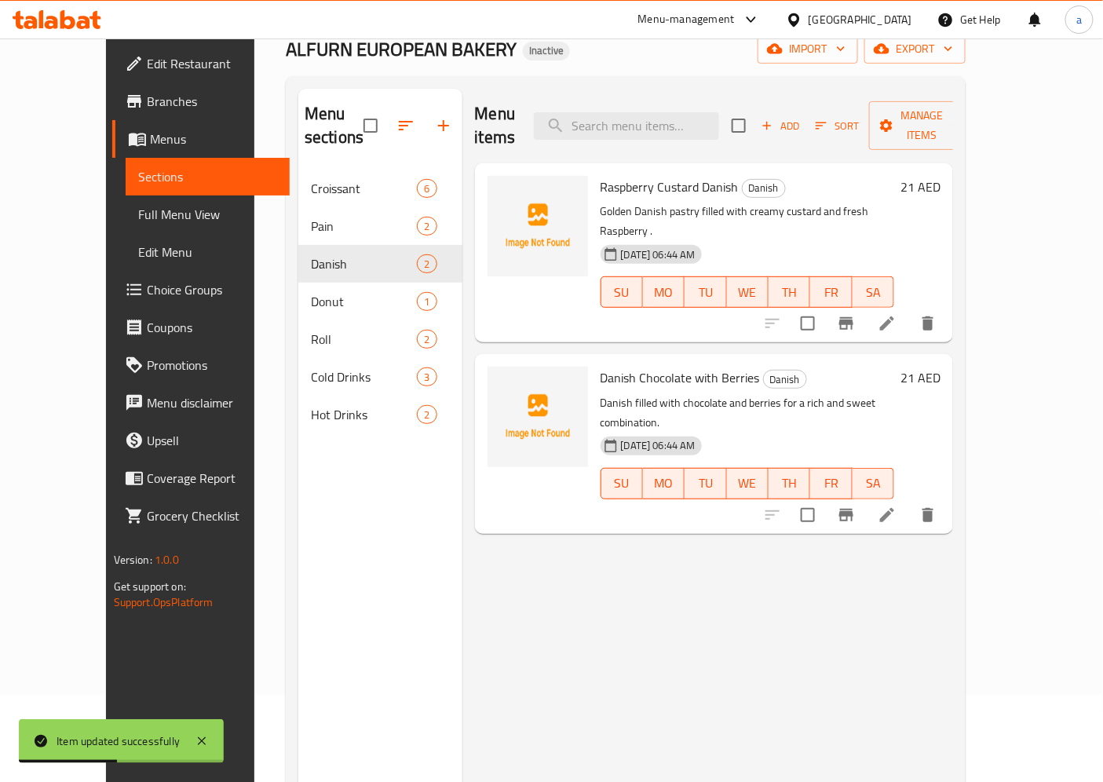
click at [909, 501] on li at bounding box center [887, 515] width 44 height 28
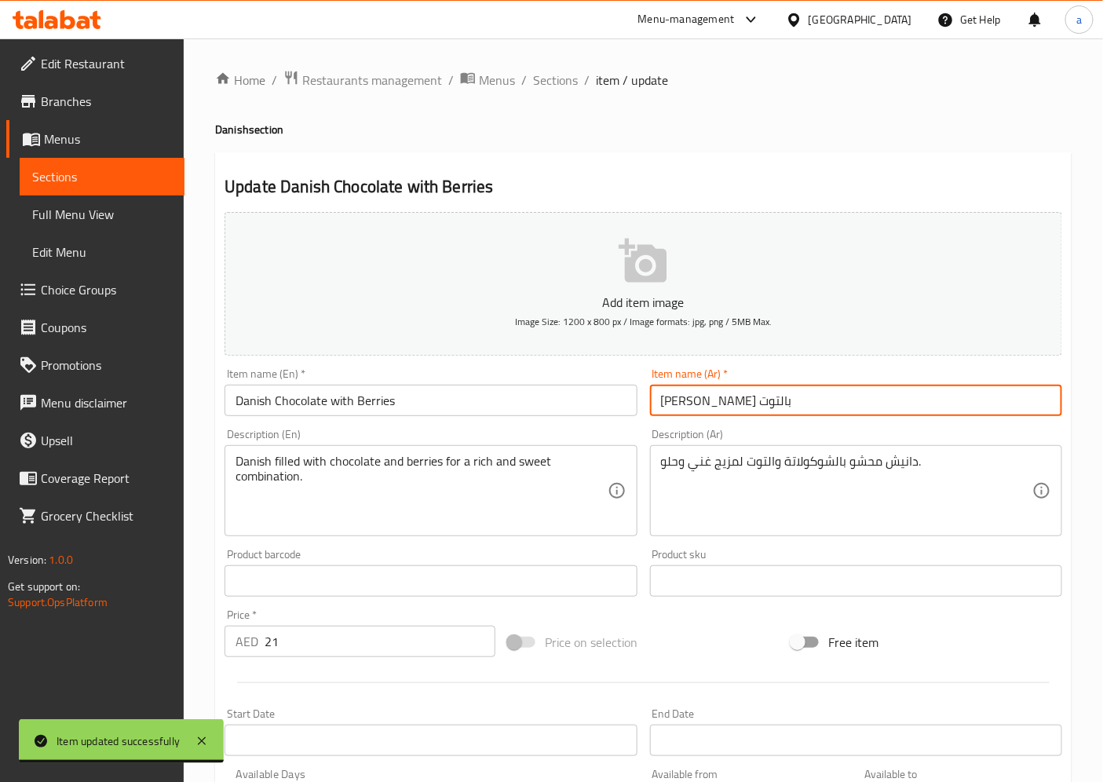
drag, startPoint x: 730, startPoint y: 412, endPoint x: 671, endPoint y: 404, distance: 60.2
click at [671, 404] on input "دانيش شوكلت بالتوت" at bounding box center [856, 400] width 412 height 31
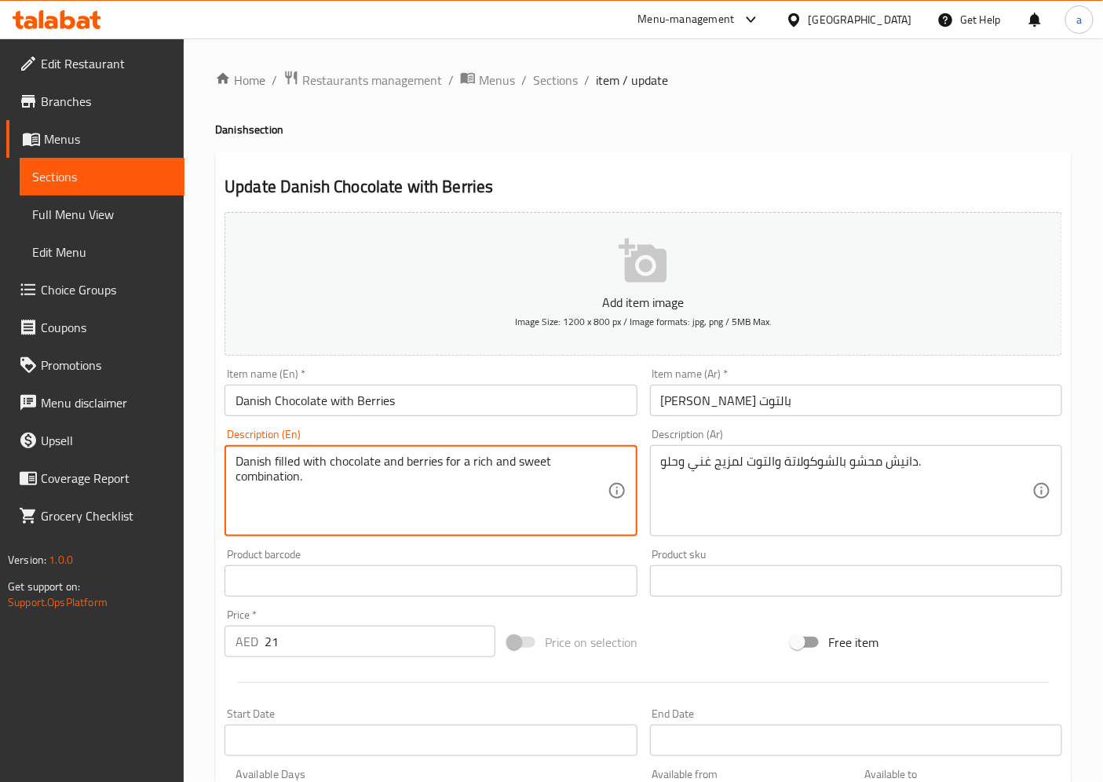
click at [360, 403] on input "Danish Chocolate with Berries" at bounding box center [431, 400] width 412 height 31
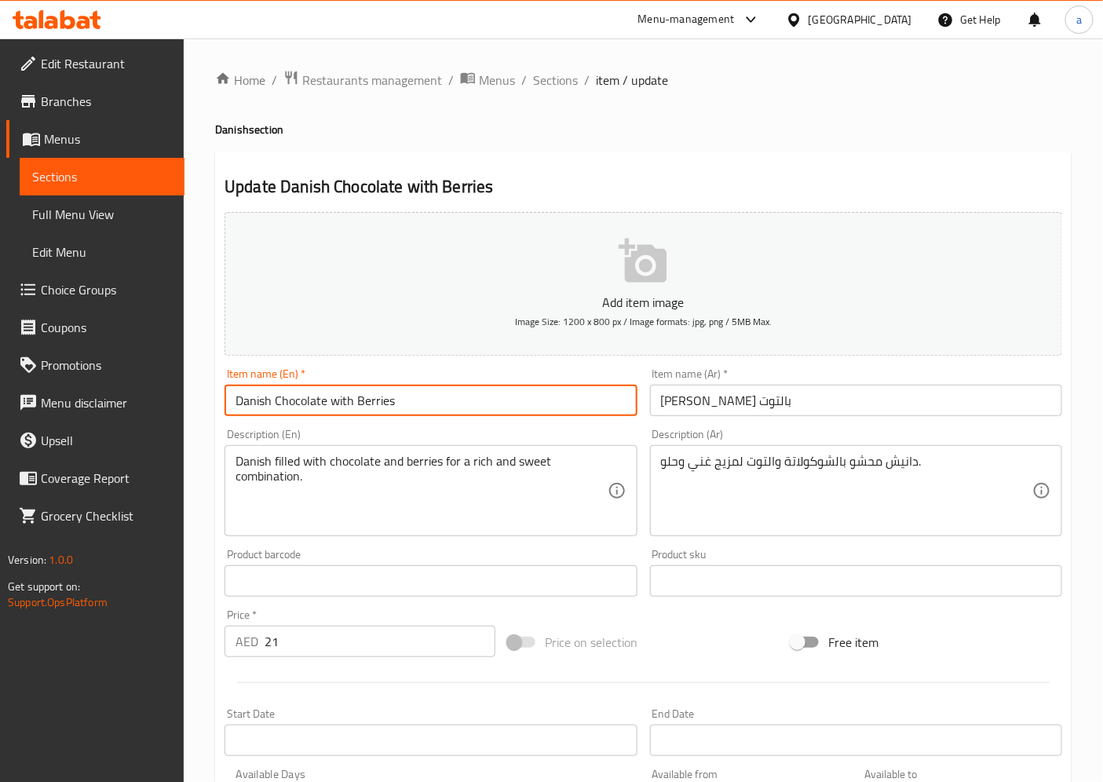
click at [367, 407] on input "Danish Chocolate with Berries" at bounding box center [431, 400] width 412 height 31
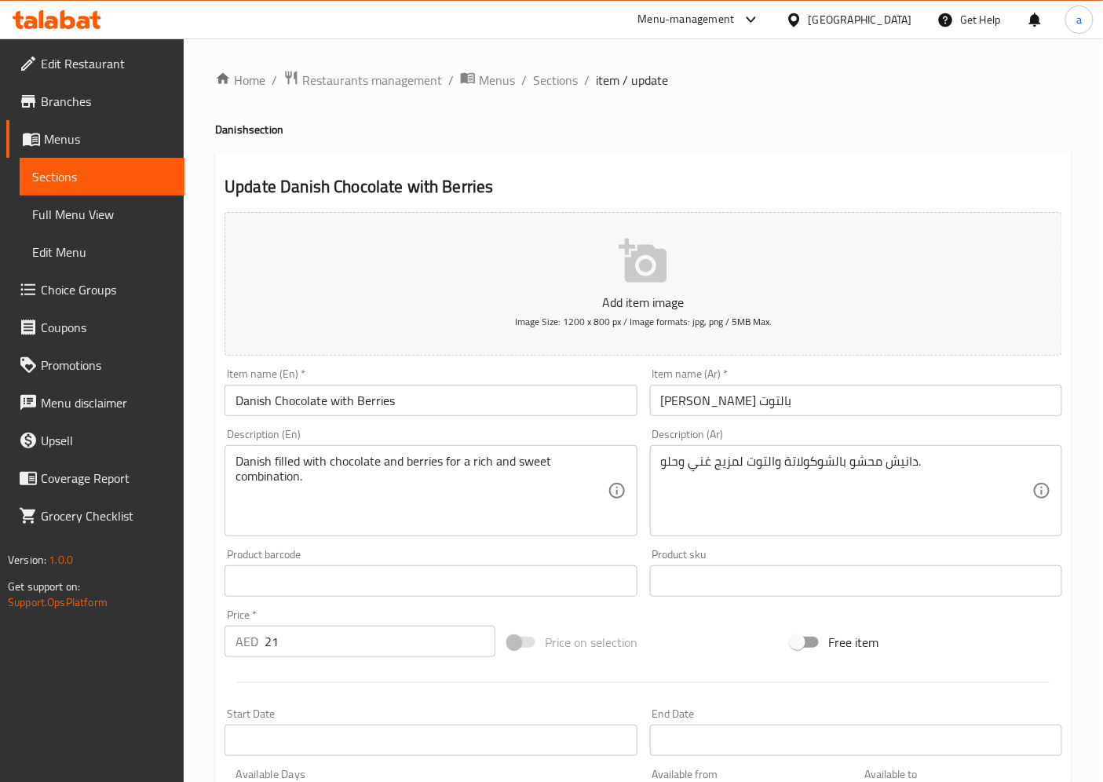
click at [366, 404] on input "Danish Chocolate with Berries" at bounding box center [431, 400] width 412 height 31
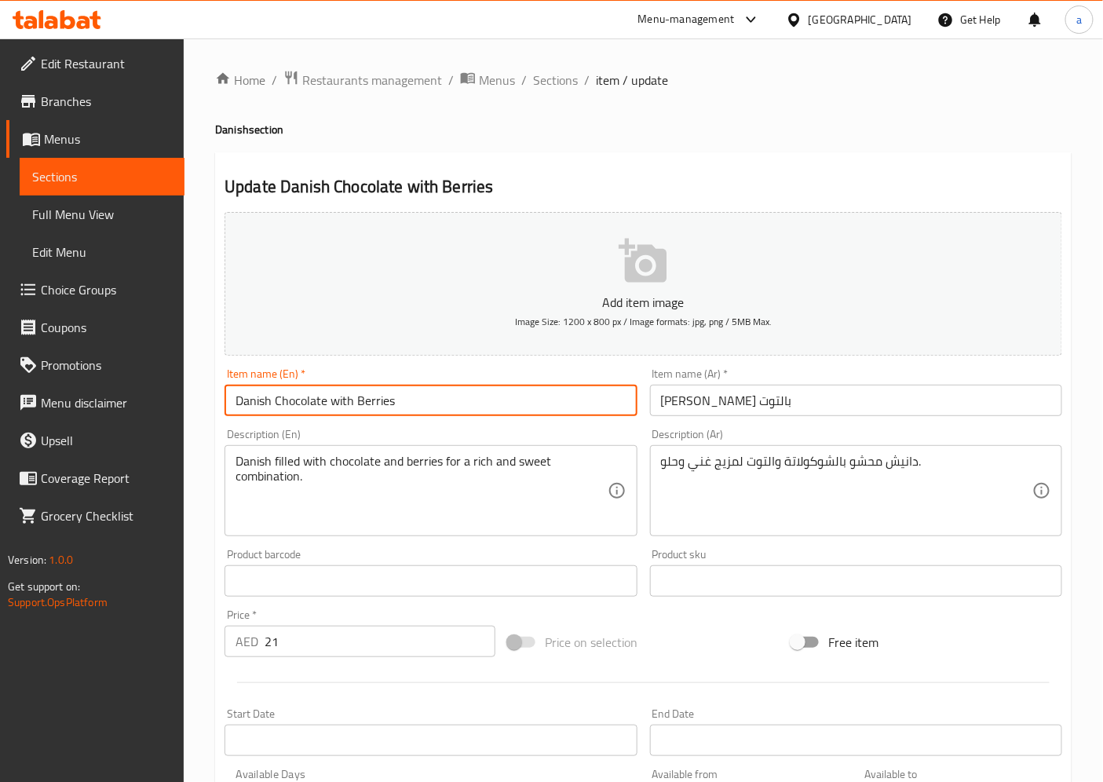
click at [366, 404] on input "Danish Chocolate with Berries" at bounding box center [431, 400] width 412 height 31
paste input "Raspberry"
type input "Danish Chocolate with Raspberry"
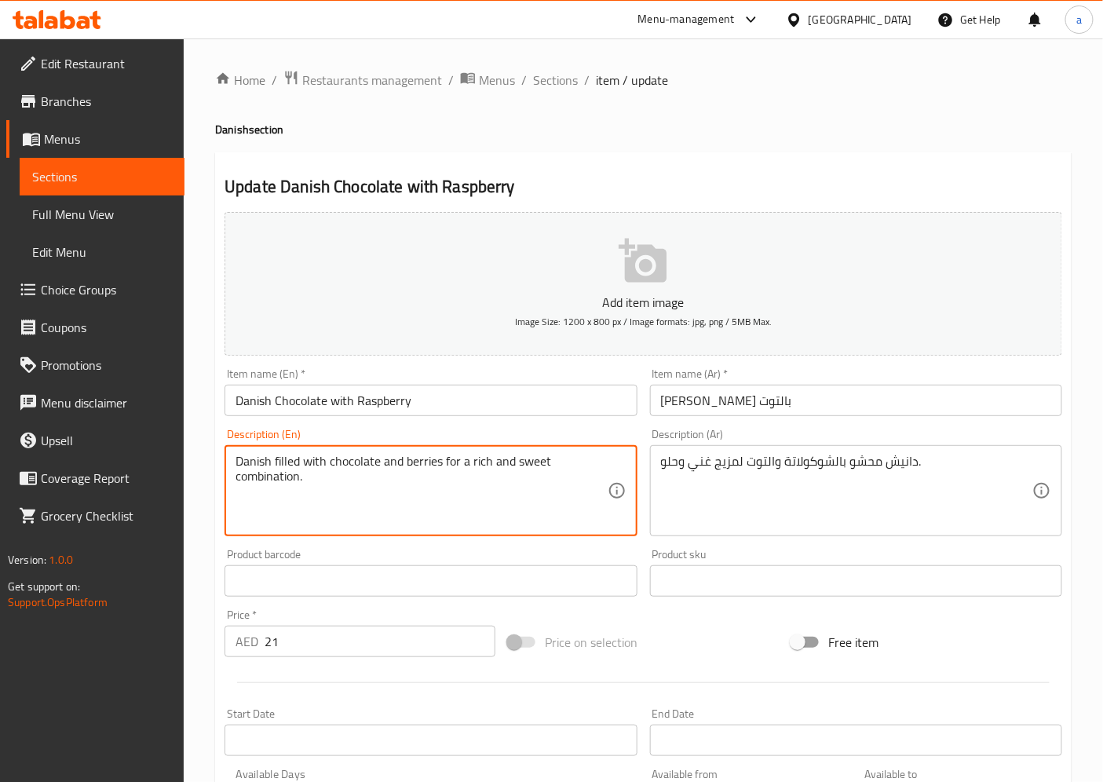
click at [425, 459] on textarea "Danish filled with chocolate and berries for a rich and sweet combination." at bounding box center [421, 491] width 371 height 75
paste textarea "Raspberry"
click at [504, 466] on textarea "Danish filled with chocolate and Raspberry for a rich and sweet combination." at bounding box center [421, 491] width 371 height 75
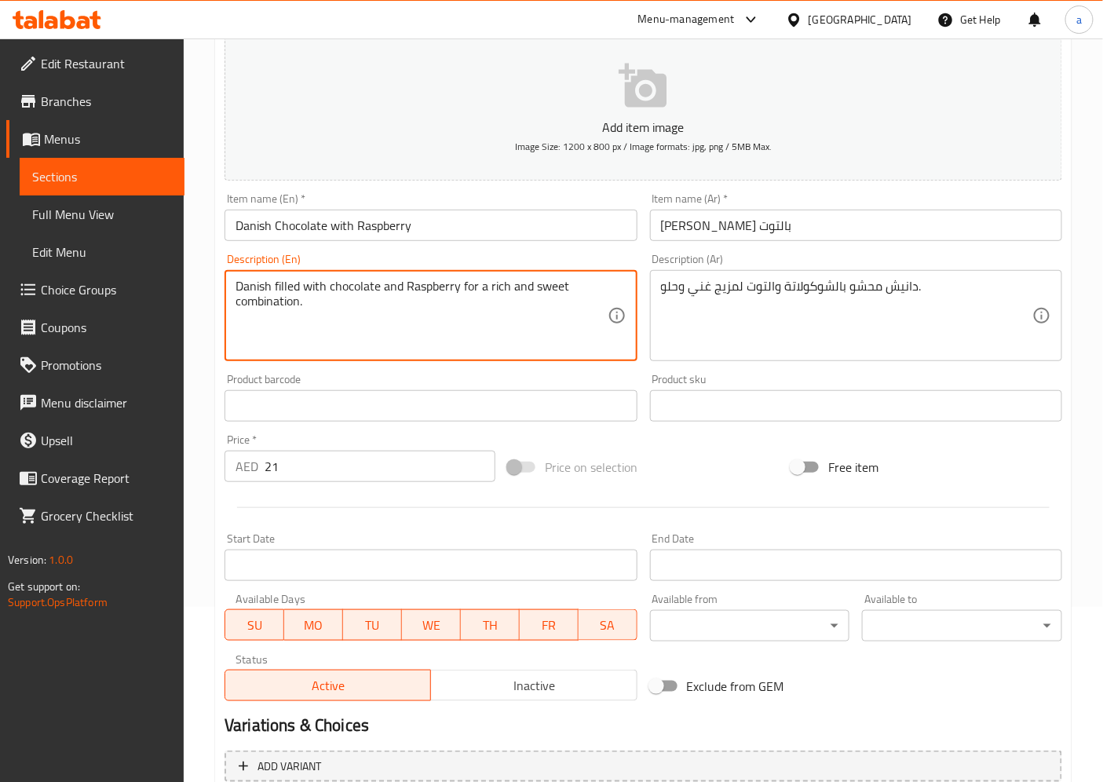
scroll to position [312, 0]
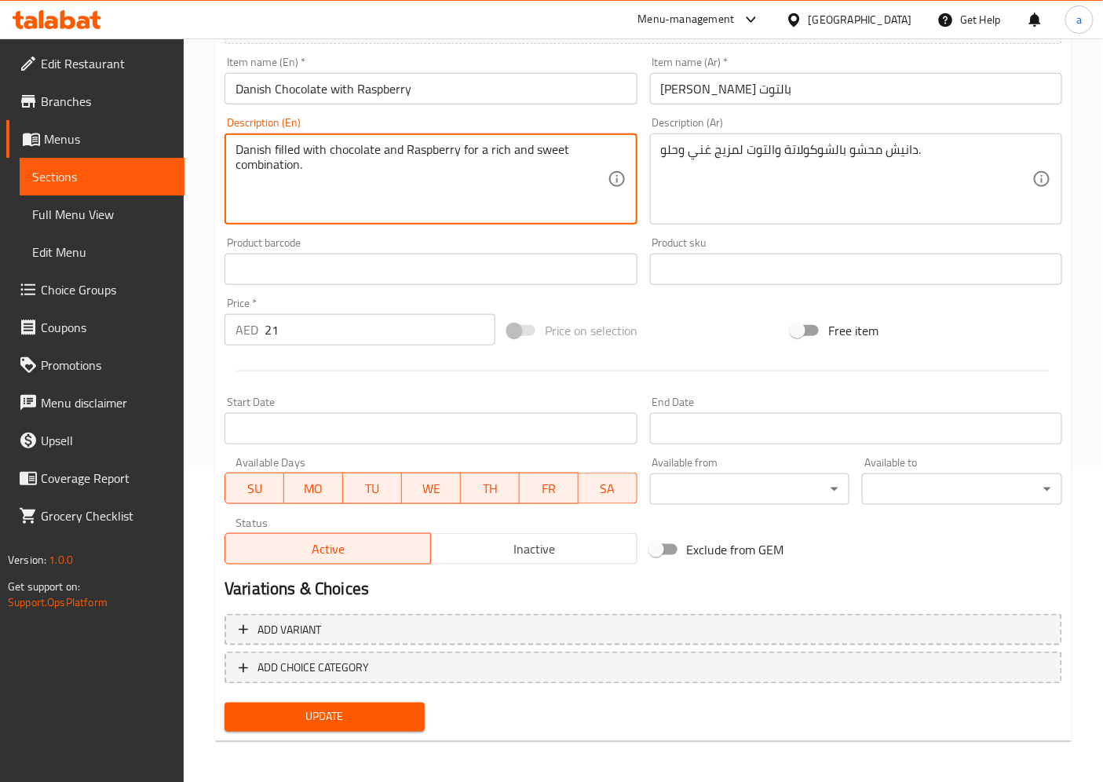
type textarea "Danish filled with chocolate and Raspberry for a rich and sweet combination."
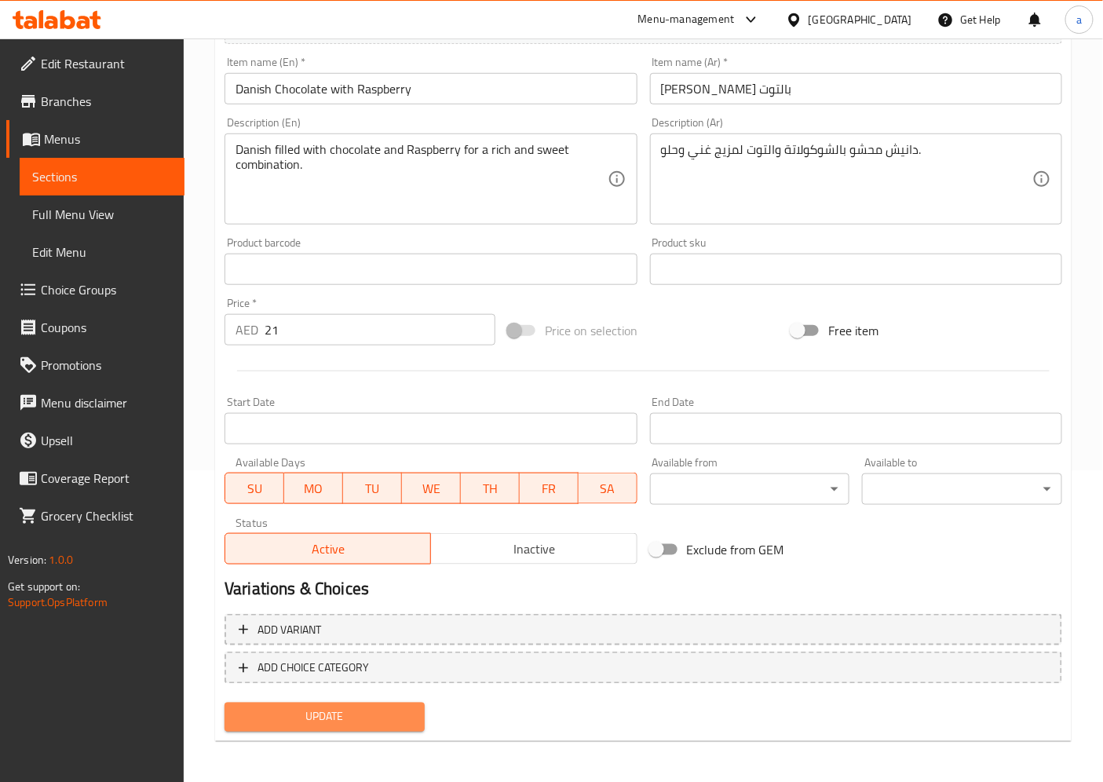
click at [398, 726] on button "Update" at bounding box center [325, 717] width 200 height 29
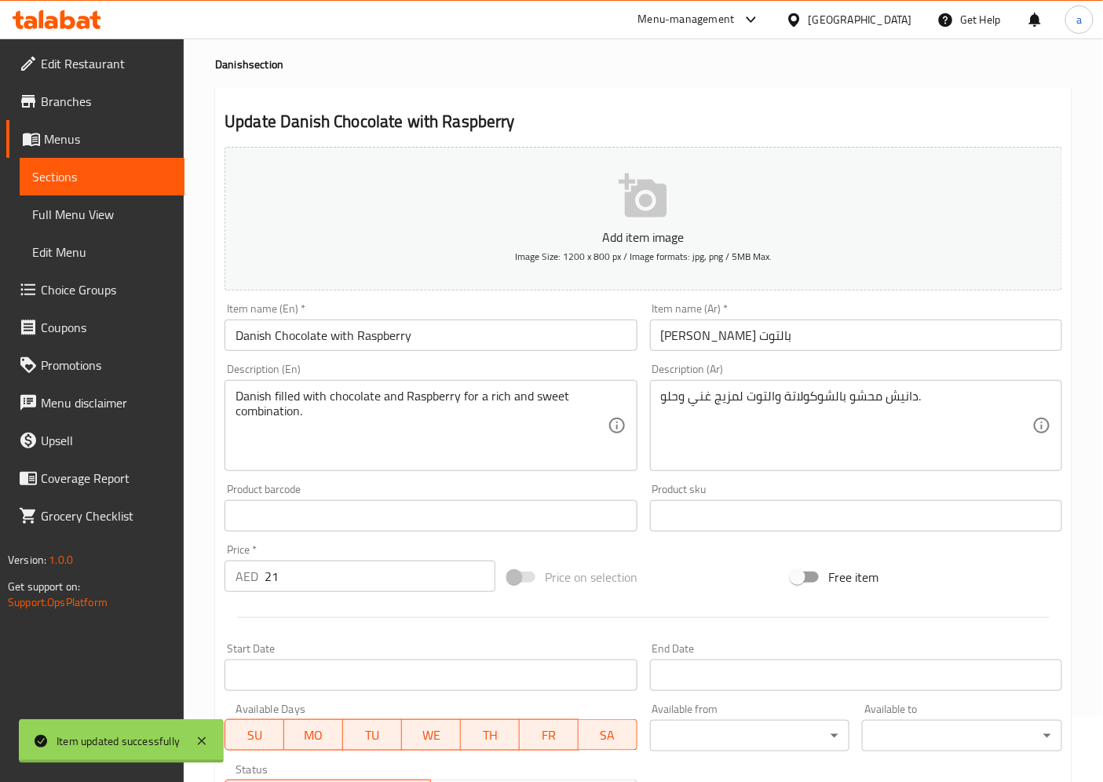
scroll to position [0, 0]
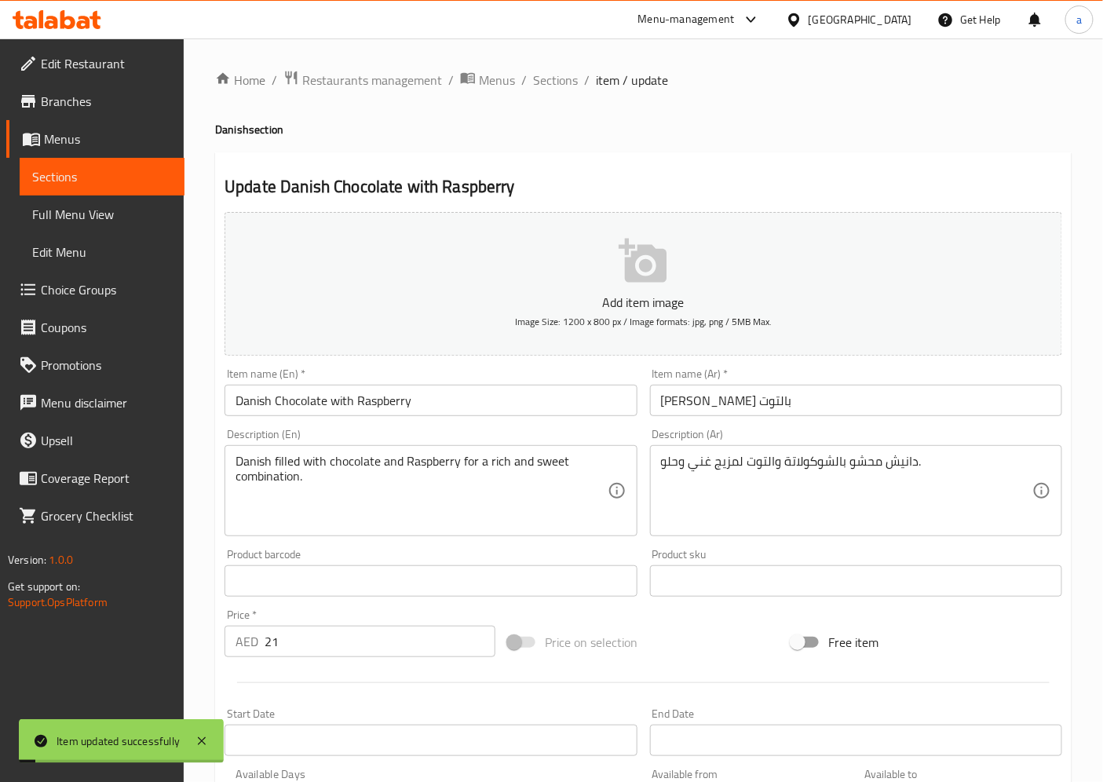
click at [91, 143] on span "Menus" at bounding box center [108, 139] width 128 height 19
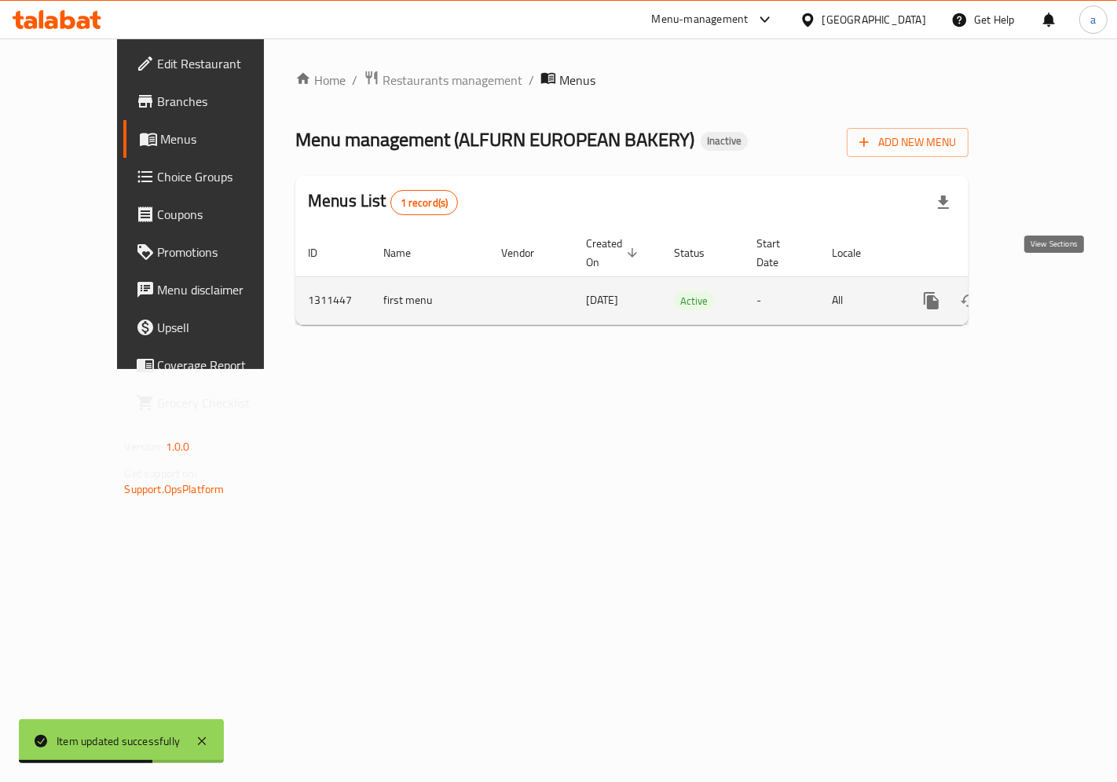
click at [1054, 291] on icon "enhanced table" at bounding box center [1044, 300] width 19 height 19
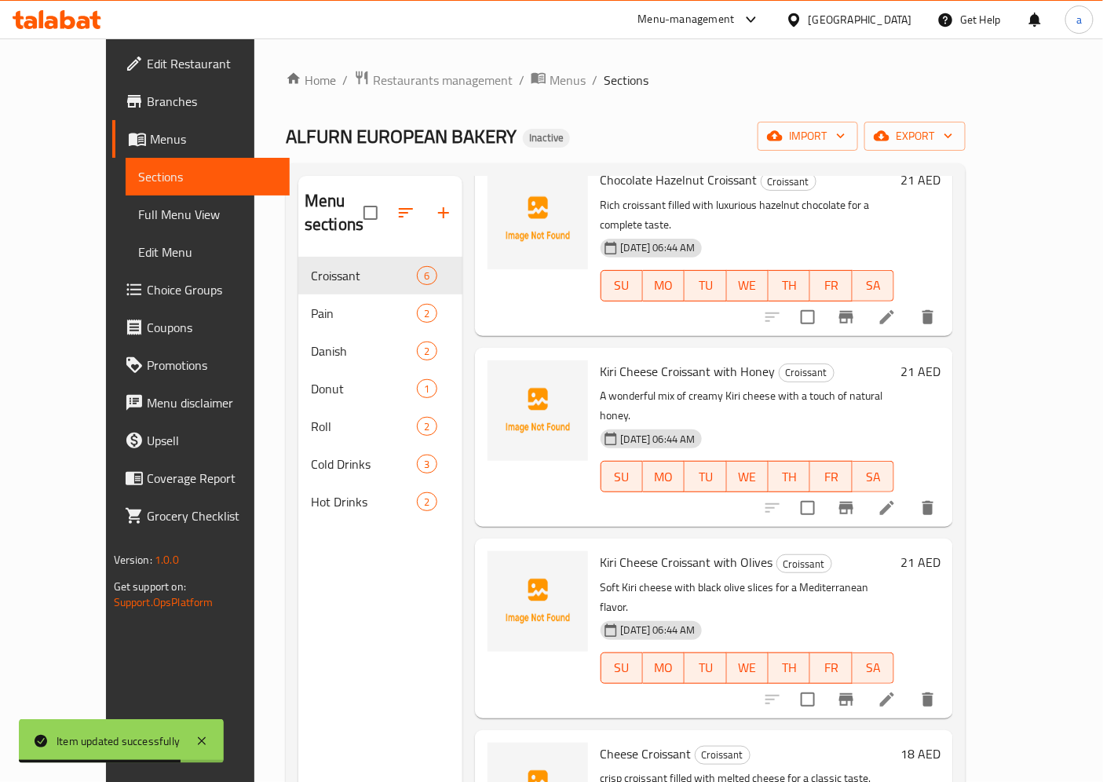
scroll to position [220, 0]
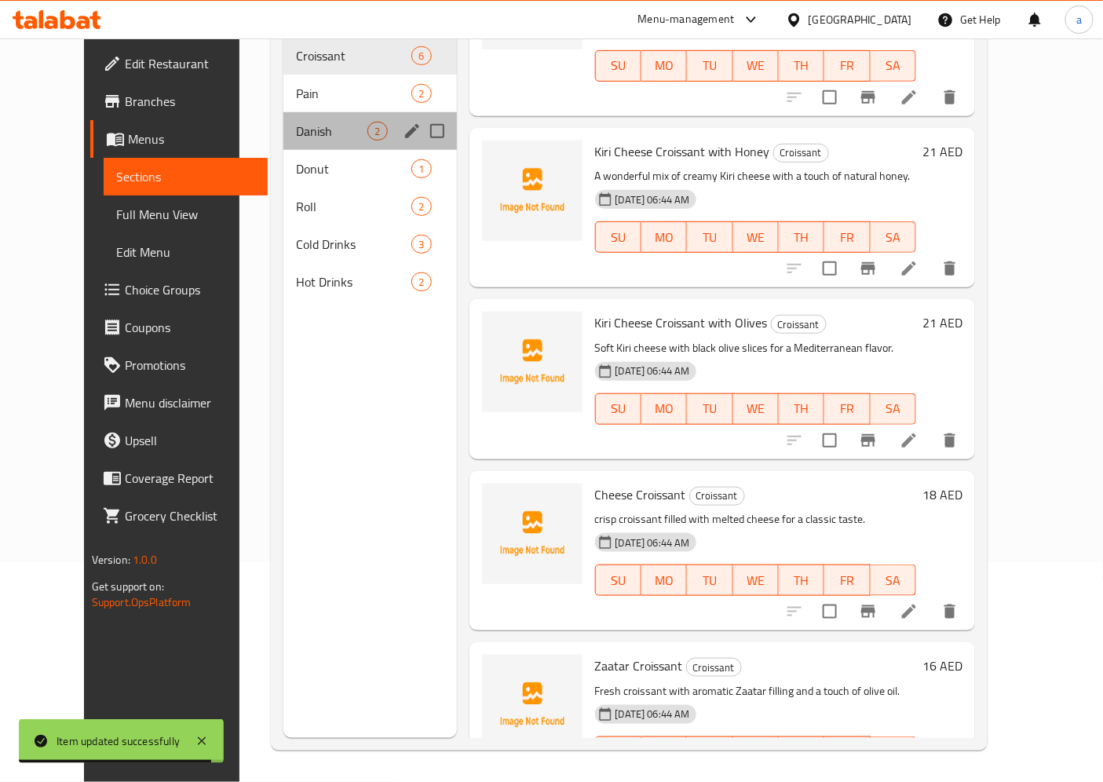
click at [320, 112] on div "Danish 2" at bounding box center [369, 131] width 173 height 38
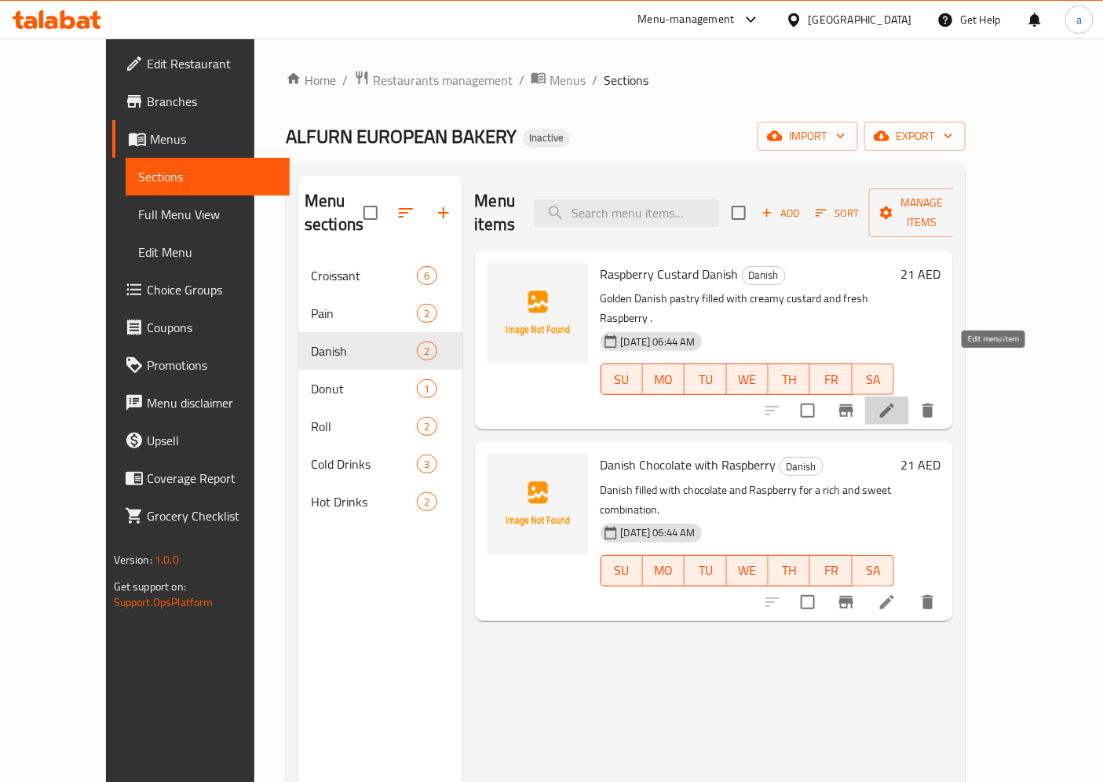
click at [897, 401] on icon at bounding box center [887, 410] width 19 height 19
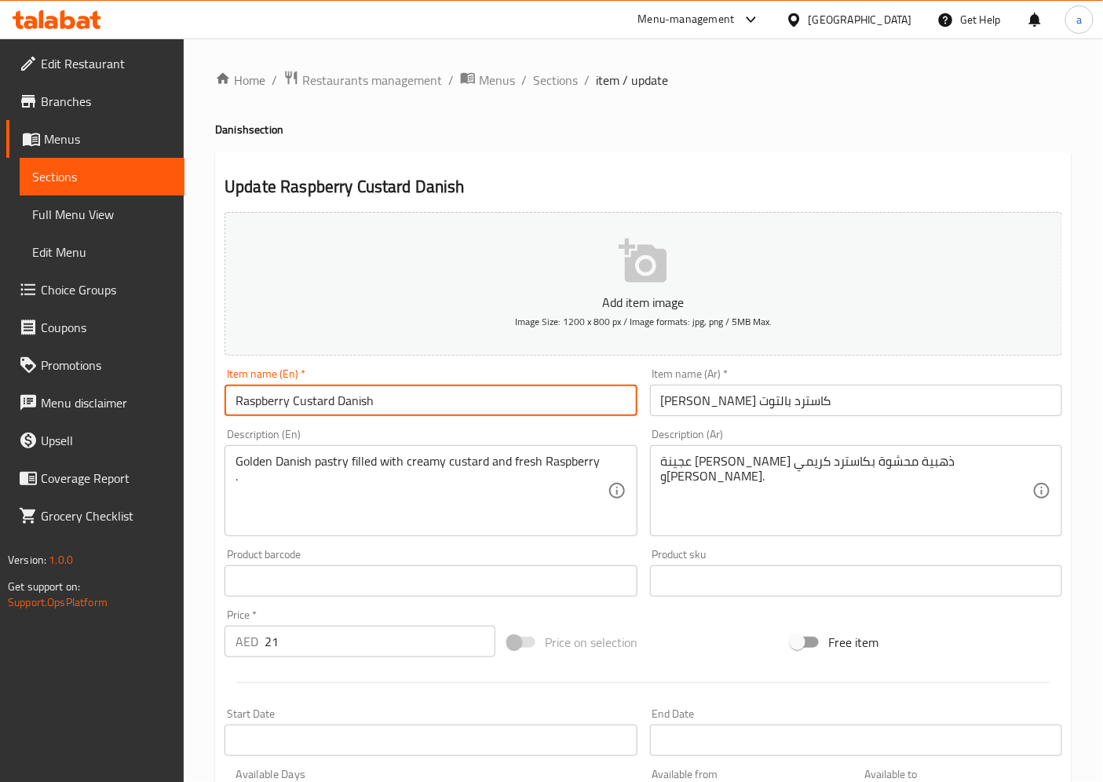
drag, startPoint x: 386, startPoint y: 404, endPoint x: 218, endPoint y: 398, distance: 168.2
click at [218, 398] on div "Item name (En)   * Raspberry Custard Danish Item name (En) *" at bounding box center [430, 392] width 425 height 60
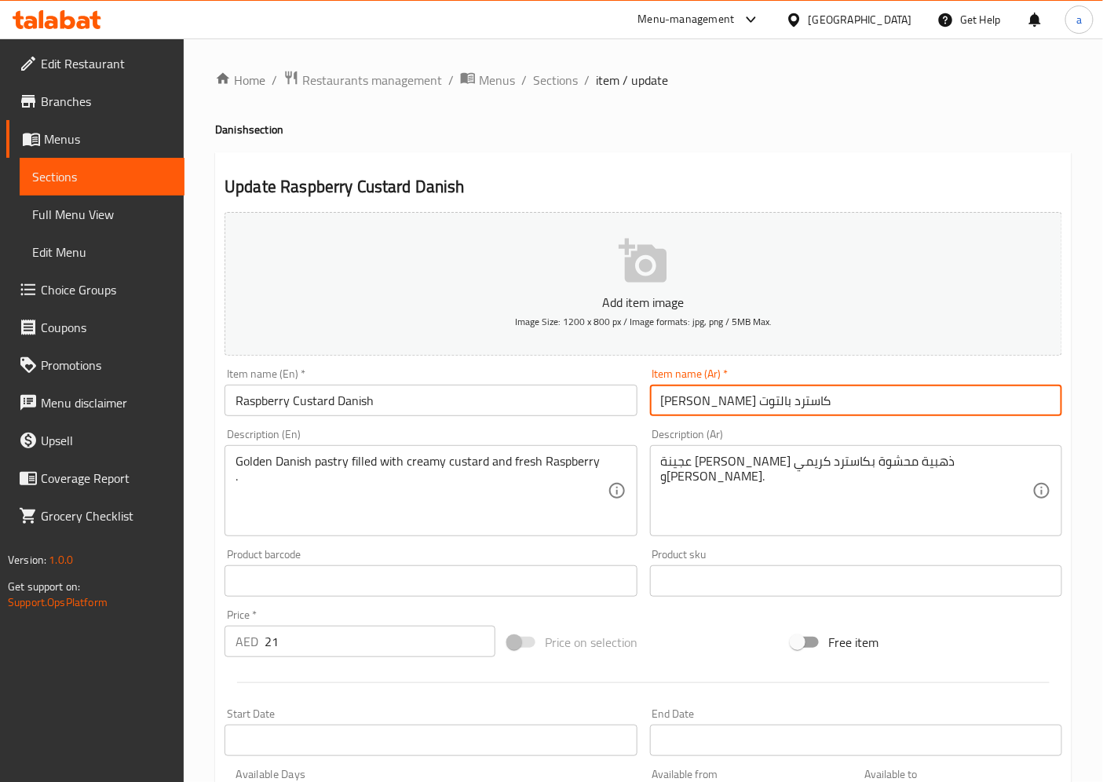
drag, startPoint x: 889, startPoint y: 406, endPoint x: 550, endPoint y: 397, distance: 338.6
click at [605, 403] on div "Add item image Image Size: 1200 x 800 px / Image formats: jpg, png / 5MB Max. I…" at bounding box center [643, 544] width 850 height 677
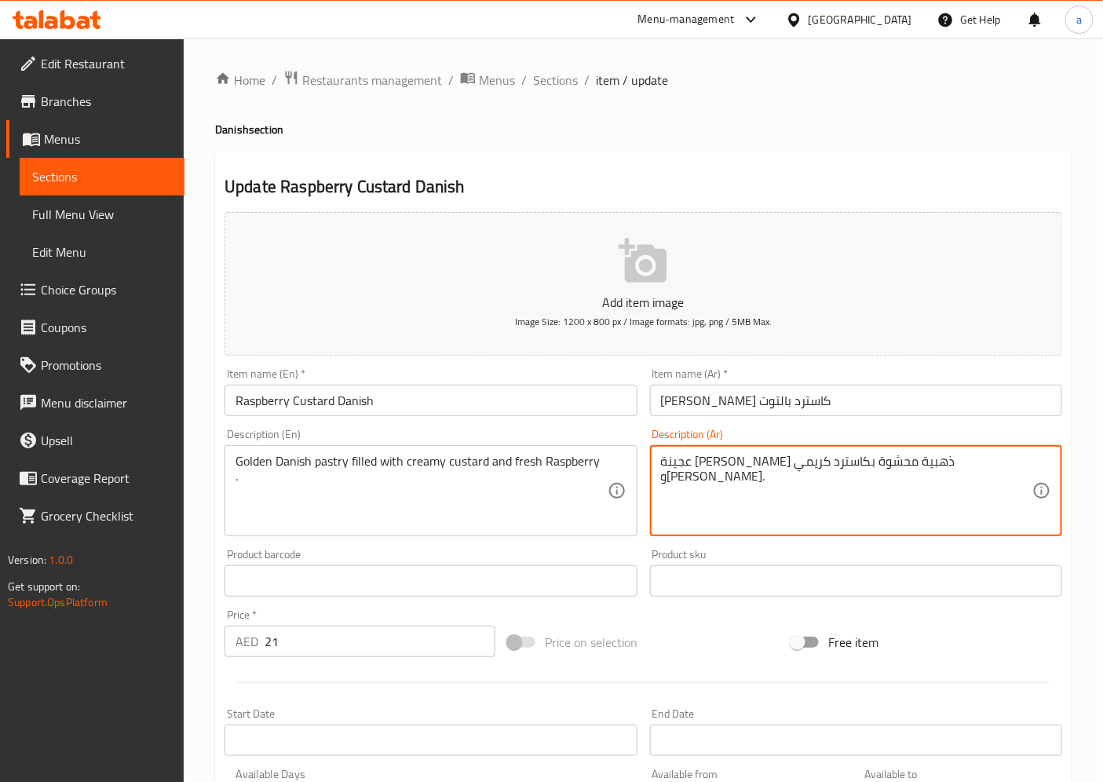
drag, startPoint x: 980, startPoint y: 468, endPoint x: 795, endPoint y: 472, distance: 184.6
click at [982, 471] on textarea "عجينة دانيش ذهبية محشوة بكاسترد كريمي وتوت طازج." at bounding box center [846, 491] width 371 height 75
click at [537, 75] on span "Sections" at bounding box center [555, 80] width 45 height 19
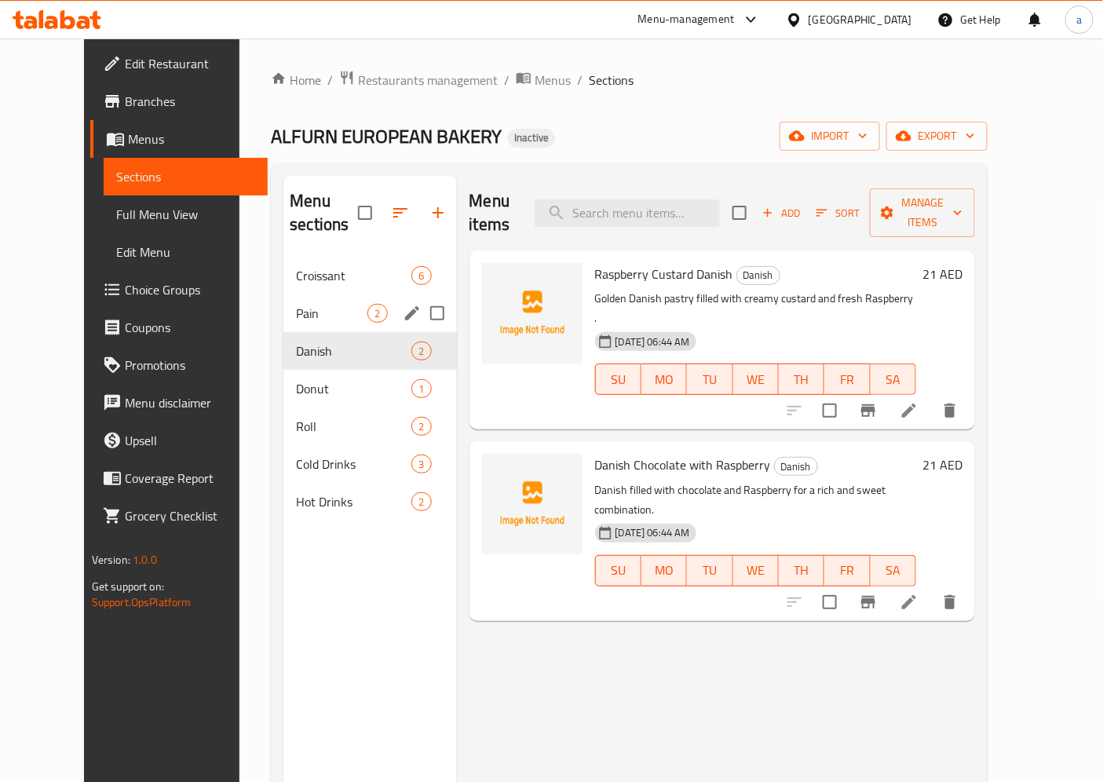
click at [327, 304] on span "Pain" at bounding box center [331, 313] width 71 height 19
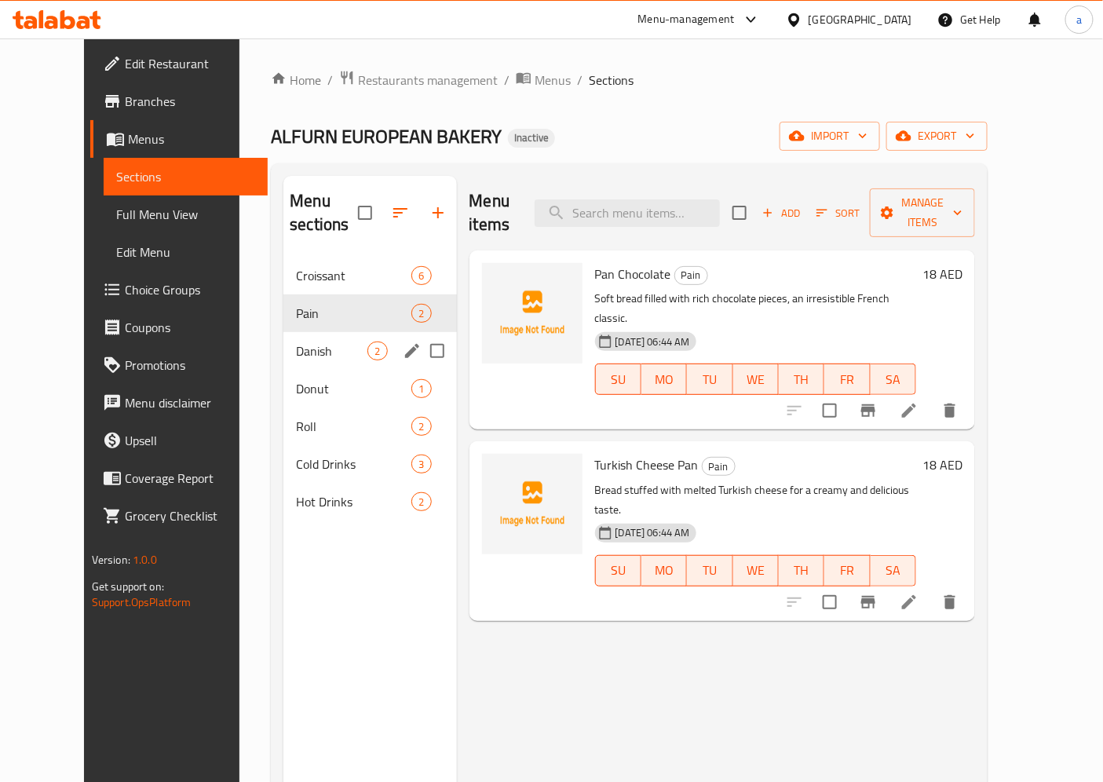
click at [312, 342] on span "Danish" at bounding box center [331, 351] width 71 height 19
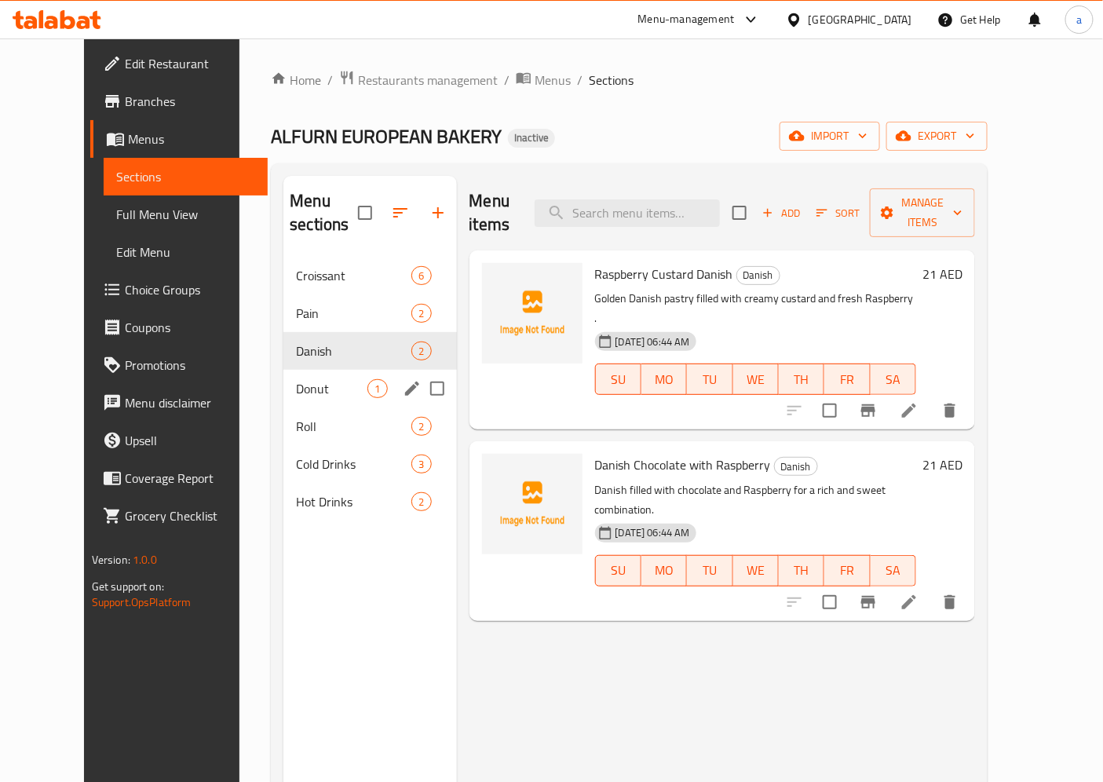
click at [325, 370] on div "Donut 1" at bounding box center [369, 389] width 173 height 38
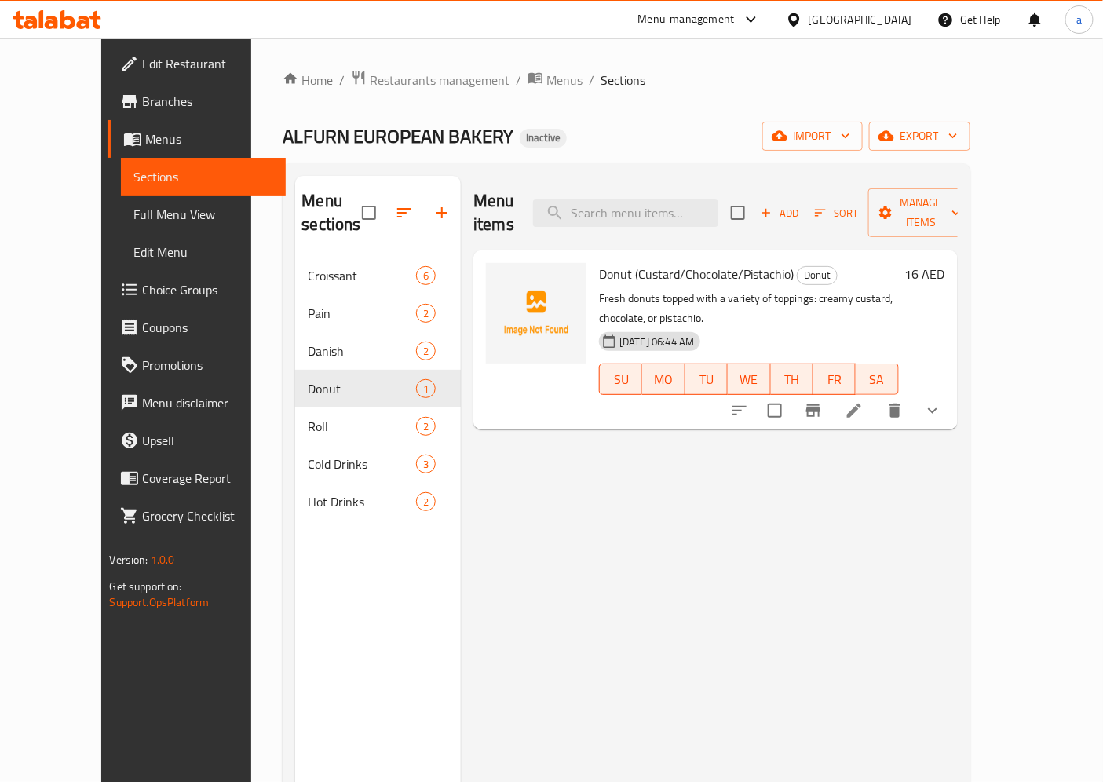
click at [864, 401] on icon at bounding box center [854, 410] width 19 height 19
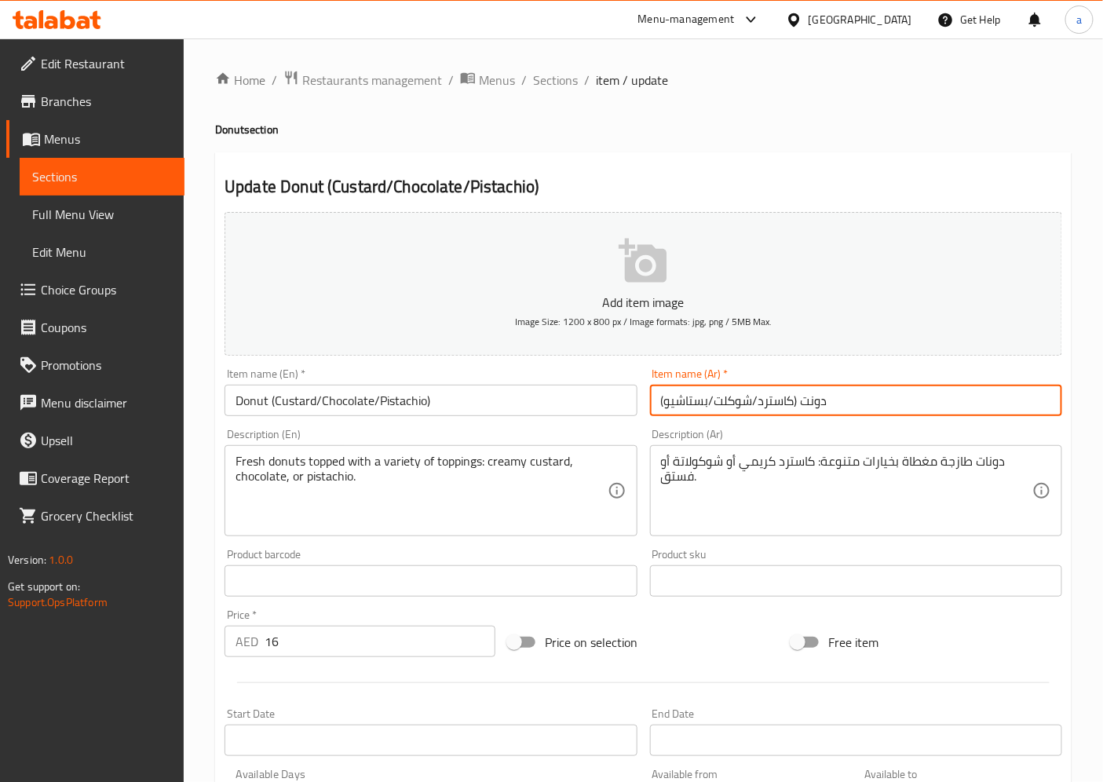
drag, startPoint x: 852, startPoint y: 402, endPoint x: 551, endPoint y: 395, distance: 300.8
click at [625, 395] on div "Add item image Image Size: 1200 x 800 px / Image formats: jpg, png / 5MB Max. I…" at bounding box center [643, 544] width 850 height 677
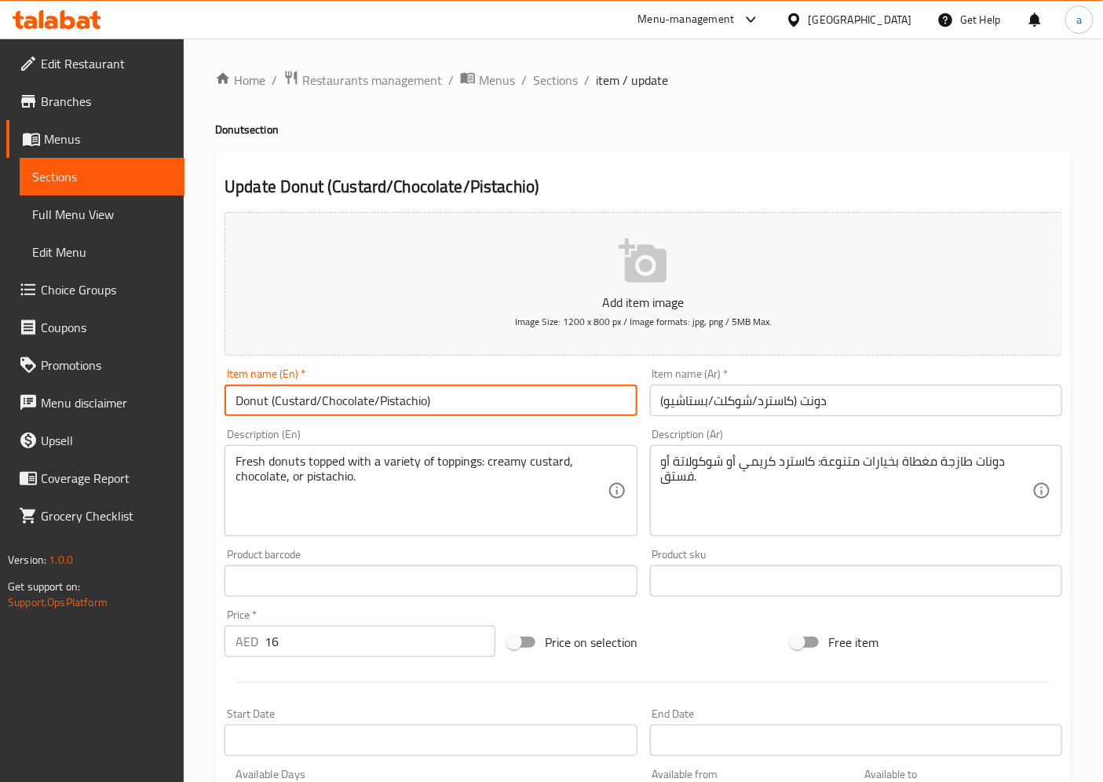
drag, startPoint x: 531, startPoint y: 394, endPoint x: 312, endPoint y: 413, distance: 219.9
click at [181, 398] on div "Edit Restaurant Branches Menus Sections Full Menu View Edit Menu Choice Groups …" at bounding box center [551, 618] width 1103 height 1161
click at [1038, 519] on div "دونات طازجة مغطاة بخيارات متنوعة: كاسترد كريمي أو شوكولاتة أو فستق. Description…" at bounding box center [856, 490] width 412 height 91
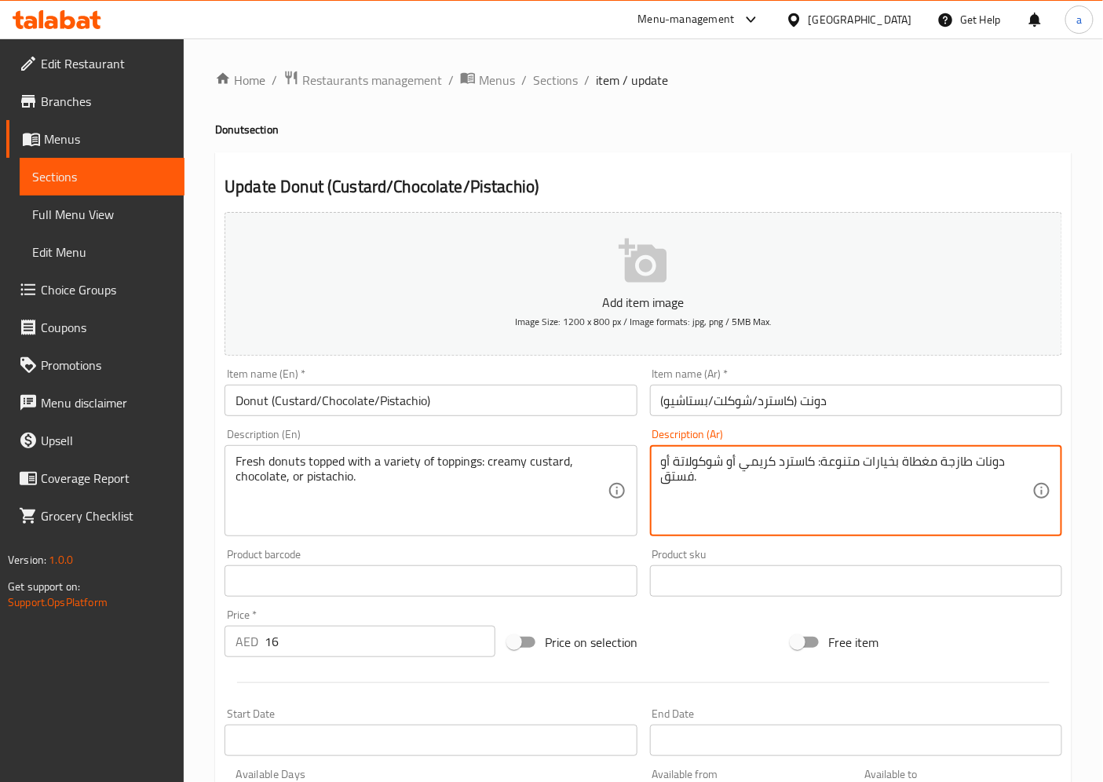
drag, startPoint x: 1006, startPoint y: 465, endPoint x: 770, endPoint y: 475, distance: 236.6
click at [770, 475] on textarea "دونات طازجة مغطاة بخيارات متنوعة: كاسترد كريمي أو شوكولاتة أو فستق." at bounding box center [846, 491] width 371 height 75
drag, startPoint x: 1022, startPoint y: 460, endPoint x: 679, endPoint y: 479, distance: 342.9
click at [679, 479] on textarea "دونات طازجة مغطاة بخيارات متنوعة: كاسترد كريمي أو شوكولاتة أو فستق." at bounding box center [846, 491] width 371 height 75
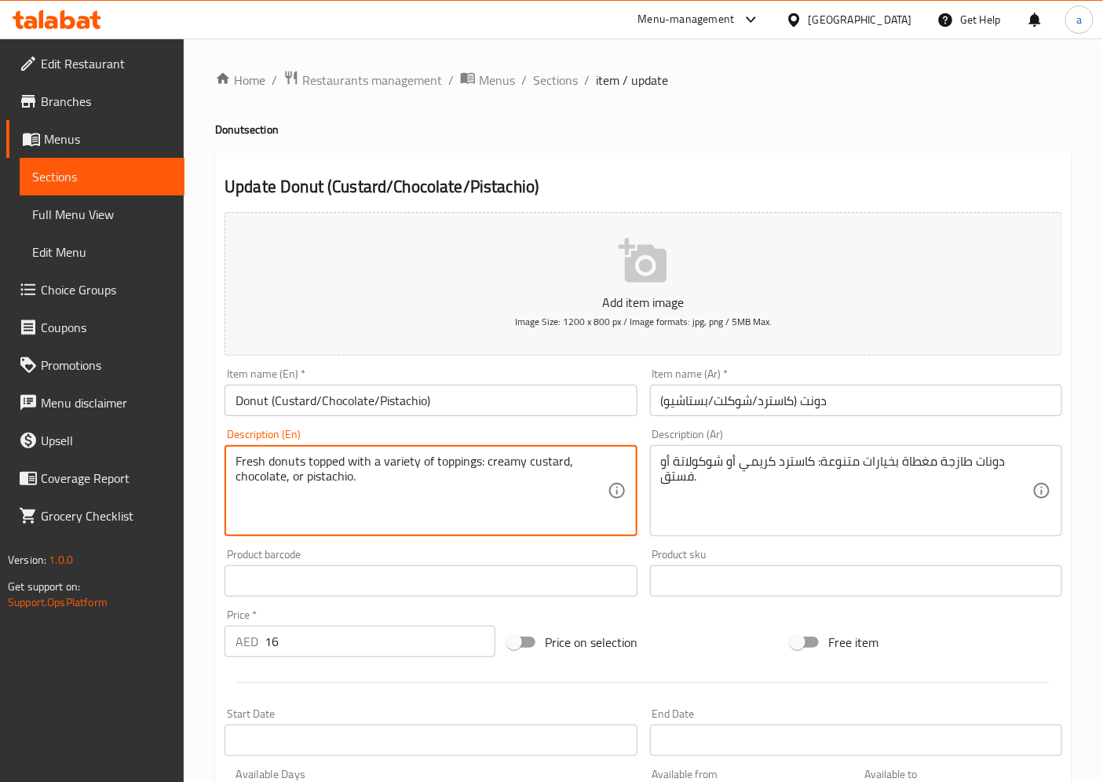
drag, startPoint x: 336, startPoint y: 489, endPoint x: 229, endPoint y: 430, distance: 123.0
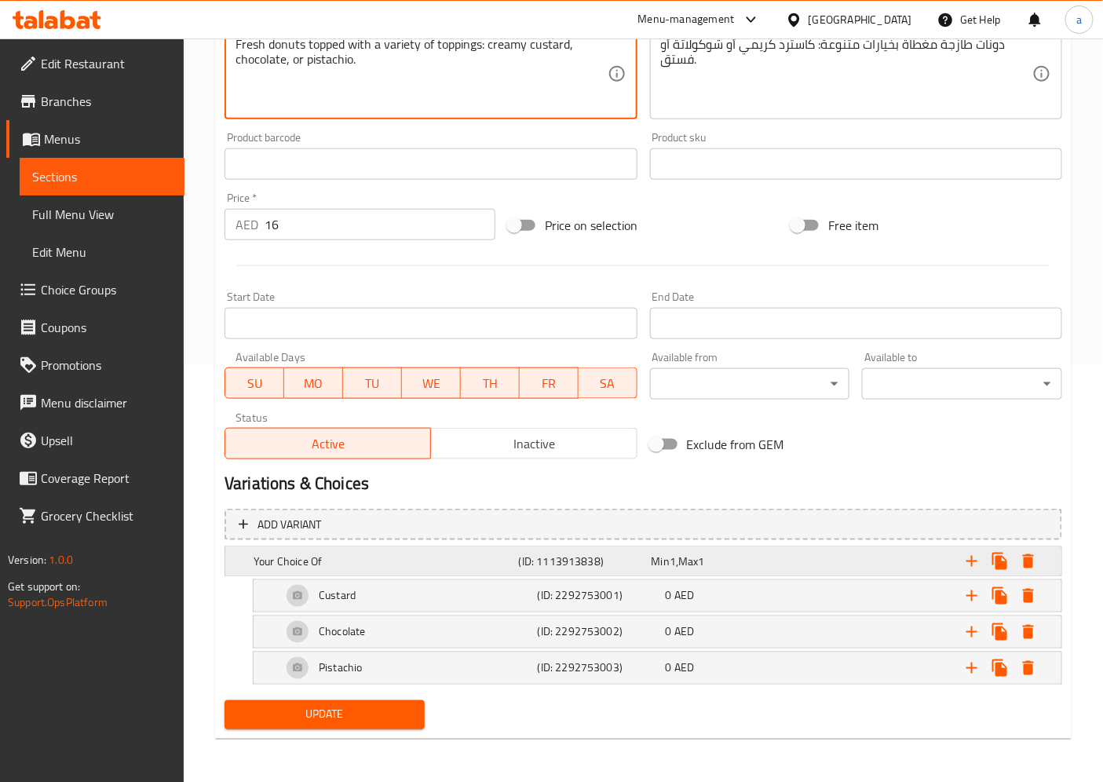
click at [733, 562] on div "Min 1 , Max 1" at bounding box center [715, 562] width 126 height 16
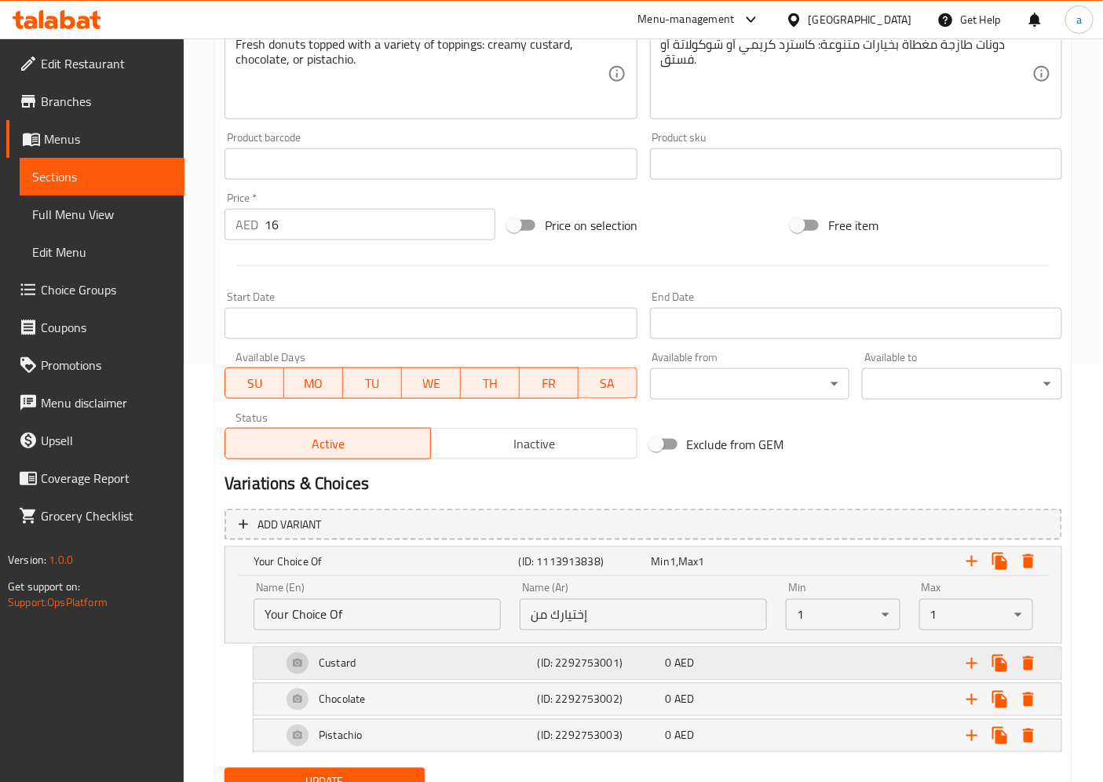
click at [689, 654] on span "AED" at bounding box center [685, 663] width 20 height 20
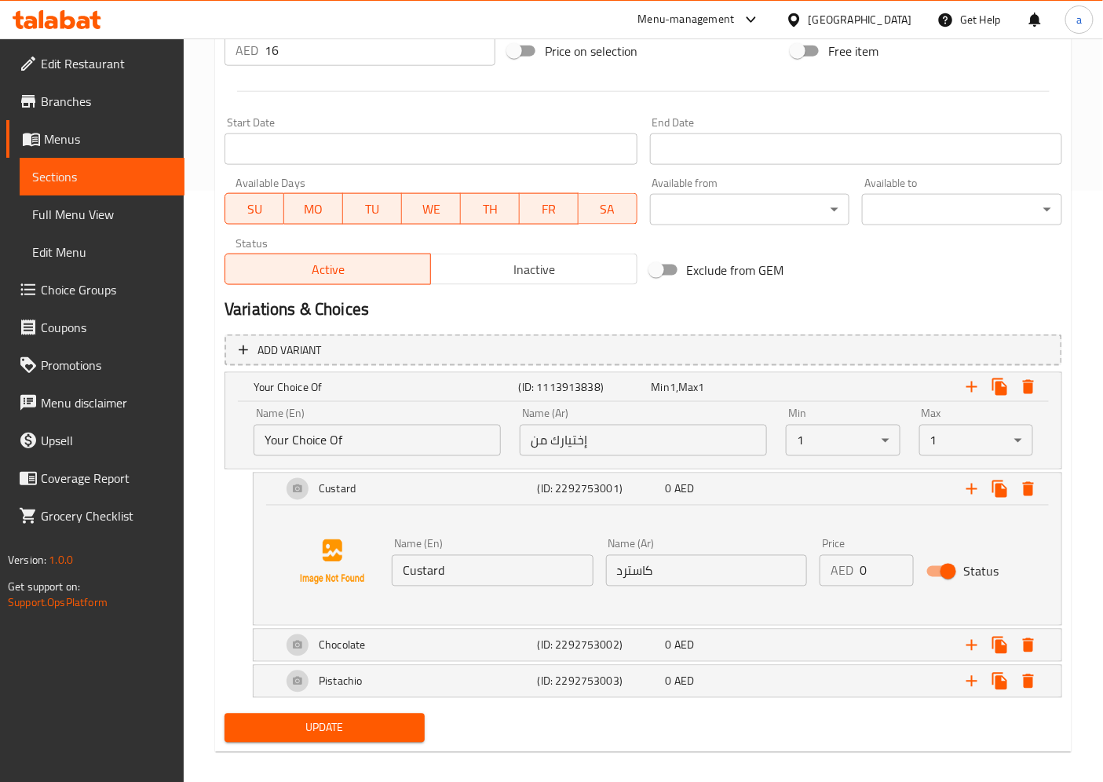
scroll to position [605, 0]
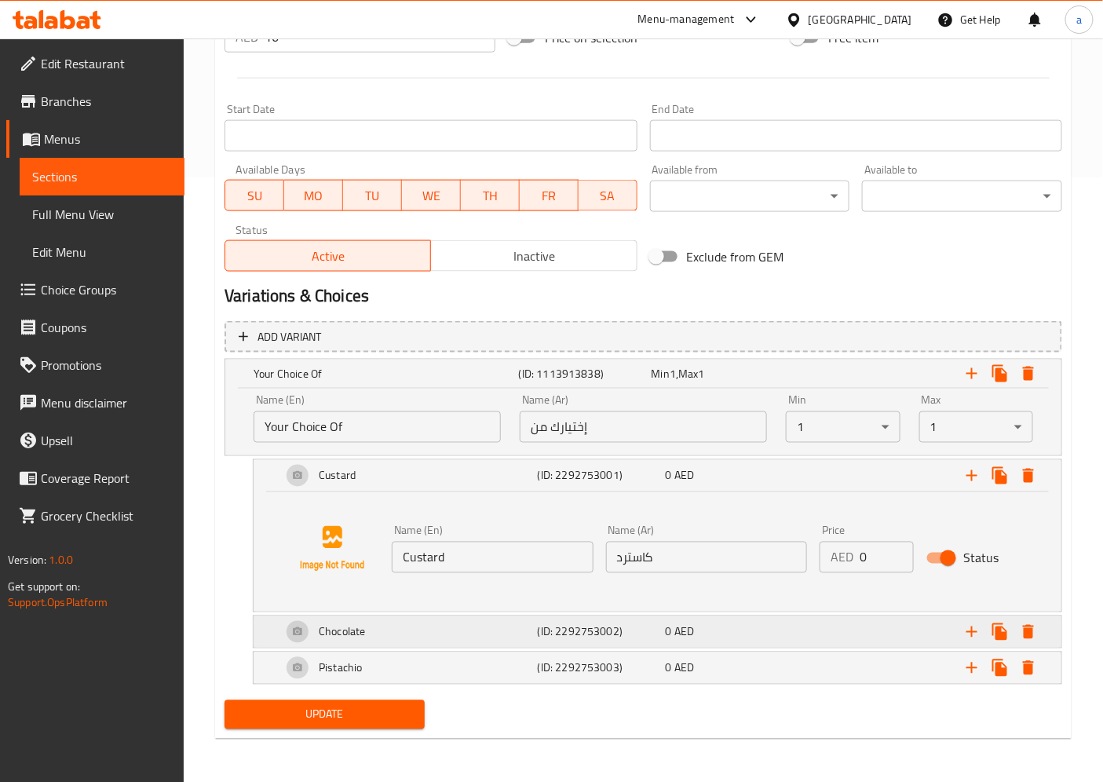
click at [687, 625] on span "AED" at bounding box center [685, 632] width 20 height 20
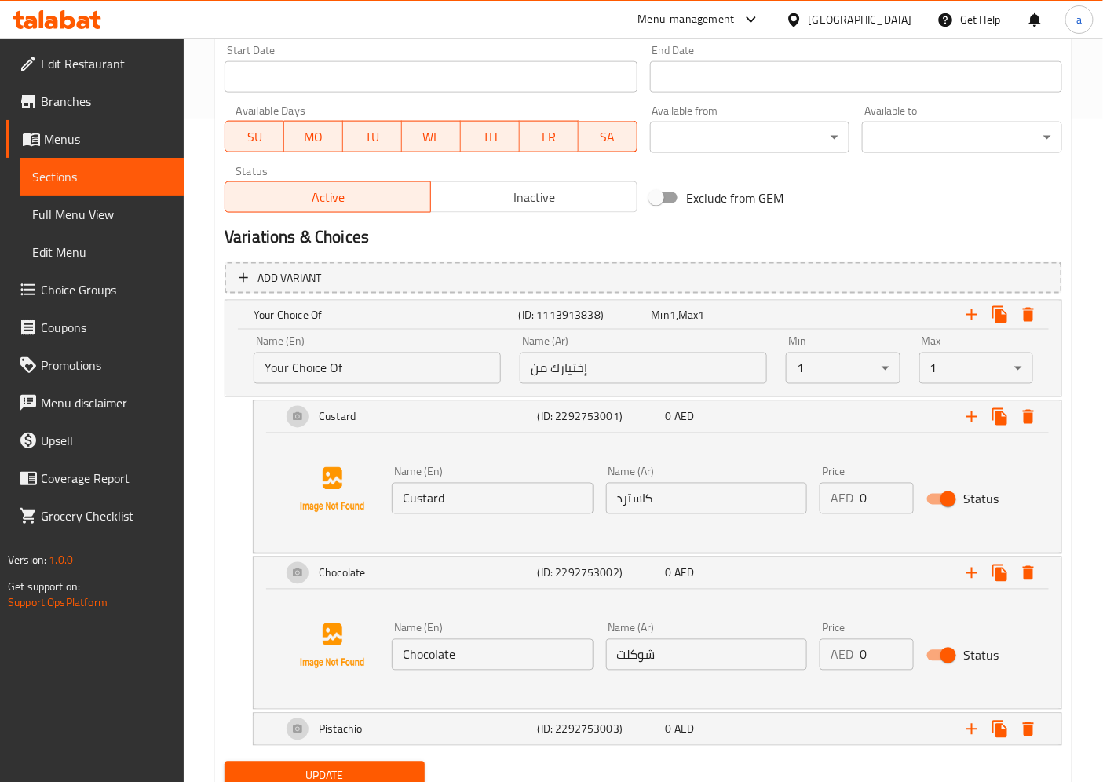
scroll to position [724, 0]
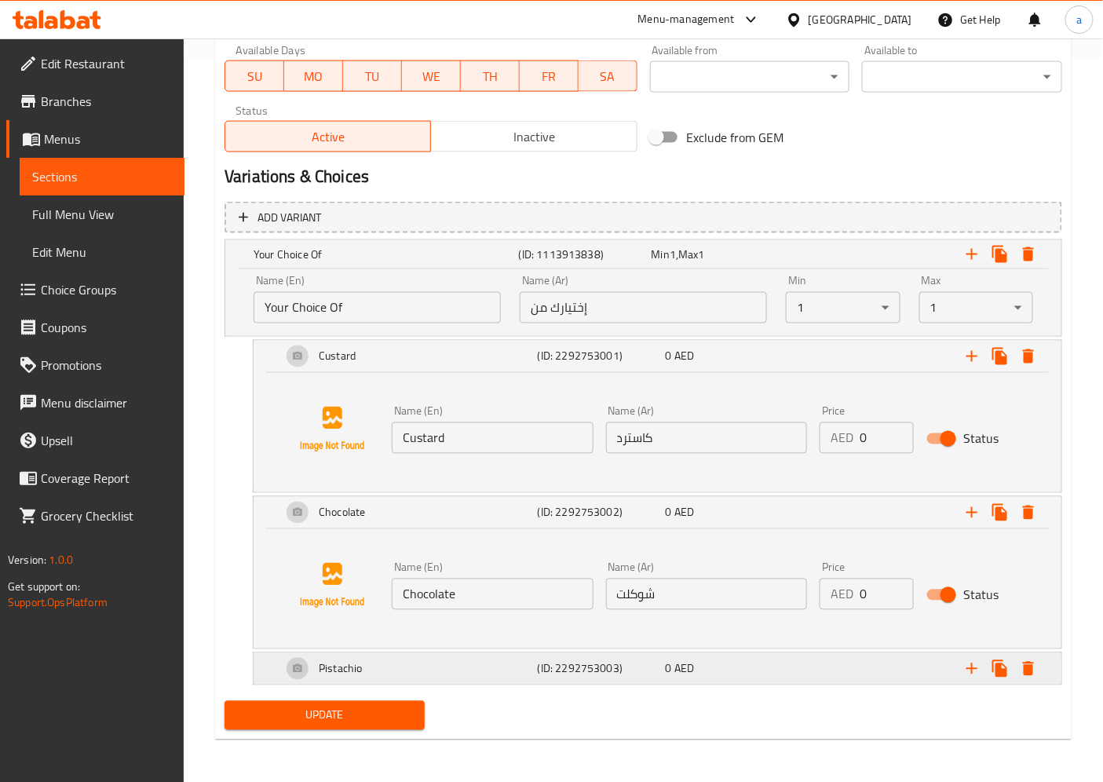
click at [664, 667] on div "0 AED" at bounding box center [727, 669] width 128 height 22
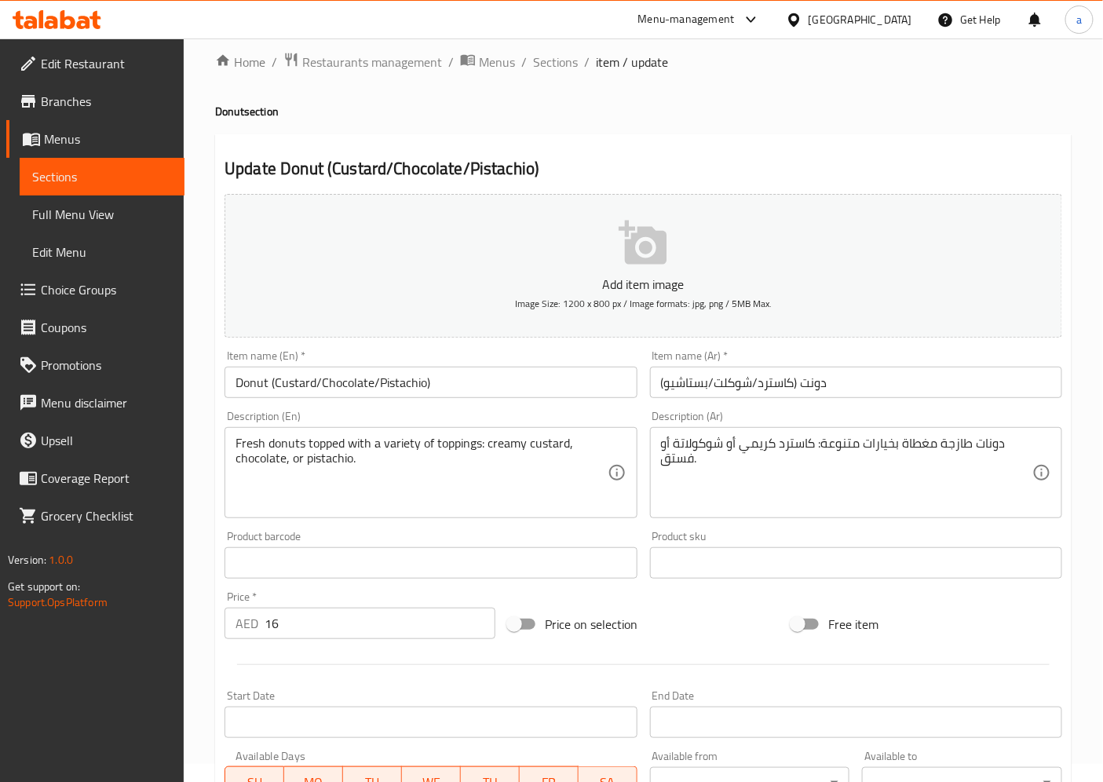
scroll to position [0, 0]
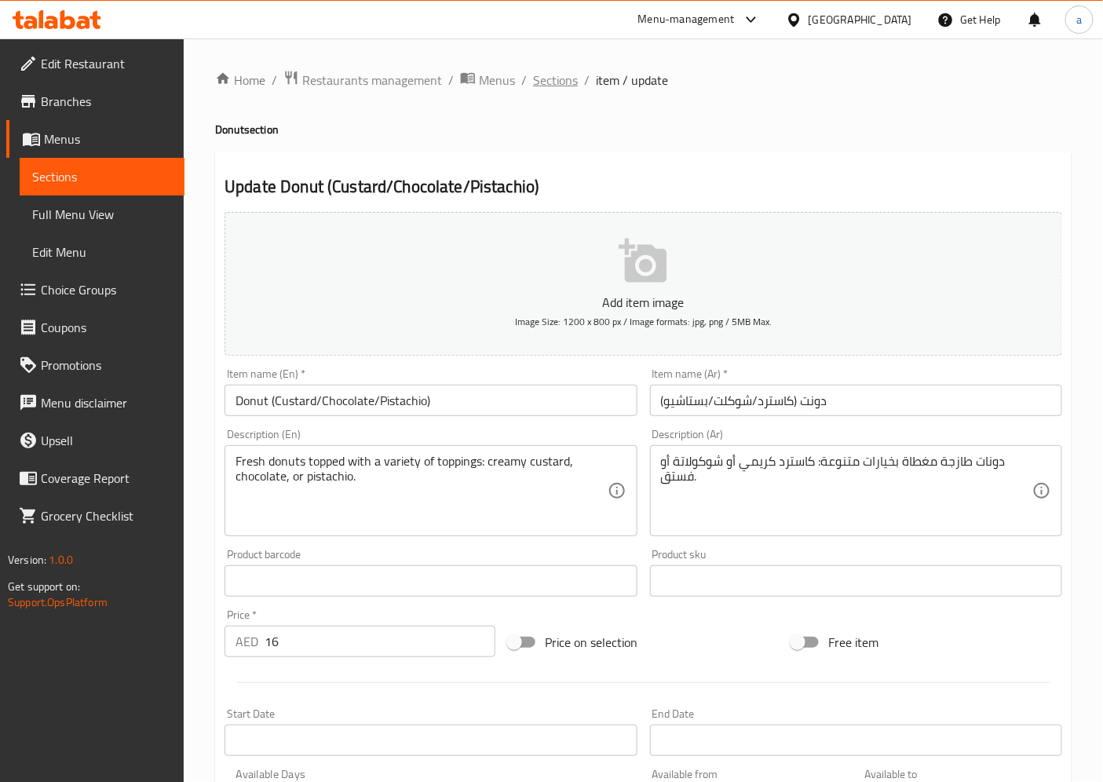
click at [554, 85] on span "Sections" at bounding box center [555, 80] width 45 height 19
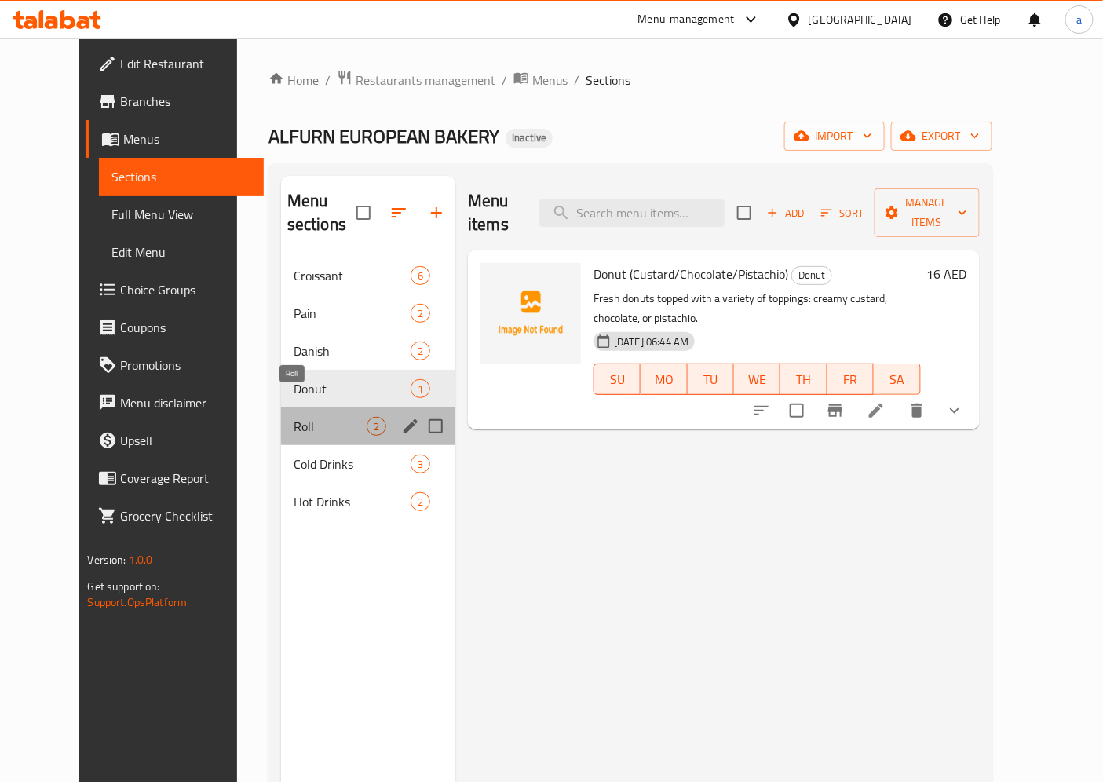
click at [294, 417] on span "Roll" at bounding box center [330, 426] width 73 height 19
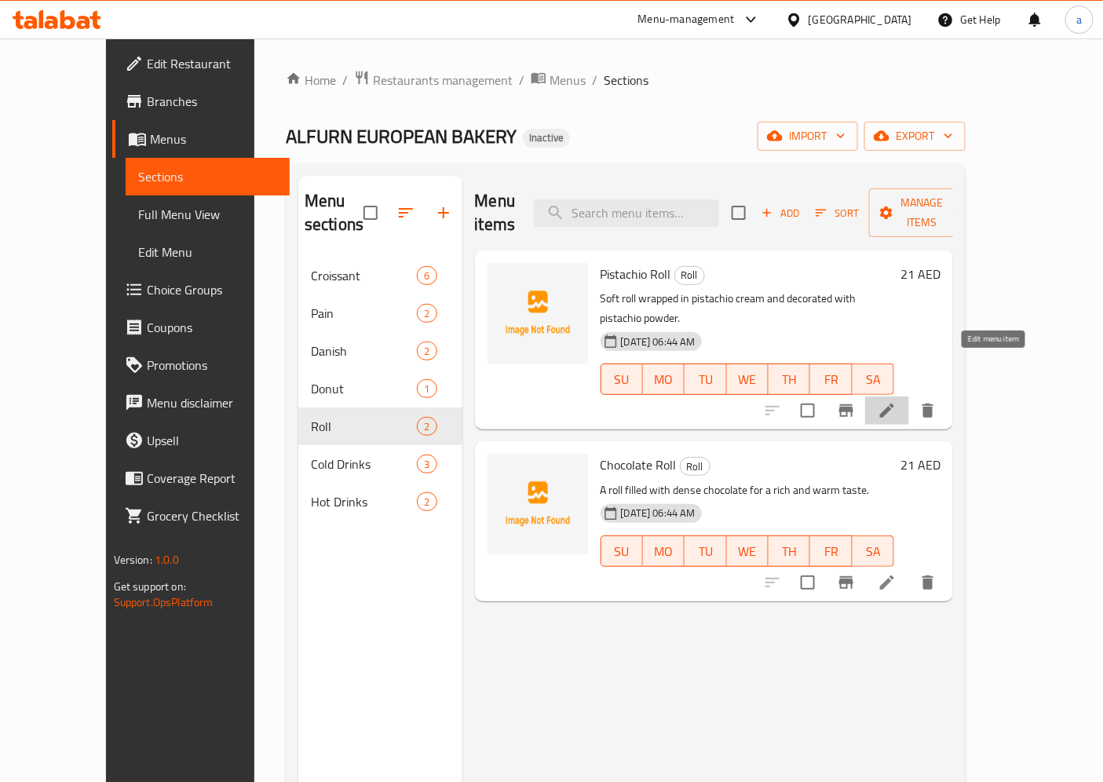
click at [894, 404] on icon at bounding box center [887, 411] width 14 height 14
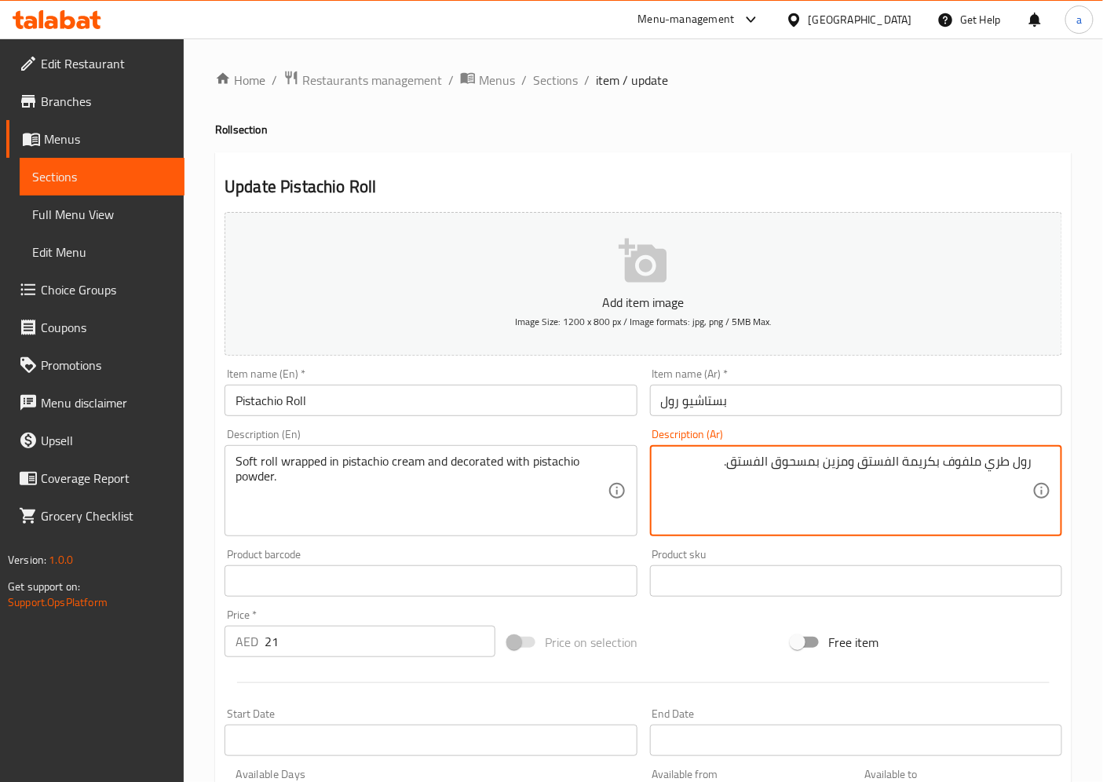
click at [814, 463] on textarea "رول طري ملفوف بكريمة الفستق ومزين بمسحوق الفستق." at bounding box center [846, 491] width 371 height 75
click at [806, 467] on textarea "رول طري ملفوف بكريمة الفستق ومزين بمسحوق الفستق." at bounding box center [846, 491] width 371 height 75
click at [790, 463] on textarea "رول طري ملفوف بكريمة الفستق ومزين بمسحوق الفستق." at bounding box center [846, 491] width 371 height 75
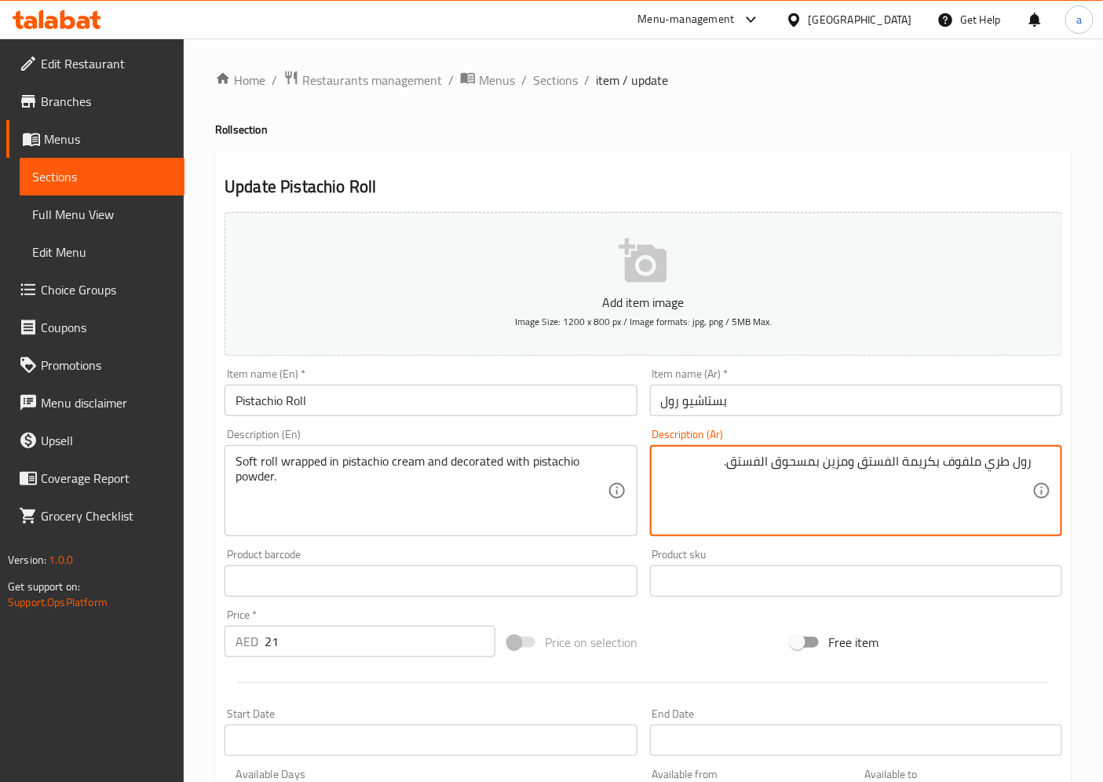
click at [790, 463] on textarea "رول طري ملفوف بكريمة الفستق ومزين بمسحوق الفستق." at bounding box center [846, 491] width 371 height 75
click at [559, 79] on span "Sections" at bounding box center [555, 80] width 45 height 19
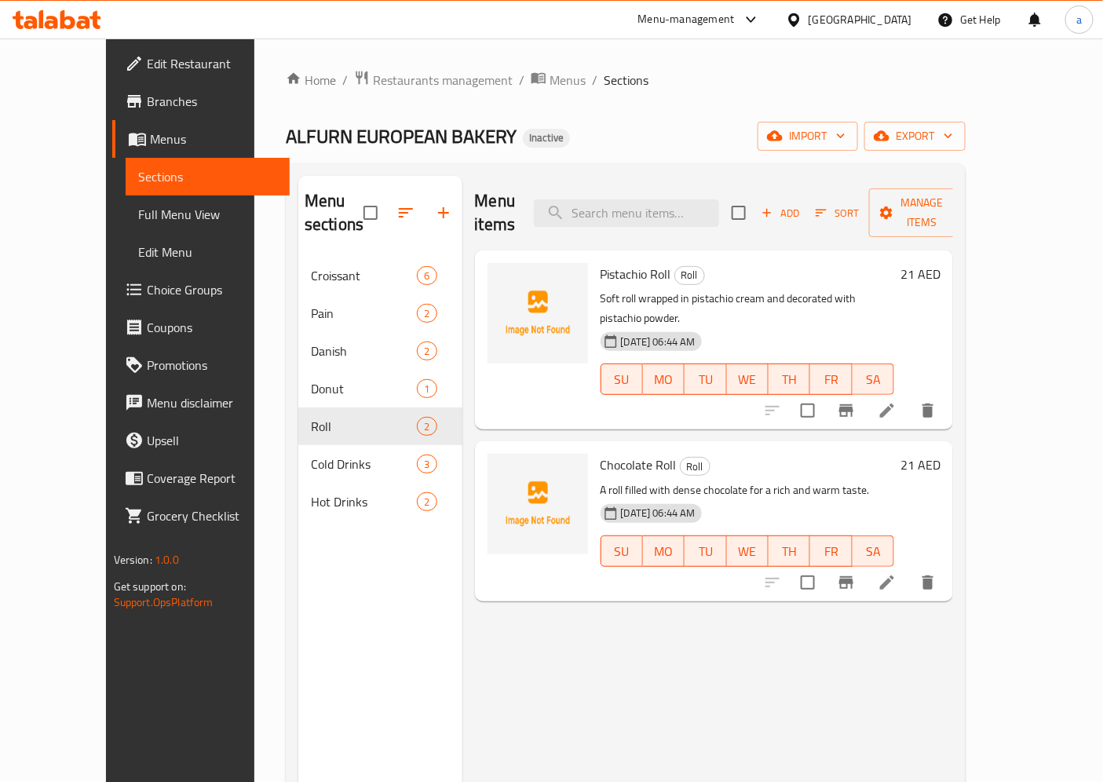
click at [897, 573] on icon at bounding box center [887, 582] width 19 height 19
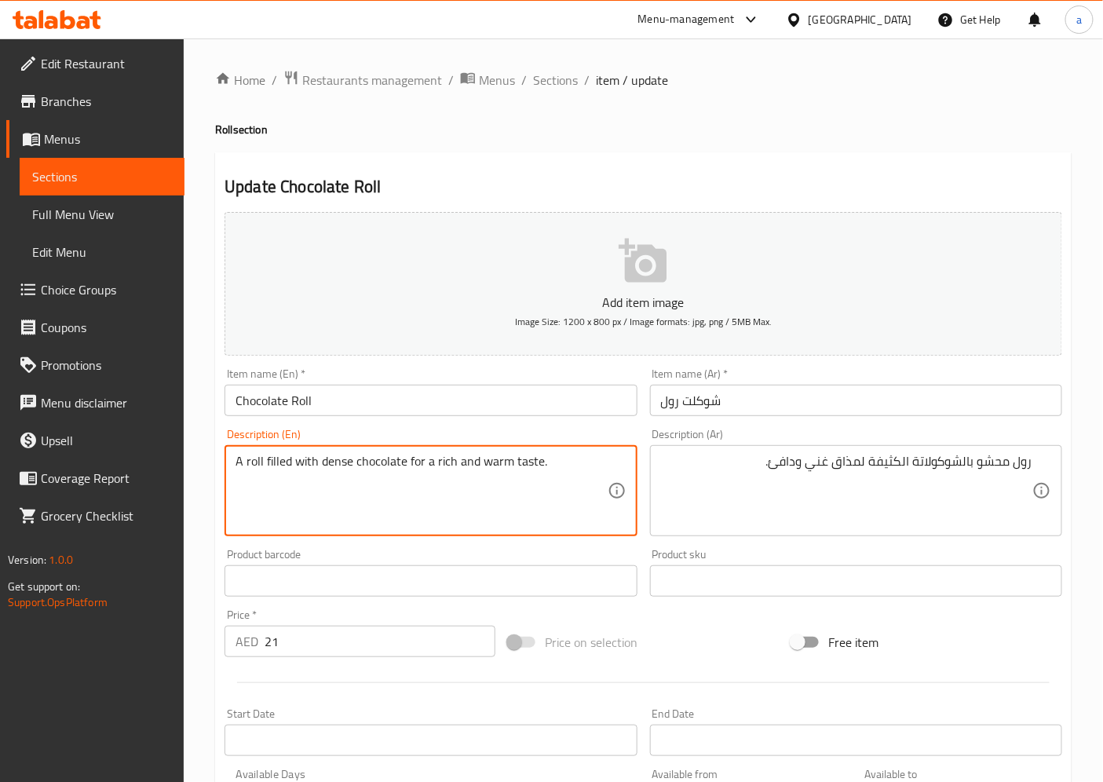
drag, startPoint x: 239, startPoint y: 459, endPoint x: 366, endPoint y: 465, distance: 127.3
click at [375, 465] on textarea "A roll filled with dense chocolate for a rich and warm taste." at bounding box center [421, 491] width 371 height 75
drag, startPoint x: 371, startPoint y: 464, endPoint x: 556, endPoint y: 476, distance: 184.9
click at [516, 472] on textarea "A roll filled with dense chocolate for a rich and warm taste." at bounding box center [421, 491] width 371 height 75
click at [567, 477] on textarea "A roll filled with dense chocolate for a rich and warm taste." at bounding box center [421, 491] width 371 height 75
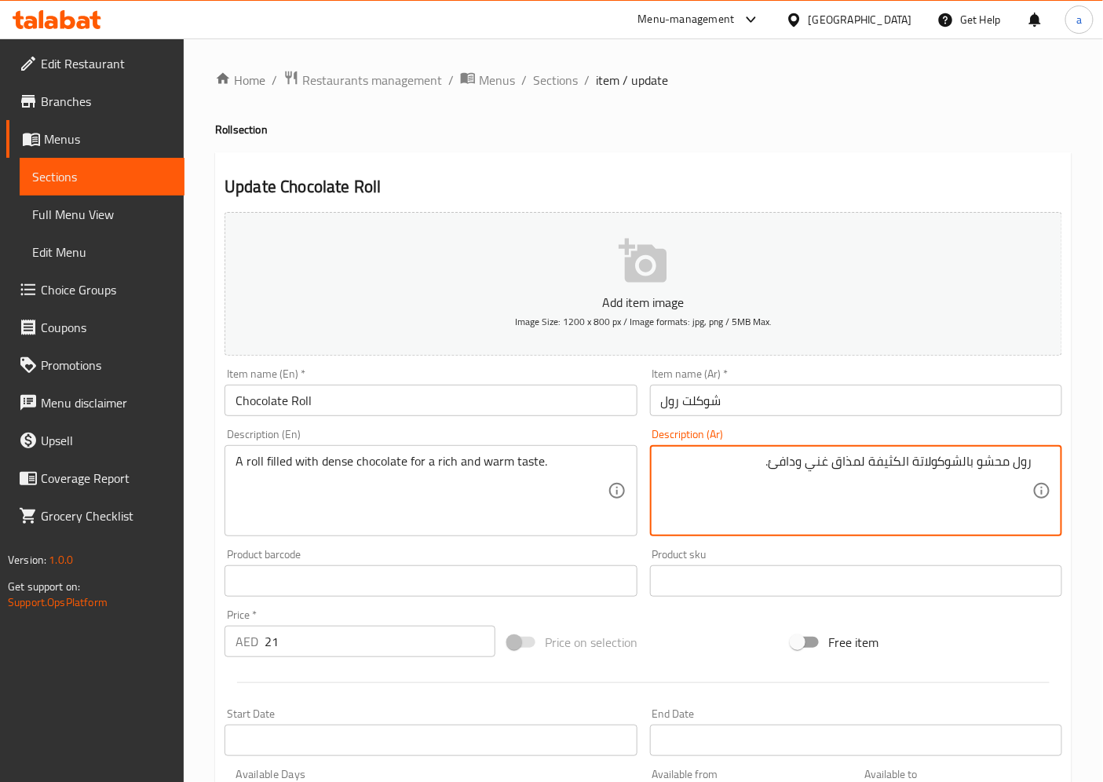
drag, startPoint x: 887, startPoint y: 467, endPoint x: 751, endPoint y: 472, distance: 136.7
click at [749, 472] on textarea "رول محشو بالشوكولاتة الكثيفة لمذاق غني ودافئ." at bounding box center [846, 491] width 371 height 75
click at [558, 84] on span "Sections" at bounding box center [555, 80] width 45 height 19
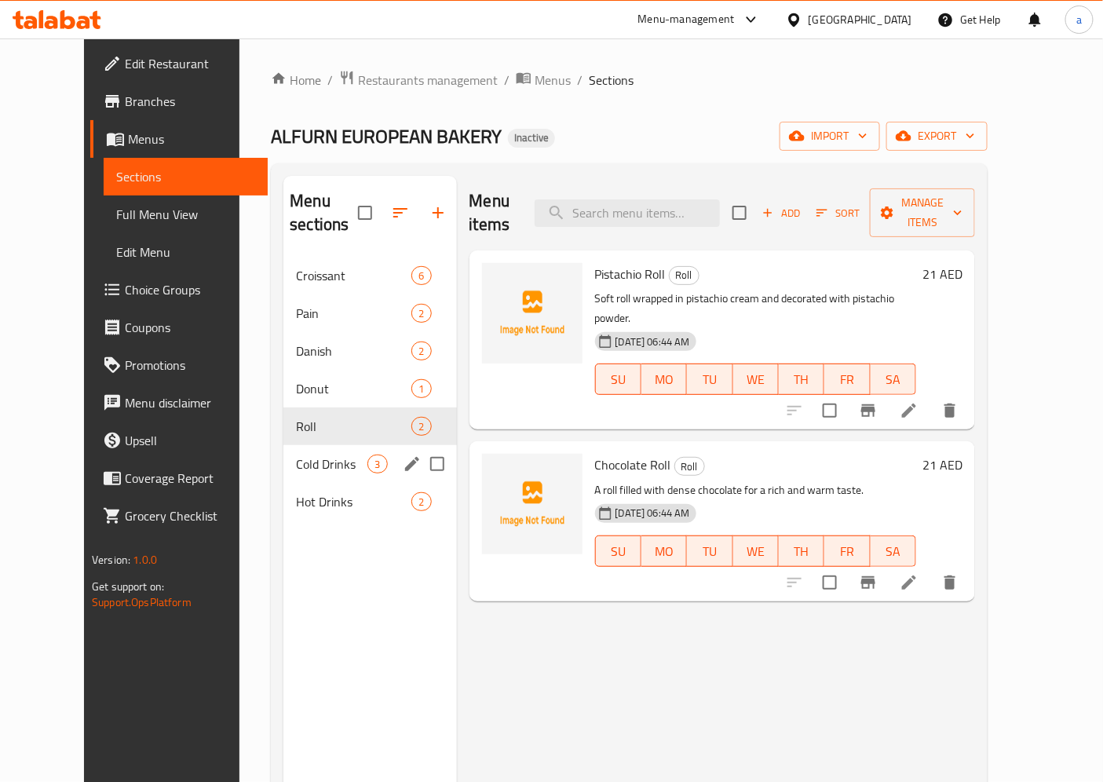
click at [341, 445] on div "Cold Drinks 3" at bounding box center [369, 464] width 173 height 38
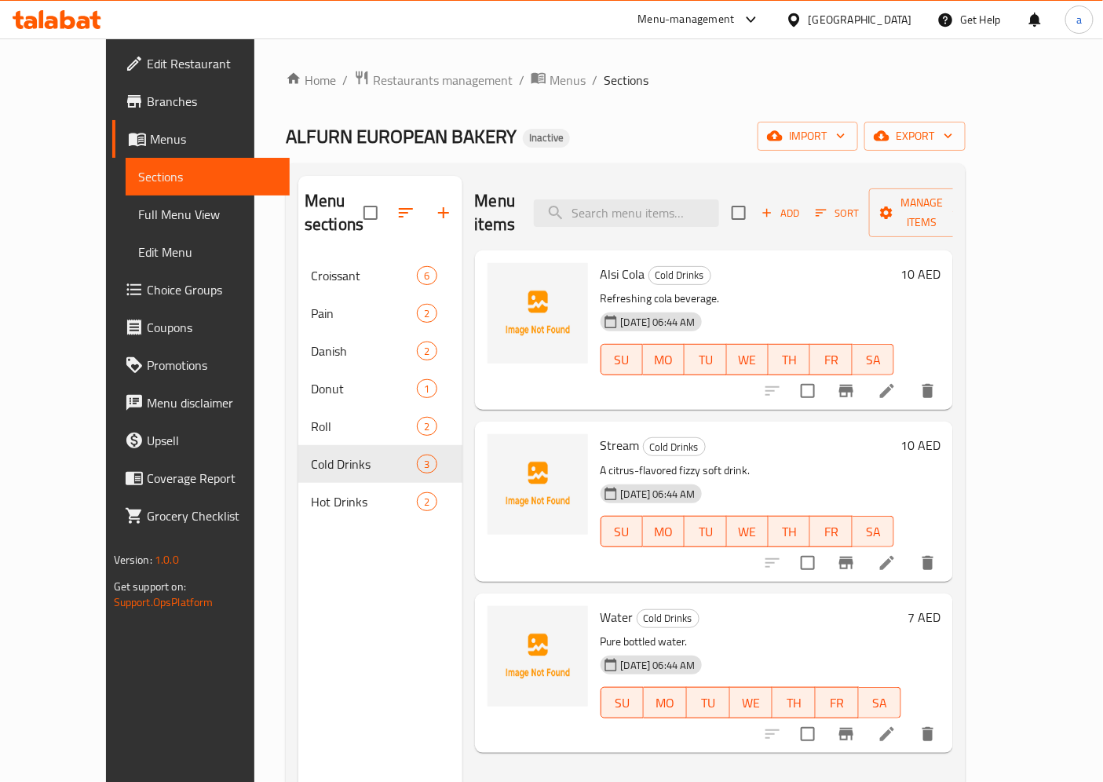
click at [894, 384] on icon at bounding box center [887, 391] width 14 height 14
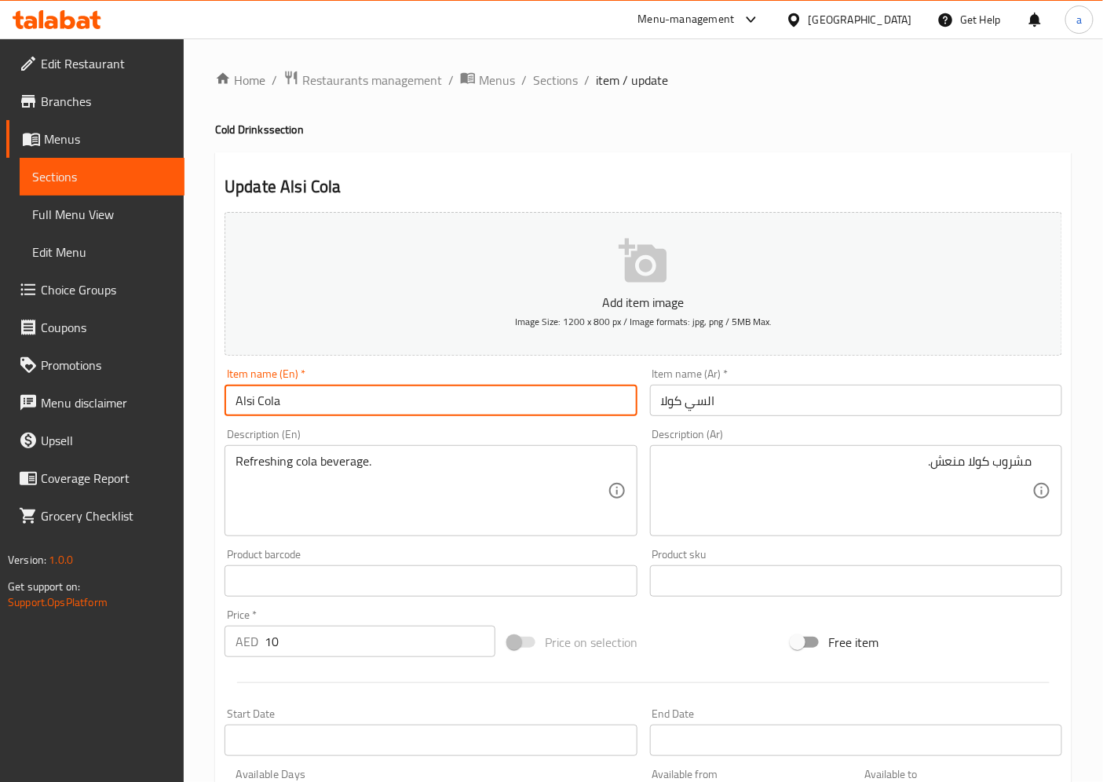
drag, startPoint x: 310, startPoint y: 393, endPoint x: 222, endPoint y: 388, distance: 88.1
click at [223, 388] on div "Item name (En)   * Alsi Cola Item name (En) *" at bounding box center [430, 392] width 425 height 60
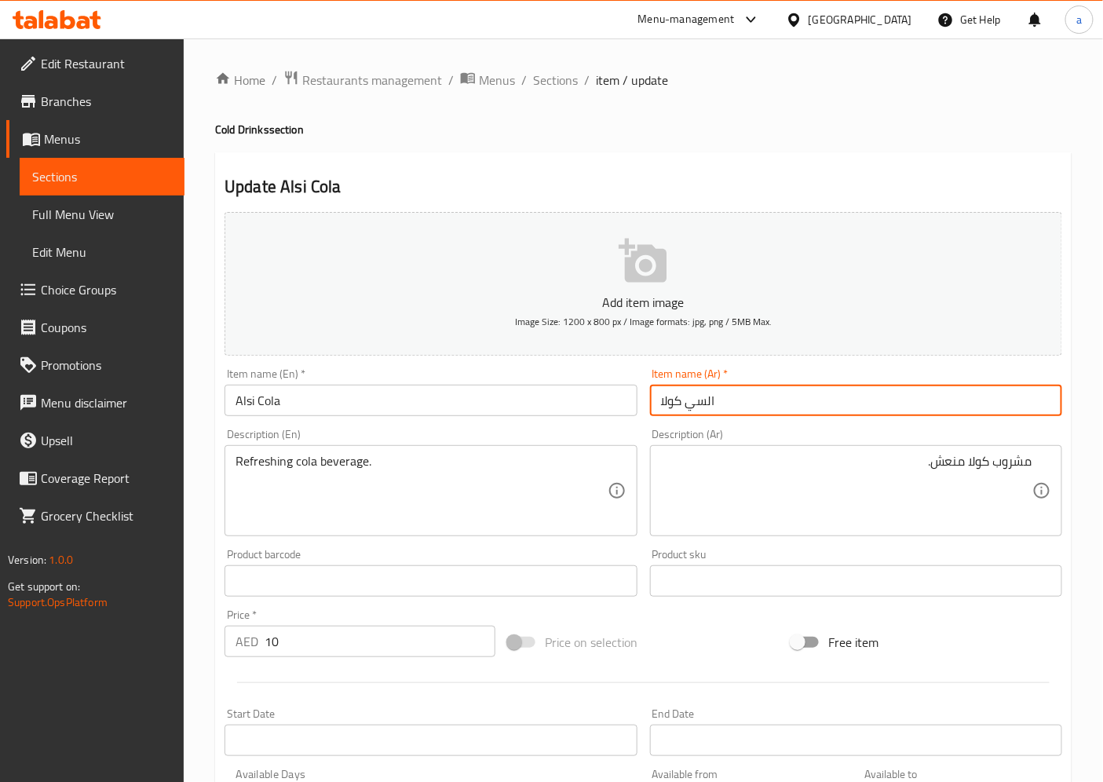
click at [791, 391] on input "السي كولا" at bounding box center [856, 400] width 412 height 31
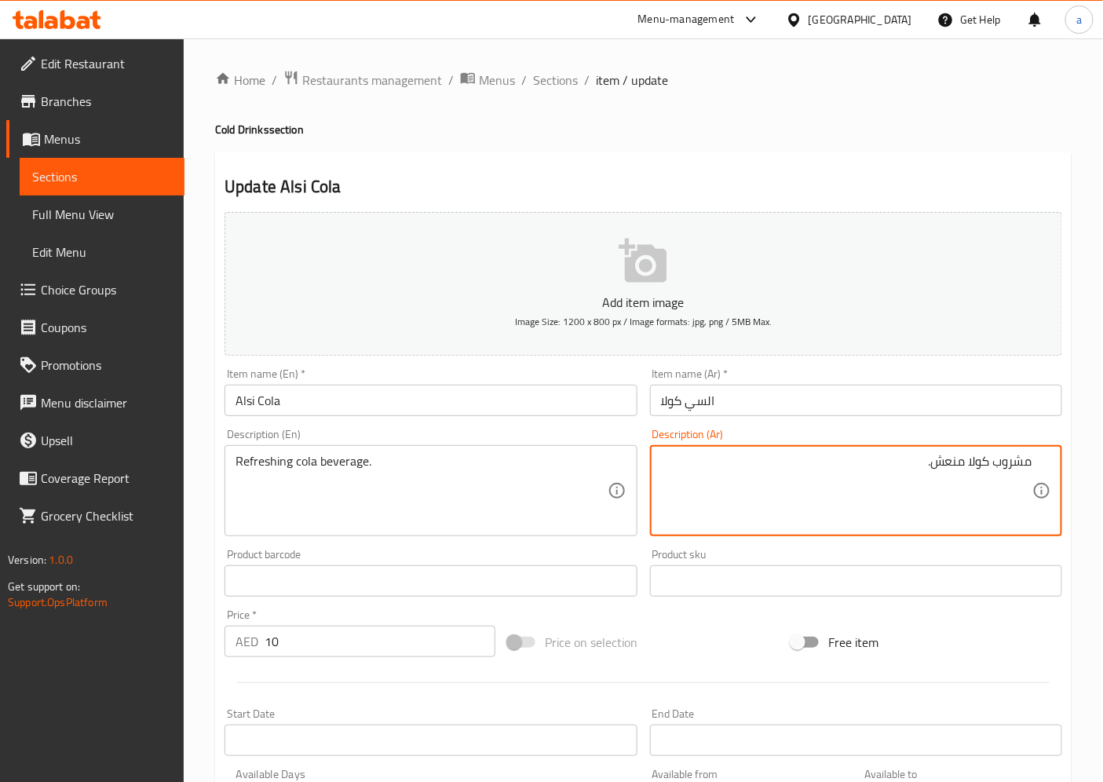
drag, startPoint x: 900, startPoint y: 476, endPoint x: 1062, endPoint y: 452, distance: 164.4
click at [1062, 452] on div "مشروب كولا منعش. Description (Ar)" at bounding box center [856, 490] width 412 height 91
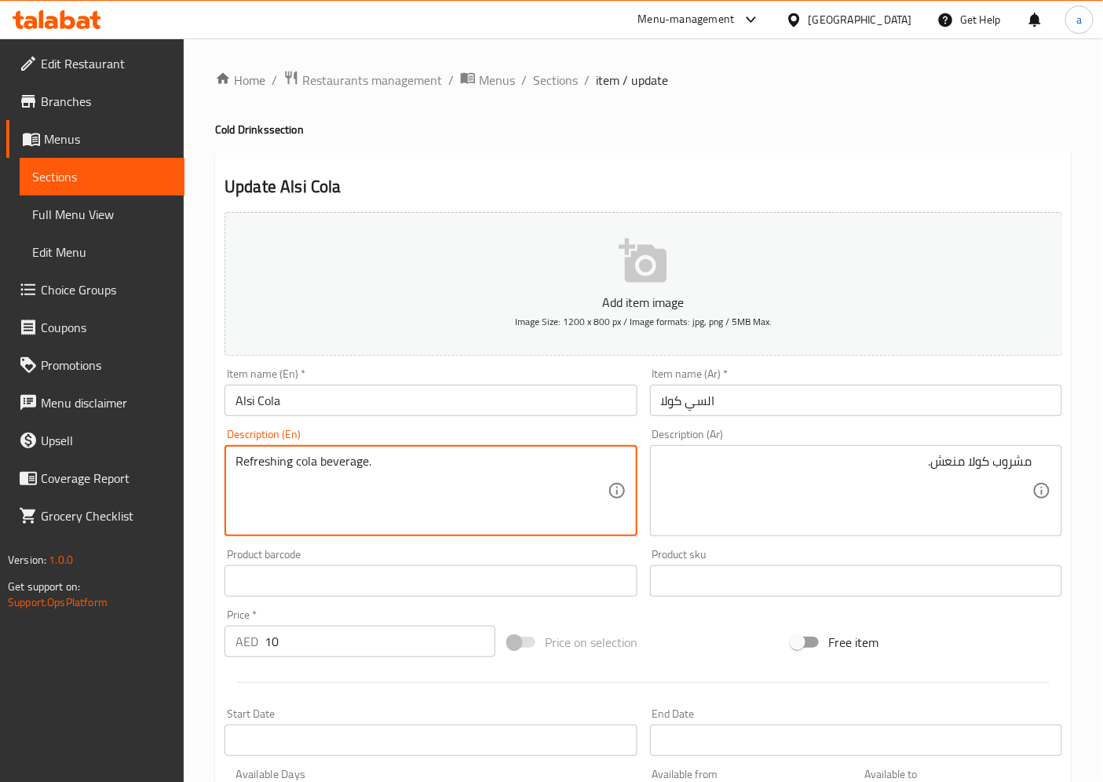
drag, startPoint x: 450, startPoint y: 455, endPoint x: 185, endPoint y: 465, distance: 265.6
click at [570, 79] on span "Sections" at bounding box center [555, 80] width 45 height 19
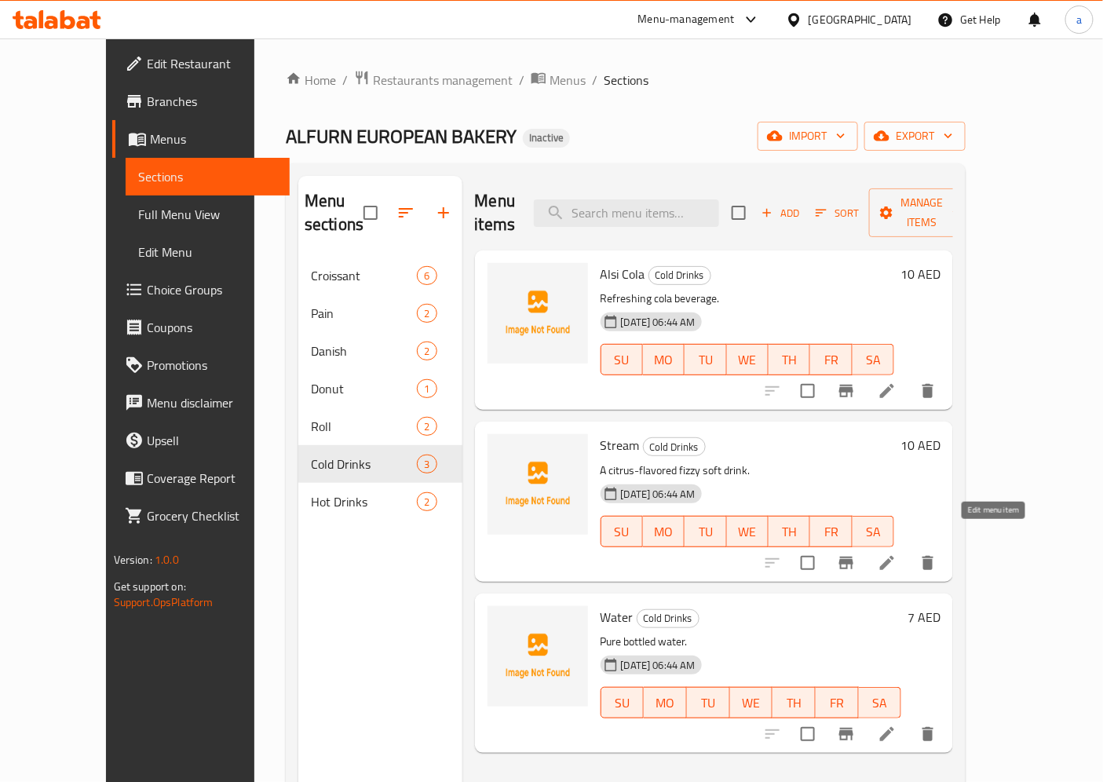
click at [897, 554] on icon at bounding box center [887, 563] width 19 height 19
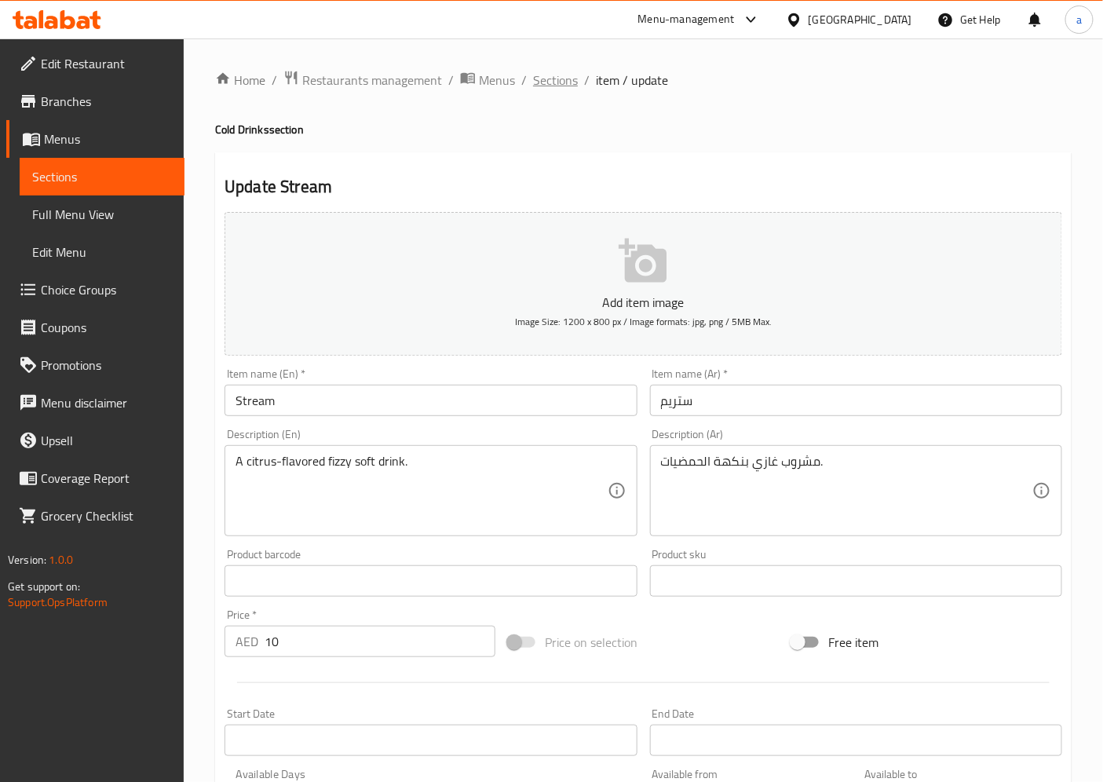
click at [550, 75] on span "Sections" at bounding box center [555, 80] width 45 height 19
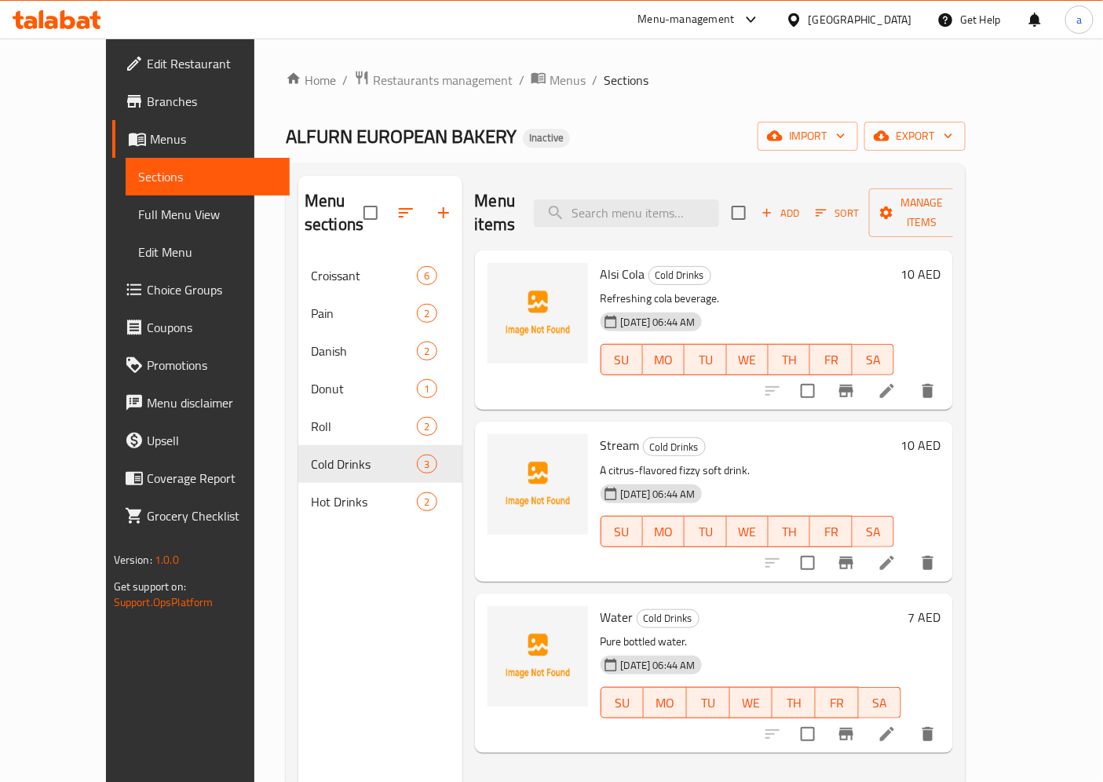
click at [947, 728] on div at bounding box center [850, 734] width 193 height 38
click at [897, 725] on icon at bounding box center [887, 734] width 19 height 19
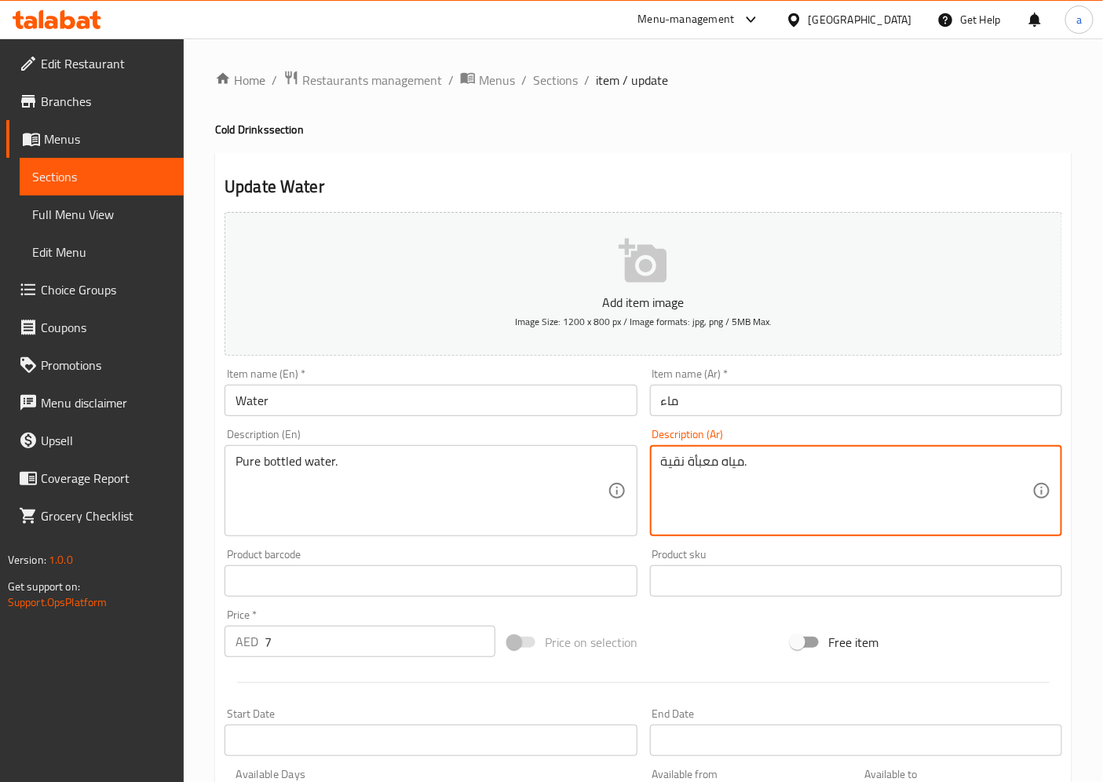
drag, startPoint x: 781, startPoint y: 474, endPoint x: 591, endPoint y: 458, distance: 190.0
click at [799, 474] on textarea "مياه معبأة نقية." at bounding box center [846, 491] width 371 height 75
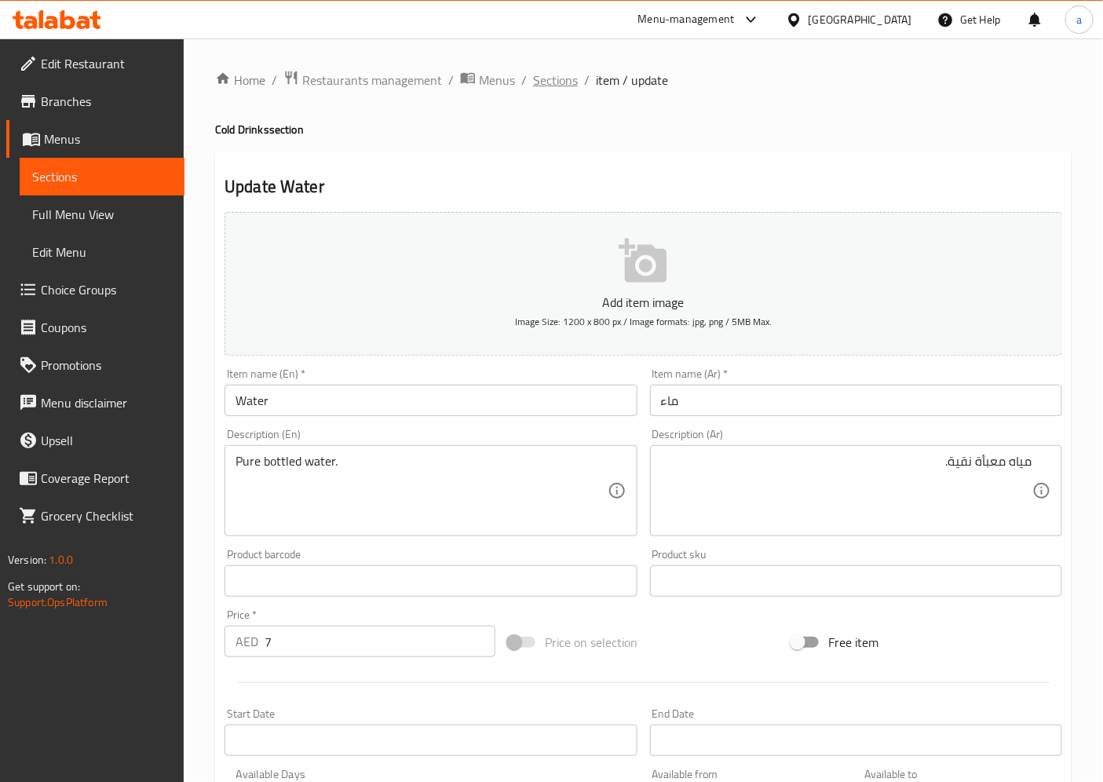
click at [547, 77] on span "Sections" at bounding box center [555, 80] width 45 height 19
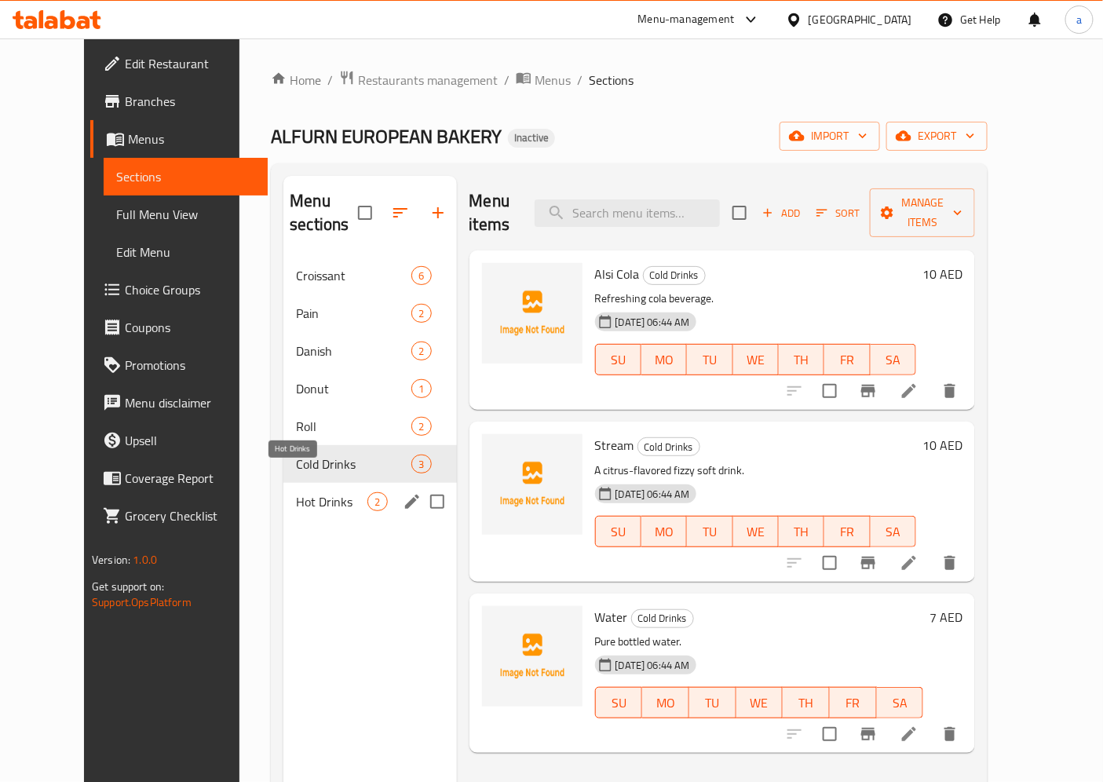
click at [296, 492] on span "Hot Drinks" at bounding box center [331, 501] width 71 height 19
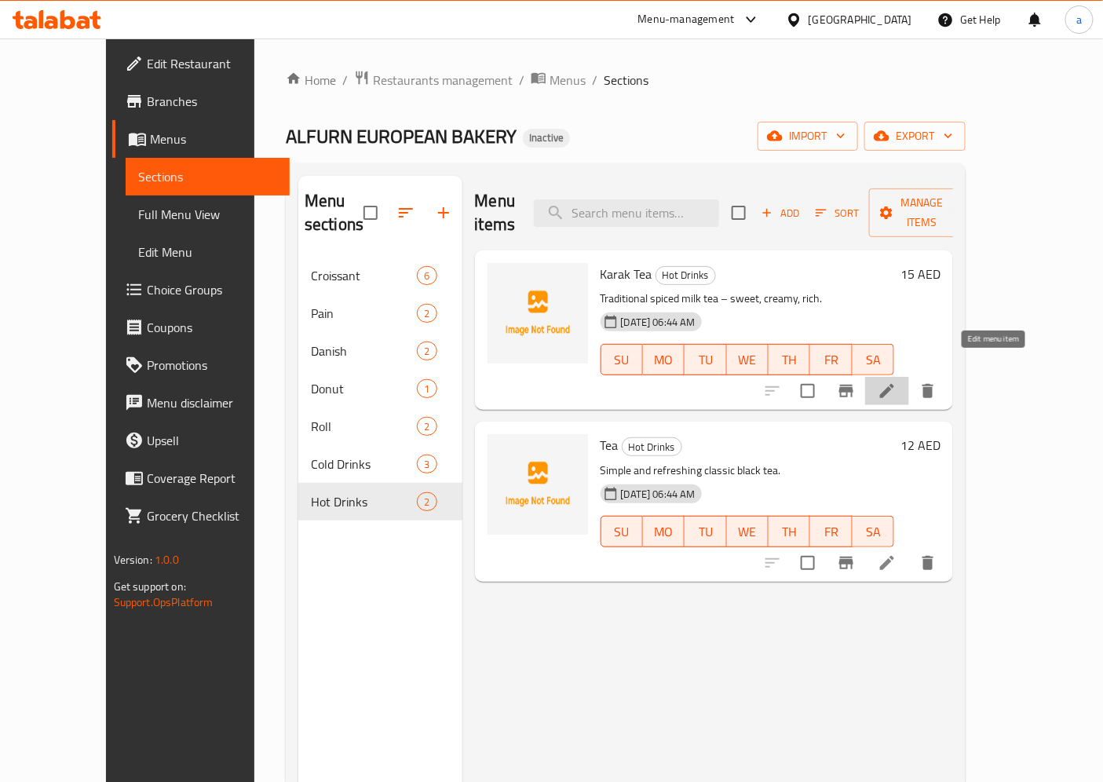
click at [897, 382] on icon at bounding box center [887, 391] width 19 height 19
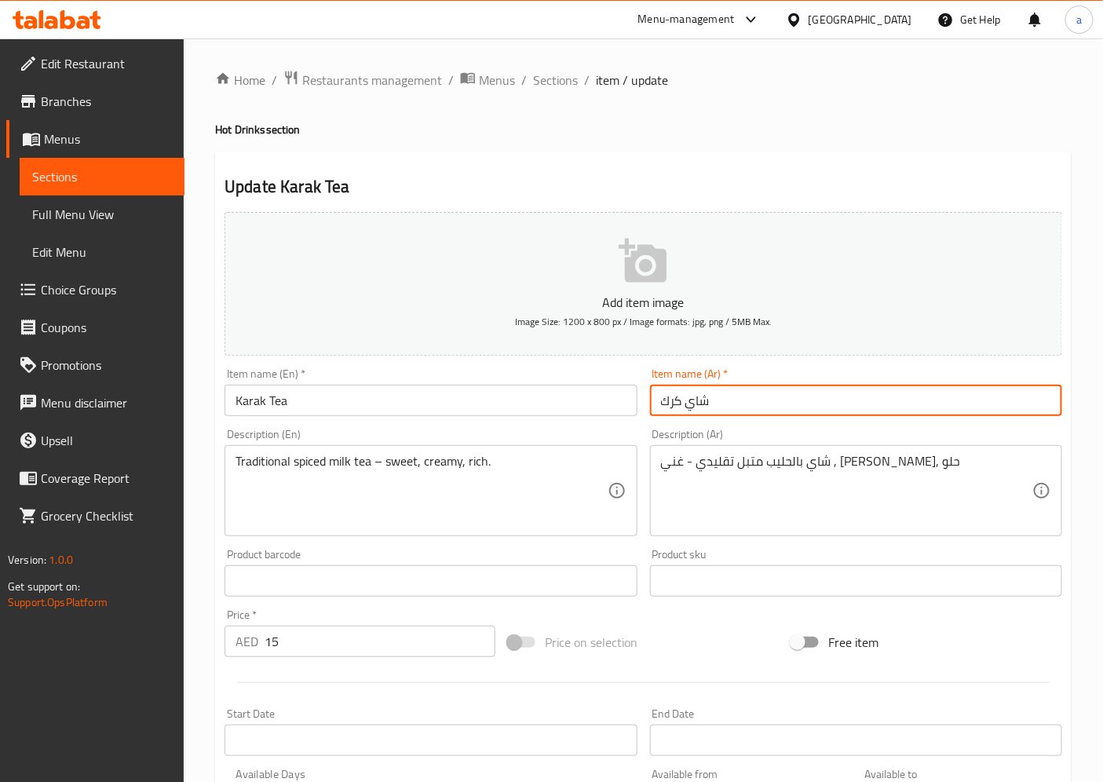
drag, startPoint x: 754, startPoint y: 400, endPoint x: 487, endPoint y: 412, distance: 267.2
click at [487, 412] on div "Add item image Image Size: 1200 x 800 px / Image formats: jpg, png / 5MB Max. I…" at bounding box center [643, 544] width 850 height 677
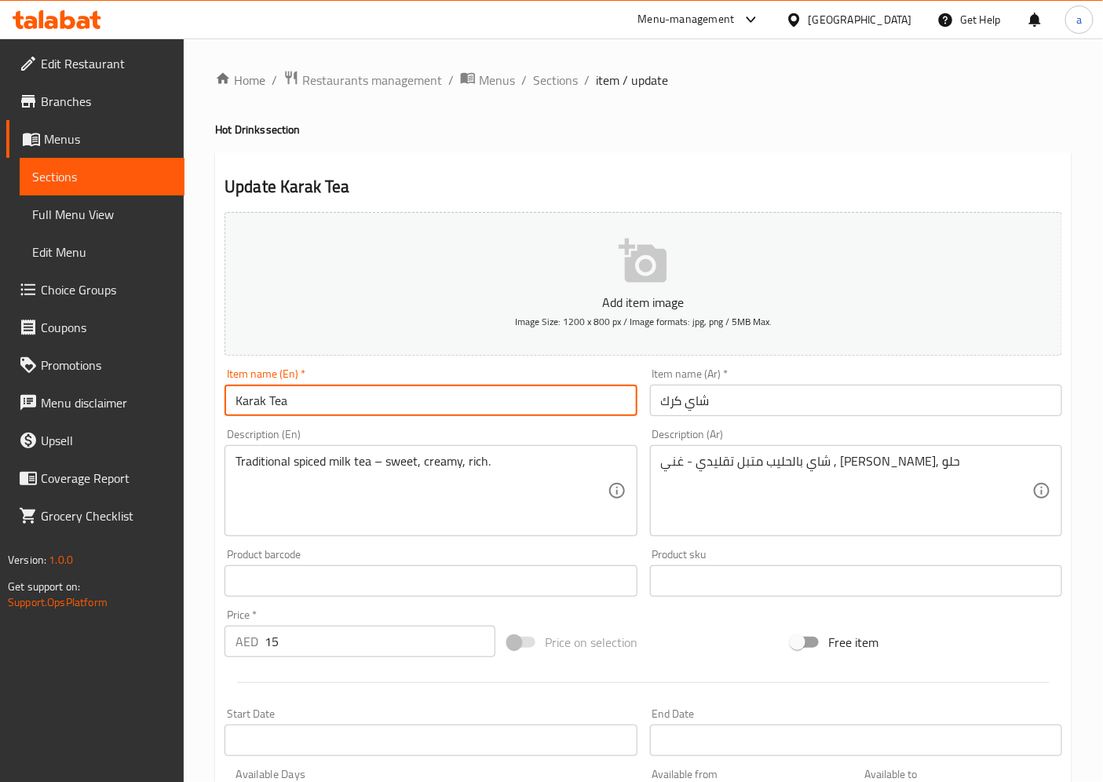
drag, startPoint x: 380, startPoint y: 410, endPoint x: 229, endPoint y: 385, distance: 153.6
click at [99, 410] on div "Edit Restaurant Branches Menus Sections Full Menu View Edit Menu Choice Groups …" at bounding box center [551, 567] width 1103 height 1058
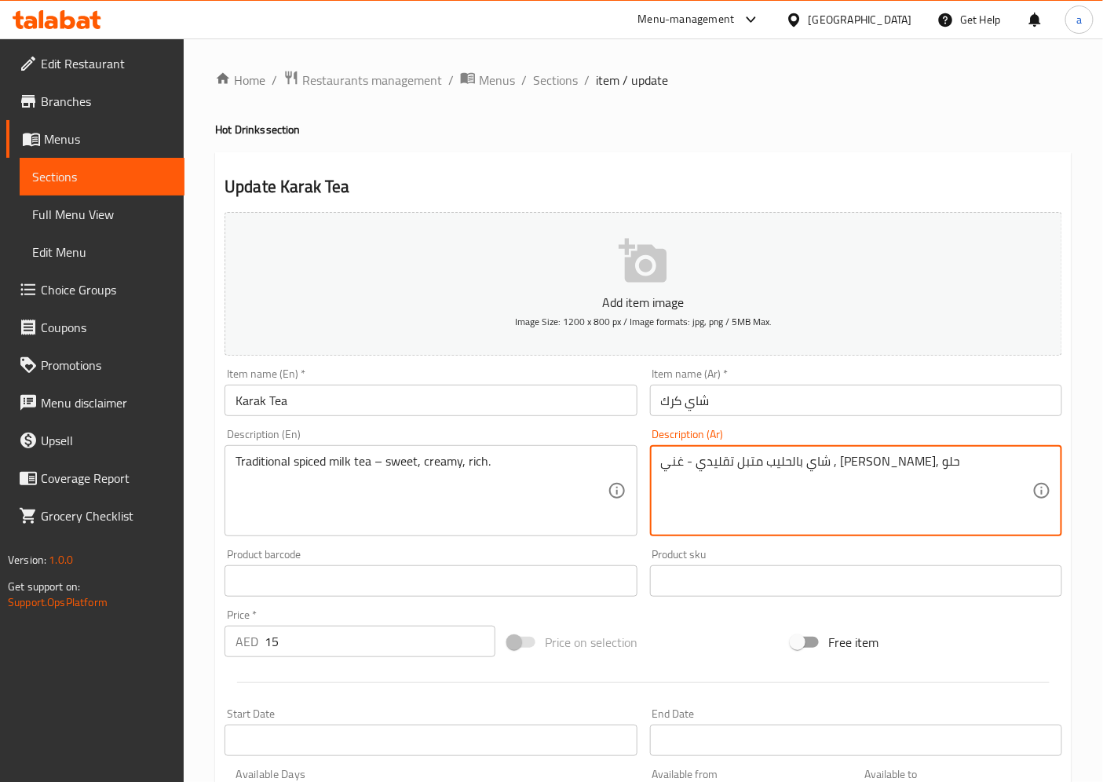
drag, startPoint x: 939, startPoint y: 485, endPoint x: 536, endPoint y: 471, distance: 403.9
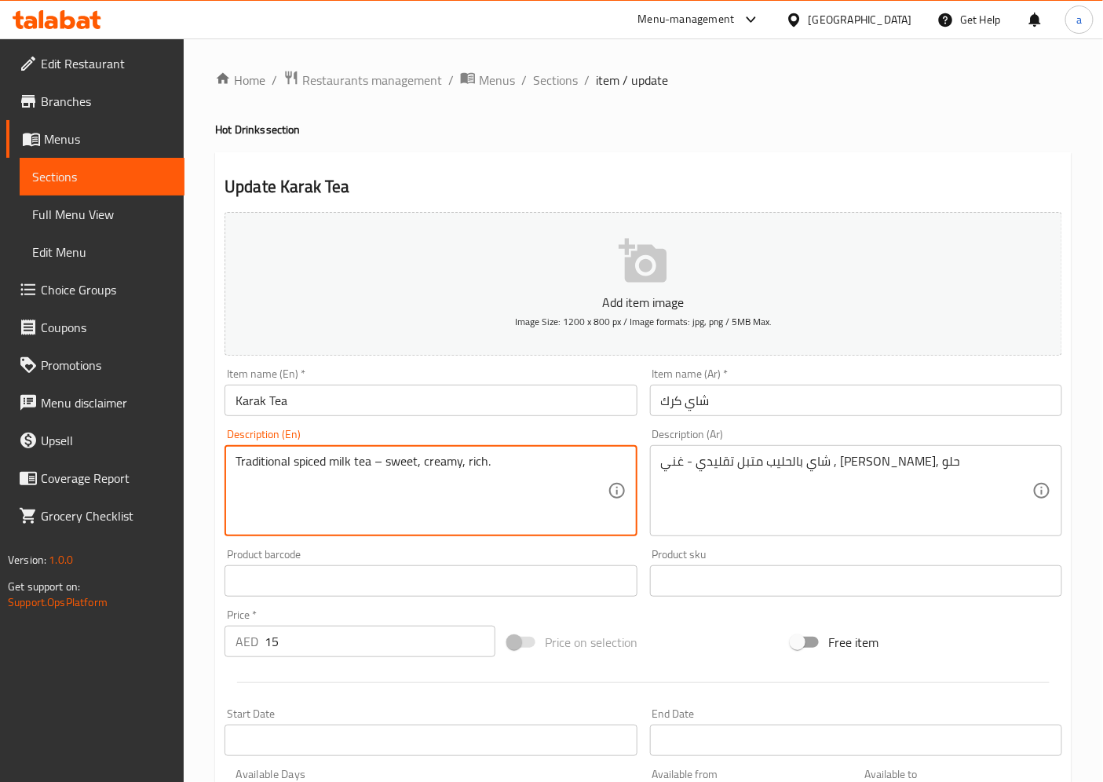
drag, startPoint x: 513, startPoint y: 469, endPoint x: 52, endPoint y: 469, distance: 460.9
click at [52, 469] on div "Edit Restaurant Branches Menus Sections Full Menu View Edit Menu Choice Groups …" at bounding box center [551, 567] width 1103 height 1058
click at [558, 79] on span "Sections" at bounding box center [555, 80] width 45 height 19
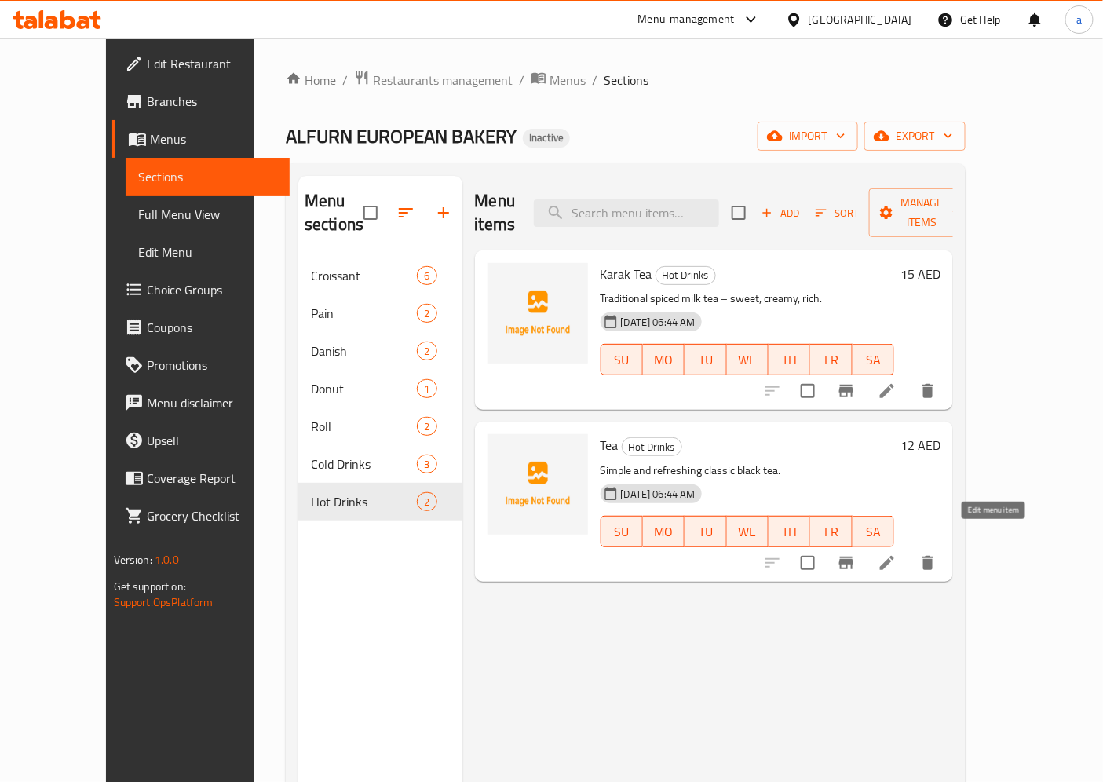
click at [897, 554] on icon at bounding box center [887, 563] width 19 height 19
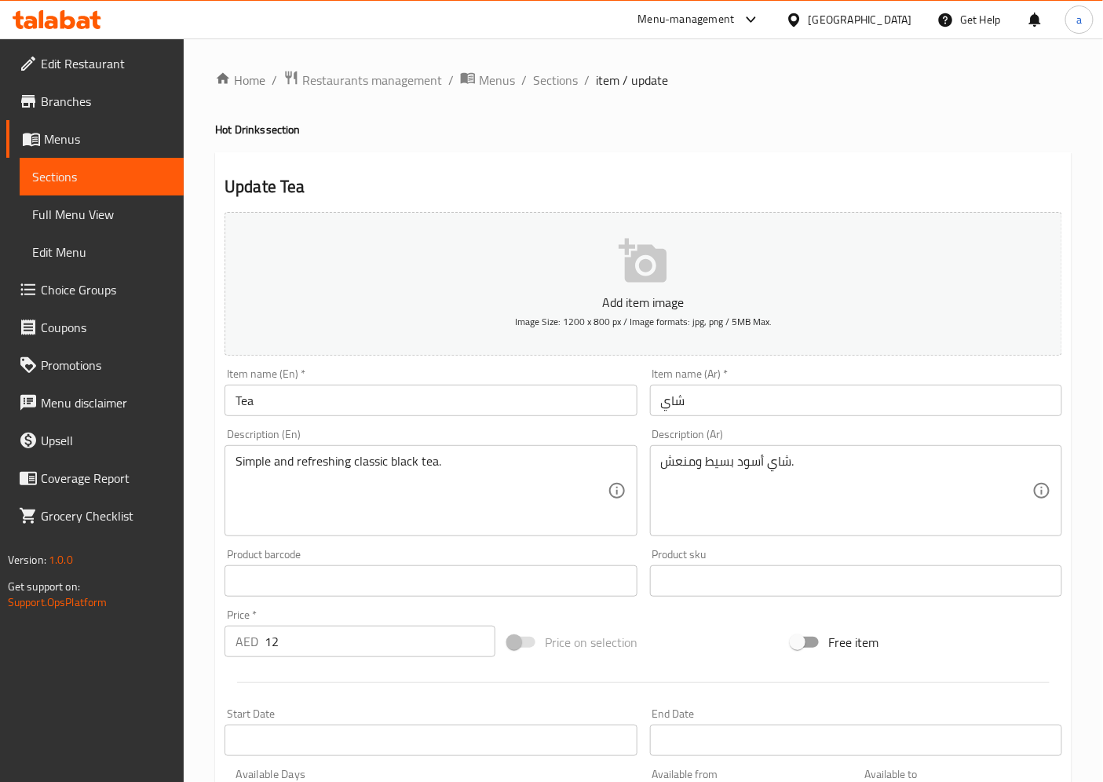
drag, startPoint x: 804, startPoint y: 469, endPoint x: 660, endPoint y: 474, distance: 144.6
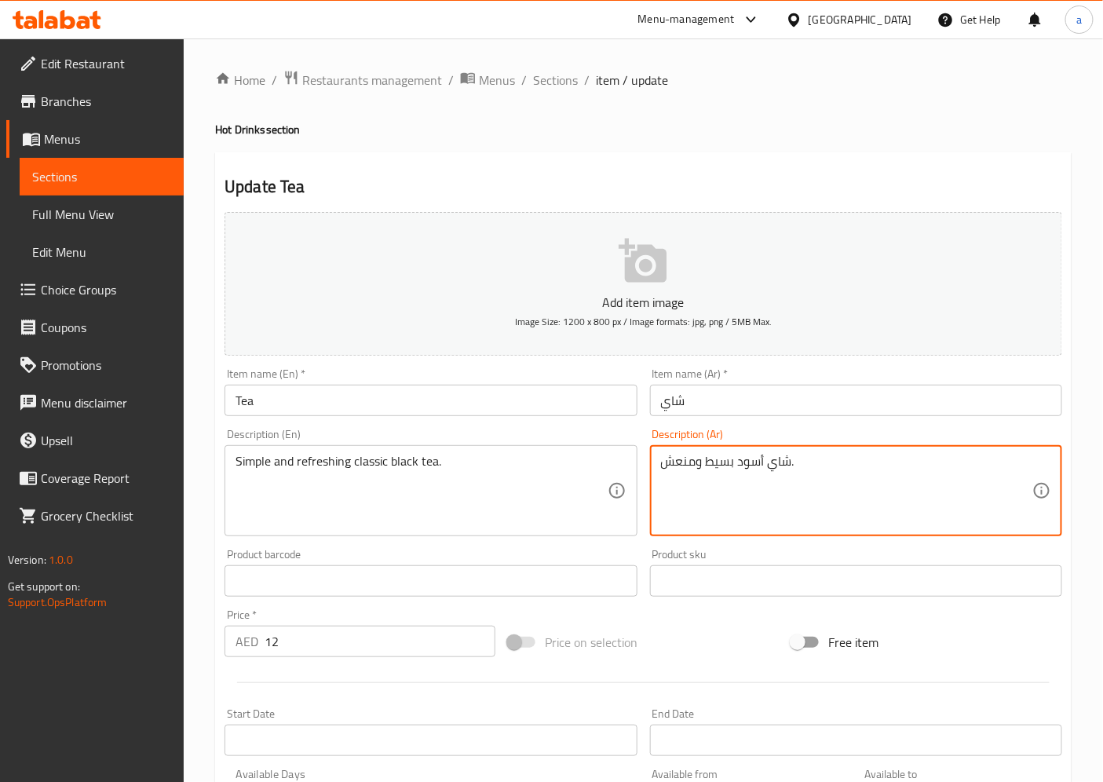
drag, startPoint x: 517, startPoint y: 476, endPoint x: 74, endPoint y: 432, distance: 445.0
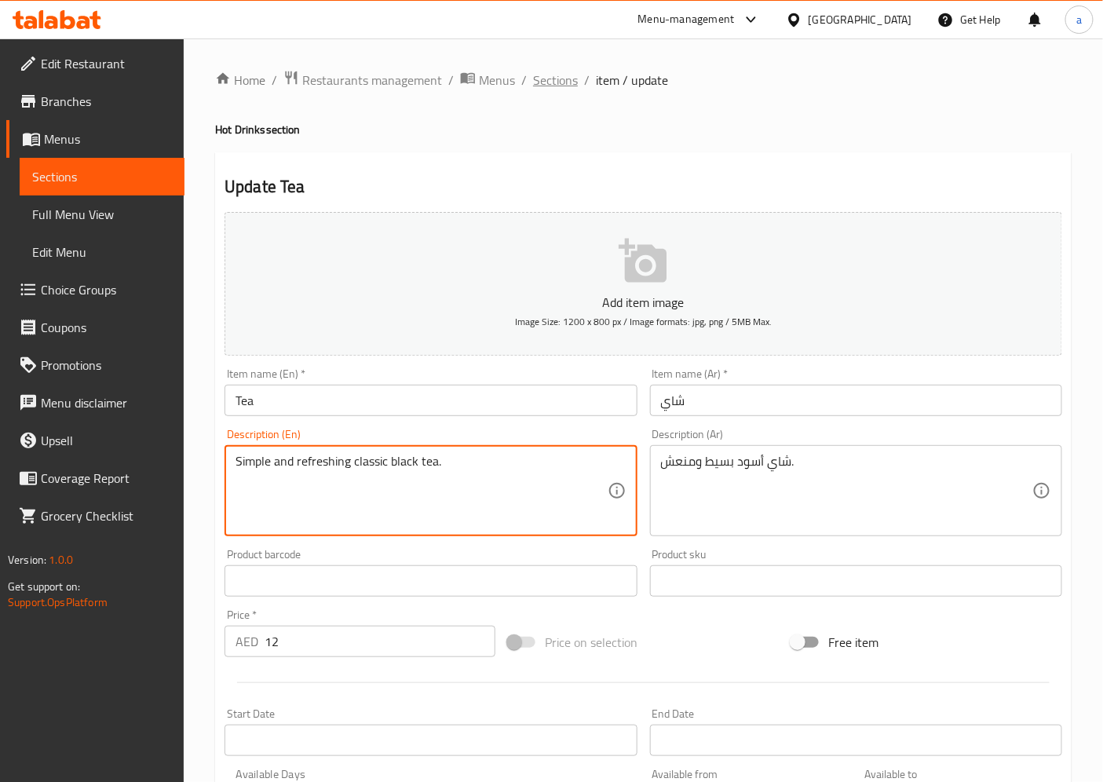
click at [550, 86] on span "Sections" at bounding box center [555, 80] width 45 height 19
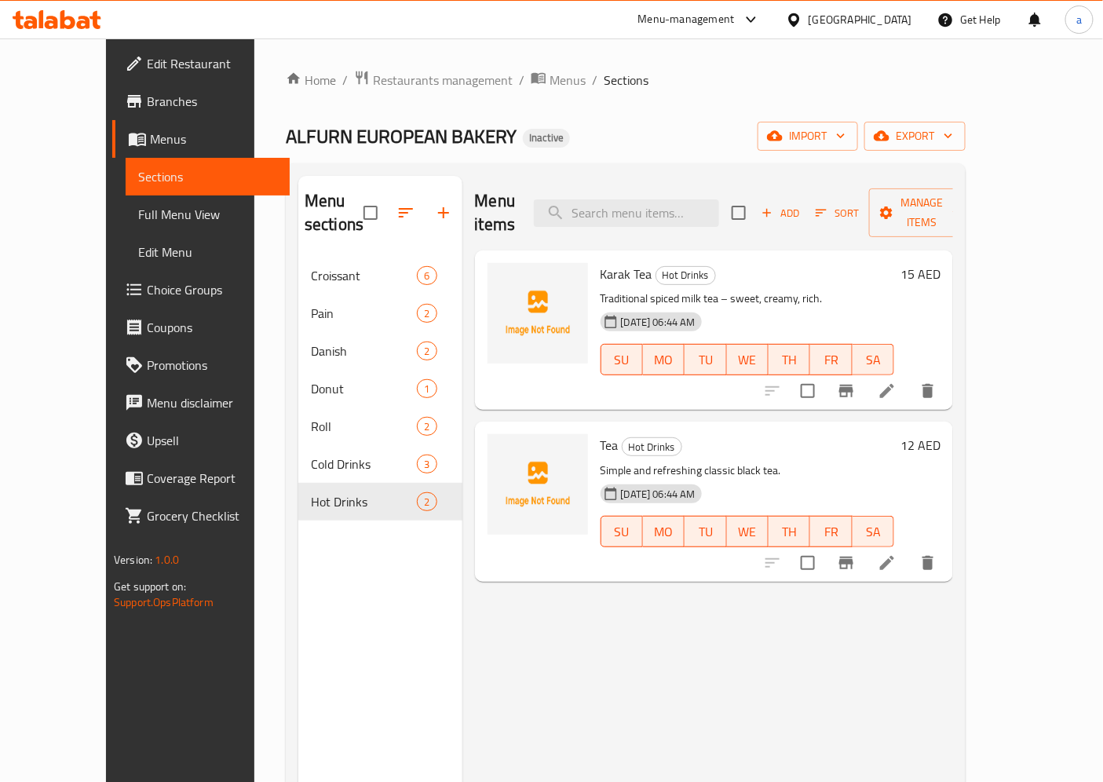
click at [138, 207] on span "Full Menu View" at bounding box center [208, 214] width 140 height 19
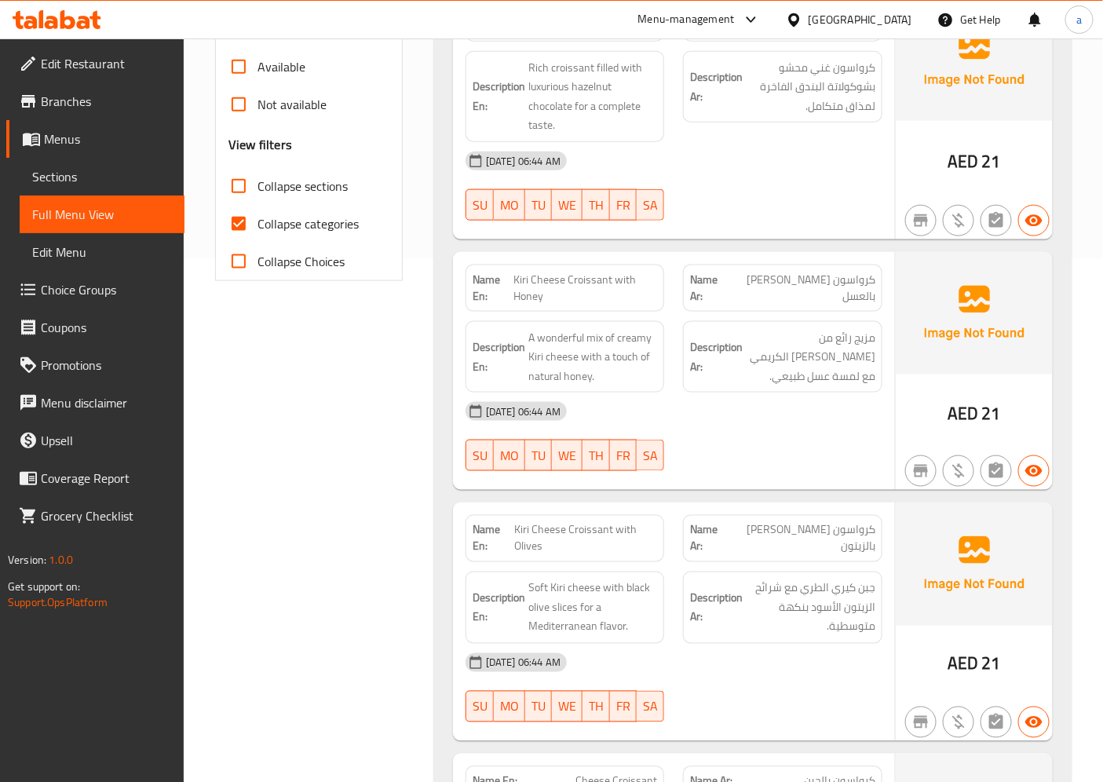
click at [239, 224] on input "Collapse categories" at bounding box center [239, 224] width 38 height 38
checkbox input "false"
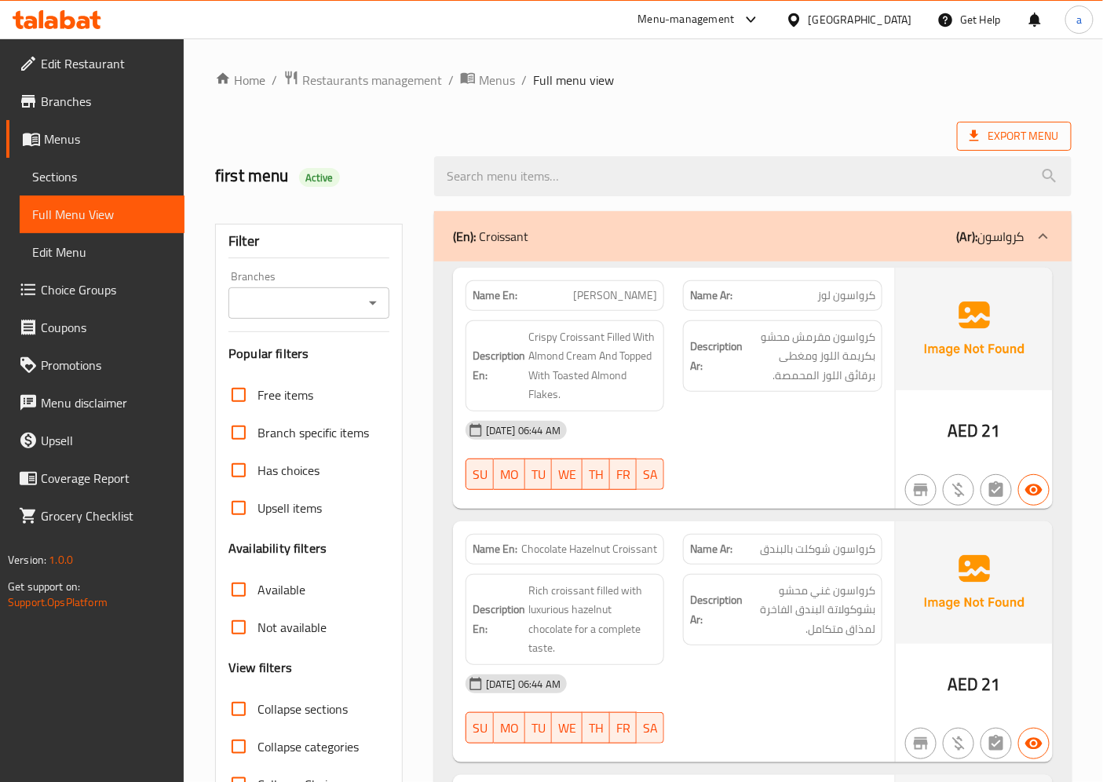
click at [1018, 135] on span "Export Menu" at bounding box center [1015, 136] width 90 height 20
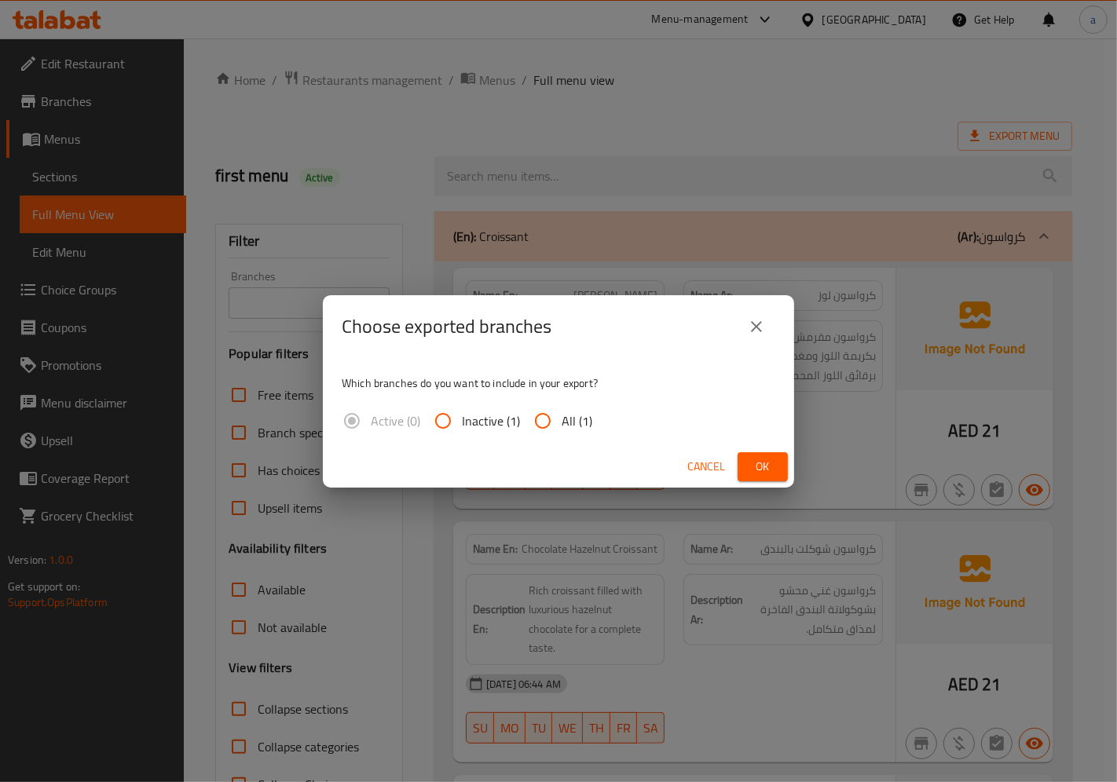
click at [555, 411] on input "All (1)" at bounding box center [543, 421] width 38 height 38
radio input "true"
click at [760, 465] on span "Ok" at bounding box center [762, 467] width 25 height 20
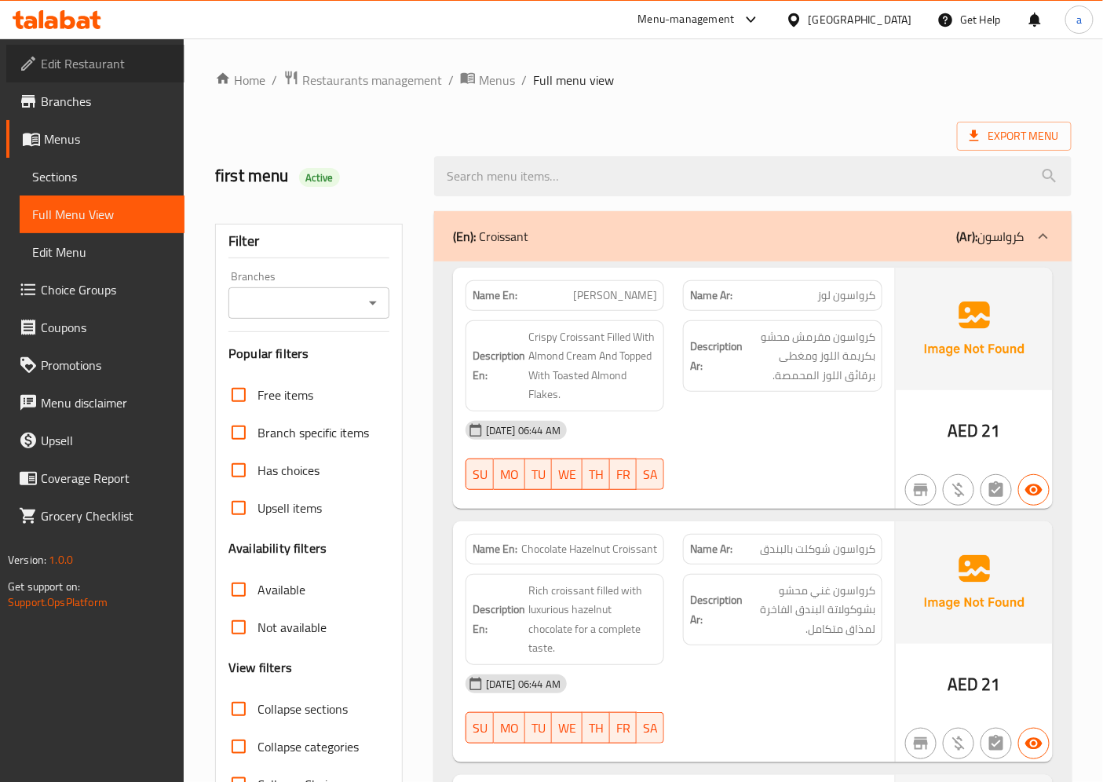
click at [90, 75] on link "Edit Restaurant" at bounding box center [95, 64] width 178 height 38
